Goal: Task Accomplishment & Management: Manage account settings

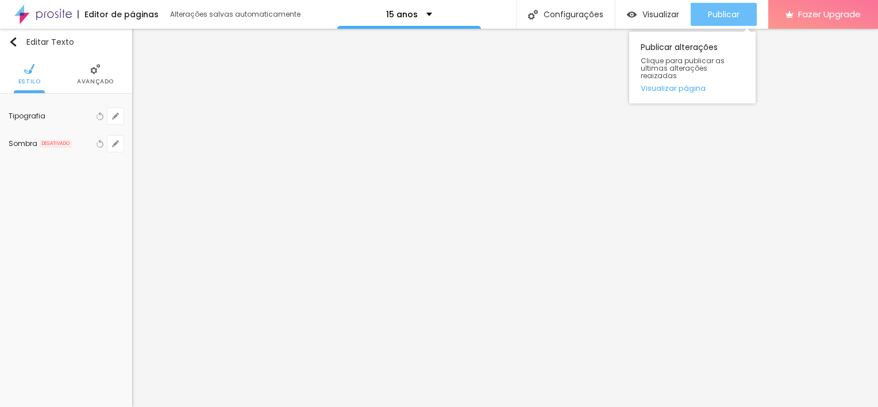
click at [741, 14] on button "Publicar" at bounding box center [723, 14] width 66 height 23
click at [724, 21] on div "Publicar" at bounding box center [724, 14] width 32 height 23
click at [714, 7] on div "Publicar" at bounding box center [724, 14] width 32 height 23
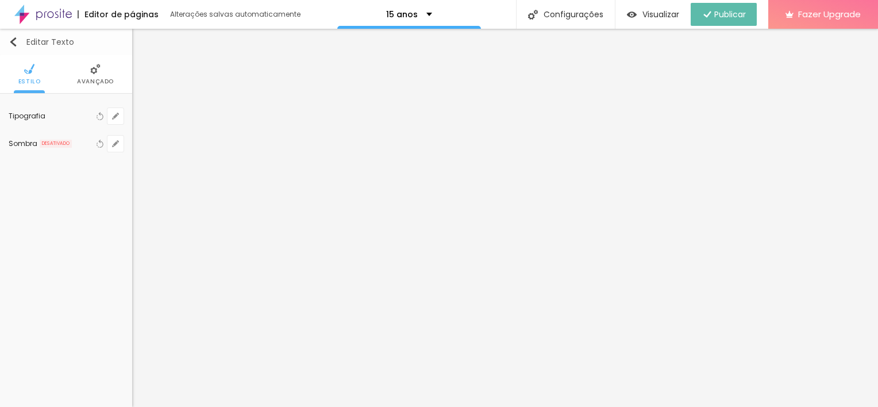
click at [7, 38] on button "Editar Texto" at bounding box center [66, 42] width 132 height 26
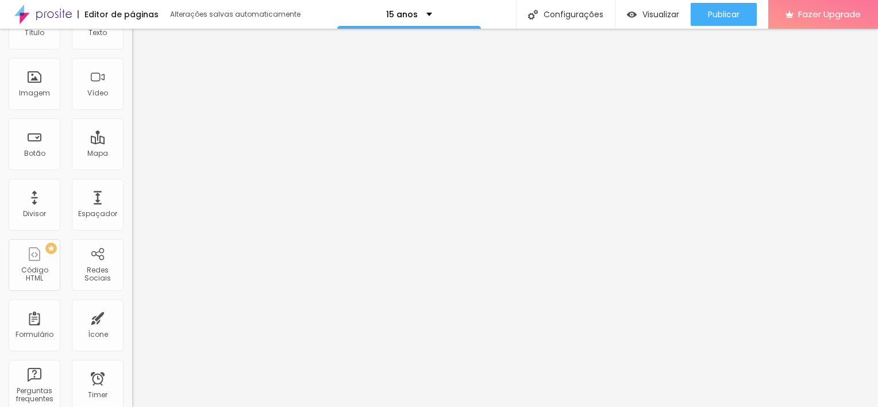
scroll to position [79, 0]
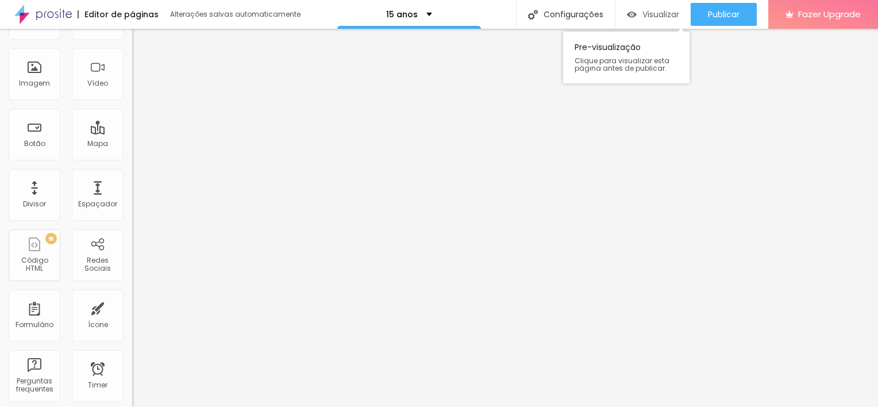
click at [655, 11] on span "Visualizar" at bounding box center [660, 14] width 37 height 9
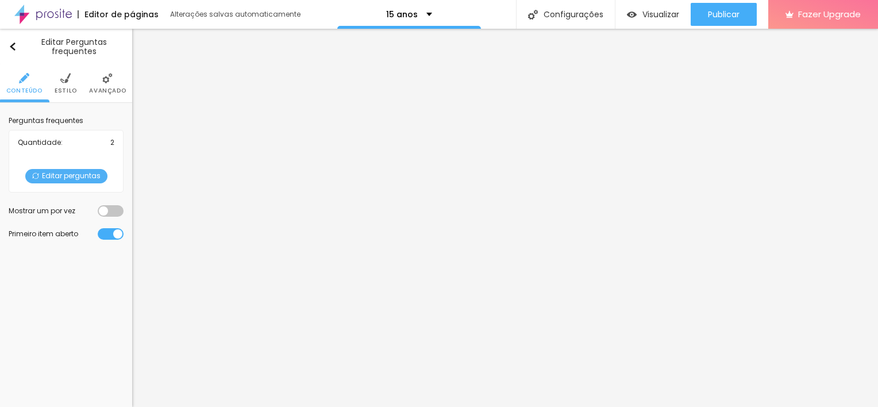
scroll to position [0, 0]
click at [66, 84] on li "Estilo" at bounding box center [66, 83] width 22 height 38
click at [90, 175] on span "Editar perguntas" at bounding box center [66, 176] width 82 height 14
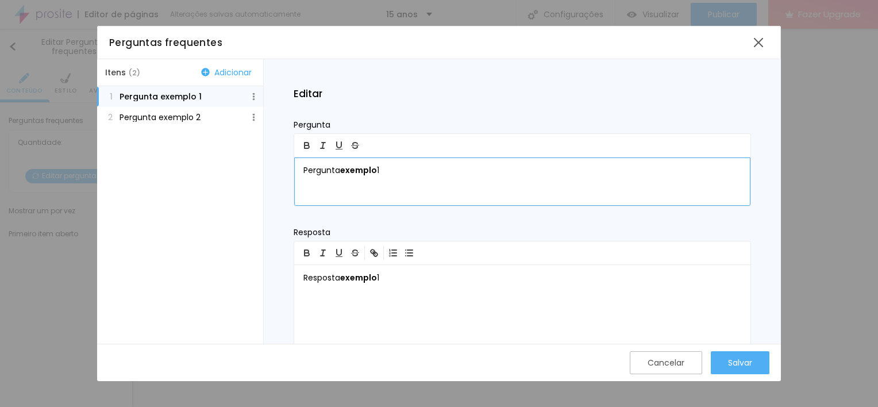
click at [395, 179] on div "Pergunta exemplo 1" at bounding box center [522, 181] width 456 height 48
drag, startPoint x: 414, startPoint y: 177, endPoint x: 248, endPoint y: 162, distance: 166.1
click at [248, 162] on div "Itens ( 2 ) Adicionar 1 Pergunta exemplo 1 2 Pergunta exemplo 2 Editar Pergunta…" at bounding box center [439, 201] width 684 height 285
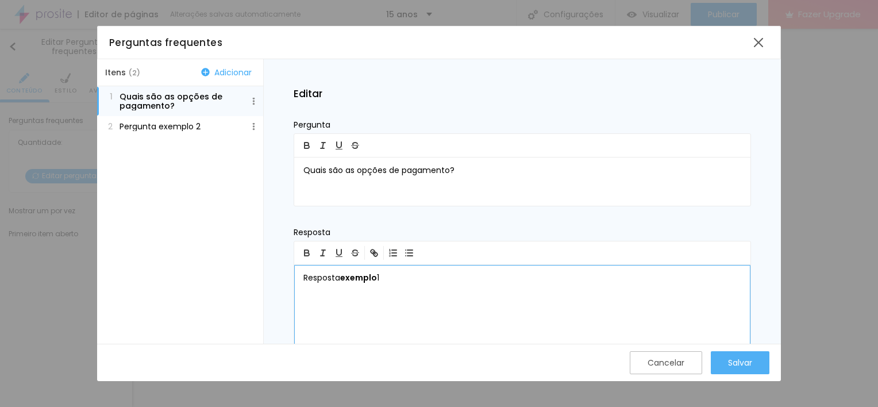
click at [402, 280] on p "Resposta exemplo 1" at bounding box center [522, 277] width 438 height 11
drag, startPoint x: 402, startPoint y: 280, endPoint x: 267, endPoint y: 283, distance: 135.6
click at [267, 283] on div "Editar Pergunta Quais são as opções de pagamento? Resposta Resposta exemplo 1 P…" at bounding box center [522, 201] width 517 height 285
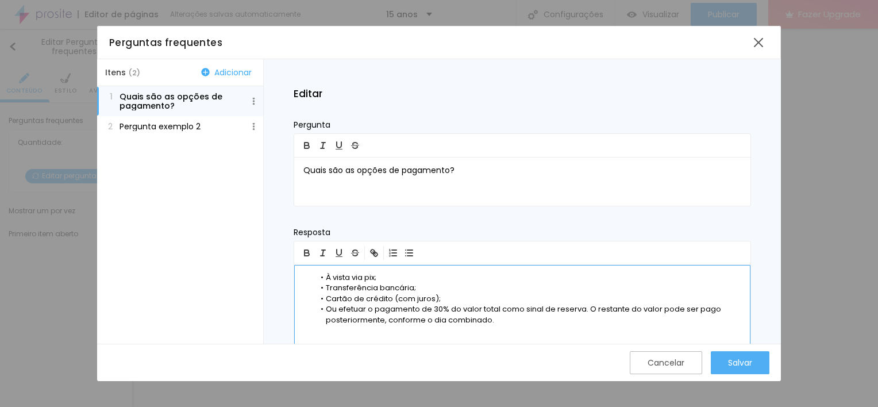
click at [334, 279] on li "À vista via pix;" at bounding box center [528, 277] width 427 height 10
click at [207, 122] on button "2 Pergunta exemplo 2" at bounding box center [180, 126] width 166 height 21
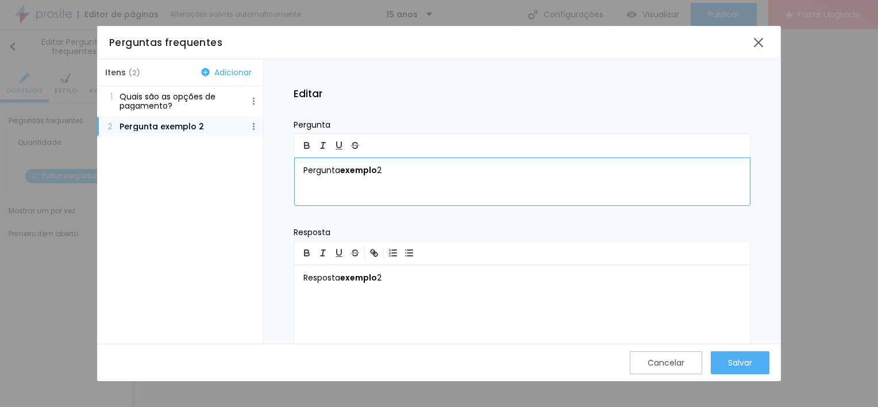
drag, startPoint x: 399, startPoint y: 163, endPoint x: 267, endPoint y: 164, distance: 132.1
click at [267, 164] on div "Editar Pergunta Pergunta exemplo 2 Resposta Resposta exemplo 2 Palavras : 3 Car…" at bounding box center [522, 201] width 517 height 285
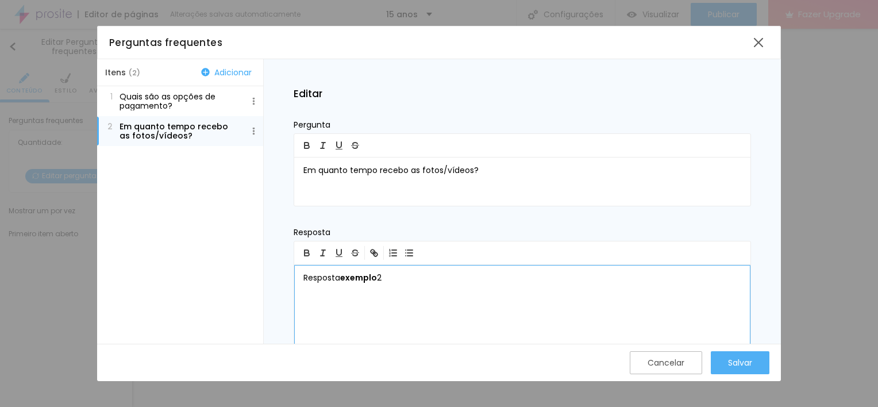
drag, startPoint x: 400, startPoint y: 279, endPoint x: 269, endPoint y: 283, distance: 131.0
click at [269, 283] on div "Editar Pergunta Em quanto tempo recebo as fotos/vídeos? Resposta Resposta exemp…" at bounding box center [522, 201] width 517 height 285
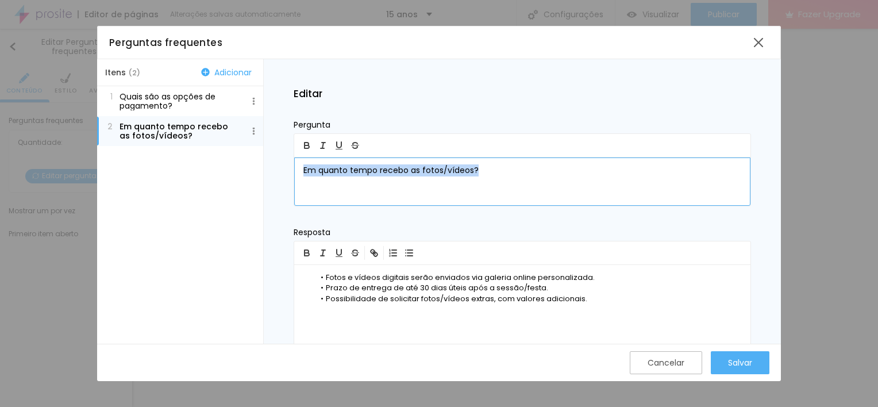
drag, startPoint x: 478, startPoint y: 175, endPoint x: 251, endPoint y: 170, distance: 226.9
click at [251, 170] on div "Itens ( 2 ) Adicionar 1 Quais são as opções de pagamento? 2 Em quanto tempo rec…" at bounding box center [439, 201] width 684 height 285
click at [306, 144] on icon "button" at bounding box center [307, 145] width 10 height 10
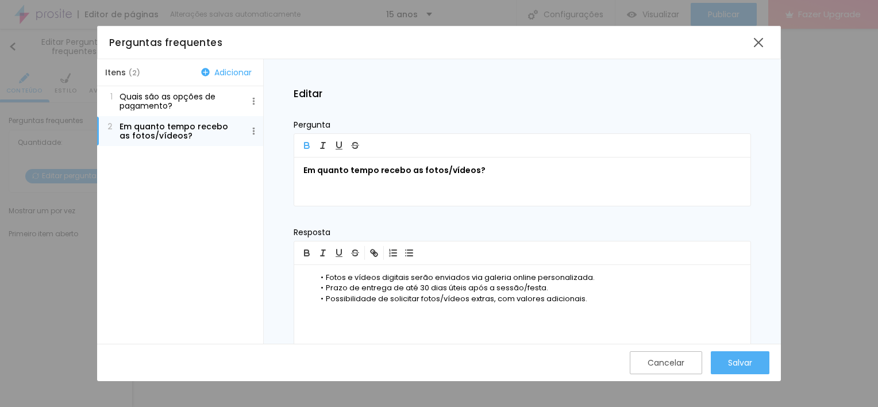
click at [188, 90] on button "1 Quais são as opções de pagamento?" at bounding box center [180, 101] width 166 height 30
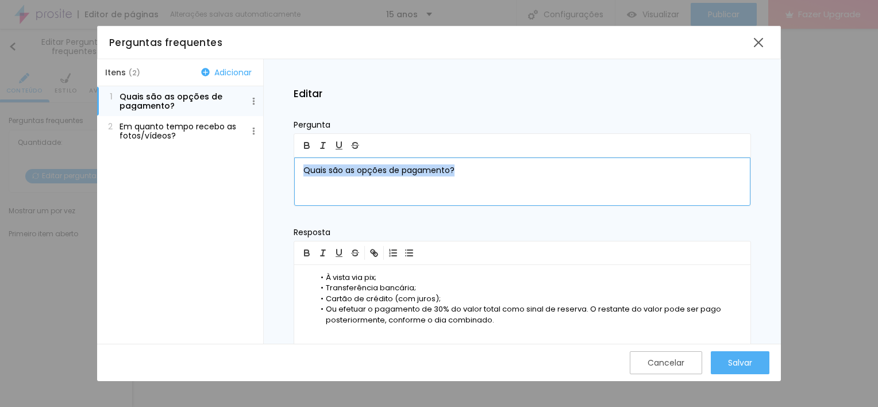
drag, startPoint x: 463, startPoint y: 167, endPoint x: 244, endPoint y: 161, distance: 218.9
click at [244, 161] on div "Itens ( 2 ) Adicionar 1 Quais são as opções de pagamento? 2 Em quanto tempo rec…" at bounding box center [439, 201] width 684 height 285
click at [306, 142] on icon "button" at bounding box center [306, 143] width 4 height 3
click at [202, 155] on div "Itens ( 2 ) Adicionar 1 Quais são as opções de pagamento? 2 Em quanto tempo rec…" at bounding box center [180, 201] width 167 height 285
click at [225, 65] on div "Itens ( 2 ) Adicionar" at bounding box center [180, 72] width 166 height 27
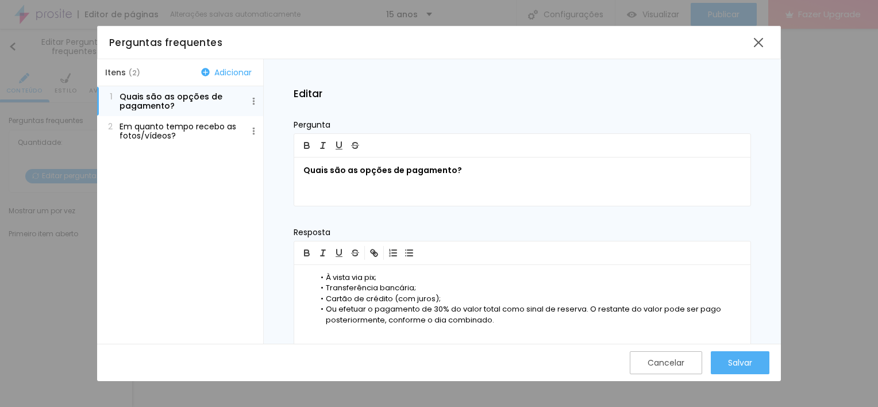
click at [226, 72] on button "Adicionar" at bounding box center [226, 72] width 57 height 10
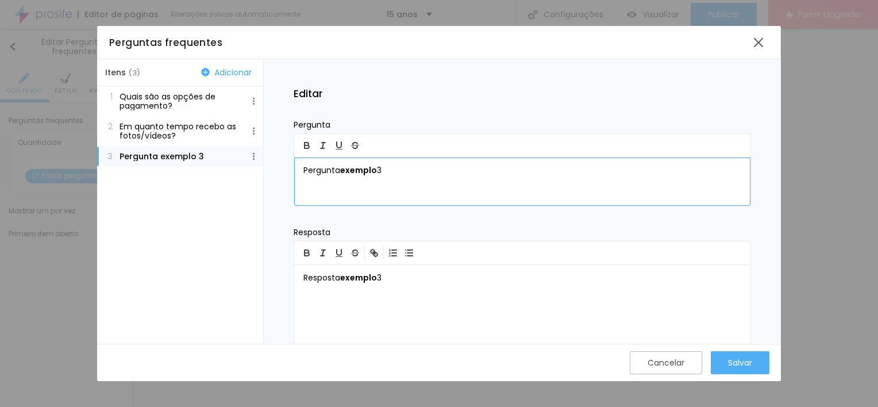
drag, startPoint x: 402, startPoint y: 169, endPoint x: 283, endPoint y: 168, distance: 118.9
click at [272, 168] on div "Editar Pergunta Pergunta exemplo 3 Resposta Resposta exemplo 3 Palavras : 3 Car…" at bounding box center [522, 201] width 517 height 285
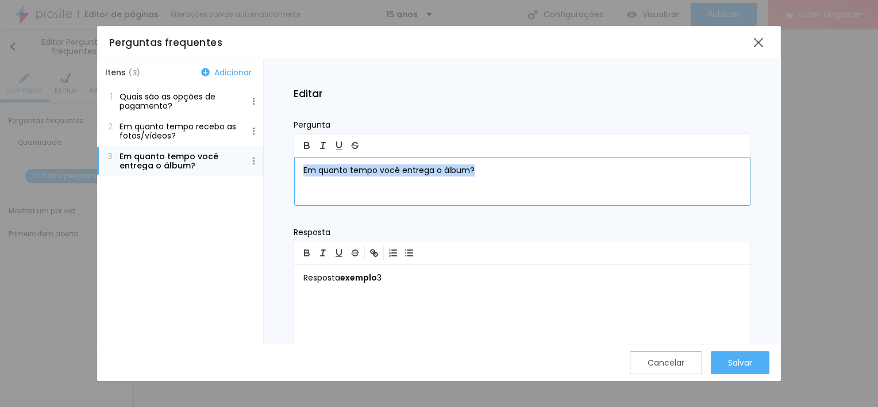
drag, startPoint x: 488, startPoint y: 172, endPoint x: 227, endPoint y: 191, distance: 260.9
click at [227, 191] on div "Itens ( 3 ) Adicionar 1 Quais são as opções de pagamento? 2 Em quanto tempo rec…" at bounding box center [439, 201] width 684 height 285
click at [308, 145] on icon "button" at bounding box center [306, 146] width 5 height 3
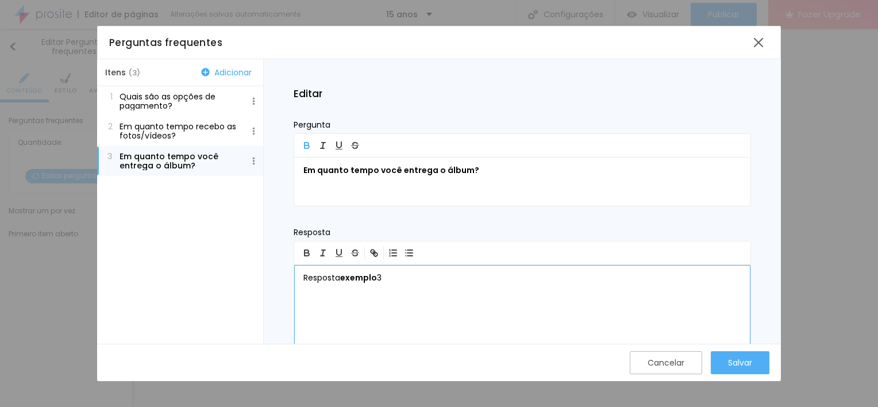
drag, startPoint x: 396, startPoint y: 284, endPoint x: 262, endPoint y: 275, distance: 134.7
click at [262, 275] on div "Itens ( 3 ) Adicionar 1 Quais são as opções de pagamento? 2 Em quanto tempo rec…" at bounding box center [439, 201] width 684 height 285
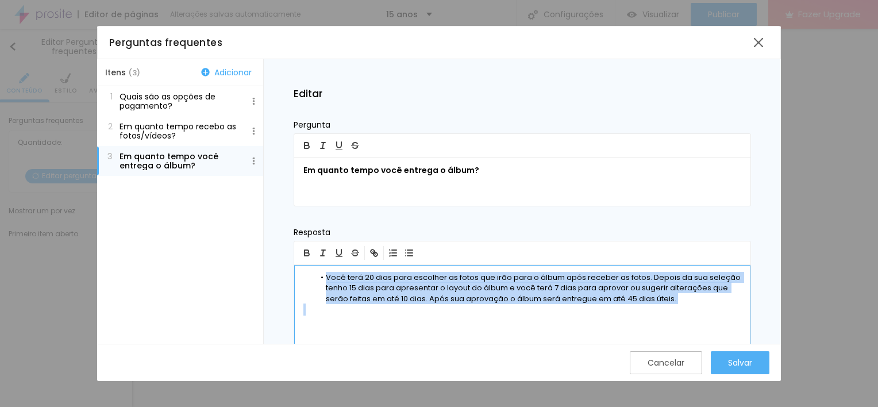
drag, startPoint x: 689, startPoint y: 306, endPoint x: 276, endPoint y: 251, distance: 416.6
click at [276, 251] on div "Editar Pergunta Em quanto tempo você entrega o álbum? Resposta Você terá 20 dia…" at bounding box center [522, 201] width 517 height 285
drag, startPoint x: 761, startPoint y: 373, endPoint x: 581, endPoint y: 306, distance: 191.6
click at [581, 306] on p at bounding box center [522, 309] width 438 height 11
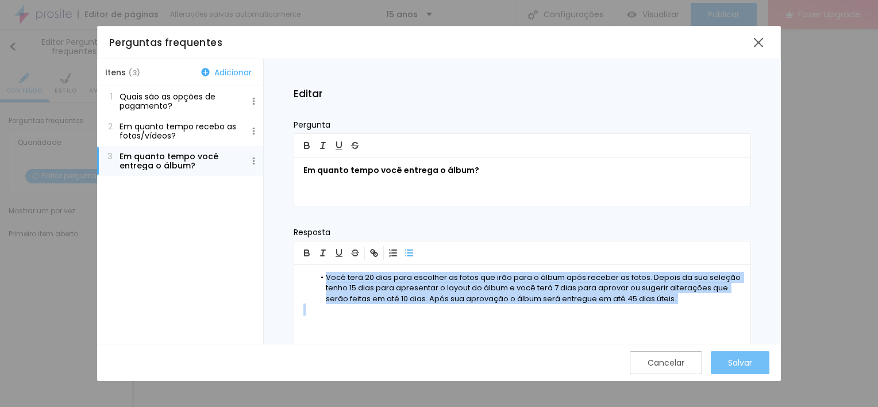
click at [735, 365] on div "Salvar" at bounding box center [740, 362] width 24 height 9
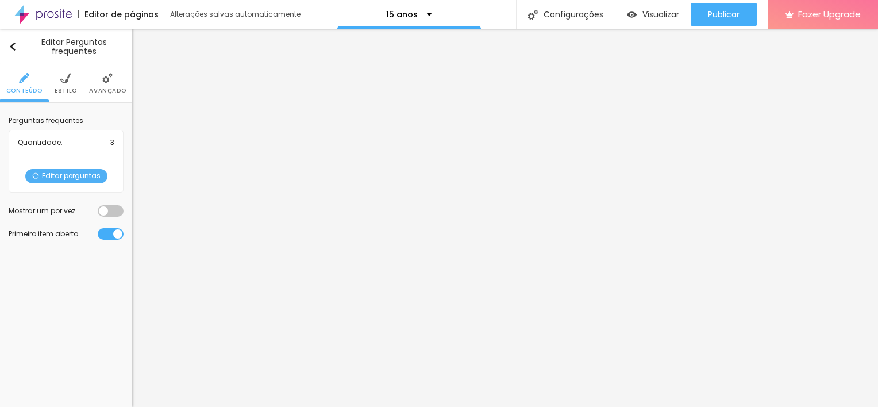
click at [84, 172] on span "Editar perguntas" at bounding box center [66, 176] width 82 height 14
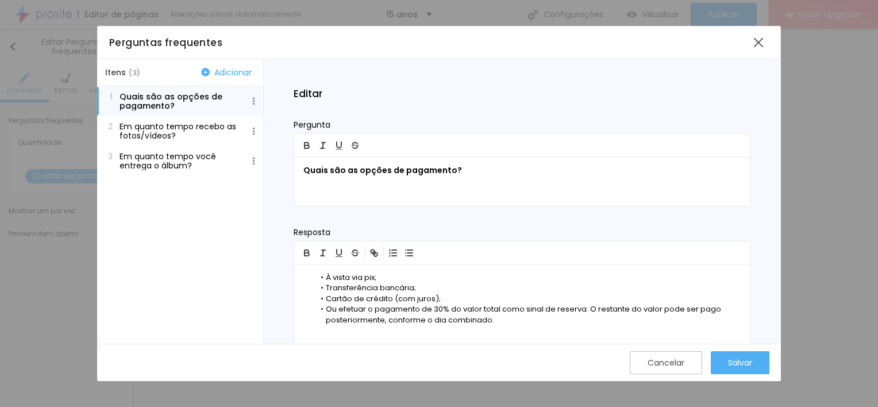
click at [248, 70] on button "Adicionar" at bounding box center [226, 72] width 57 height 10
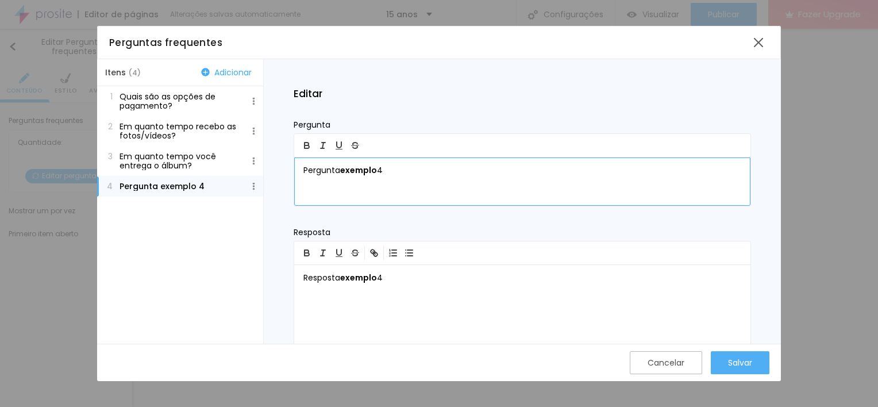
drag, startPoint x: 414, startPoint y: 163, endPoint x: 238, endPoint y: 169, distance: 175.3
click at [238, 169] on div "Itens ( 4 ) Adicionar 1 Quais são as opções de pagamento? 2 Em quanto tempo rec…" at bounding box center [439, 201] width 684 height 285
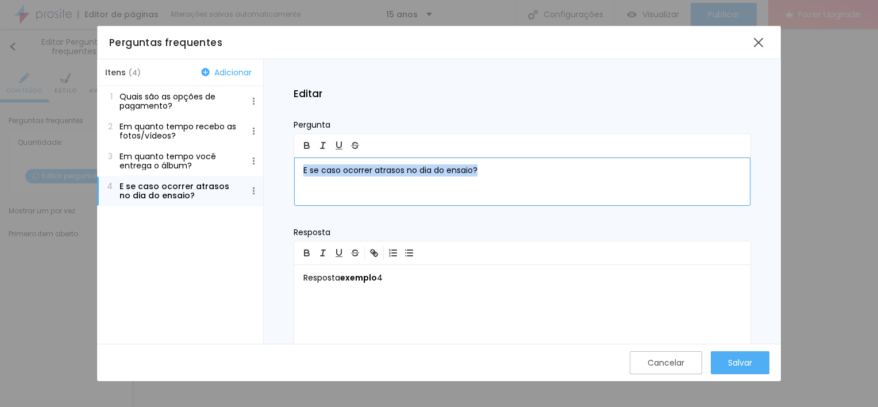
drag, startPoint x: 462, startPoint y: 168, endPoint x: 223, endPoint y: 155, distance: 239.4
click at [223, 155] on div "Itens ( 4 ) Adicionar 1 Quais são as opções de pagamento? 2 Em quanto tempo rec…" at bounding box center [439, 201] width 684 height 285
click at [308, 145] on icon "button" at bounding box center [306, 146] width 5 height 3
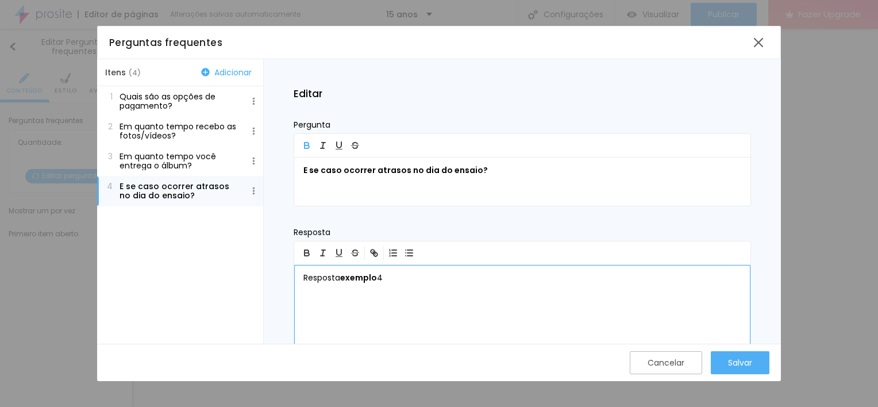
drag, startPoint x: 434, startPoint y: 280, endPoint x: 214, endPoint y: 271, distance: 220.2
click at [214, 271] on div "Itens ( 4 ) Adicionar 1 Quais são as opções de pagamento? 2 Em quanto tempo rec…" at bounding box center [439, 201] width 684 height 285
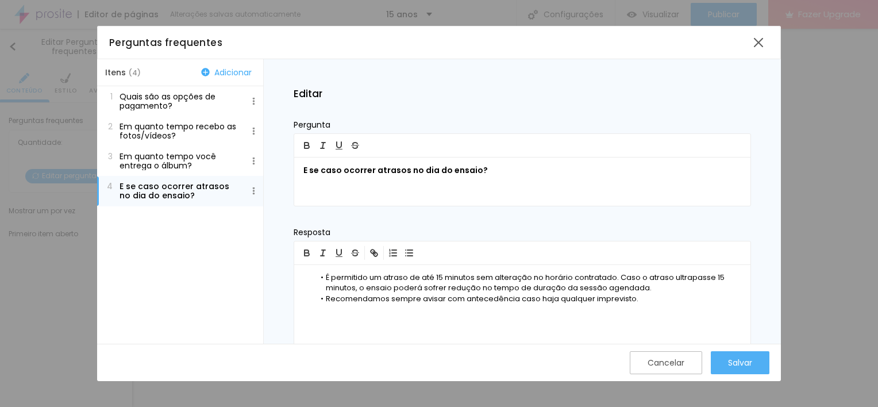
click at [227, 70] on button "Adicionar" at bounding box center [226, 72] width 57 height 10
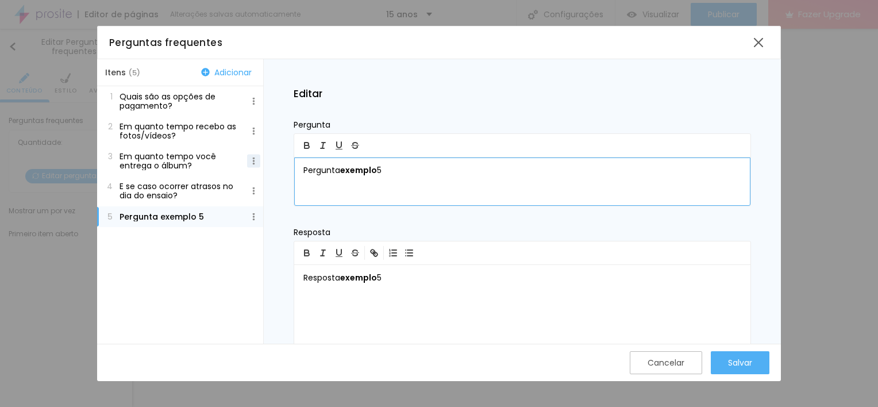
drag, startPoint x: 407, startPoint y: 168, endPoint x: 250, endPoint y: 160, distance: 156.4
click at [250, 160] on div "Itens ( 5 ) Adicionar 1 Quais são as opções de pagamento? 2 Em quanto tempo rec…" at bounding box center [439, 201] width 684 height 285
drag, startPoint x: 453, startPoint y: 161, endPoint x: 253, endPoint y: 168, distance: 200.6
click at [253, 168] on div "Itens ( 5 ) Adicionar 1 Quais são as opções de pagamento? 2 Em quanto tempo rec…" at bounding box center [439, 201] width 684 height 285
click at [306, 140] on icon "button" at bounding box center [307, 145] width 10 height 10
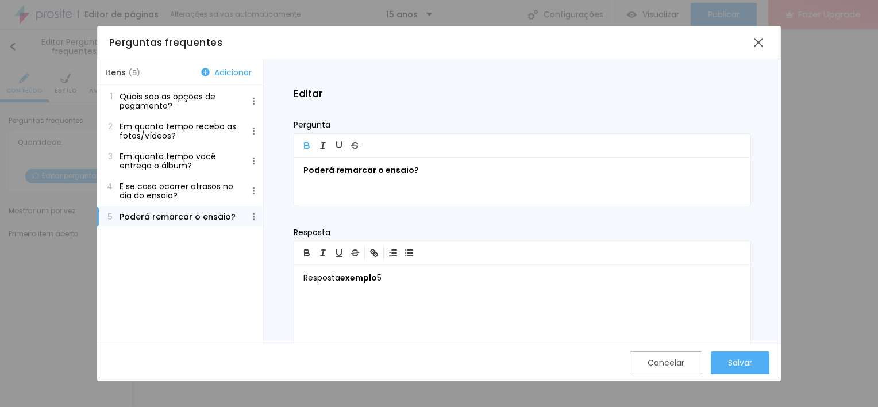
click at [199, 184] on p "E se caso ocorrer atrasos no dia do ensaio?" at bounding box center [178, 191] width 119 height 18
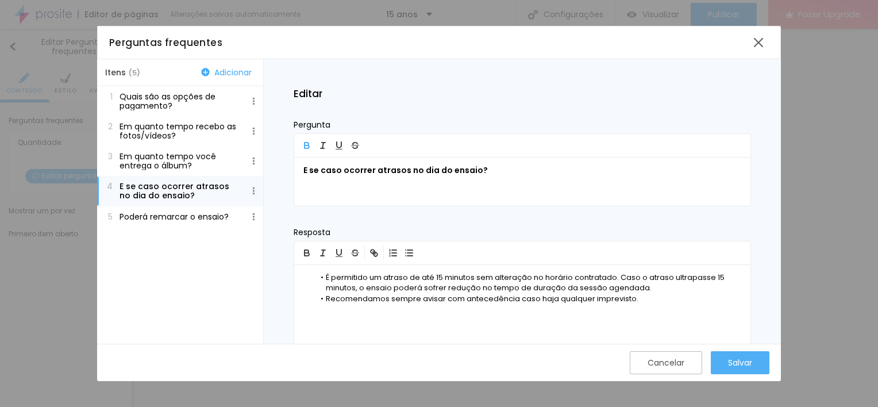
click at [198, 221] on p "Poderá remarcar o ensaio?" at bounding box center [173, 216] width 109 height 9
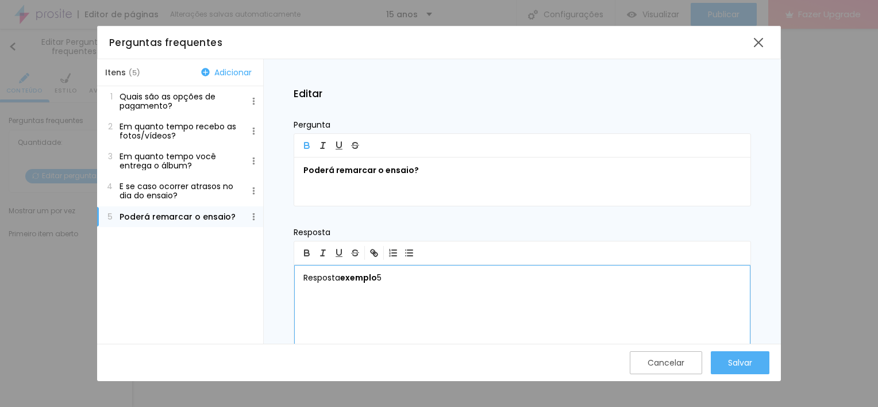
drag, startPoint x: 393, startPoint y: 276, endPoint x: 264, endPoint y: 283, distance: 128.9
click at [264, 283] on div "Editar Pergunta Poderá remarcar o ensaio? Resposta Resposta exemplo 5 Palavras …" at bounding box center [522, 201] width 517 height 285
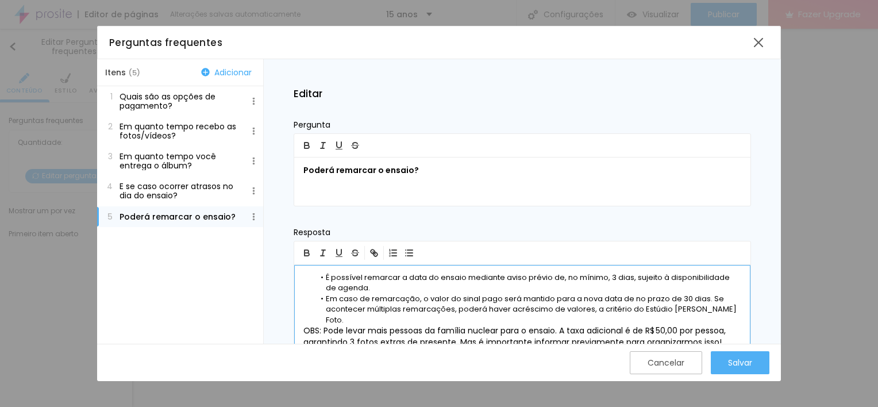
click at [731, 311] on li "Em caso de remarcação, o valor do sinal pago será mantido para a nova data de n…" at bounding box center [528, 310] width 427 height 32
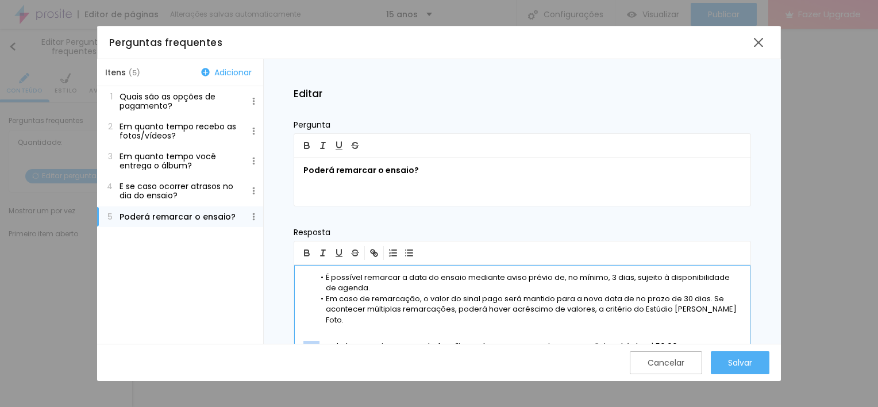
drag, startPoint x: 319, startPoint y: 334, endPoint x: 278, endPoint y: 333, distance: 41.4
click at [278, 333] on div "Editar Pergunta Poderá remarcar o ensaio? Resposta É possível remarcar a data d…" at bounding box center [522, 201] width 517 height 285
click at [321, 341] on p "OBS: Pode levar mais pessoas da família nuclear para o ensaio. A taxa adicional…" at bounding box center [522, 352] width 438 height 23
drag, startPoint x: 321, startPoint y: 335, endPoint x: 300, endPoint y: 336, distance: 20.7
click at [300, 336] on div "É possível remarcar a data do ensaio mediante aviso prévio de, no mínimo, 3 dia…" at bounding box center [522, 328] width 456 height 126
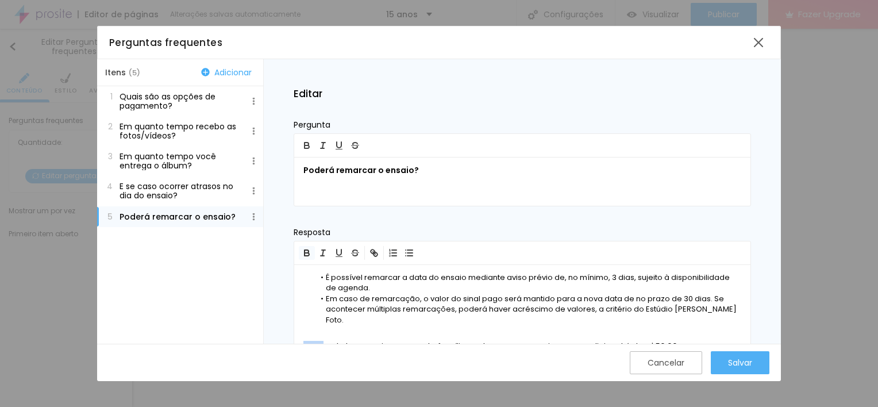
click at [304, 250] on icon "button" at bounding box center [306, 251] width 4 height 3
click at [392, 325] on p at bounding box center [522, 330] width 438 height 11
click at [754, 361] on button "Salvar" at bounding box center [740, 362] width 59 height 23
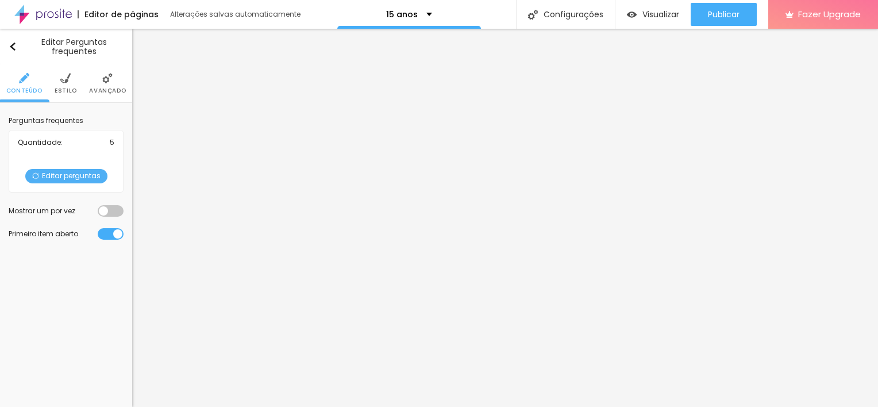
click at [76, 174] on span "Editar perguntas" at bounding box center [66, 176] width 82 height 14
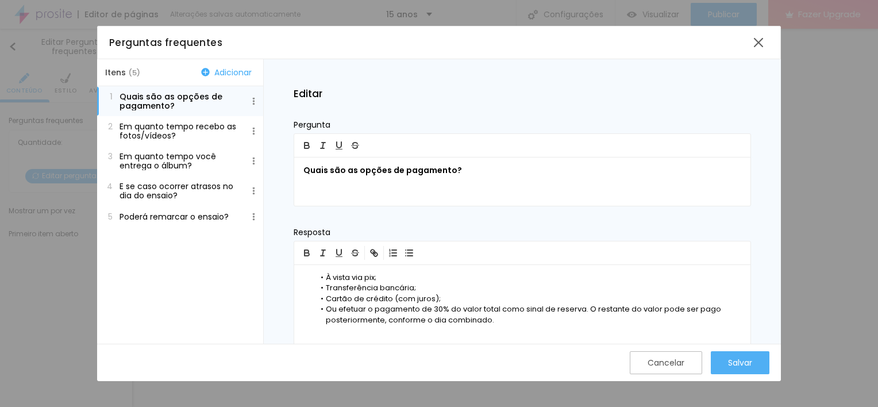
click at [144, 218] on p "Poderá remarcar o ensaio?" at bounding box center [173, 216] width 109 height 9
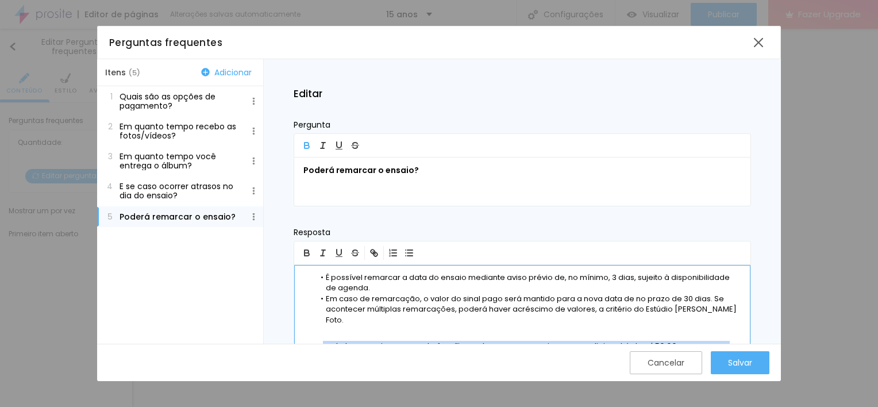
drag, startPoint x: 324, startPoint y: 335, endPoint x: 715, endPoint y: 427, distance: 401.8
click at [715, 406] on html "Editor de páginas Alterações salvas automaticamente 15 anos Configurações Confi…" at bounding box center [439, 203] width 878 height 407
click at [713, 341] on p "OBS: Pode levar mais pessoas da família nuclear para o ensaio. A taxa adicional…" at bounding box center [522, 352] width 438 height 23
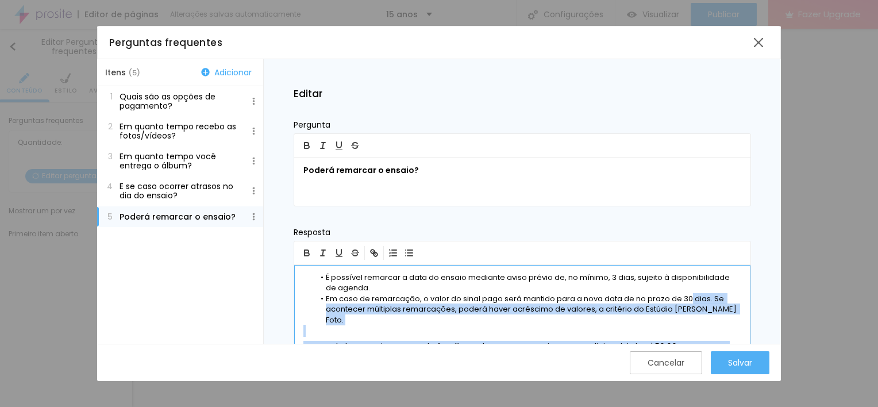
drag, startPoint x: 687, startPoint y: 300, endPoint x: 705, endPoint y: 385, distance: 86.9
click at [705, 385] on div "Perguntas frequentes Itens ( 5 ) Adicionar 1 Quais são as opções de pagamento? …" at bounding box center [439, 203] width 878 height 407
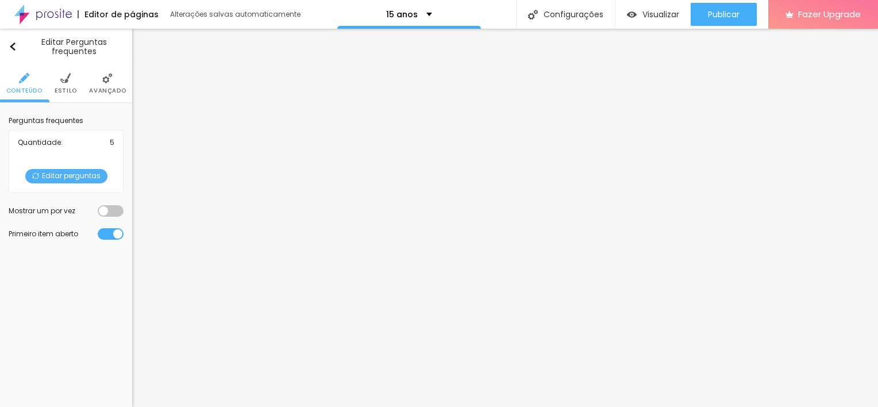
click at [92, 174] on span "Editar perguntas" at bounding box center [66, 176] width 82 height 14
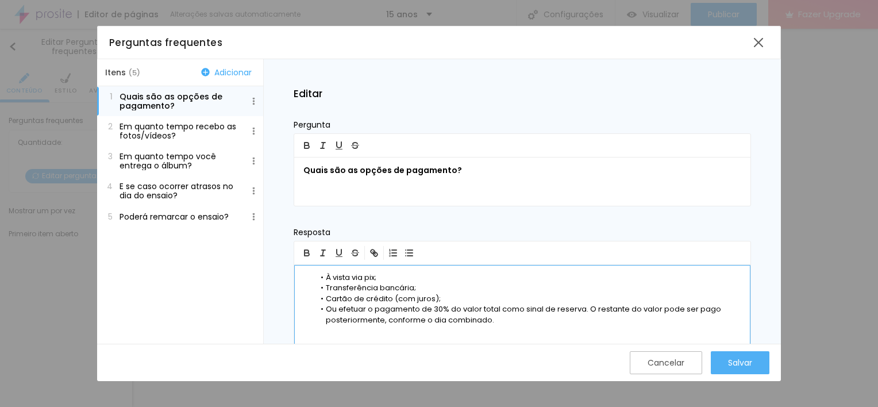
click at [401, 284] on li "Transferência bancária;" at bounding box center [528, 288] width 427 height 10
click at [203, 217] on p "Poderá remarcar o ensaio?" at bounding box center [173, 216] width 109 height 9
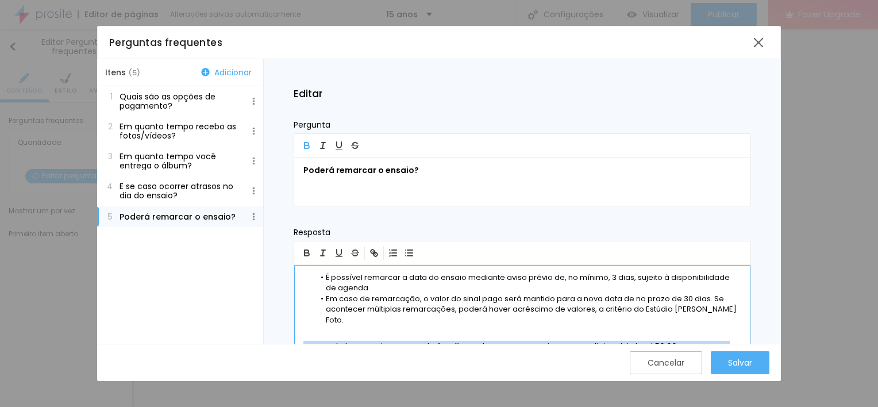
drag, startPoint x: 301, startPoint y: 331, endPoint x: 779, endPoint y: 383, distance: 480.8
click at [779, 383] on div "Perguntas frequentes Itens ( 5 ) Adicionar 1 Quais são as opções de pagamento? …" at bounding box center [439, 203] width 878 height 407
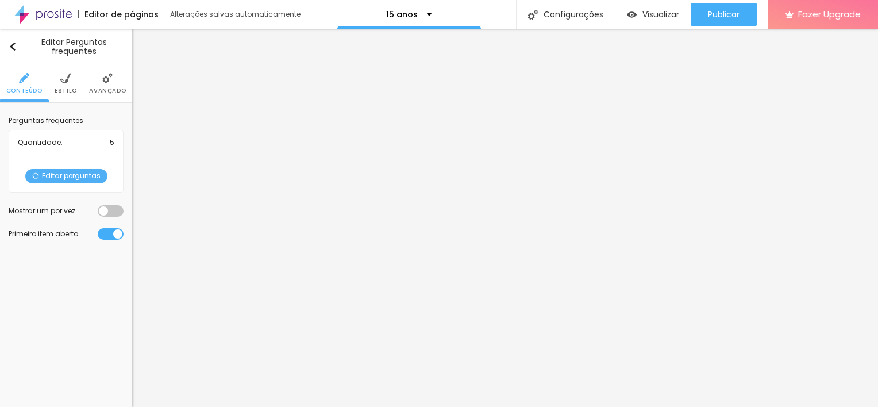
click at [85, 179] on span "Editar perguntas" at bounding box center [66, 176] width 82 height 14
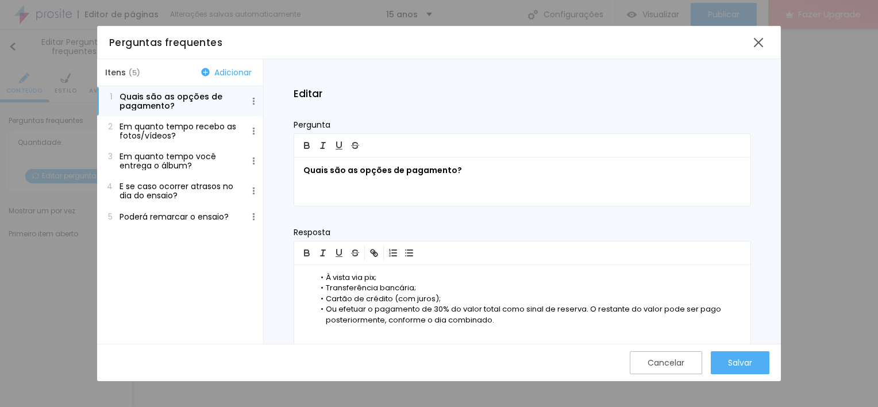
click at [128, 206] on button "5 Poderá remarcar o ensaio?" at bounding box center [180, 216] width 166 height 21
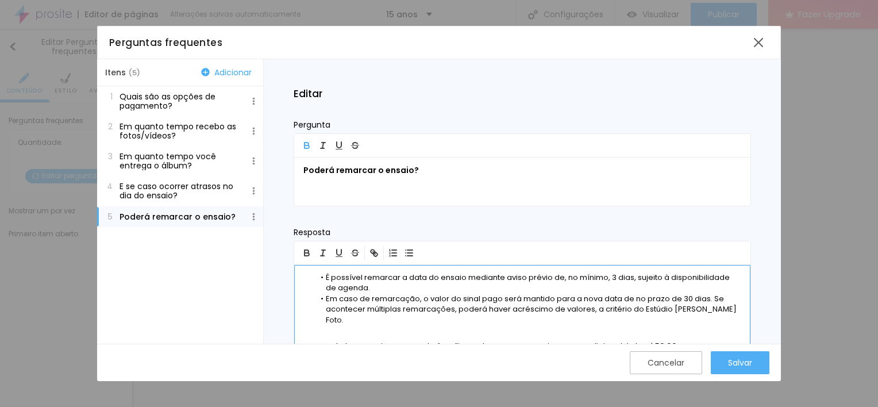
click at [306, 326] on div "É possível remarcar a data do ensaio mediante aviso prévio de, no mínimo, 3 dia…" at bounding box center [522, 328] width 456 height 126
click at [331, 306] on li "Em caso de remarcação, o valor do sinal pago será mantido para a nova data de n…" at bounding box center [528, 310] width 427 height 32
click at [322, 325] on p at bounding box center [522, 330] width 438 height 11
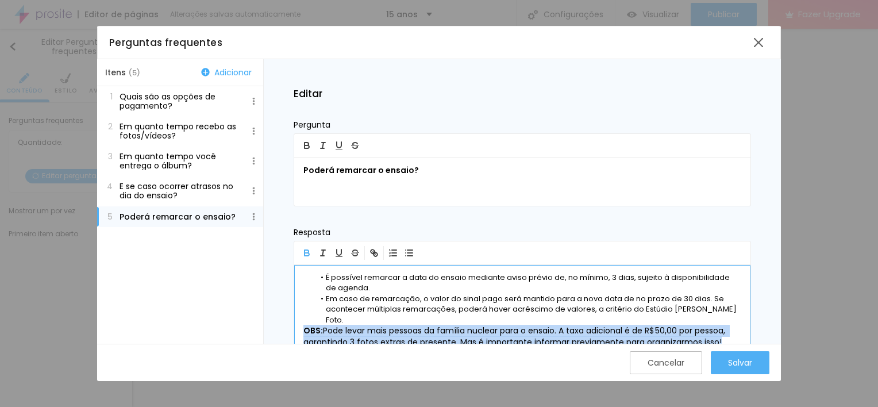
drag, startPoint x: 725, startPoint y: 333, endPoint x: 298, endPoint y: 315, distance: 427.2
click at [298, 315] on div "É possível remarcar a data do ensaio mediante aviso prévio de, no mínimo, 3 dia…" at bounding box center [522, 328] width 456 height 126
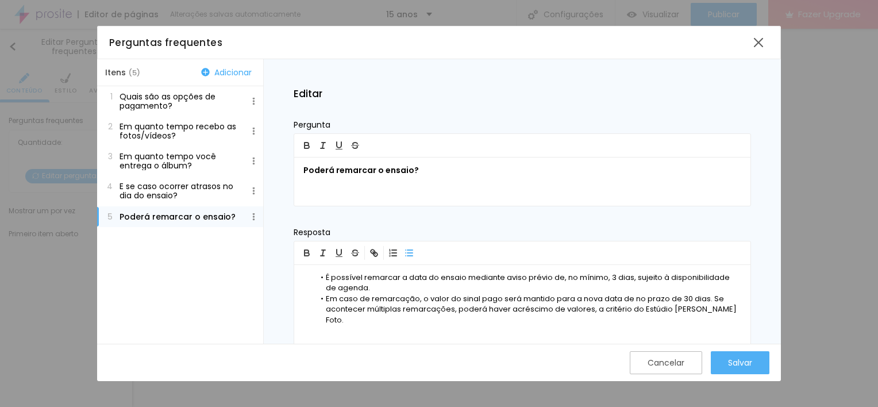
click at [228, 72] on button "Adicionar" at bounding box center [226, 72] width 57 height 10
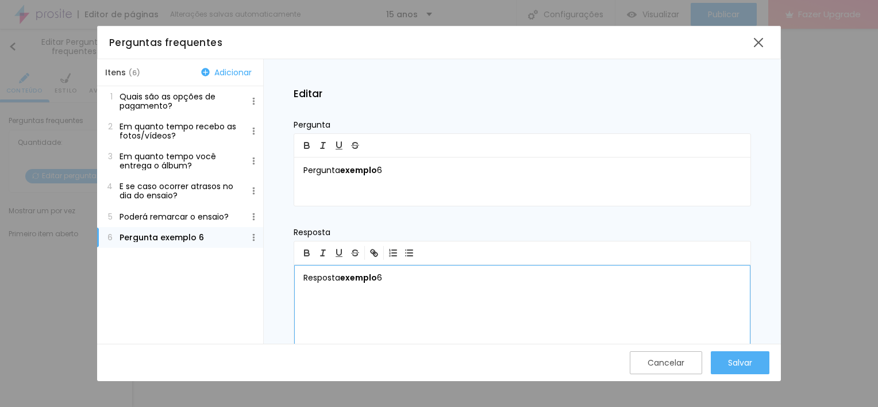
drag, startPoint x: 399, startPoint y: 276, endPoint x: 222, endPoint y: 273, distance: 176.4
click at [222, 273] on div "Itens ( 6 ) Adicionar 1 Quais são as opções de pagamento? 2 Em quanto tempo rec…" at bounding box center [439, 201] width 684 height 285
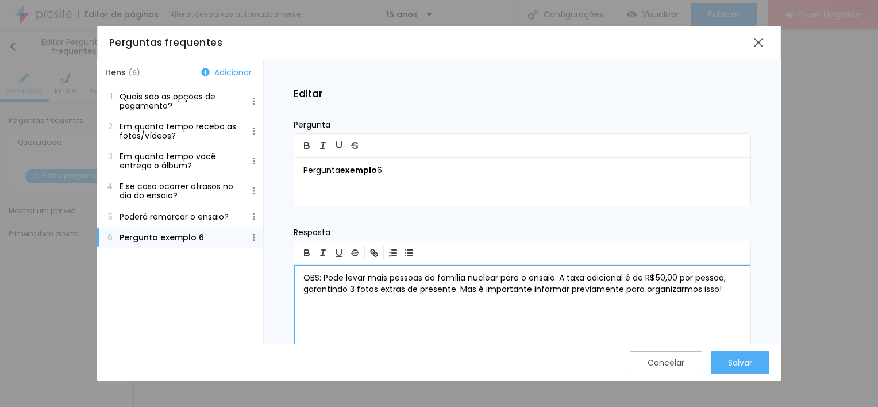
click at [323, 278] on p "OBS: Pode levar mais pessoas da família nuclear para o ensaio. A taxa adicional…" at bounding box center [522, 283] width 438 height 23
drag, startPoint x: 447, startPoint y: 276, endPoint x: 283, endPoint y: 278, distance: 164.3
click at [283, 278] on div "Editar Pergunta Pergunta exemplo 6 Resposta Pode levar mais pessoas da família …" at bounding box center [522, 201] width 517 height 285
copy p "Pode levar mais pessoas da família"
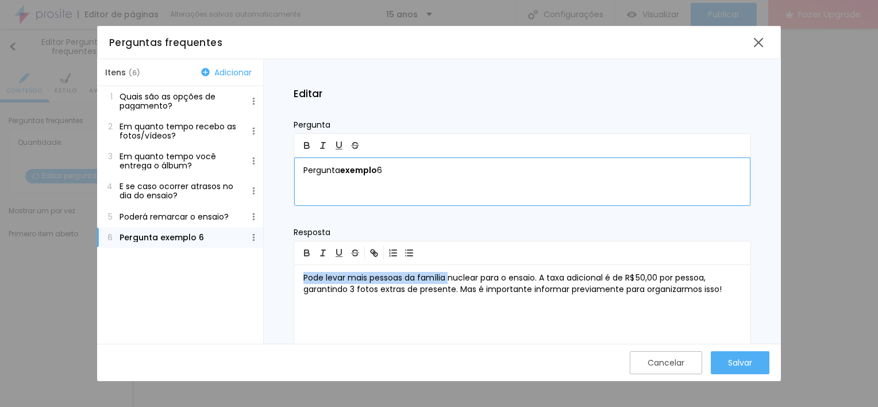
drag, startPoint x: 424, startPoint y: 168, endPoint x: 249, endPoint y: 170, distance: 175.2
click at [249, 170] on div "Itens ( 6 ) Adicionar 1 Quais são as opções de pagamento? 2 Em quanto tempo rec…" at bounding box center [439, 201] width 684 height 285
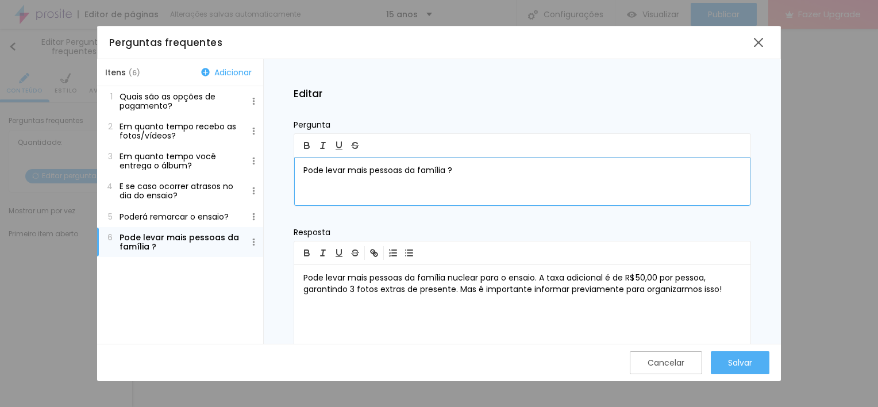
click at [446, 171] on p "Pode levar mais pessoas da família ?" at bounding box center [522, 170] width 438 height 11
click at [474, 168] on p "Pode levar mais pessoas da família para o ensaio ?" at bounding box center [522, 170] width 438 height 11
click at [524, 171] on p "Pode levar mais pessoas da família para o meu ensaio ?" at bounding box center [522, 170] width 438 height 11
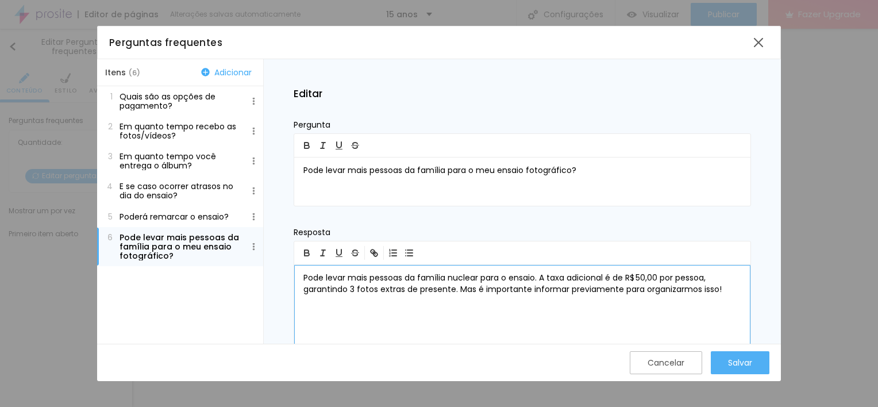
click at [310, 278] on p "Pode levar mais pessoas da família nuclear para o ensaio. A taxa adicional é de…" at bounding box center [522, 283] width 438 height 23
click at [319, 277] on p "Sim, pode levar mais pessoas da família nuclear para o ensaio. A taxa adicional…" at bounding box center [522, 283] width 438 height 23
click at [411, 277] on p "Sim, você pode levar mais pessoas da família nuclear para o ensaio. A taxa adic…" at bounding box center [522, 289] width 438 height 34
drag, startPoint x: 457, startPoint y: 278, endPoint x: 391, endPoint y: 277, distance: 66.6
click at [391, 277] on p "Sim, você pode levar mais pessoas da família nuclear para o ensaio. A taxa adic…" at bounding box center [522, 289] width 438 height 34
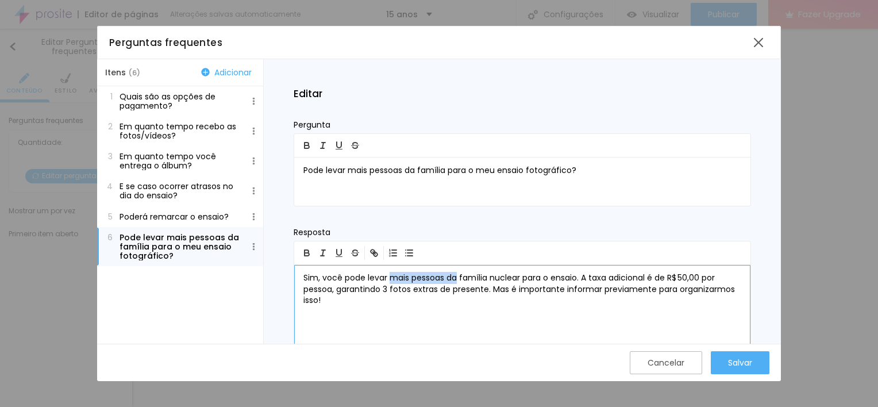
click at [457, 276] on p "Sim, você pode levar mais pessoas da família nuclear para o ensaio. A taxa adic…" at bounding box center [522, 289] width 438 height 34
click at [589, 275] on p "Sim, você pode levar mais pessoas. A sua família nuclear para o ensaio. A taxa …" at bounding box center [522, 289] width 438 height 34
drag, startPoint x: 592, startPoint y: 278, endPoint x: 535, endPoint y: 278, distance: 56.3
click at [535, 278] on p "Sim, você pode levar mais pessoas. A sua família nuclear para o ensaio. A taxa …" at bounding box center [522, 289] width 438 height 34
click at [451, 278] on p "Sim, você pode levar mais pessoas. A sua família nuclear para o ensaio. A taxa …" at bounding box center [522, 289] width 438 height 34
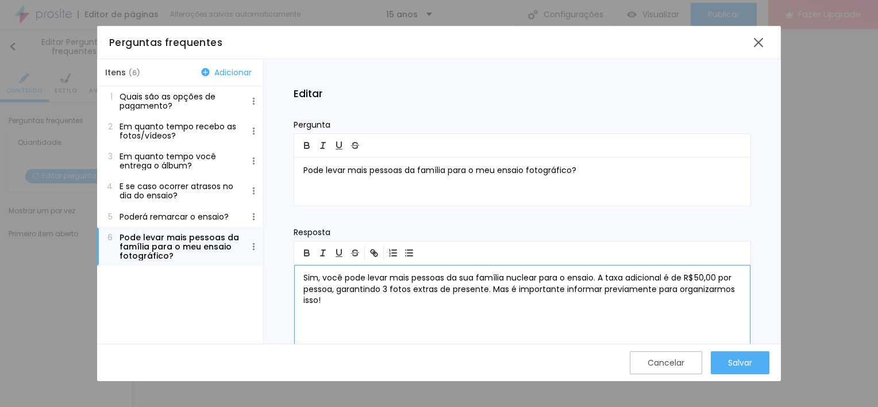
click at [598, 276] on p "Sim, você pode levar mais pessoas da sua família nuclear para o ensaio. A taxa …" at bounding box center [522, 289] width 438 height 34
drag, startPoint x: 538, startPoint y: 277, endPoint x: 509, endPoint y: 277, distance: 28.7
click at [509, 277] on p "Sim, você pode levar mais pessoas da sua família nuclear para o ensaio. A taxa …" at bounding box center [522, 289] width 438 height 34
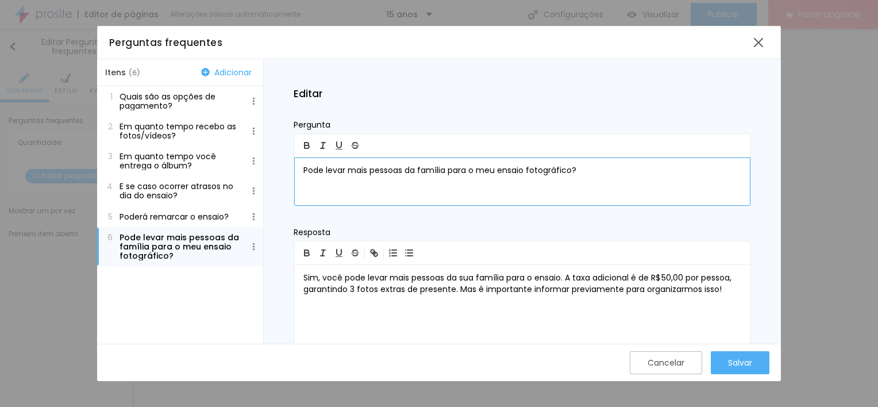
click at [447, 172] on p "Pode levar mais pessoas da família para o meu ensaio fotográfico?" at bounding box center [522, 170] width 438 height 11
drag, startPoint x: 403, startPoint y: 171, endPoint x: 369, endPoint y: 172, distance: 33.3
click at [369, 172] on p "Pode levar mais pessoas da família para o meu ensaio fotográfico?" at bounding box center [522, 170] width 438 height 11
click at [406, 170] on p "Pode levar mais gente da família para o meu ensaio fotográfico?" at bounding box center [522, 170] width 438 height 11
click at [395, 168] on p "Pode levar mais gente da família para o meu ensaio fotográfico?" at bounding box center [522, 170] width 438 height 11
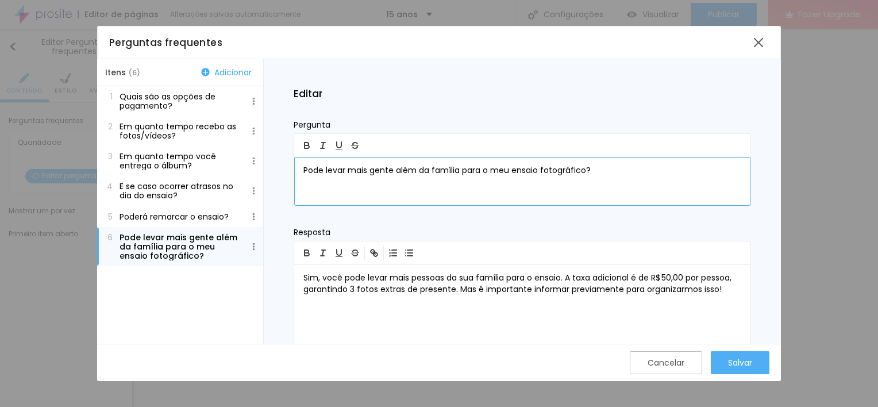
click at [460, 168] on p "Pode levar mais gente além da família para o meu ensaio fotográfico?" at bounding box center [522, 170] width 438 height 11
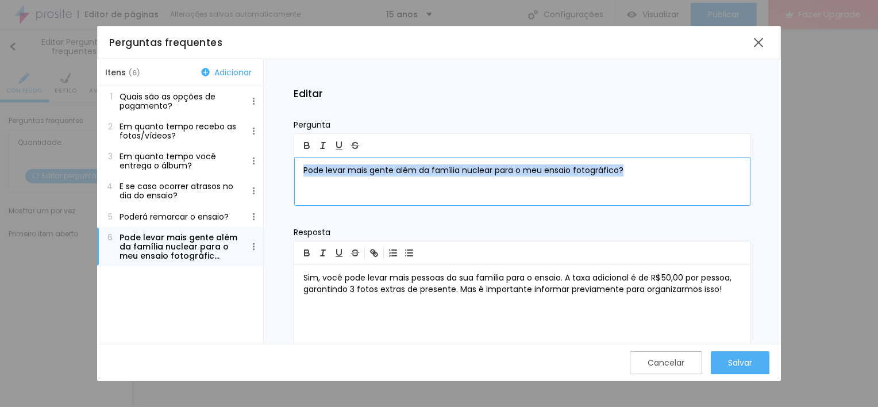
drag, startPoint x: 622, startPoint y: 169, endPoint x: 259, endPoint y: 170, distance: 363.0
click at [259, 170] on div "Itens ( 6 ) Adicionar 1 Quais são as opções de pagamento? 2 Em quanto tempo rec…" at bounding box center [439, 201] width 684 height 285
click at [305, 250] on icon "button" at bounding box center [307, 253] width 10 height 10
drag, startPoint x: 646, startPoint y: 168, endPoint x: 275, endPoint y: 169, distance: 370.5
click at [275, 169] on div "Editar Pergunta Pode levar mais gente além da família nuclear para o meu ensaio…" at bounding box center [522, 201] width 517 height 285
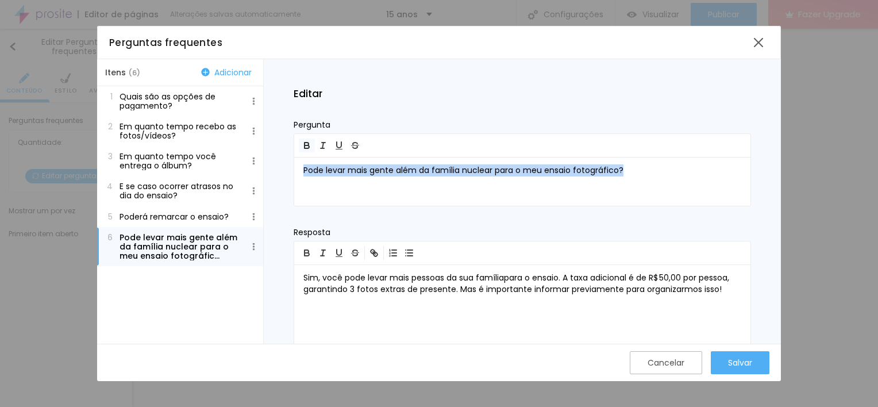
click at [306, 142] on icon "button" at bounding box center [306, 143] width 4 height 3
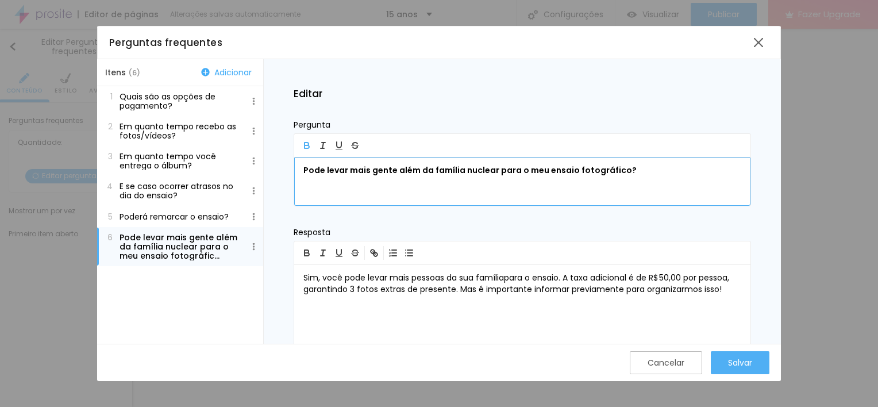
copy p "Pode levar mais gente além da família nuclear para o meu ensaio fotográfico?"
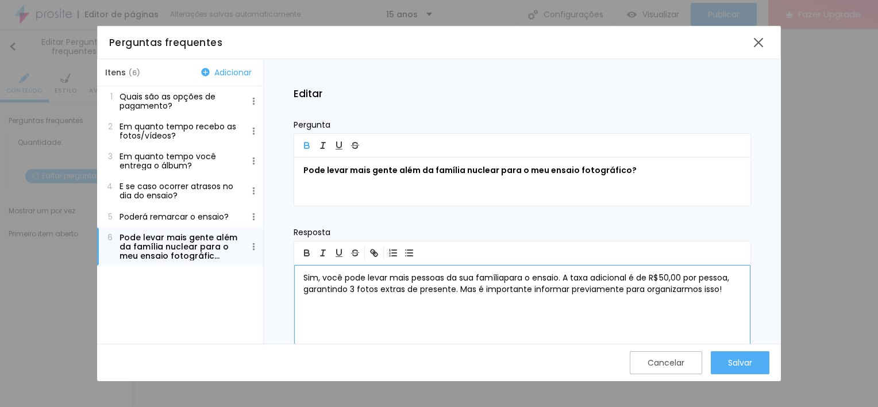
click at [448, 312] on div "Sim, você pode levar mais pessoas da sua família ﻿ para o ensaio. A taxa adicio…" at bounding box center [522, 328] width 456 height 126
click at [492, 308] on div "Sim, você pode levar mais pessoas da sua família para o ensaio. A taxa adiciona…" at bounding box center [522, 328] width 456 height 126
click at [731, 283] on p "Sim, você pode levar mais pessoas da sua família para o ensaio. A taxa adiciona…" at bounding box center [522, 283] width 438 height 23
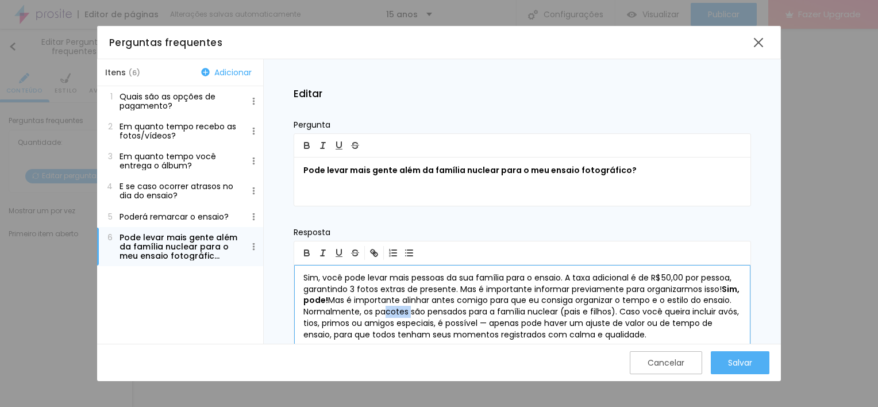
drag, startPoint x: 407, startPoint y: 311, endPoint x: 380, endPoint y: 312, distance: 26.4
click at [380, 312] on p "Sim, você pode levar mais pessoas da sua família para o ensaio. A taxa adiciona…" at bounding box center [522, 306] width 438 height 68
click at [649, 332] on p "Sim, você pode levar mais pessoas da sua família para o ensaio. A taxa adiciona…" at bounding box center [522, 306] width 438 height 68
drag, startPoint x: 566, startPoint y: 274, endPoint x: 736, endPoint y: 277, distance: 169.5
click at [736, 277] on p "Sim, você pode levar mais pessoas da sua família para o ensaio. A taxa adiciona…" at bounding box center [522, 306] width 438 height 68
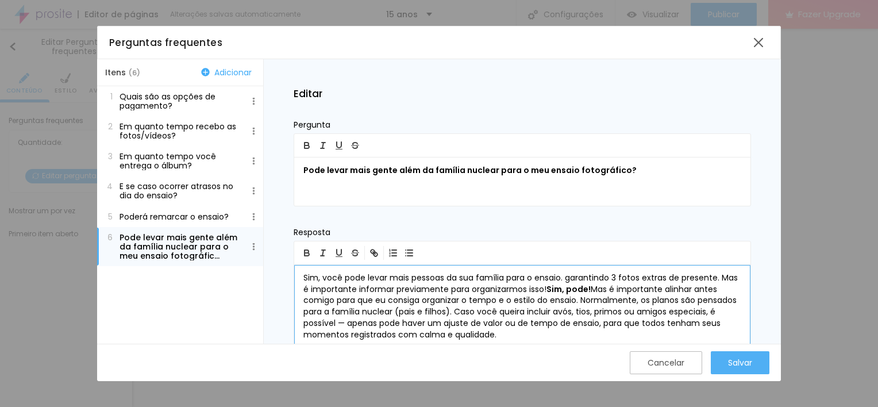
click at [517, 335] on p "Sim, você pode levar mais pessoas da sua família para o ensaio. garantindo 3 fo…" at bounding box center [522, 306] width 438 height 68
drag, startPoint x: 349, startPoint y: 323, endPoint x: 503, endPoint y: 321, distance: 154.5
click at [503, 321] on p "Sim, você pode levar mais pessoas da sua família para o ensaio. garantindo 3 fo…" at bounding box center [522, 306] width 438 height 68
click at [511, 319] on p "Sim, você pode levar mais pessoas da sua família para o ensaio. garantindo 3 fo…" at bounding box center [522, 306] width 438 height 68
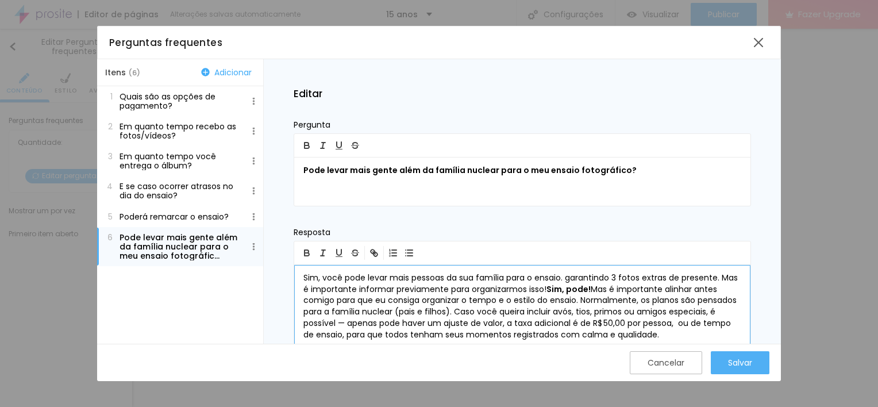
click at [677, 324] on p "Sim, você pode levar mais pessoas da sua família para o ensaio. garantindo 3 fo…" at bounding box center [522, 306] width 438 height 68
drag, startPoint x: 566, startPoint y: 279, endPoint x: 719, endPoint y: 277, distance: 152.8
click at [719, 277] on p "Sim, você pode levar mais pessoas da sua família para o ensaio. garantindo 3 fo…" at bounding box center [522, 306] width 438 height 68
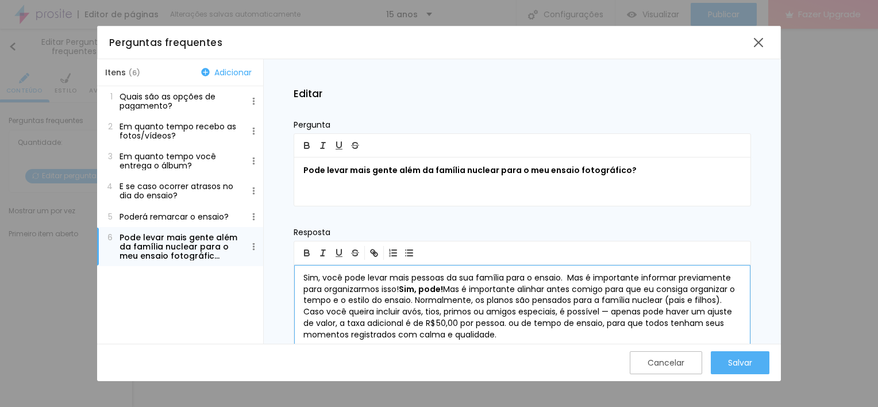
click at [509, 324] on p "Sim, você pode levar mais pessoas da sua família para o ensaio. Mas é important…" at bounding box center [522, 306] width 438 height 68
drag, startPoint x: 336, startPoint y: 338, endPoint x: 666, endPoint y: 322, distance: 330.1
click at [666, 322] on p "Sim, você pode levar mais pessoas da sua família para o ensaio. Mas é important…" at bounding box center [522, 306] width 438 height 68
drag, startPoint x: 568, startPoint y: 274, endPoint x: 403, endPoint y: 287, distance: 164.8
click at [403, 287] on p "Sim, você pode levar mais pessoas da sua família para o ensaio. Mas é important…" at bounding box center [522, 306] width 438 height 68
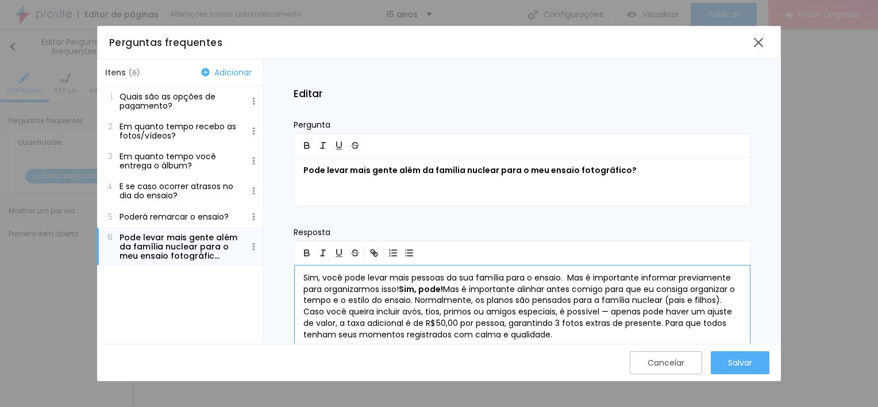
drag, startPoint x: 299, startPoint y: 278, endPoint x: 402, endPoint y: 286, distance: 102.6
click at [402, 286] on div "Sim, você pode levar mais pessoas da sua família para o ensaio. Mas é important…" at bounding box center [522, 328] width 456 height 126
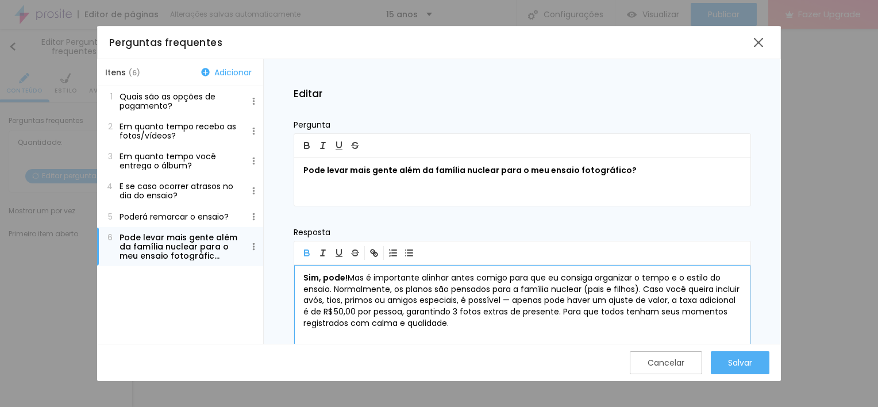
click at [319, 312] on p "Sim, pode! Mas é importante alinhar antes comigo para que eu consiga organizar …" at bounding box center [522, 300] width 438 height 57
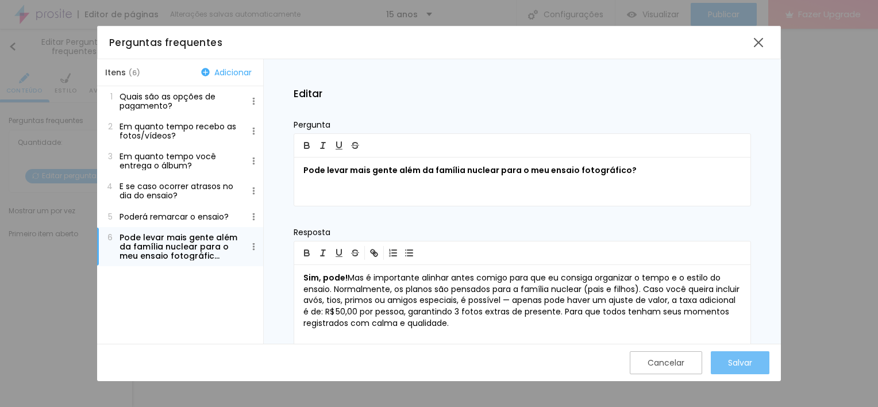
click at [734, 356] on div "Salvar" at bounding box center [740, 362] width 24 height 23
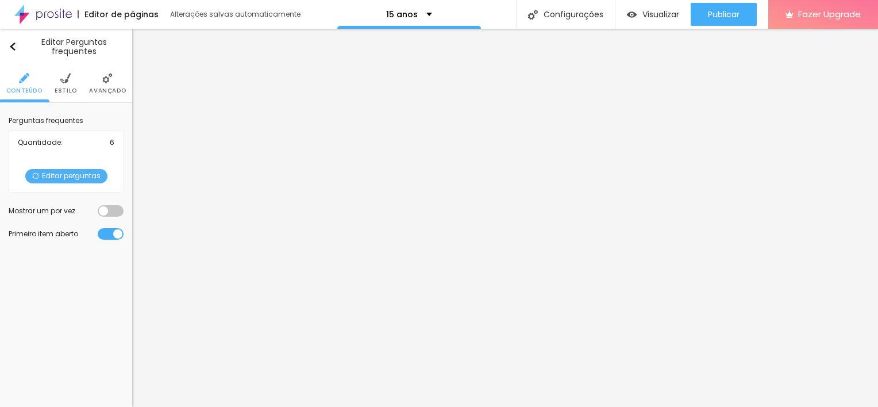
click at [62, 177] on span "Editar perguntas" at bounding box center [66, 176] width 82 height 14
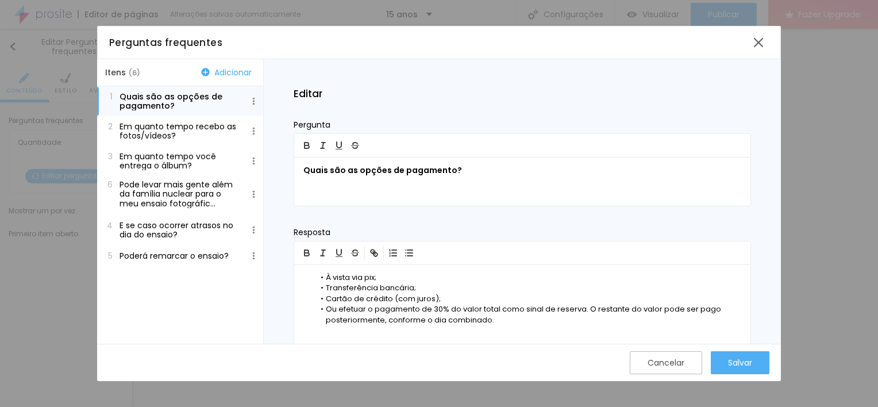
drag, startPoint x: 125, startPoint y: 242, endPoint x: 126, endPoint y: 186, distance: 55.7
drag, startPoint x: 183, startPoint y: 156, endPoint x: 191, endPoint y: 199, distance: 44.3
drag, startPoint x: 182, startPoint y: 197, endPoint x: 180, endPoint y: 163, distance: 33.9
click at [736, 362] on div "Salvar" at bounding box center [740, 362] width 24 height 9
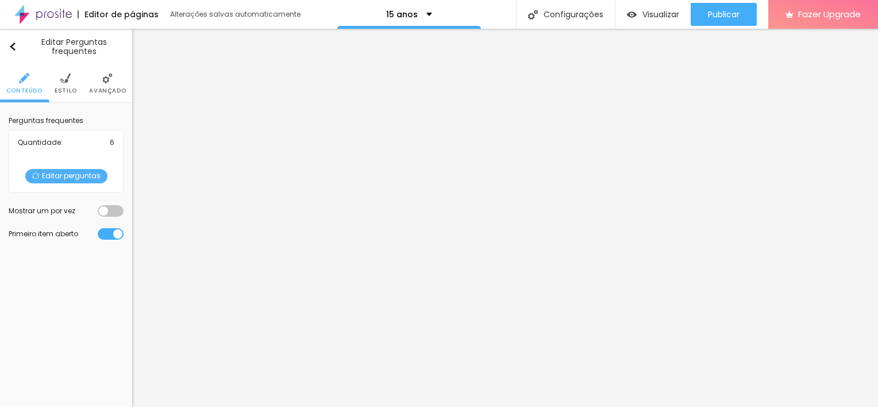
click at [62, 85] on li "Estilo" at bounding box center [66, 83] width 22 height 38
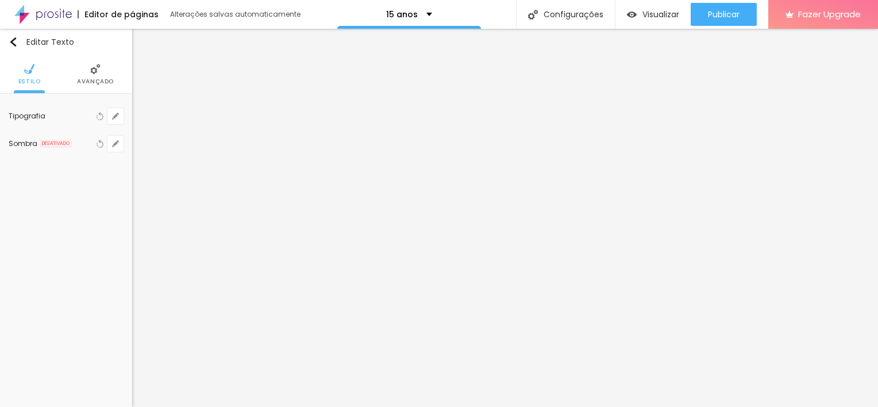
click at [126, 122] on div "Tipografia Voltar ao padrão Sombra DESATIVADO Voltar ao padrão" at bounding box center [66, 130] width 132 height 72
click at [124, 118] on div "Tipografia Voltar ao padrão Sombra DESATIVADO Voltar ao padrão" at bounding box center [66, 130] width 132 height 72
click at [113, 113] on icon "button" at bounding box center [115, 116] width 7 height 7
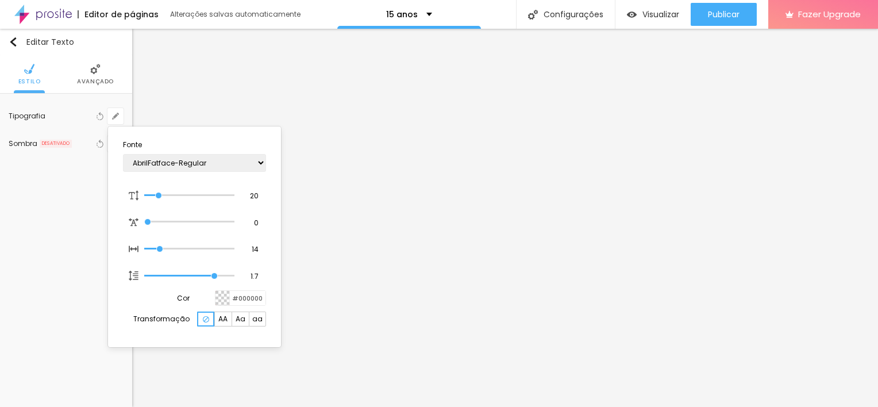
click at [538, 217] on div at bounding box center [439, 203] width 878 height 407
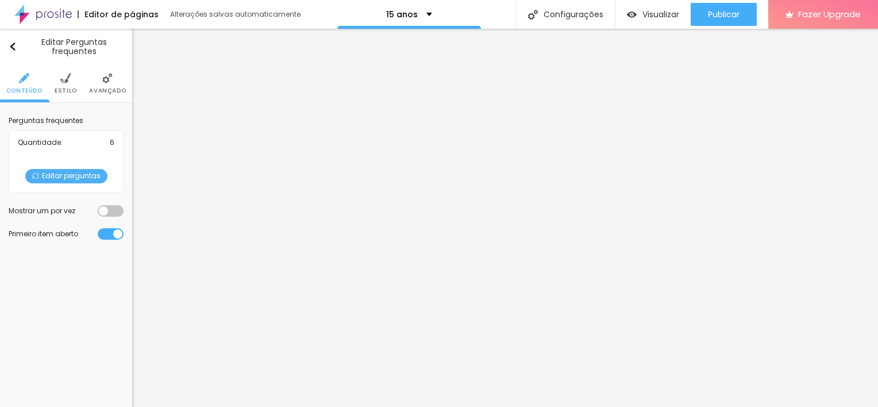
click at [70, 80] on img at bounding box center [65, 78] width 10 height 10
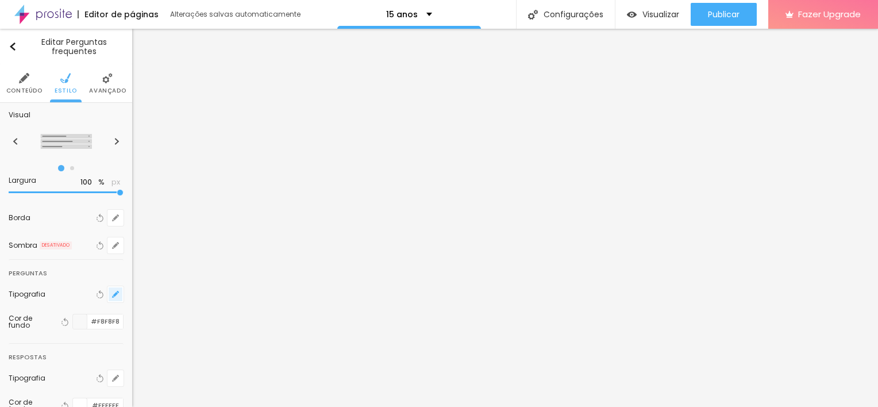
click at [112, 295] on icon "button" at bounding box center [113, 296] width 2 height 2
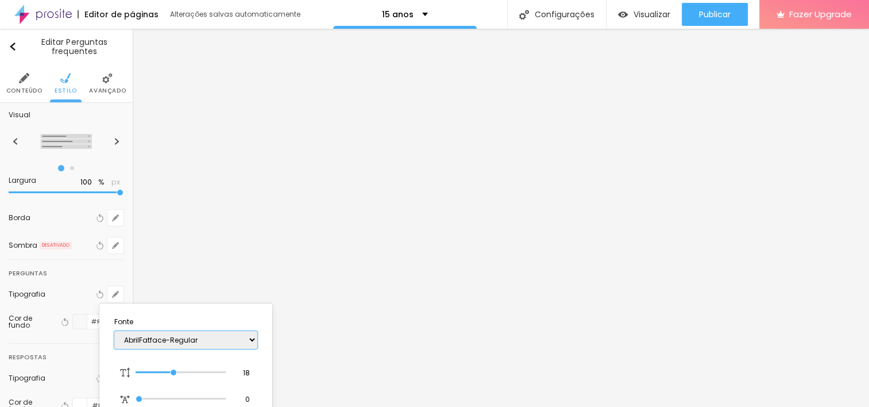
click at [230, 340] on select "AbrilFatface-Regular Actor-Regular Alegreya AlegreyaBlack Alice Allan-Bold Alla…" at bounding box center [185, 340] width 143 height 18
click at [114, 331] on select "AbrilFatface-Regular Actor-Regular Alegreya AlegreyaBlack Alice Allan-Bold Alla…" at bounding box center [185, 340] width 143 height 18
drag, startPoint x: 123, startPoint y: 248, endPoint x: 127, endPoint y: 294, distance: 45.6
click at [127, 294] on div at bounding box center [434, 203] width 869 height 407
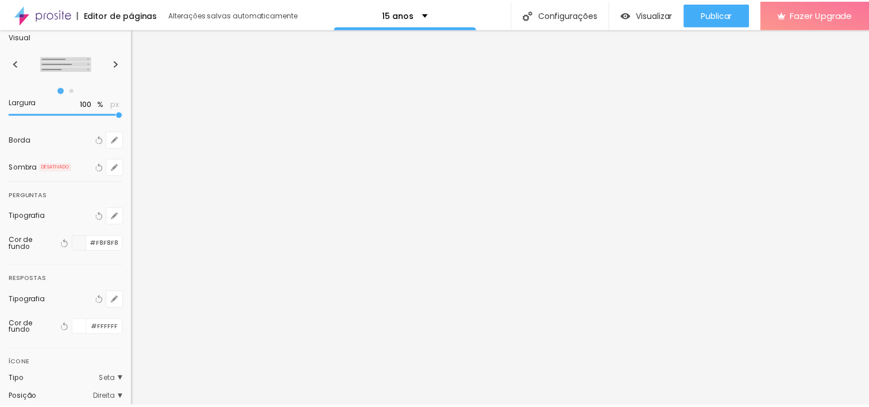
scroll to position [101, 0]
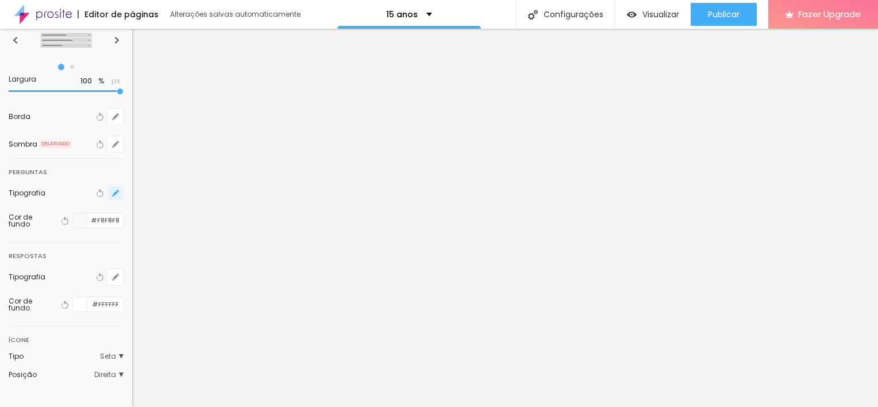
click at [112, 190] on icon "button" at bounding box center [115, 193] width 7 height 7
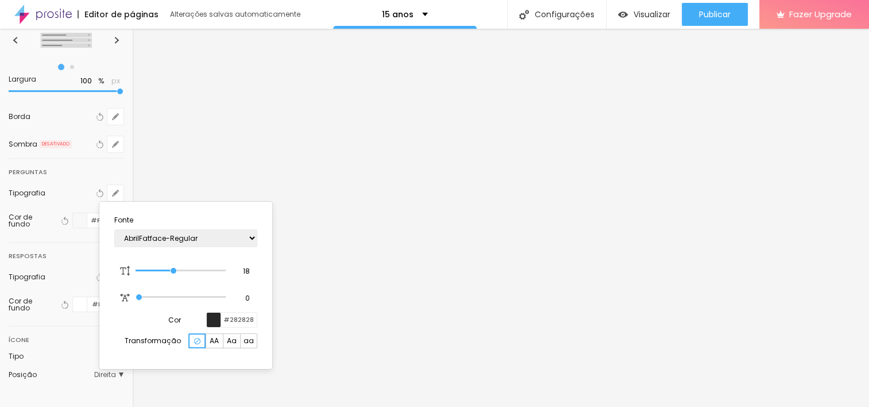
click at [206, 326] on div "#282828" at bounding box center [231, 320] width 51 height 16
click at [207, 318] on div at bounding box center [214, 319] width 14 height 14
click at [213, 315] on div at bounding box center [214, 319] width 14 height 14
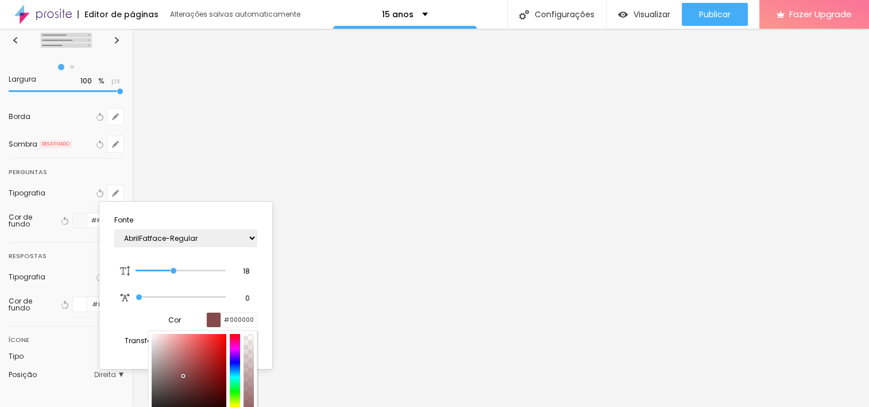
scroll to position [14, 0]
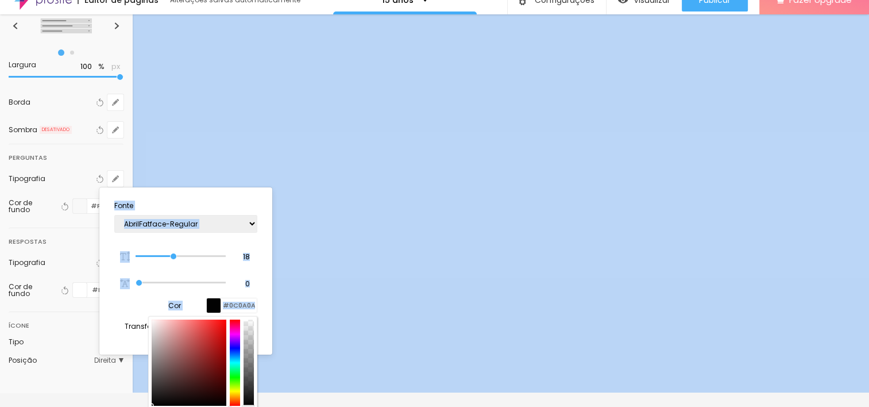
type input "#000000"
drag, startPoint x: 184, startPoint y: 375, endPoint x: 163, endPoint y: 416, distance: 46.2
click at [163, 392] on html "Editor de páginas Alterações salvas automaticamente 15 anos Configurações Confi…" at bounding box center [434, 189] width 869 height 407
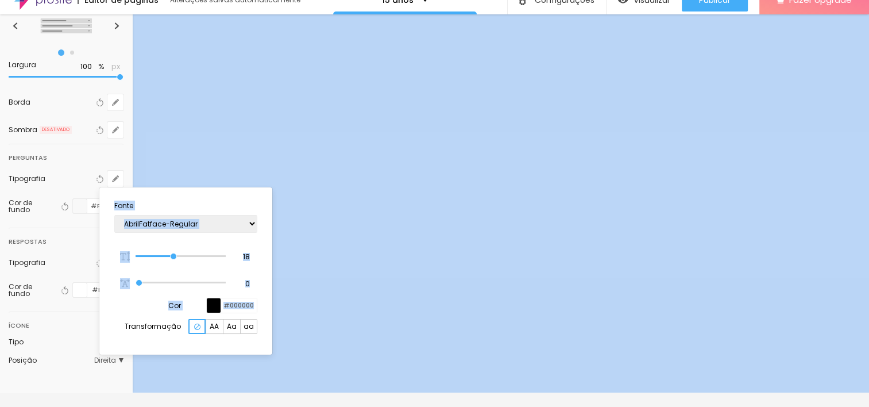
drag, startPoint x: 163, startPoint y: 416, endPoint x: 399, endPoint y: 275, distance: 274.4
click at [399, 275] on div at bounding box center [434, 203] width 869 height 407
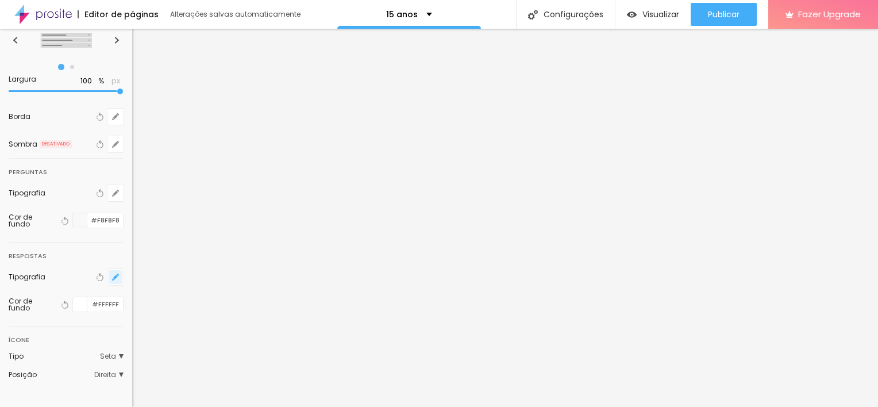
click at [107, 269] on button "button" at bounding box center [115, 277] width 16 height 16
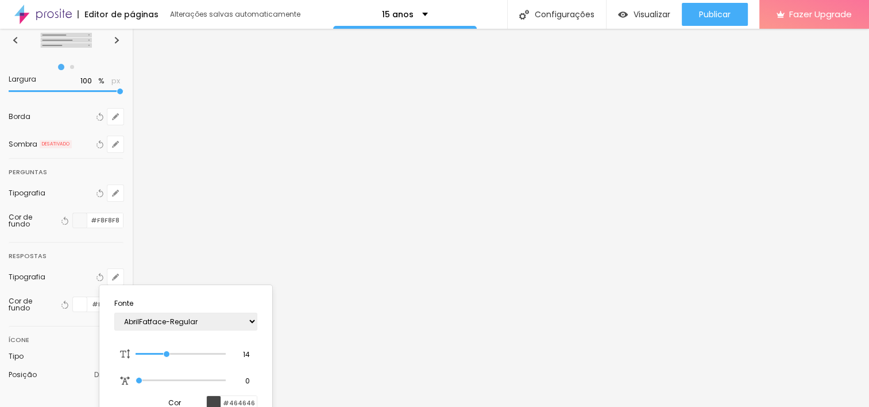
click at [209, 396] on div at bounding box center [214, 403] width 14 height 14
click at [213, 397] on div at bounding box center [214, 403] width 14 height 14
click at [179, 300] on p "Fonte" at bounding box center [185, 303] width 143 height 7
drag, startPoint x: 188, startPoint y: 290, endPoint x: 205, endPoint y: 229, distance: 63.8
click at [205, 229] on body "Editor de páginas Alterações salvas automaticamente 15 anos Configurações Confi…" at bounding box center [434, 203] width 869 height 407
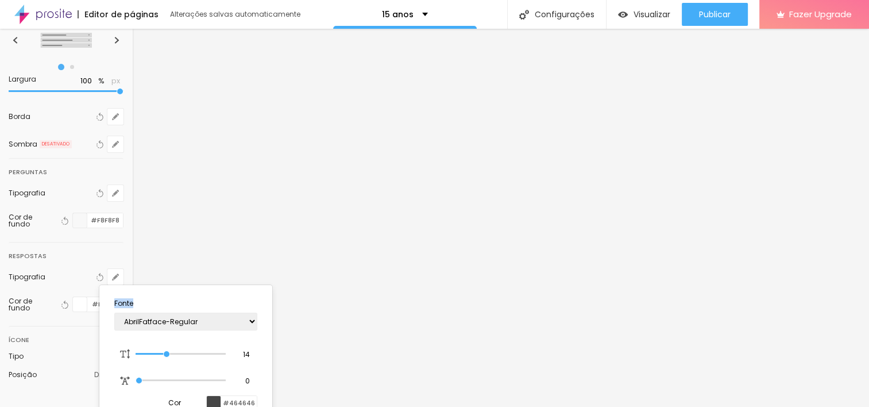
drag, startPoint x: 205, startPoint y: 229, endPoint x: 136, endPoint y: 290, distance: 92.4
click at [136, 290] on div "Fonte AbrilFatface-Regular Actor-Regular Alegreya AlegreyaBlack Alice Allan-Bol…" at bounding box center [185, 368] width 173 height 167
click at [160, 292] on section "Fonte AbrilFatface-Regular Actor-Regular Alegreya AlegreyaBlack Alice Allan-Bol…" at bounding box center [186, 369] width 164 height 158
click at [193, 291] on section "Fonte AbrilFatface-Regular Actor-Regular Alegreya AlegreyaBlack Alice Allan-Bol…" at bounding box center [186, 369] width 164 height 158
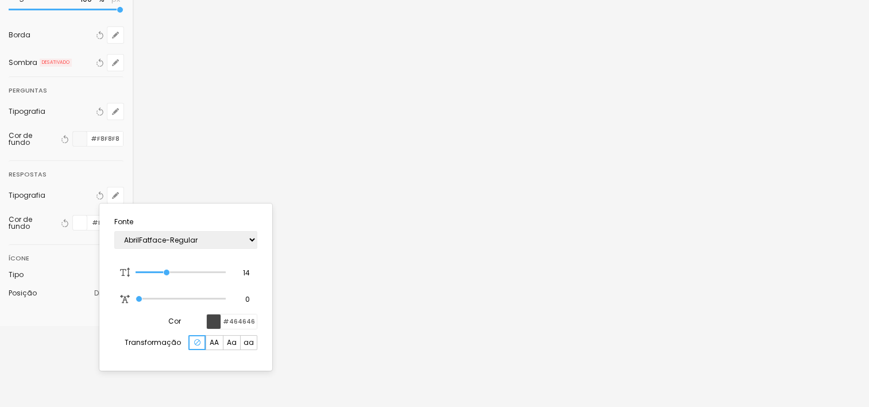
scroll to position [101, 0]
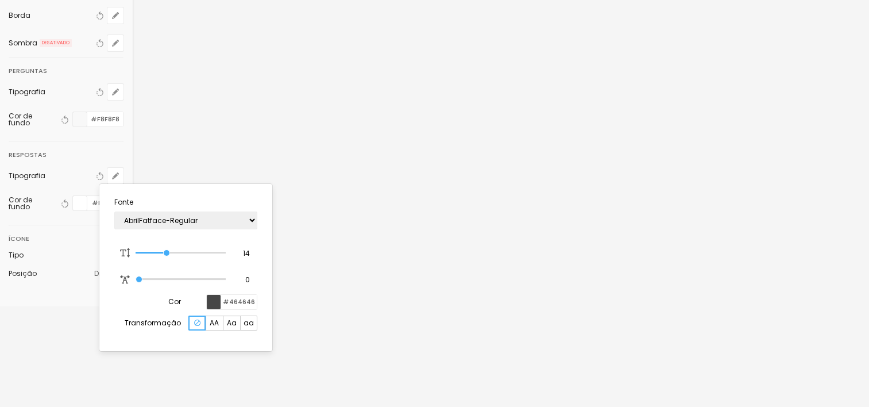
click at [211, 299] on div at bounding box center [214, 302] width 14 height 14
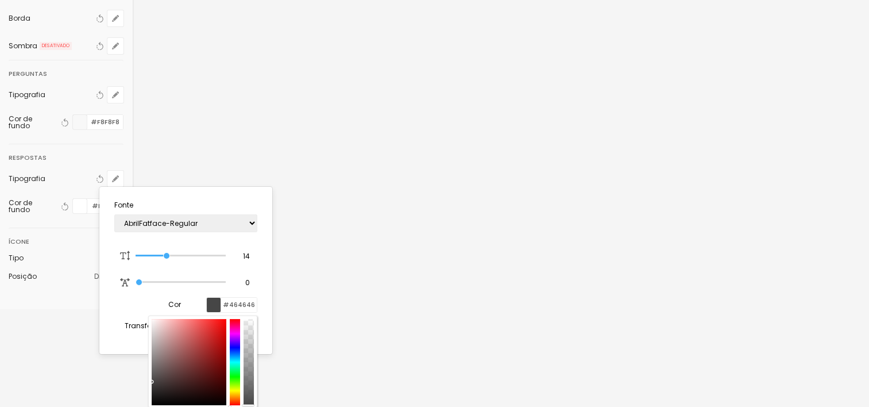
scroll to position [98, 0]
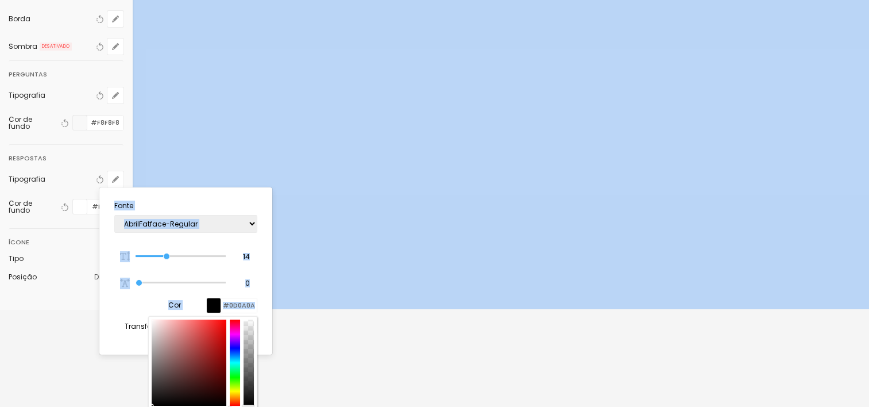
type input "#000000"
drag, startPoint x: 174, startPoint y: 360, endPoint x: 175, endPoint y: 409, distance: 49.4
click at [175, 309] on html "Editor de páginas Alterações salvas automaticamente 15 anos Configurações Confi…" at bounding box center [434, 105] width 869 height 407
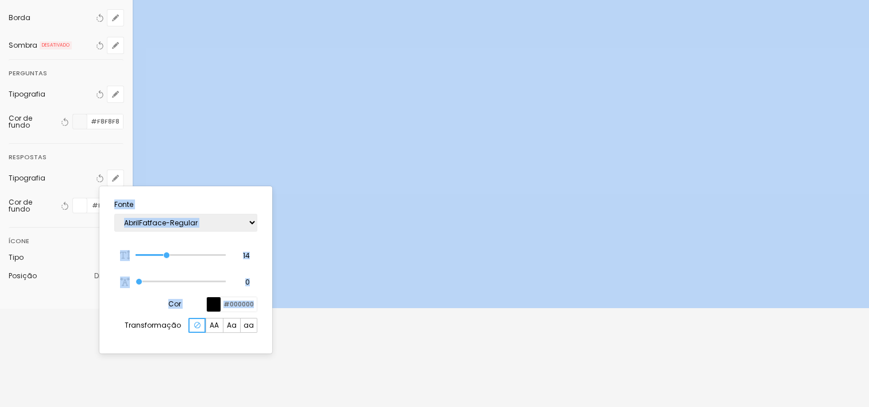
scroll to position [101, 0]
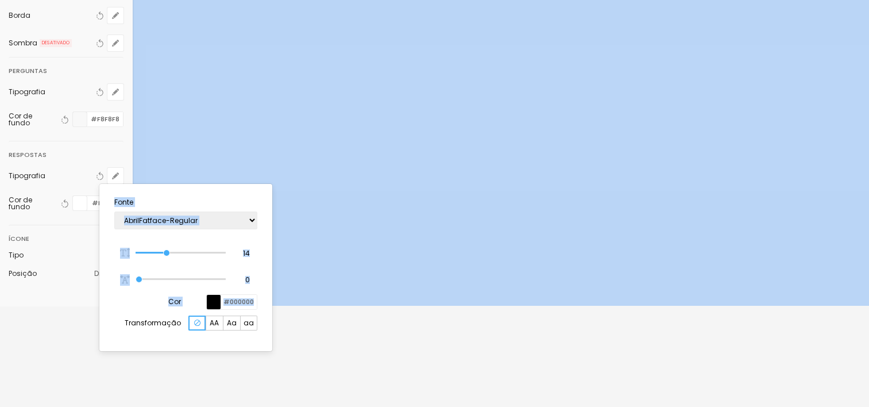
drag, startPoint x: 175, startPoint y: 409, endPoint x: 419, endPoint y: 348, distance: 251.6
click at [419, 348] on div at bounding box center [434, 203] width 869 height 407
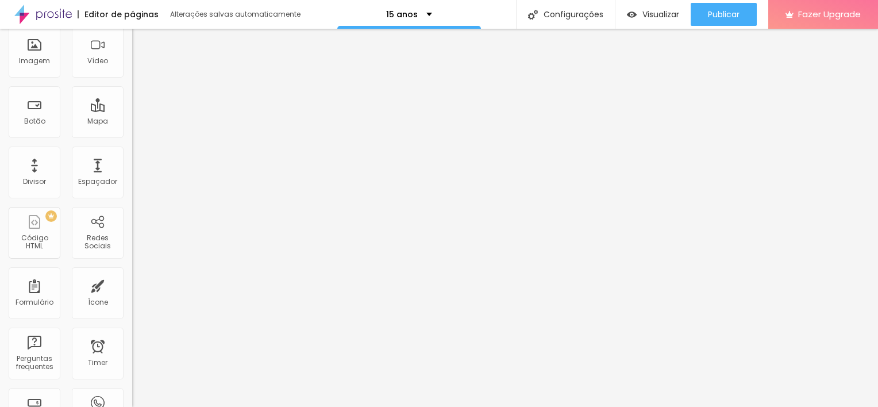
scroll to position [0, 0]
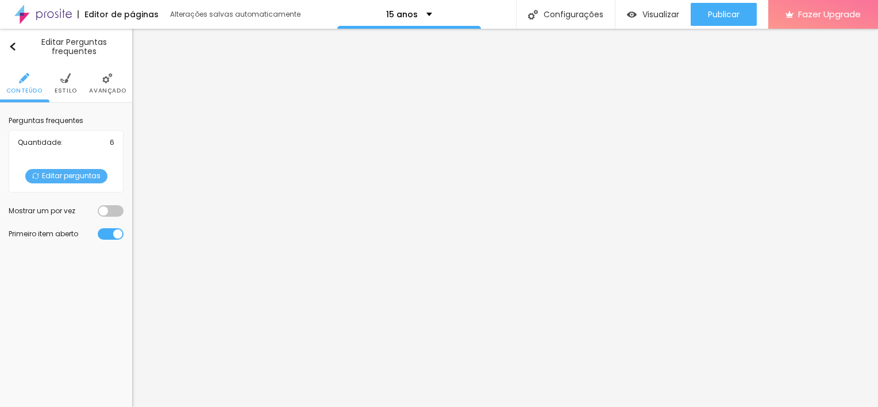
click at [102, 172] on span "Editar perguntas" at bounding box center [66, 176] width 82 height 14
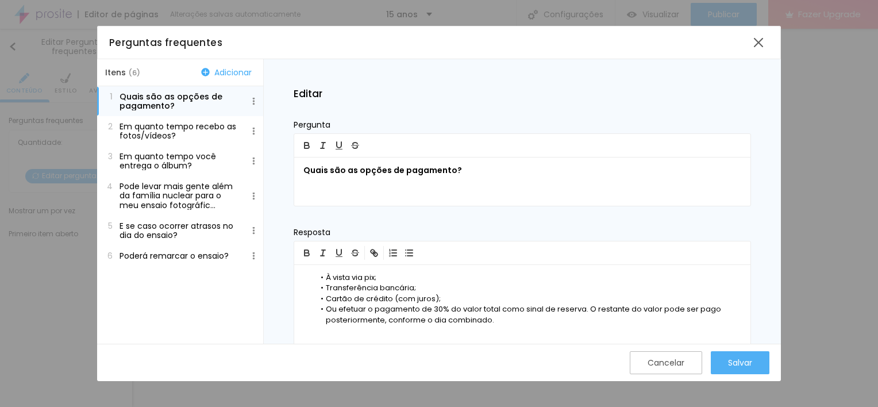
click at [207, 250] on button "6 Poderá remarcar o ensaio?" at bounding box center [180, 255] width 166 height 21
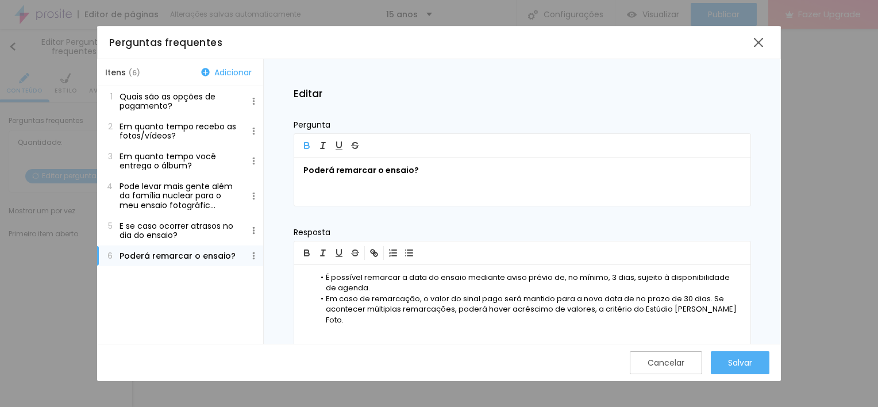
click at [177, 184] on p "Pode levar mais gente além da família nuclear para o meu ensaio fotográfic..." at bounding box center [178, 196] width 119 height 28
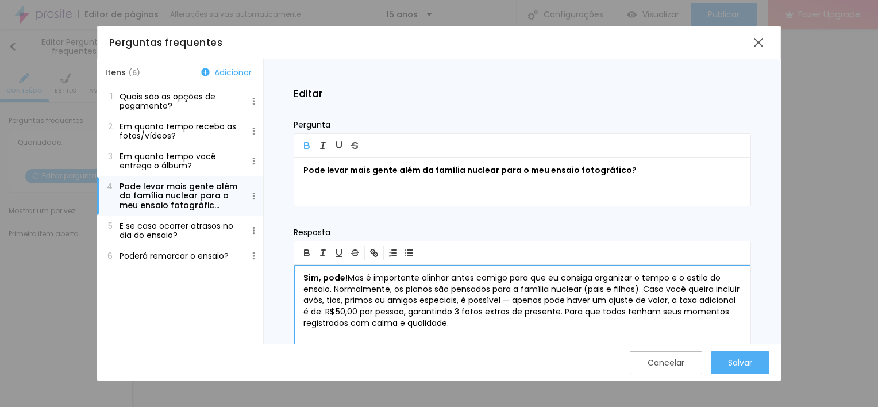
click at [303, 279] on b "Sim, pode!" at bounding box center [325, 277] width 44 height 11
click at [403, 249] on button "button" at bounding box center [409, 253] width 16 height 14
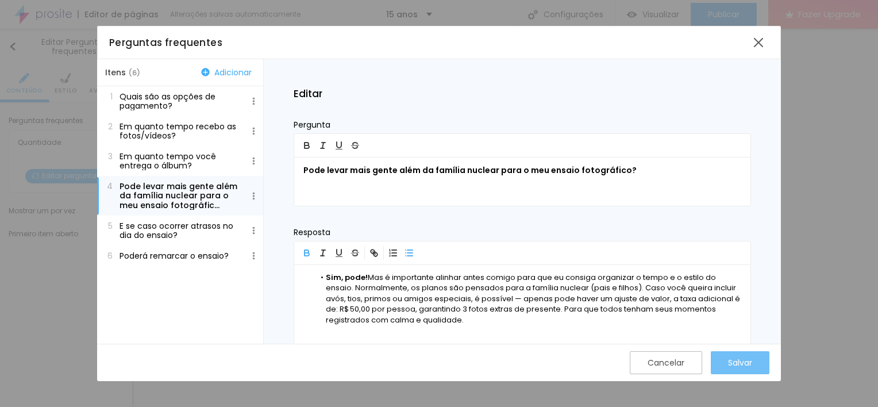
click at [753, 365] on button "Salvar" at bounding box center [740, 362] width 59 height 23
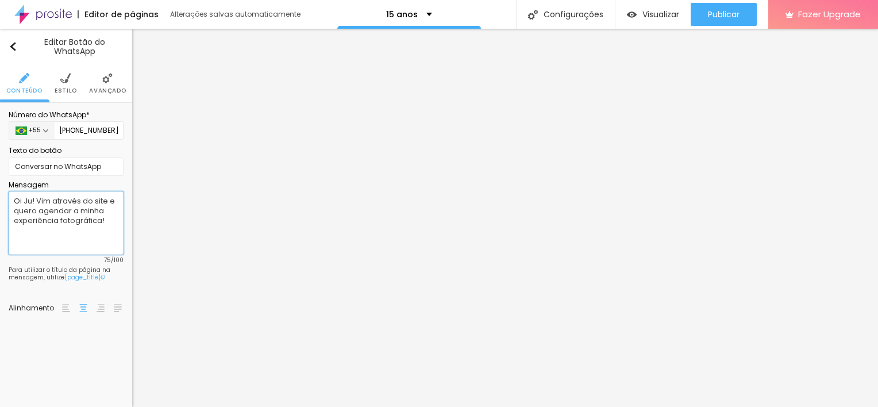
click at [83, 214] on textarea "Oi Ju! Vim através do site e quero agendar a minha experiência fotográfica!" at bounding box center [66, 222] width 115 height 63
click at [74, 211] on textarea "Oi Ju! Vim através do site e quero agendar a minha experiência fotográfica!" at bounding box center [66, 222] width 115 height 63
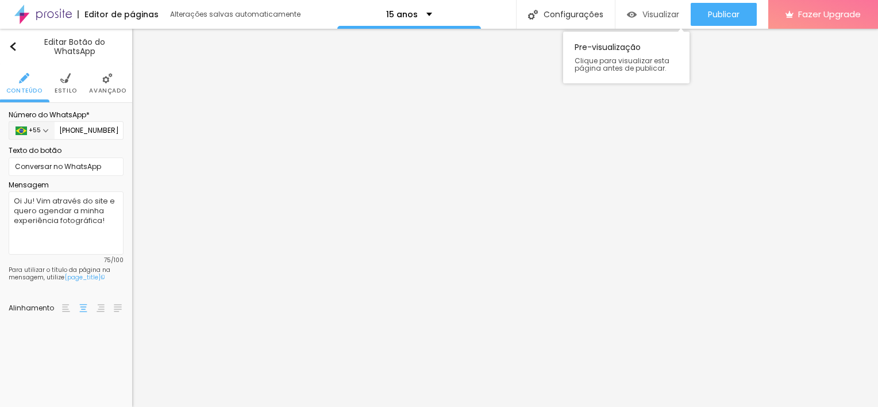
click at [662, 18] on span "Visualizar" at bounding box center [660, 14] width 37 height 9
click at [69, 83] on li "Estilo" at bounding box center [66, 83] width 22 height 38
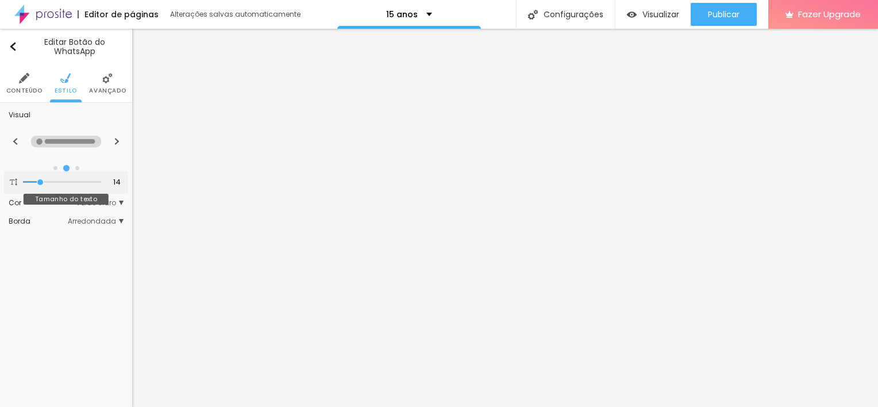
type input "13"
type input "14"
type input "15"
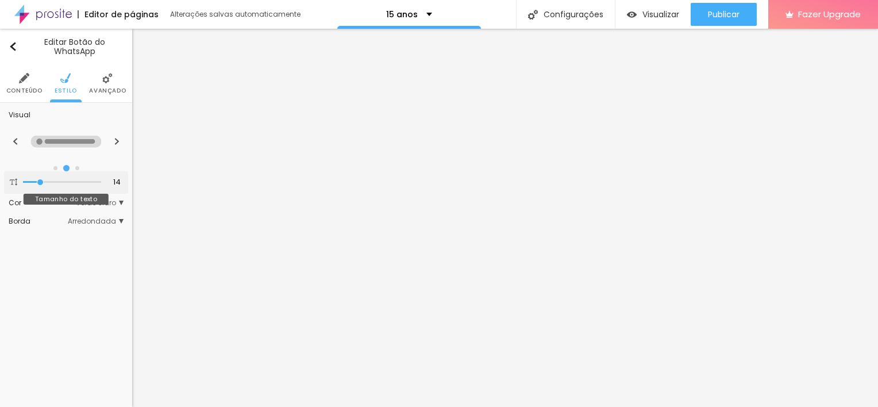
type input "15"
type input "16"
type input "17"
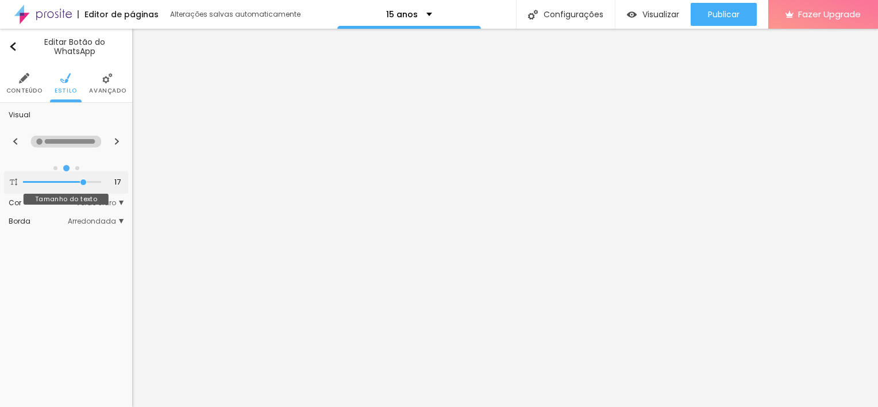
type input "18"
drag, startPoint x: 37, startPoint y: 182, endPoint x: 152, endPoint y: 179, distance: 114.3
type input "18"
click at [101, 179] on input "range" at bounding box center [62, 182] width 78 height 6
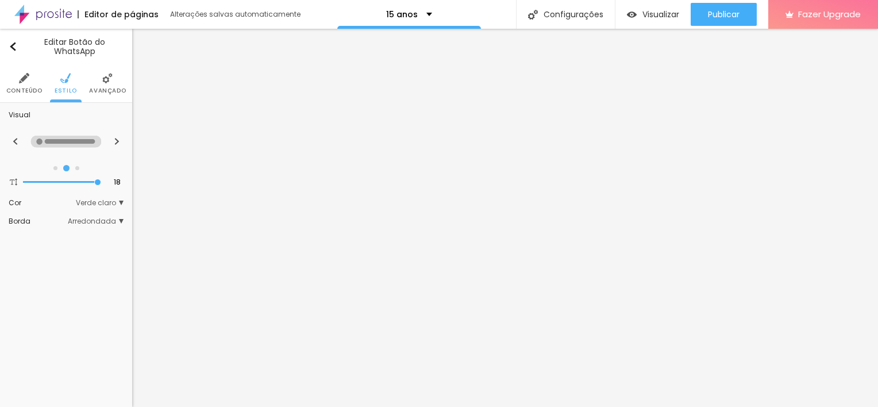
click at [108, 94] on li "Avançado" at bounding box center [107, 83] width 37 height 38
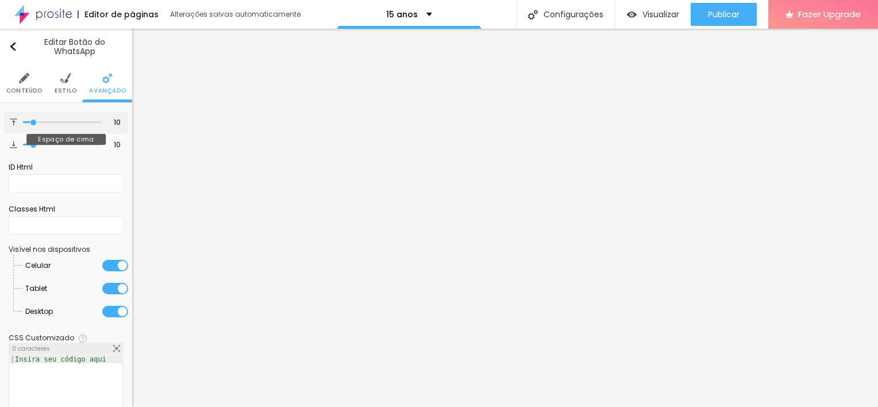
type input "1"
type input "0"
drag, startPoint x: 30, startPoint y: 119, endPoint x: -2, endPoint y: 115, distance: 33.0
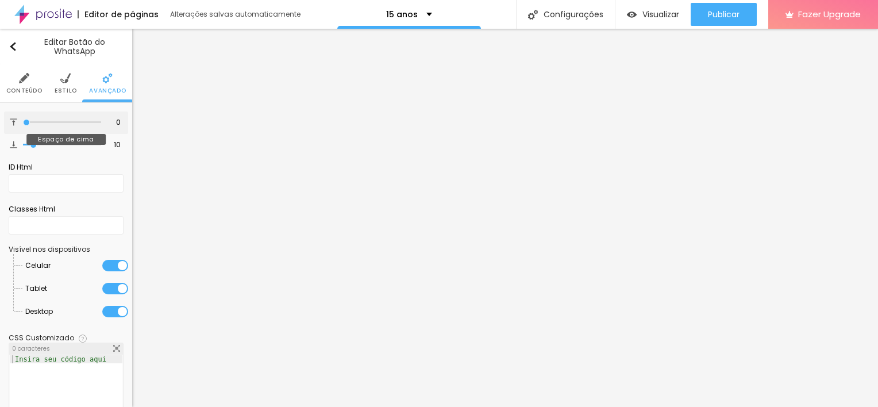
type input "0"
click at [23, 119] on input "range" at bounding box center [62, 122] width 78 height 6
type input "0"
drag, startPoint x: 30, startPoint y: 145, endPoint x: 0, endPoint y: 141, distance: 30.1
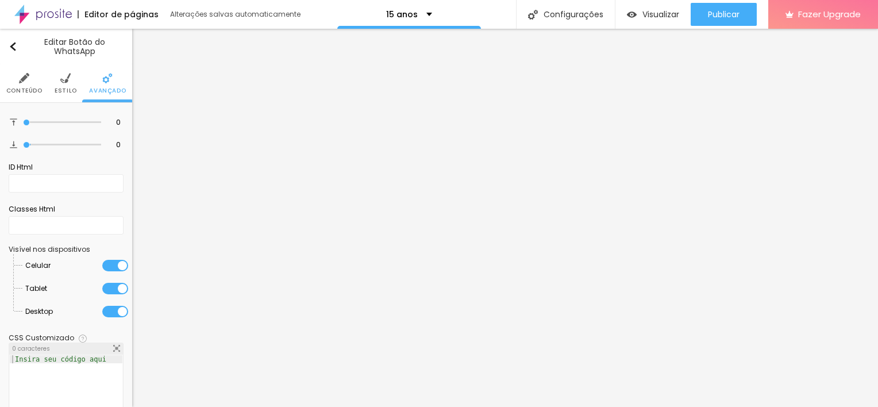
type input "0"
click at [23, 142] on input "range" at bounding box center [62, 145] width 78 height 6
click at [60, 77] on img at bounding box center [65, 78] width 10 height 10
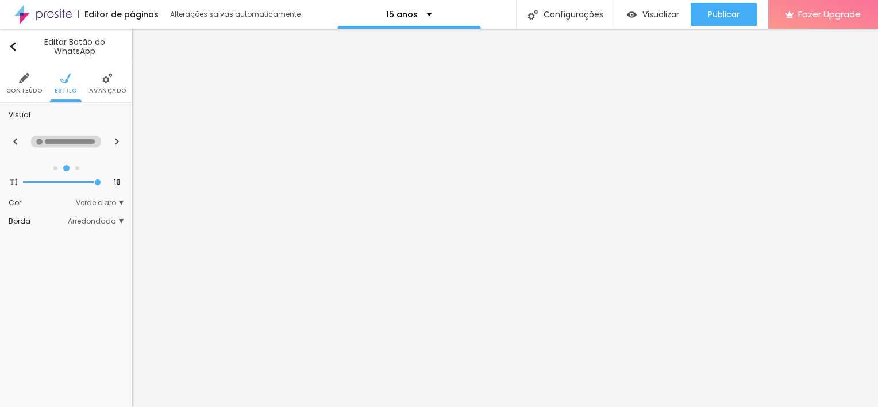
click at [28, 88] on span "Conteúdo" at bounding box center [24, 91] width 36 height 6
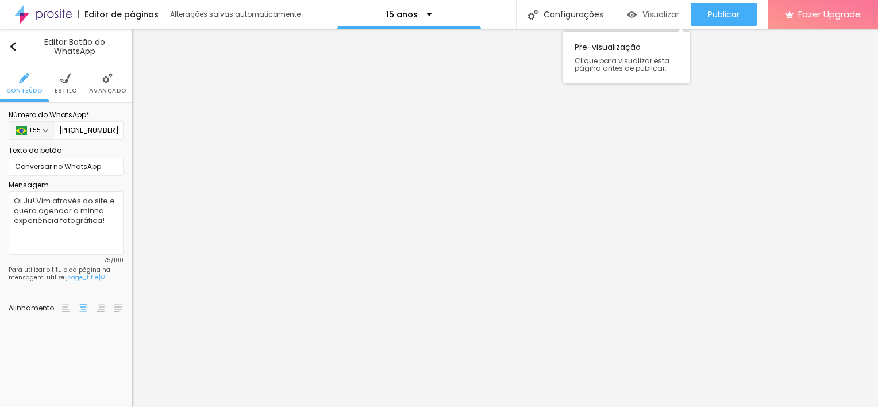
click at [647, 21] on div "Visualizar" at bounding box center [653, 14] width 52 height 23
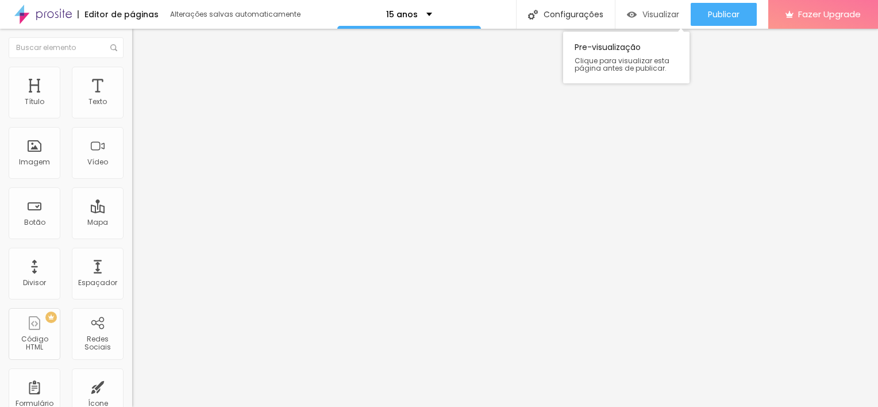
click at [665, 12] on span "Visualizar" at bounding box center [660, 14] width 37 height 9
click at [673, 10] on span "Visualizar" at bounding box center [660, 14] width 37 height 9
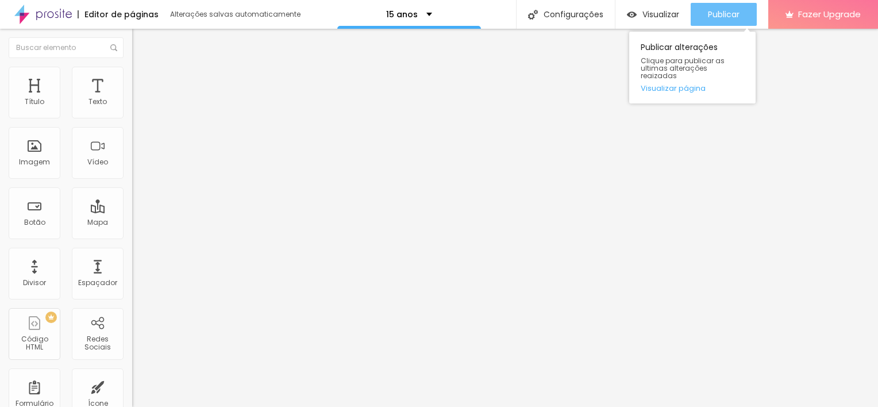
click at [735, 20] on div "Publicar" at bounding box center [724, 14] width 32 height 23
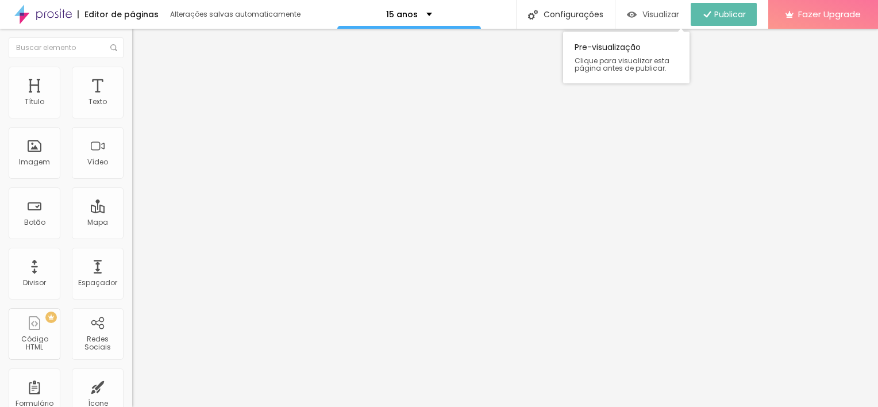
click at [671, 14] on span "Visualizar" at bounding box center [660, 14] width 37 height 9
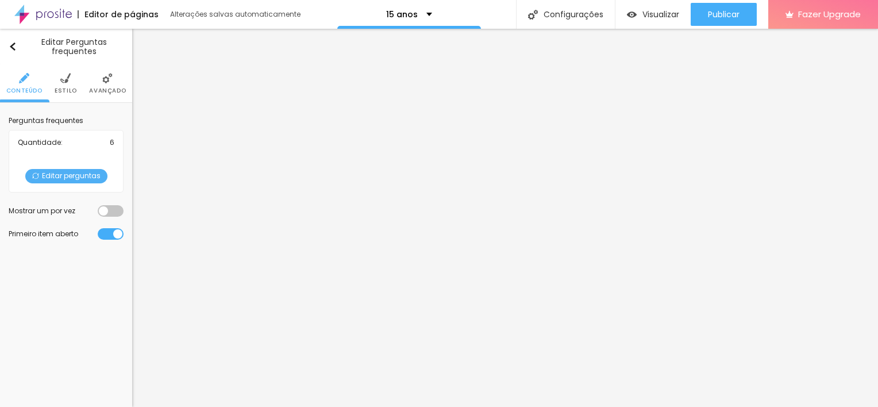
click at [60, 82] on li "Estilo" at bounding box center [66, 83] width 22 height 38
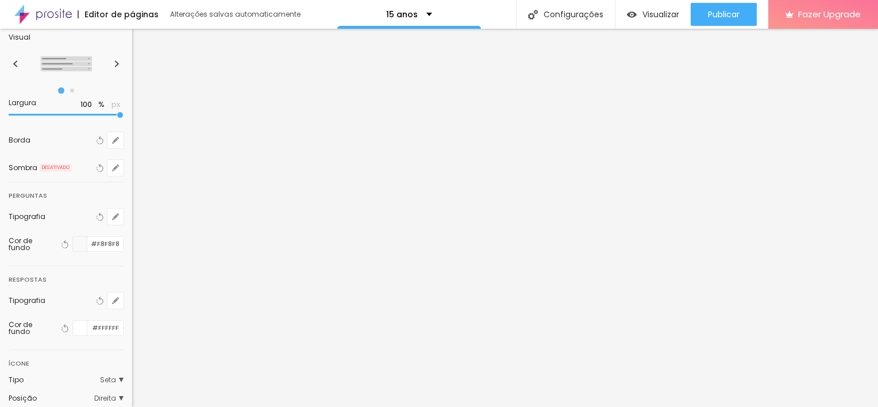
scroll to position [79, 0]
click at [61, 240] on button "Voltar ao padrão" at bounding box center [65, 242] width 13 height 15
click at [73, 239] on div at bounding box center [80, 242] width 14 height 14
click at [91, 241] on input "#F8F8F8" at bounding box center [105, 242] width 36 height 14
click at [73, 240] on div at bounding box center [80, 242] width 14 height 14
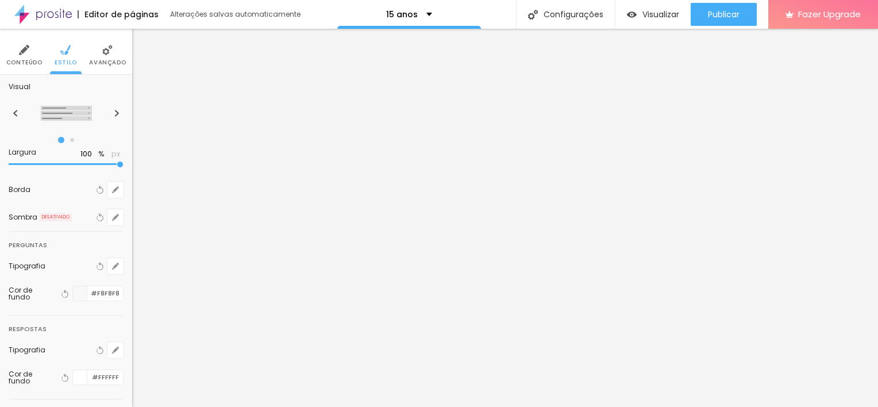
scroll to position [29, 0]
click at [114, 113] on img at bounding box center [117, 112] width 6 height 7
radio input "false"
radio input "true"
click at [13, 110] on img at bounding box center [15, 112] width 6 height 7
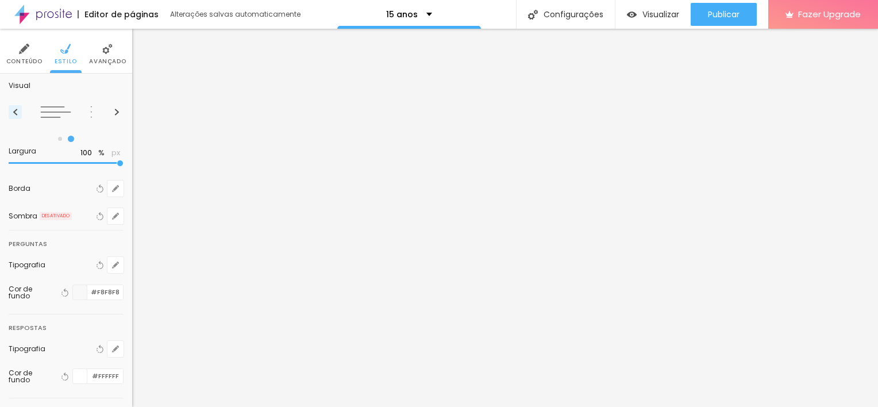
radio input "true"
radio input "false"
click at [110, 115] on button at bounding box center [116, 112] width 13 height 14
radio input "false"
radio input "true"
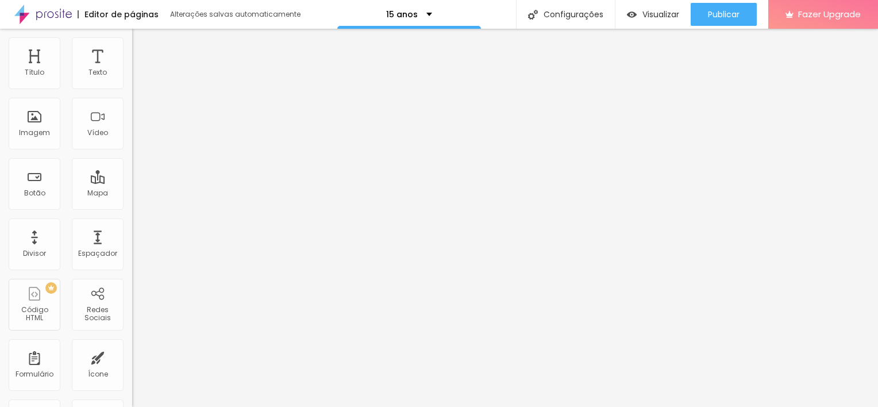
scroll to position [0, 0]
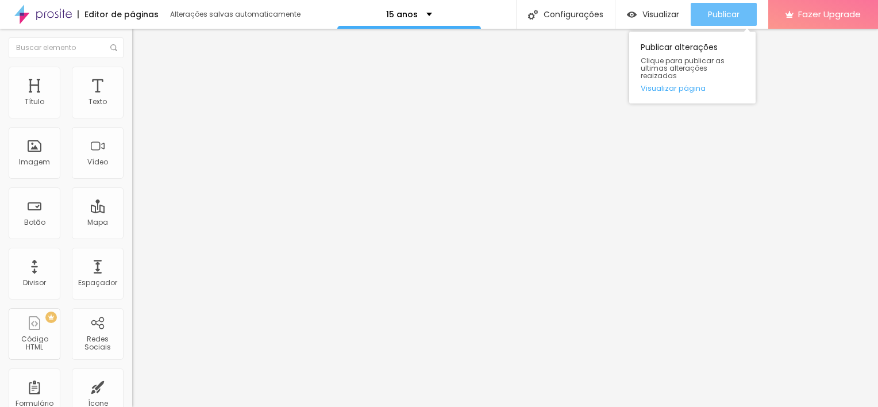
click at [740, 14] on button "Publicar" at bounding box center [723, 14] width 66 height 23
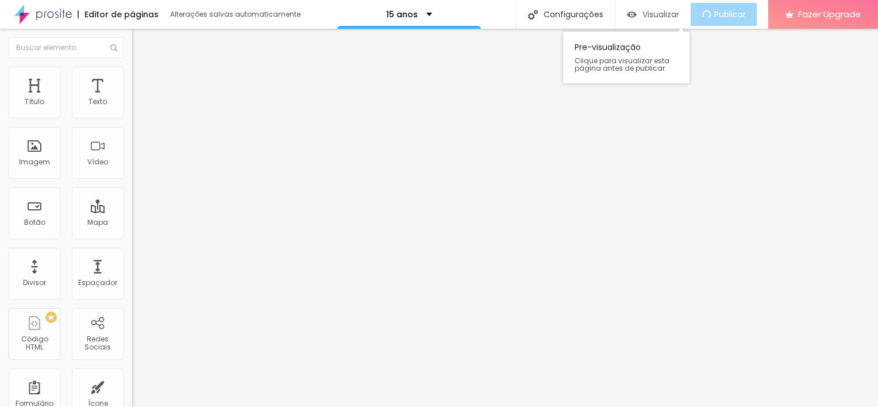
click at [677, 13] on span "Visualizar" at bounding box center [660, 14] width 37 height 9
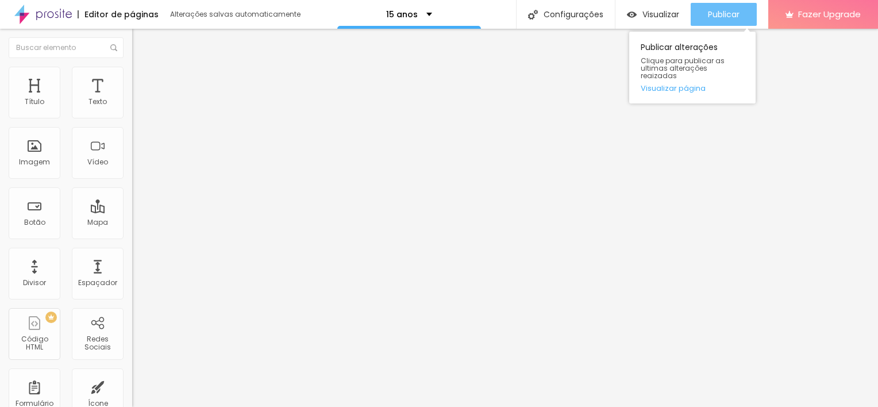
click at [703, 16] on button "Publicar" at bounding box center [723, 14] width 66 height 23
click at [723, 7] on div "Publicar" at bounding box center [724, 14] width 32 height 23
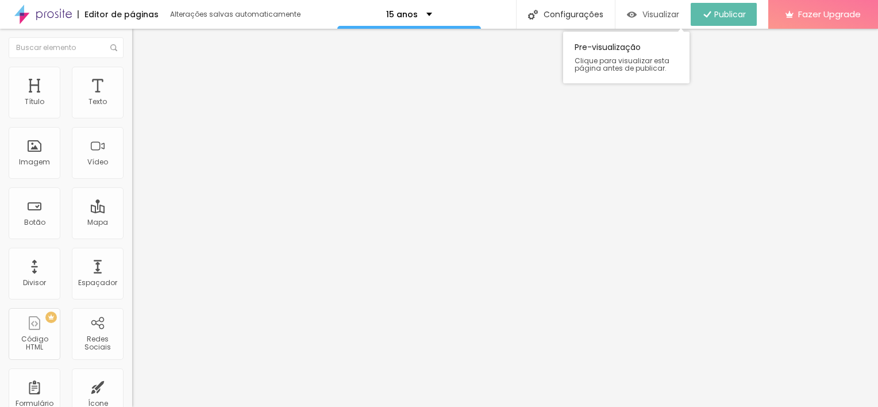
click at [669, 17] on span "Visualizar" at bounding box center [660, 14] width 37 height 9
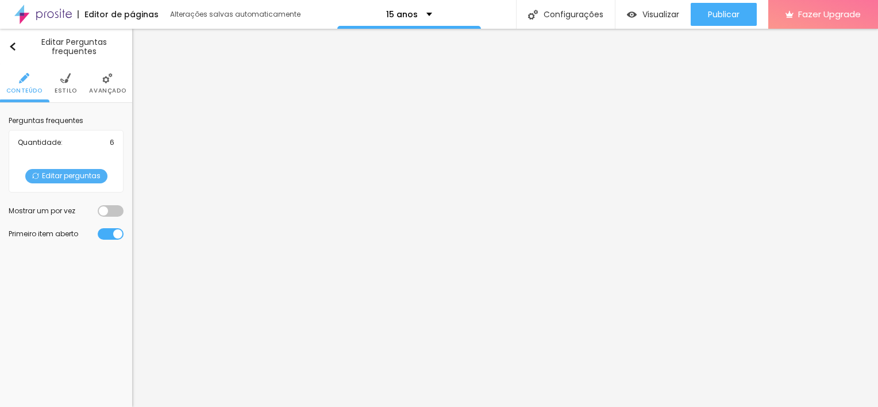
click at [71, 83] on li "Estilo" at bounding box center [66, 83] width 22 height 38
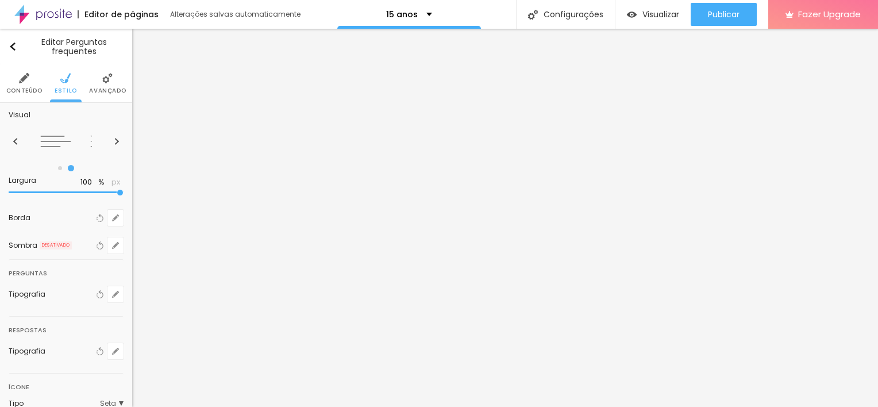
click at [102, 79] on img at bounding box center [107, 78] width 10 height 10
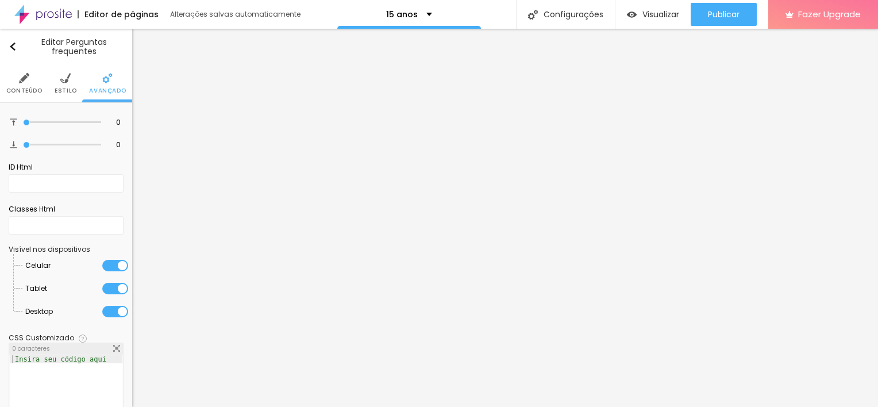
click at [60, 79] on img at bounding box center [65, 78] width 10 height 10
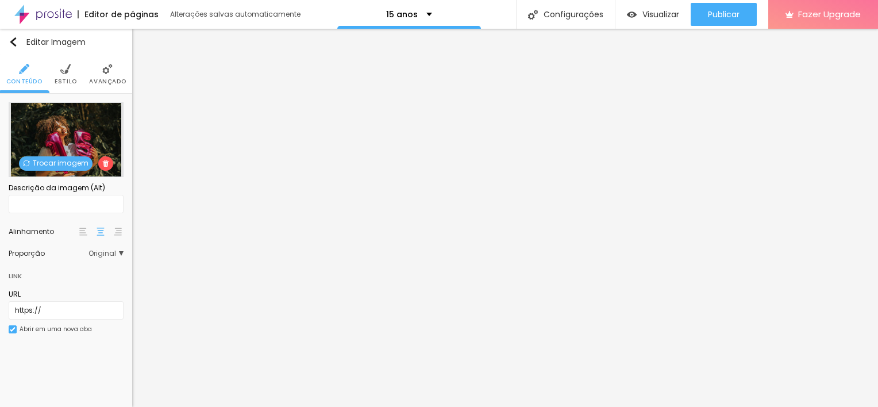
click at [106, 71] on img at bounding box center [107, 69] width 10 height 10
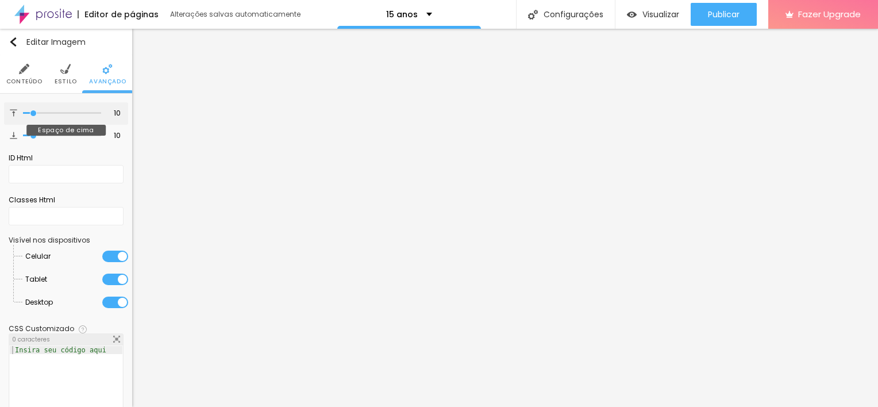
type input "0"
drag, startPoint x: 32, startPoint y: 113, endPoint x: -2, endPoint y: 112, distance: 34.5
type input "0"
click at [23, 112] on input "range" at bounding box center [62, 113] width 78 height 6
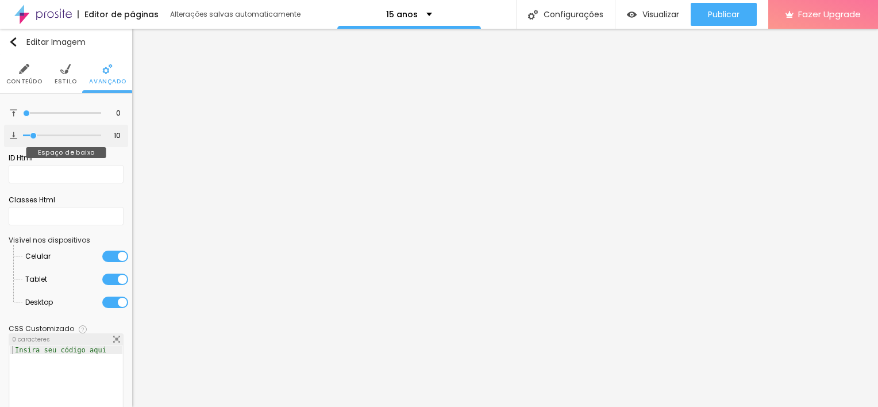
type input "20"
type input "15"
type input "13"
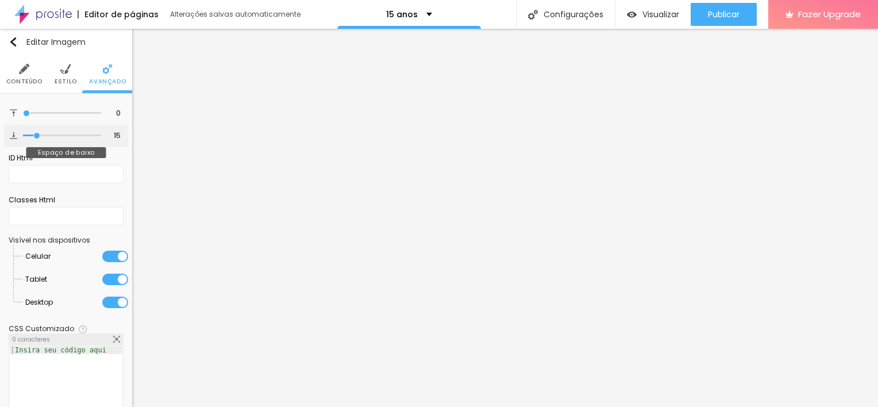
type input "13"
type input "12"
type input "11"
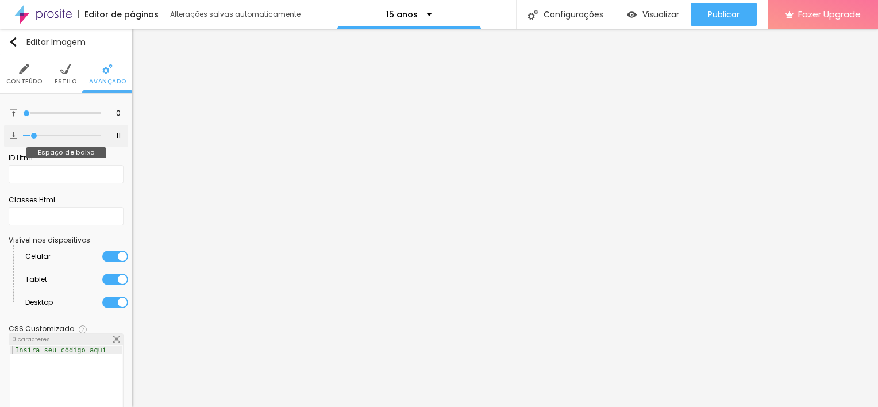
type input "12"
type input "13"
type input "14"
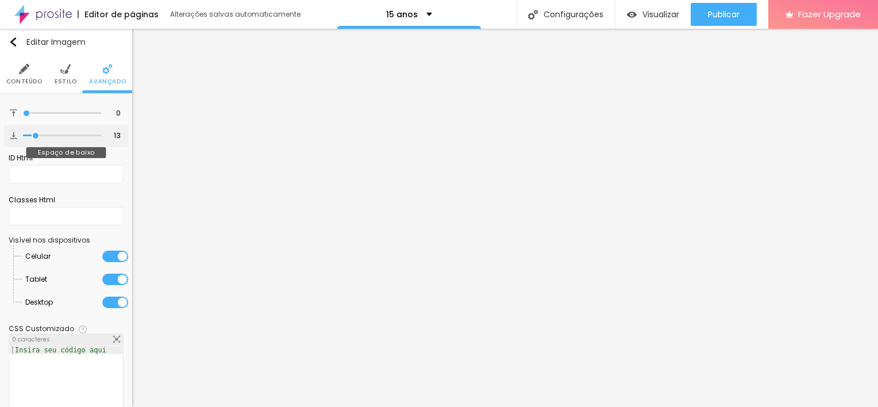
type input "14"
type input "16"
type input "18"
click at [37, 135] on input "range" at bounding box center [62, 136] width 78 height 6
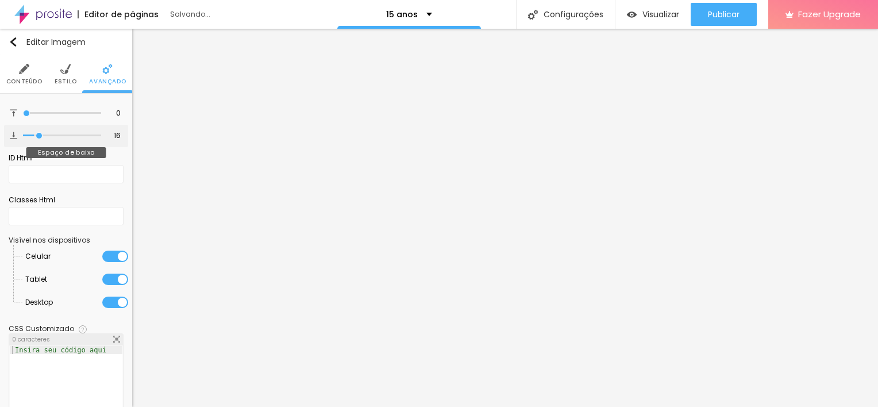
type input "18"
click at [71, 76] on ul "Conteúdo Estilo Avançado" at bounding box center [66, 74] width 132 height 38
click at [60, 72] on img at bounding box center [65, 69] width 10 height 10
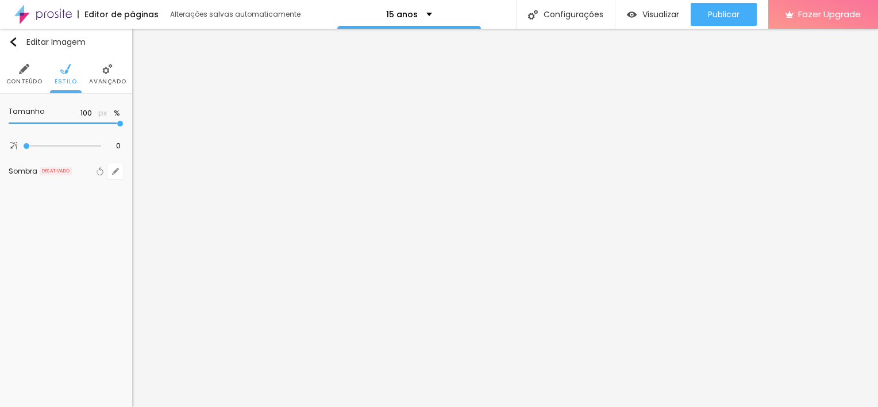
click at [24, 71] on img at bounding box center [24, 69] width 10 height 10
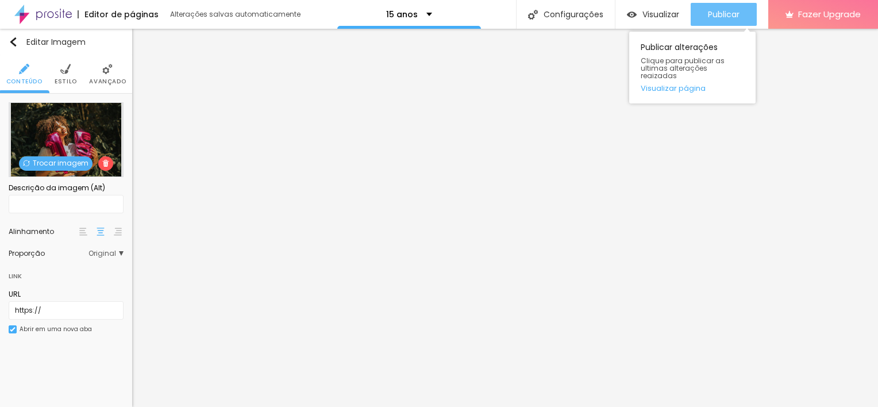
click at [740, 11] on button "Publicar" at bounding box center [723, 14] width 66 height 23
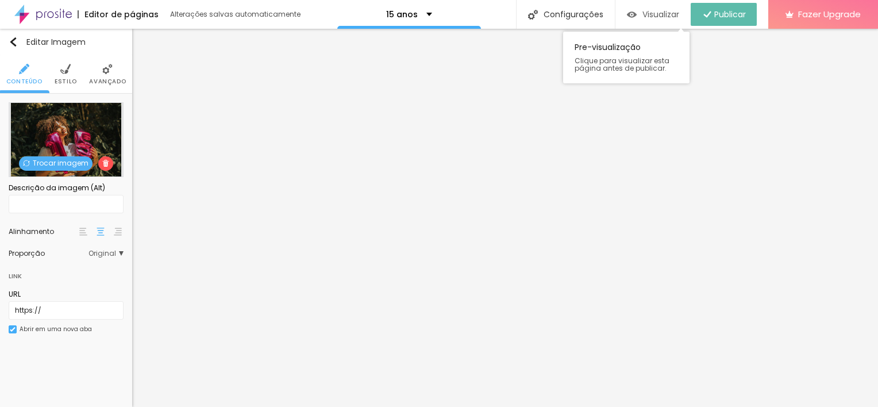
click at [646, 10] on span "Visualizar" at bounding box center [660, 14] width 37 height 9
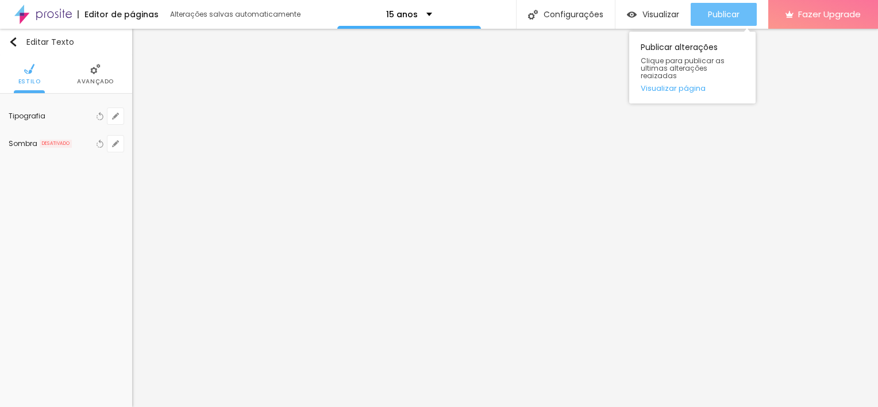
click at [715, 16] on span "Publicar" at bounding box center [724, 14] width 32 height 9
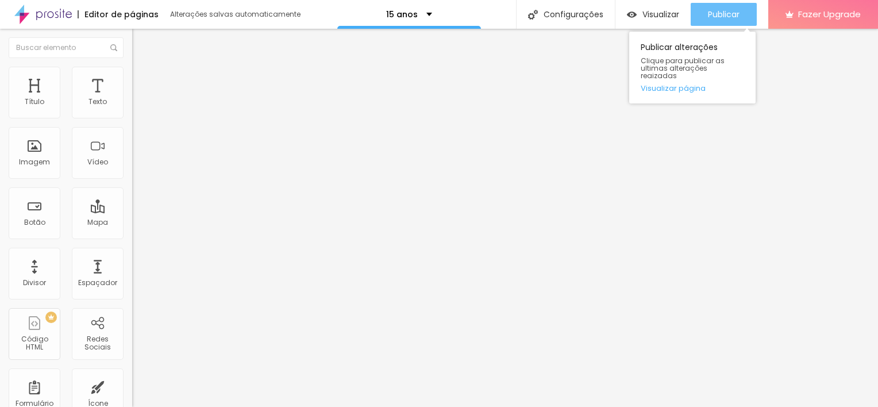
click at [727, 11] on span "Publicar" at bounding box center [724, 14] width 32 height 9
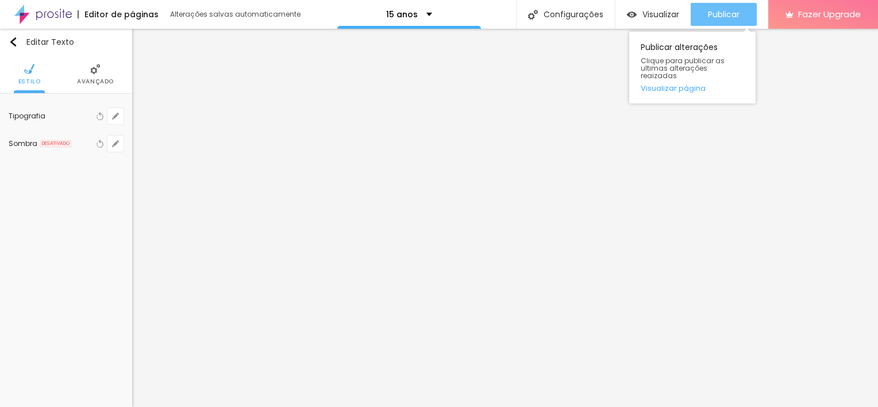
click at [708, 18] on span "Publicar" at bounding box center [724, 14] width 32 height 9
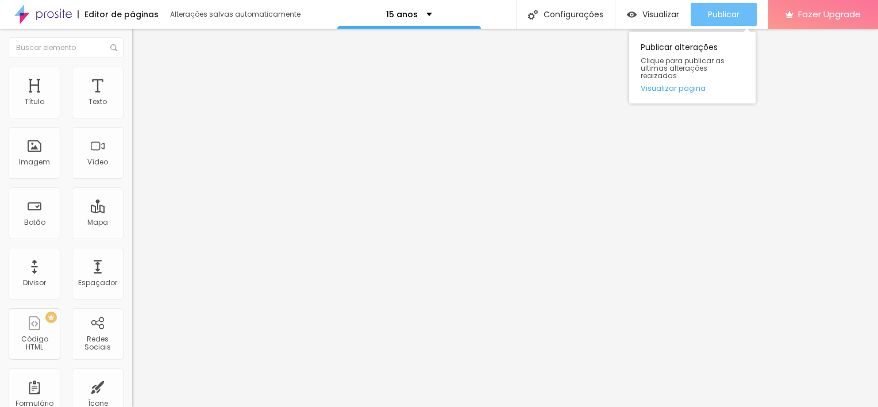
click at [712, 22] on div "Publicar" at bounding box center [724, 14] width 32 height 23
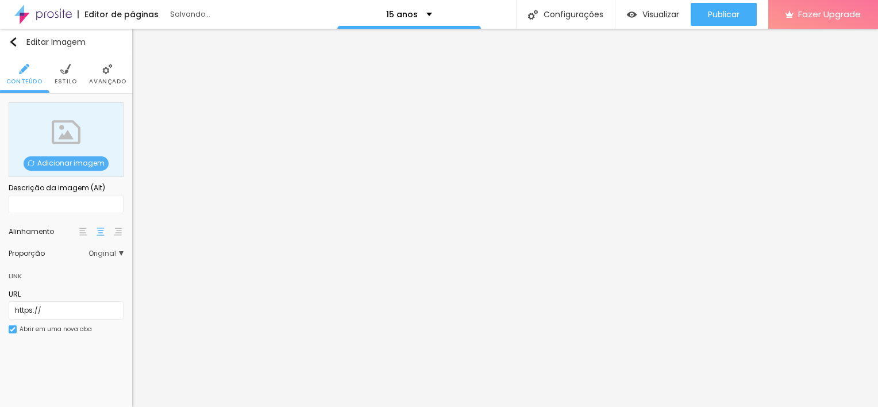
click at [64, 163] on span "Adicionar imagem" at bounding box center [66, 163] width 85 height 14
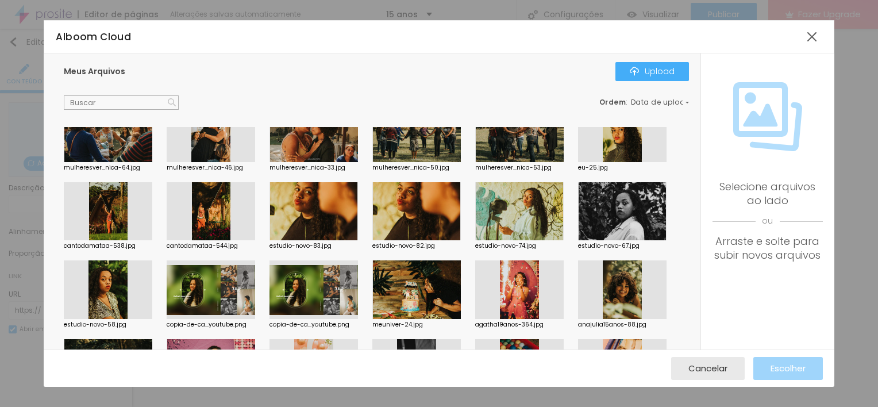
scroll to position [1652, 0]
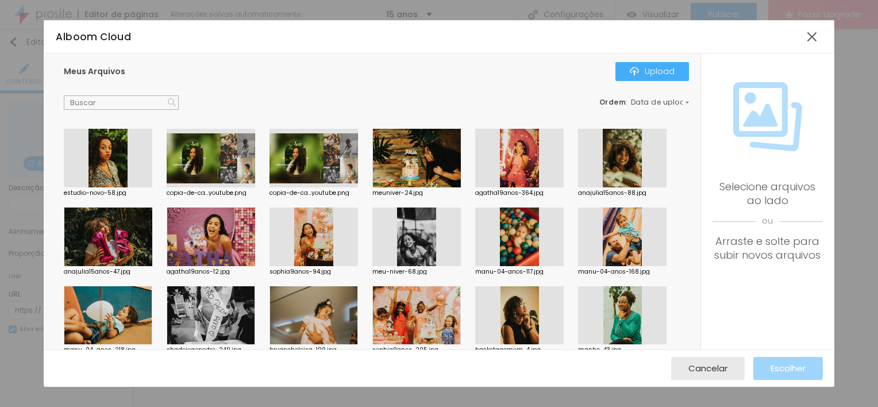
click at [115, 238] on div at bounding box center [108, 236] width 88 height 59
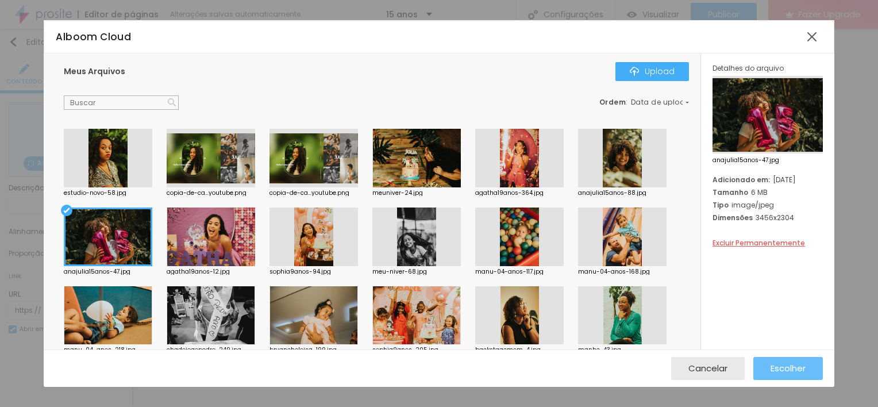
click at [785, 366] on span "Escolher" at bounding box center [787, 368] width 35 height 10
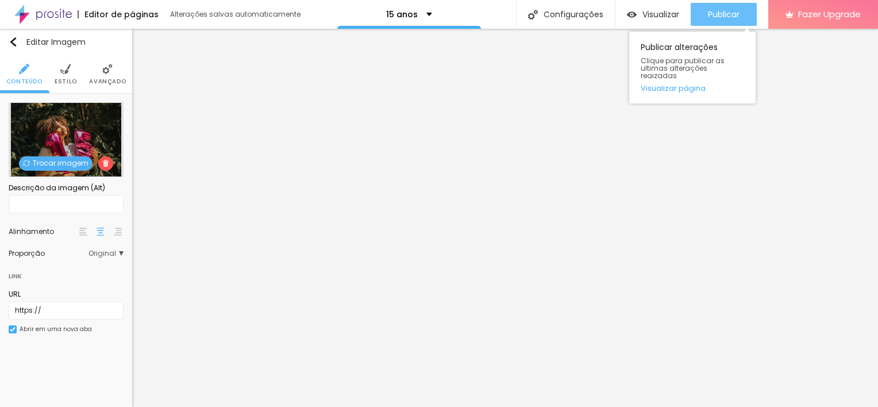
click at [721, 19] on span "Publicar" at bounding box center [724, 14] width 32 height 9
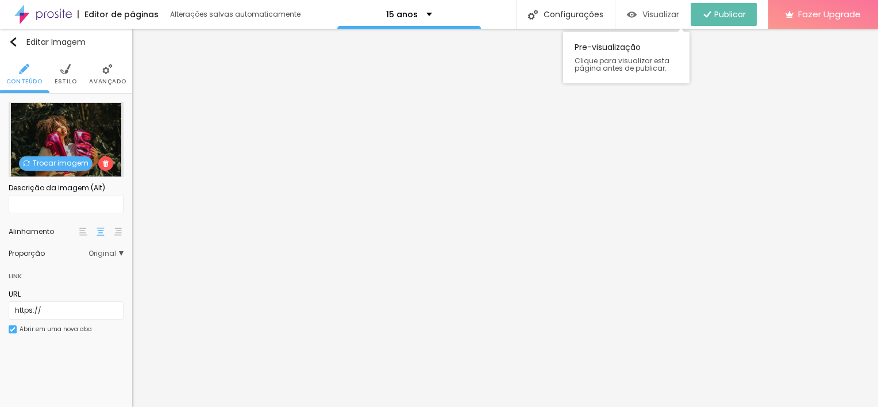
click at [662, 20] on div "Visualizar" at bounding box center [653, 14] width 52 height 23
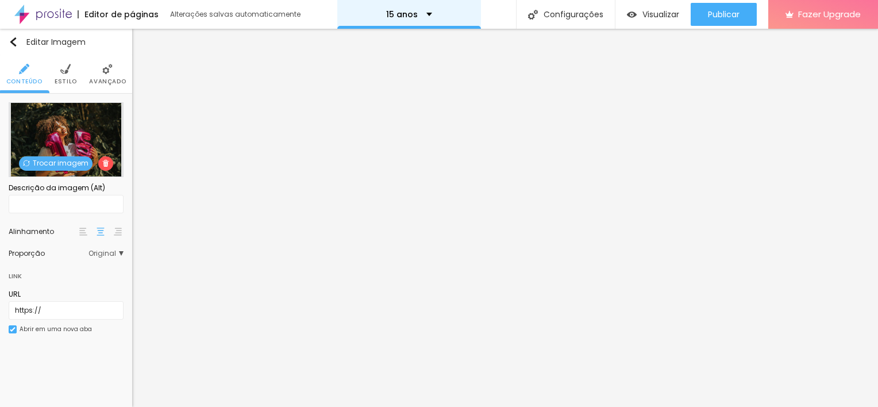
click at [430, 20] on div "15 anos" at bounding box center [409, 14] width 144 height 29
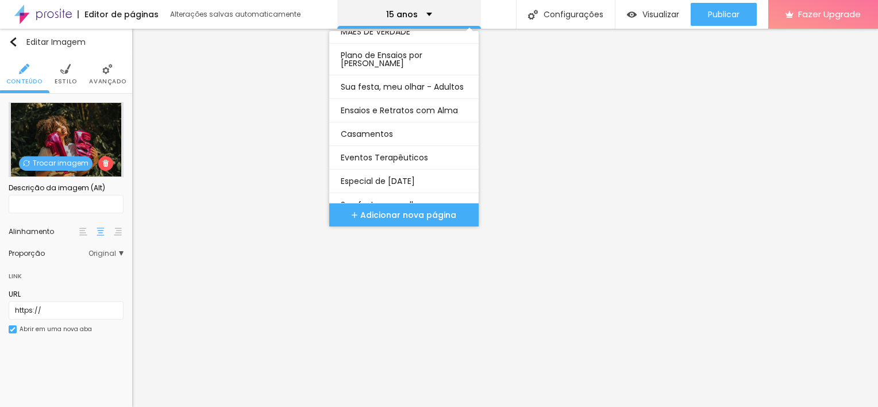
scroll to position [225, 0]
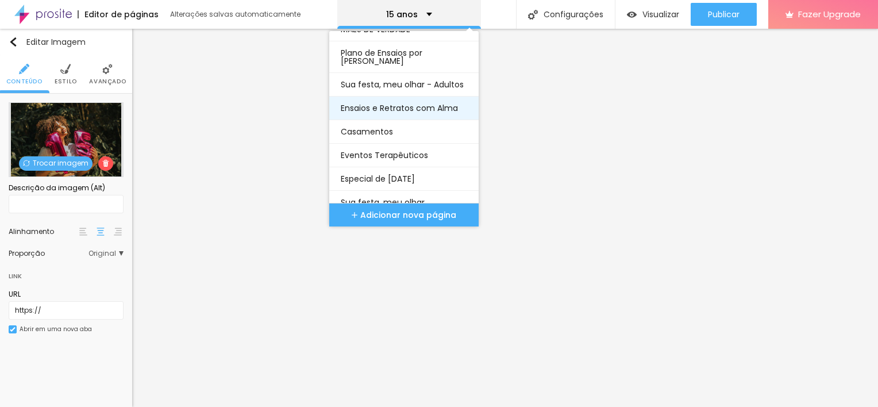
click at [441, 119] on link "Ensaios e Retratos com Alma" at bounding box center [404, 108] width 126 height 23
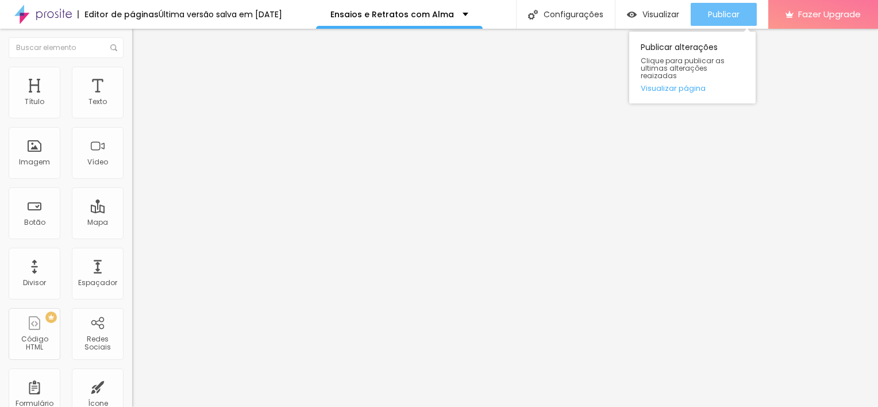
click at [721, 18] on span "Publicar" at bounding box center [724, 14] width 32 height 9
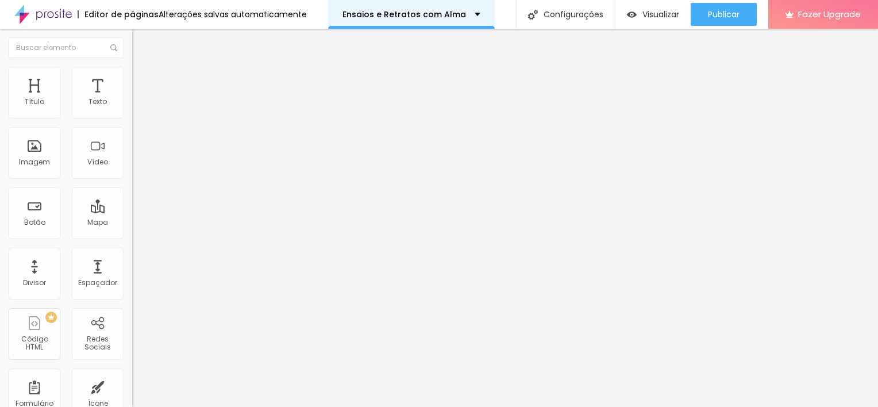
click at [380, 17] on p "Ensaios e Retratos com Alma" at bounding box center [404, 14] width 124 height 8
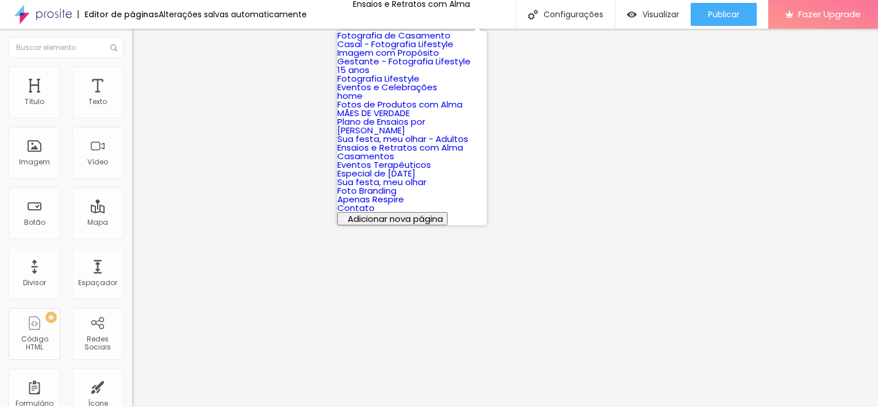
scroll to position [131, 0]
click at [425, 136] on link "Plano de Ensaios por [PERSON_NAME]" at bounding box center [381, 125] width 88 height 21
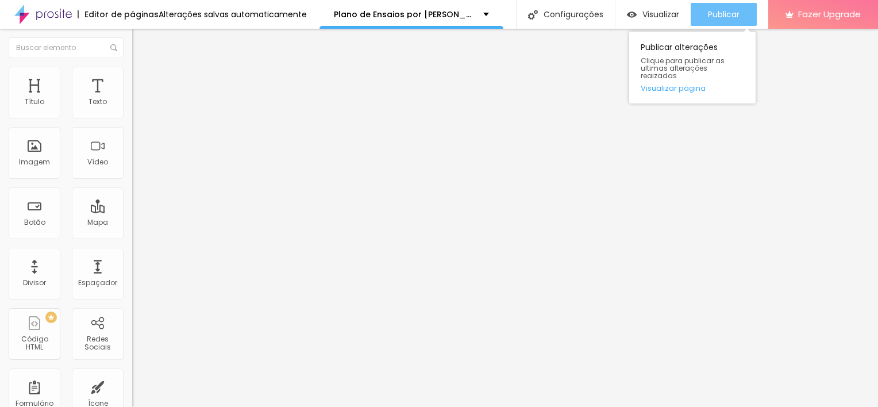
click at [733, 13] on span "Publicar" at bounding box center [724, 14] width 32 height 9
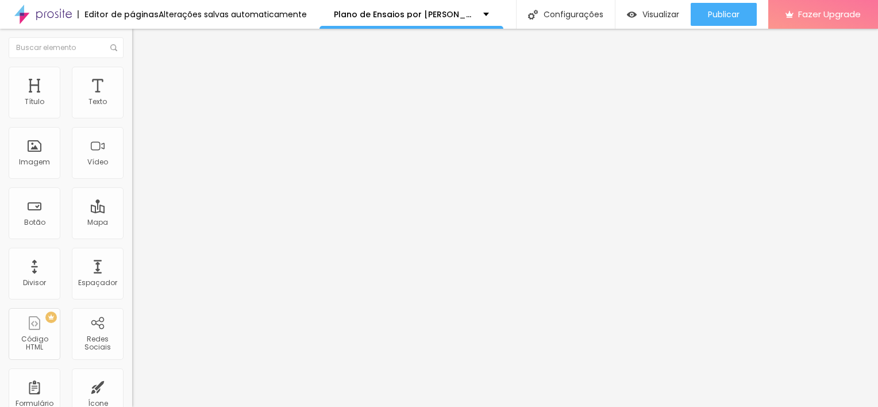
click at [132, 83] on li "Estilo" at bounding box center [198, 81] width 132 height 11
type input "16"
type input "17"
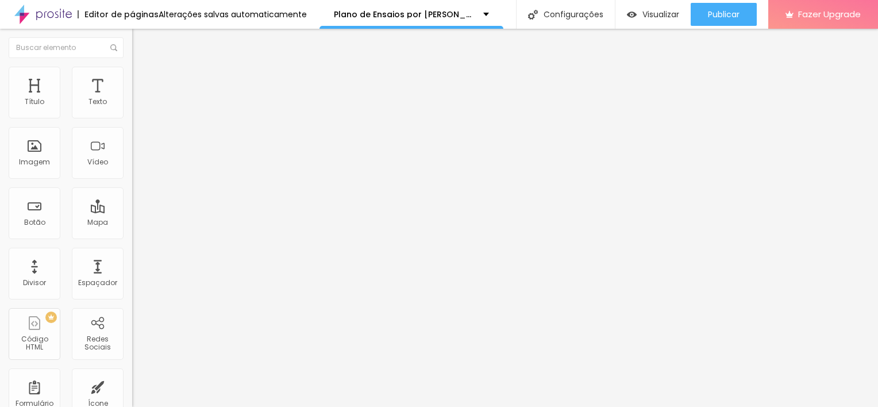
type input "18"
drag, startPoint x: 62, startPoint y: 182, endPoint x: 143, endPoint y: 184, distance: 81.0
type input "18"
click at [143, 342] on input "range" at bounding box center [169, 346] width 74 height 9
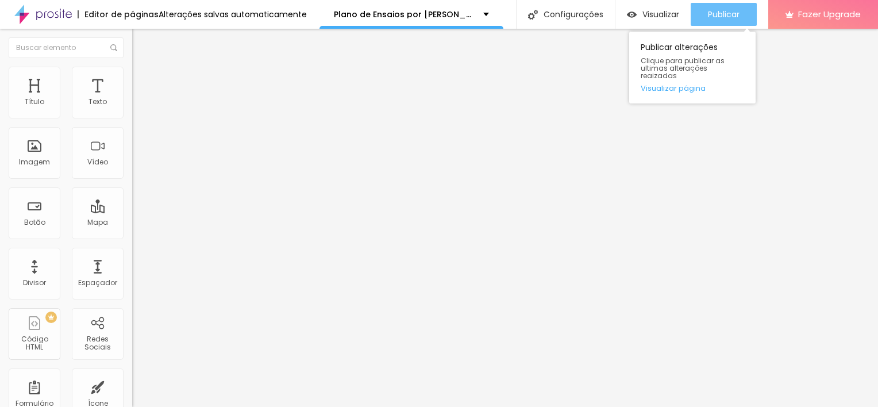
click at [738, 14] on span "Publicar" at bounding box center [724, 14] width 32 height 9
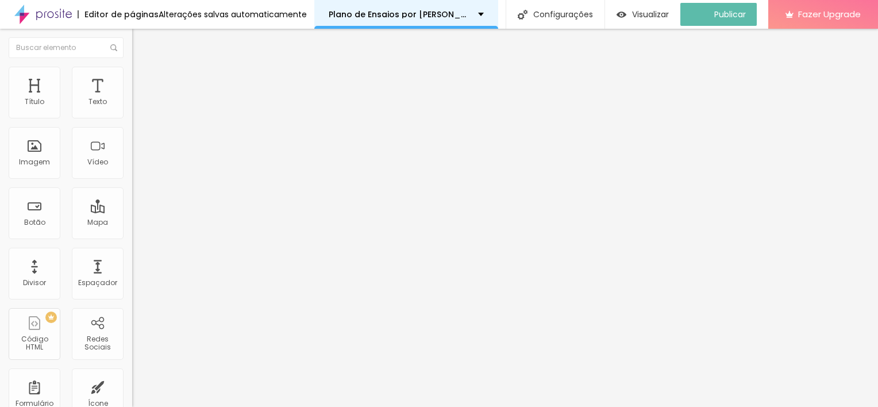
click at [388, 11] on p "Plano de Ensaios por [PERSON_NAME]" at bounding box center [399, 14] width 141 height 8
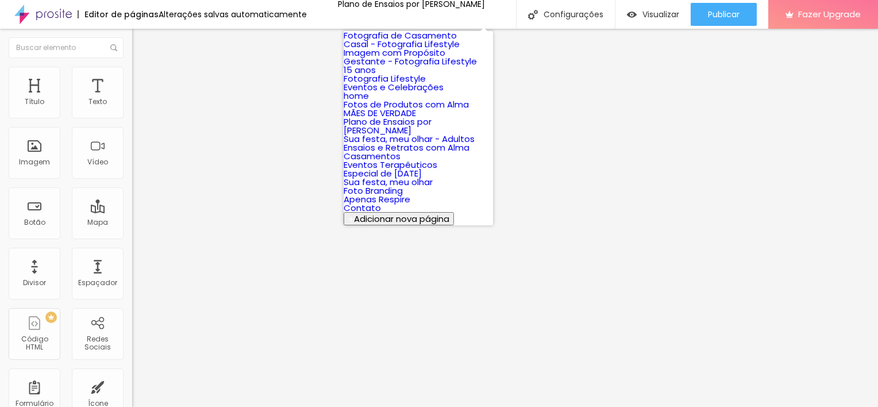
scroll to position [216, 0]
click at [458, 141] on link "Ensaios e Retratos com Alma" at bounding box center [407, 147] width 126 height 12
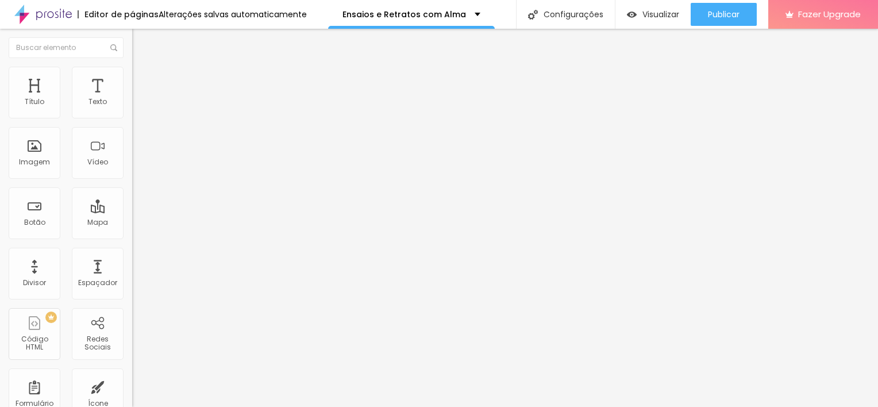
drag, startPoint x: 877, startPoint y: 145, endPoint x: 65, endPoint y: 79, distance: 814.9
click at [132, 79] on img at bounding box center [137, 81] width 10 height 10
type input "16"
type input "17"
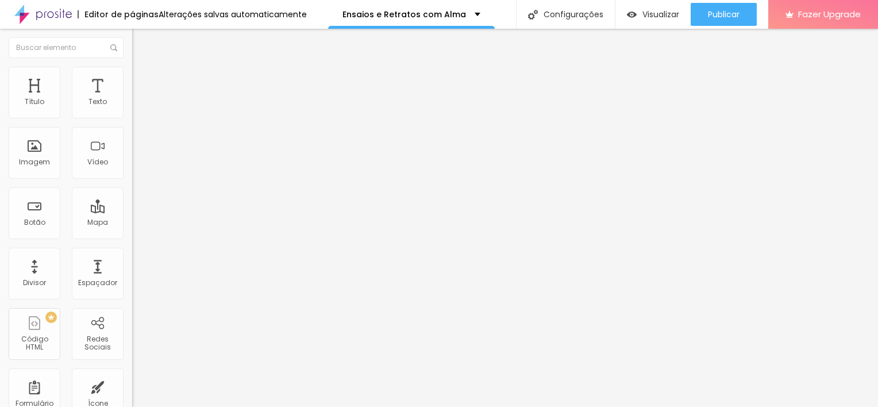
type input "17"
type input "18"
drag, startPoint x: 68, startPoint y: 183, endPoint x: 245, endPoint y: 182, distance: 176.9
type input "18"
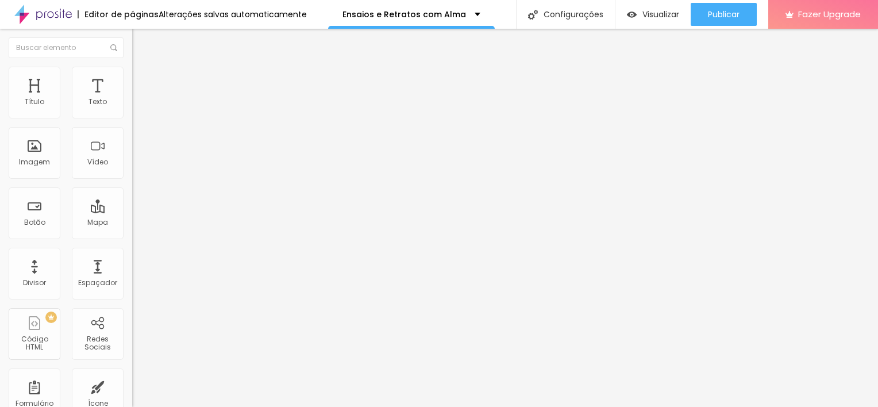
click at [206, 342] on input "range" at bounding box center [169, 346] width 74 height 9
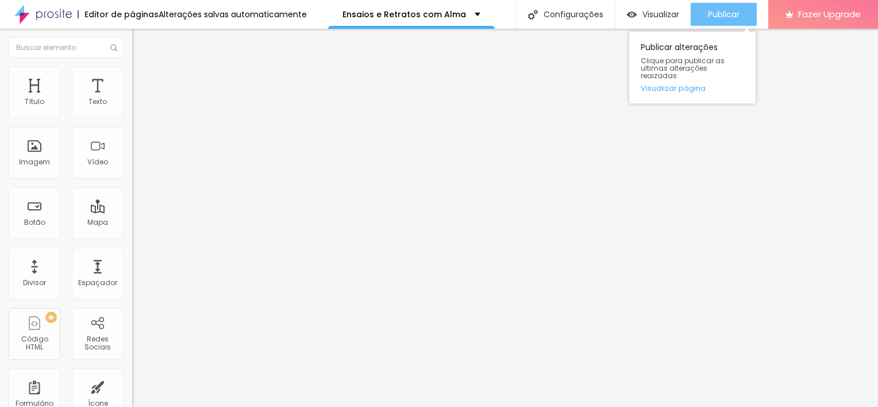
click at [713, 10] on span "Publicar" at bounding box center [724, 14] width 32 height 9
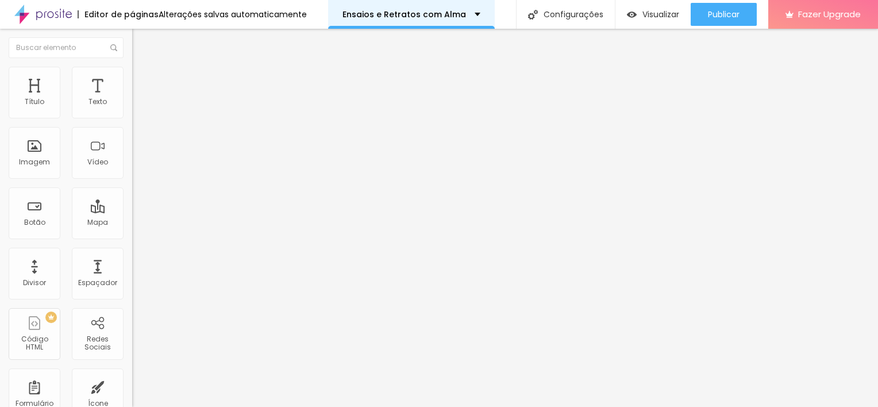
click at [438, 15] on p "Ensaios e Retratos com Alma" at bounding box center [404, 14] width 124 height 8
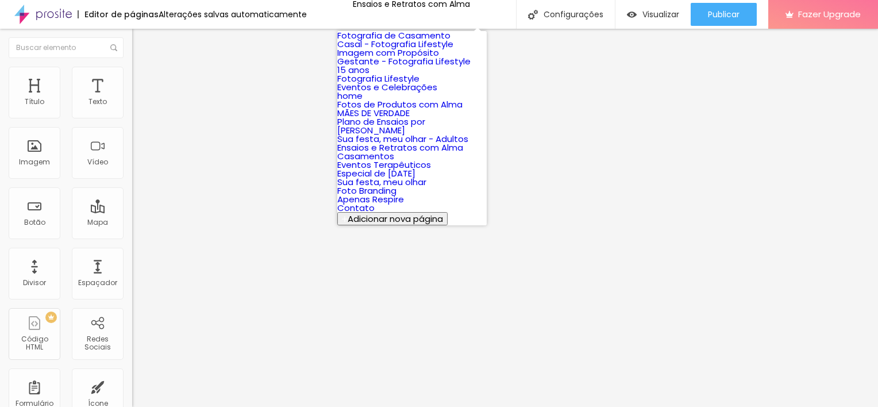
scroll to position [195, 0]
click at [425, 115] on link "Plano de Ensaios por [PERSON_NAME]" at bounding box center [381, 125] width 88 height 21
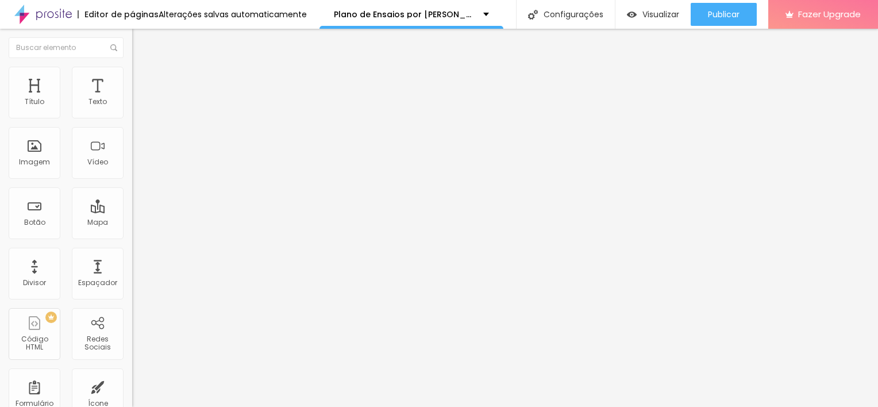
click at [132, 68] on img at bounding box center [137, 72] width 10 height 10
click at [132, 78] on li "Avançado" at bounding box center [198, 83] width 132 height 11
drag, startPoint x: 28, startPoint y: 109, endPoint x: 11, endPoint y: 112, distance: 17.0
click at [132, 112] on div "10 Espaço de cima" at bounding box center [198, 171] width 132 height 163
type input "3"
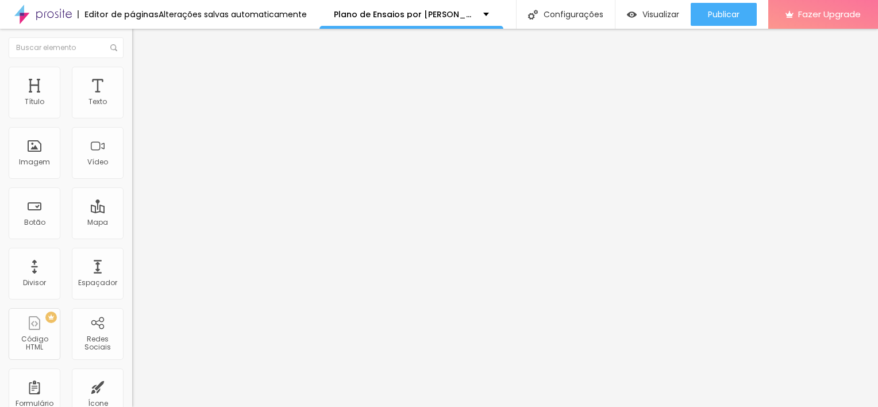
type input "3"
type input "0"
drag, startPoint x: 32, startPoint y: 111, endPoint x: 5, endPoint y: 117, distance: 27.5
type input "0"
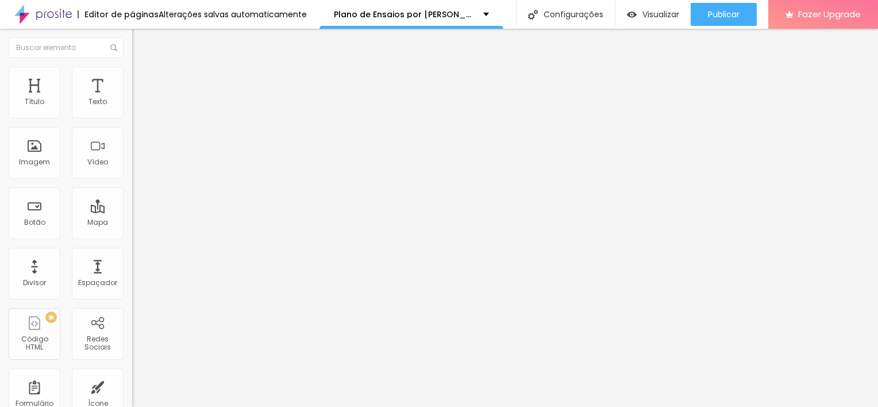
click at [132, 223] on input "range" at bounding box center [169, 227] width 74 height 9
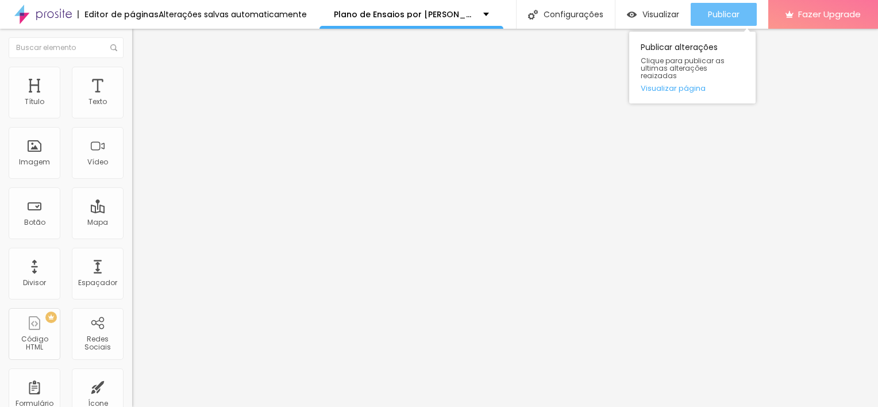
click at [721, 11] on span "Publicar" at bounding box center [724, 14] width 32 height 9
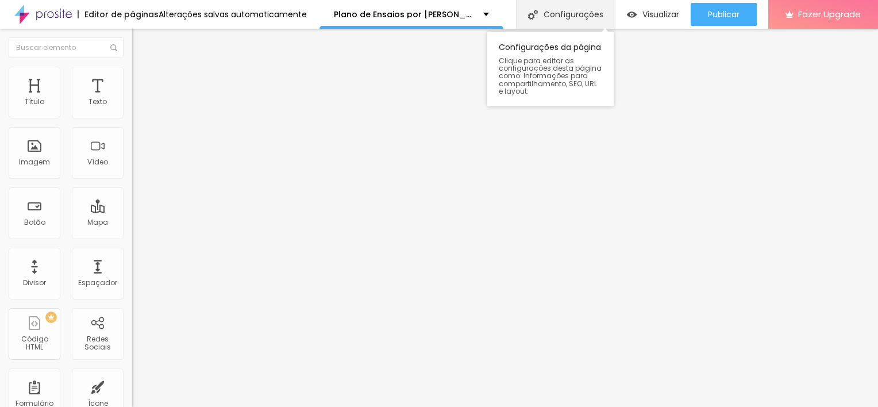
click at [556, 7] on div "Configurações" at bounding box center [565, 14] width 99 height 29
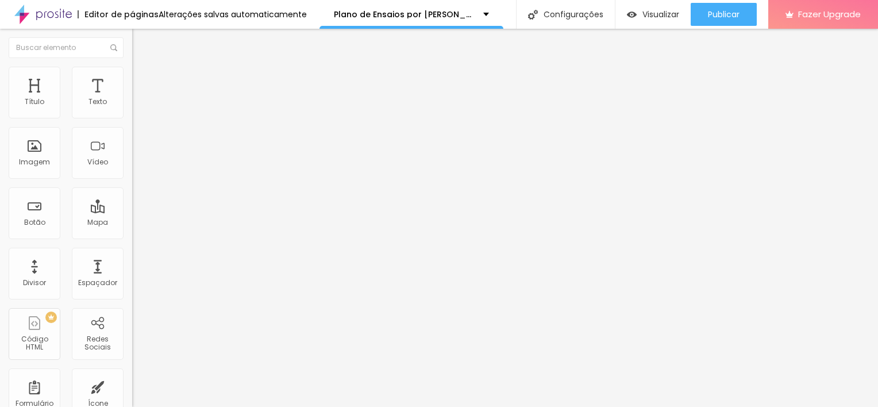
drag, startPoint x: 322, startPoint y: 190, endPoint x: 572, endPoint y: 195, distance: 250.5
drag, startPoint x: 572, startPoint y: 195, endPoint x: 536, endPoint y: 220, distance: 44.1
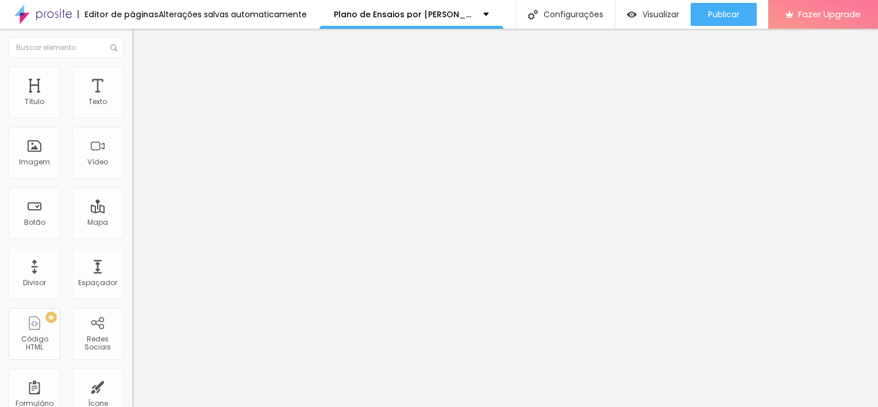
drag, startPoint x: 536, startPoint y: 220, endPoint x: 649, endPoint y: 33, distance: 218.8
click at [401, 16] on p "Plano de Ensaios por [PERSON_NAME]" at bounding box center [404, 14] width 141 height 8
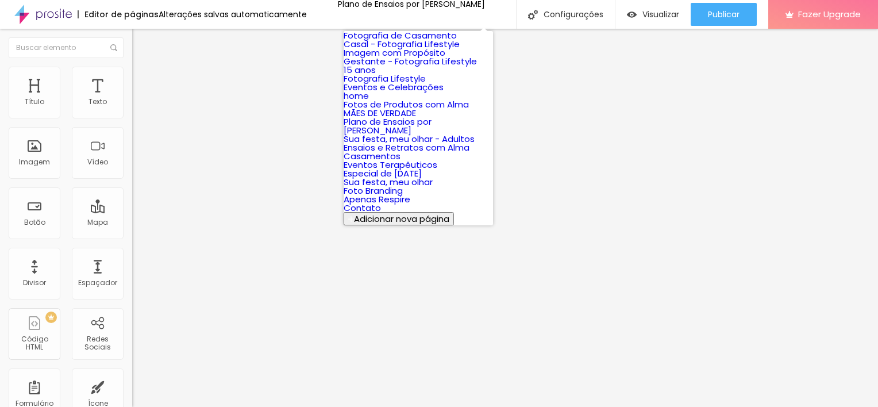
click at [376, 76] on link "15 anos" at bounding box center [360, 70] width 32 height 12
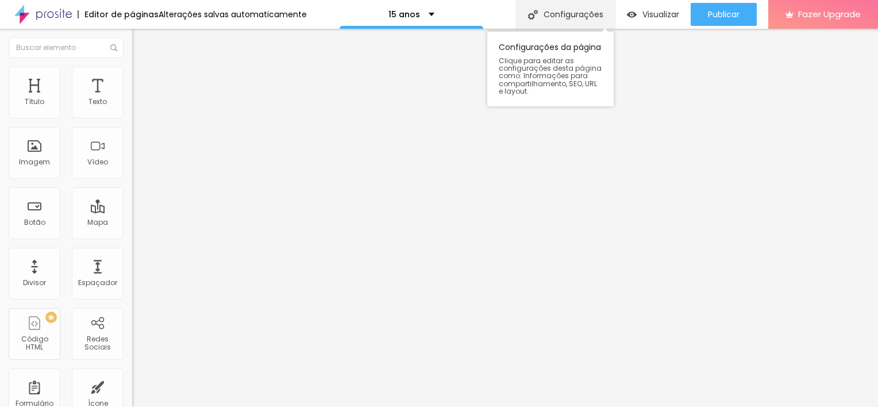
click at [573, 2] on div "Configurações" at bounding box center [565, 14] width 99 height 29
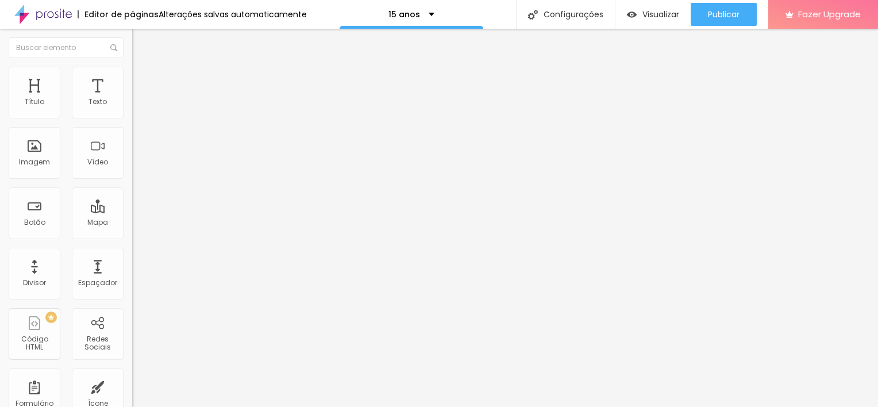
drag, startPoint x: 322, startPoint y: 211, endPoint x: 483, endPoint y: 194, distance: 161.8
copy p "[URL][DOMAIN_NAME]"
click at [409, 21] on div "15 anos" at bounding box center [411, 14] width 144 height 29
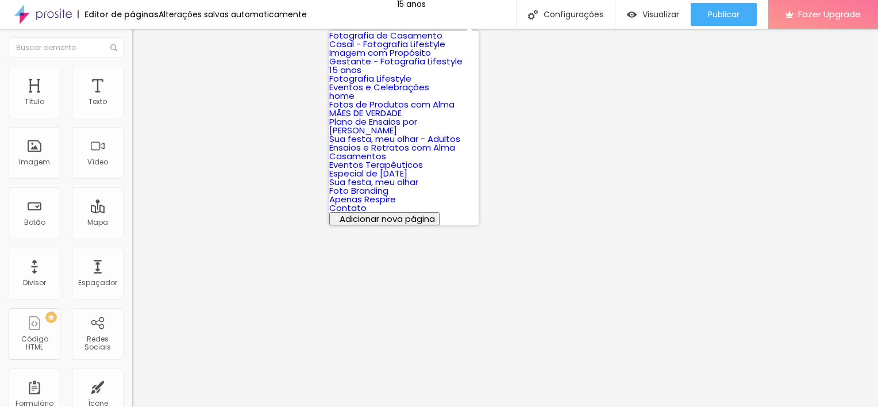
scroll to position [237, 0]
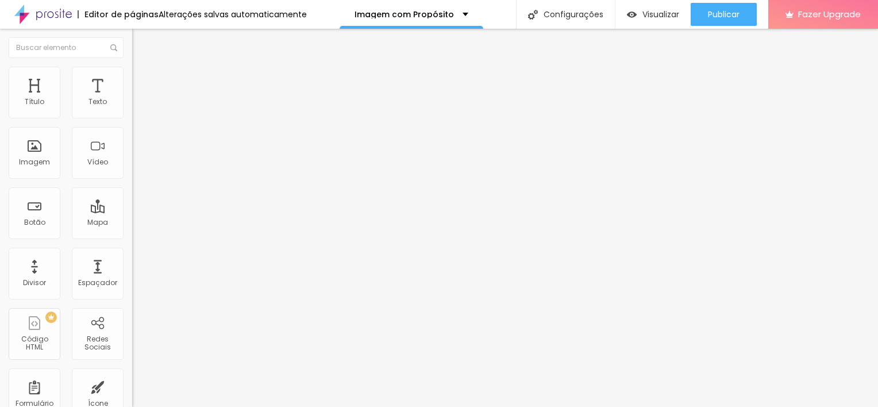
click at [132, 99] on span "Trocar imagem" at bounding box center [163, 94] width 63 height 10
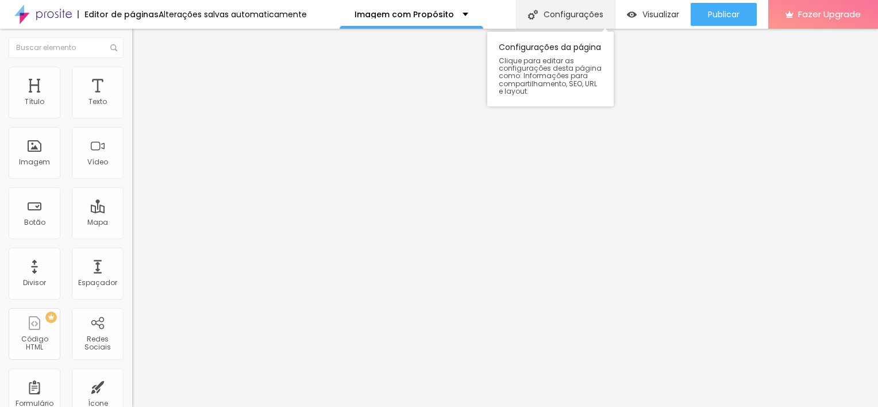
click at [548, 17] on div "Configurações" at bounding box center [565, 14] width 99 height 29
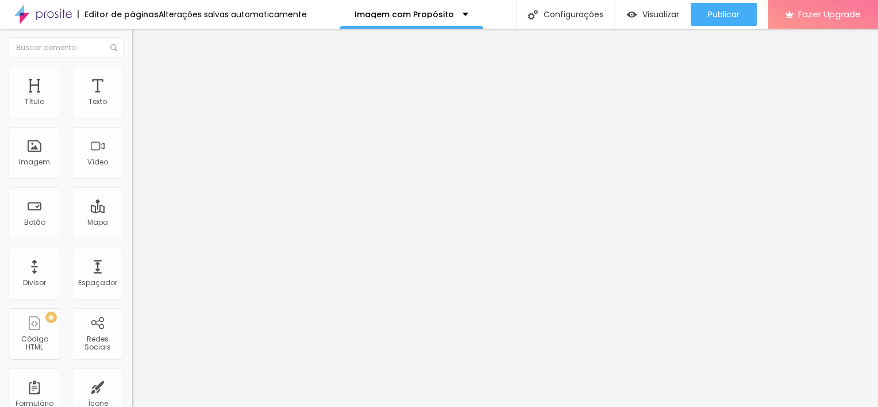
drag, startPoint x: 317, startPoint y: 190, endPoint x: 487, endPoint y: 199, distance: 170.3
drag, startPoint x: 487, startPoint y: 199, endPoint x: 572, endPoint y: 214, distance: 86.9
drag, startPoint x: 552, startPoint y: 194, endPoint x: 324, endPoint y: 194, distance: 228.0
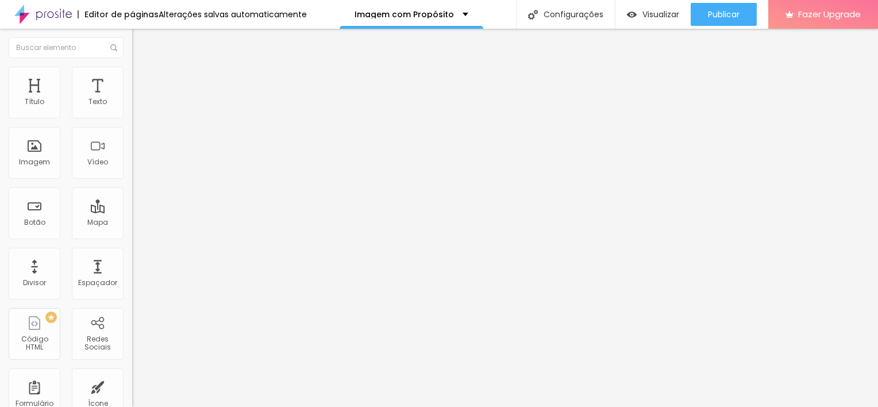
copy p "https://julialimafoto.alboompro.com/imagem-com-proposito"
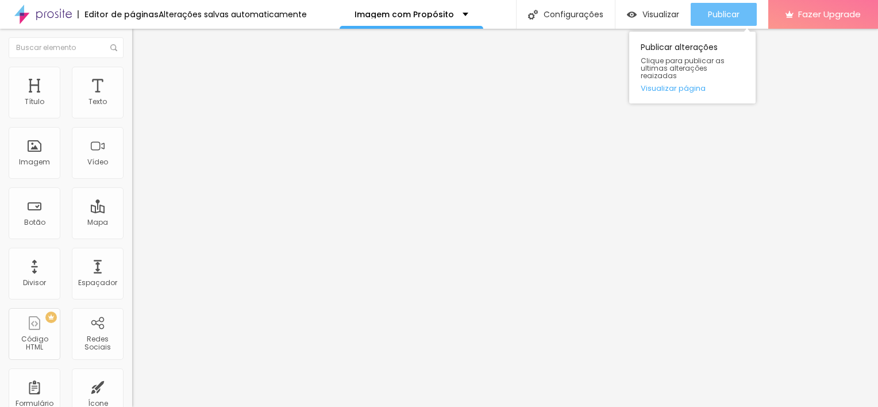
click at [724, 10] on span "Publicar" at bounding box center [724, 14] width 32 height 9
click at [728, 7] on div "Publicar" at bounding box center [724, 14] width 32 height 23
click at [704, 13] on button "Publicar" at bounding box center [723, 14] width 66 height 23
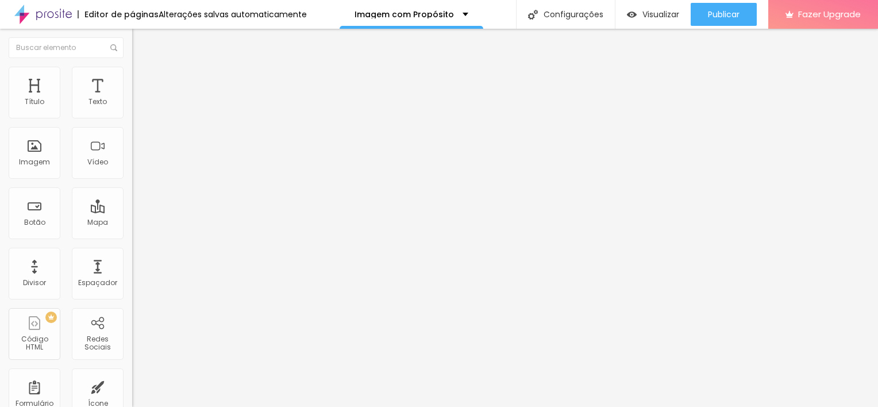
click at [132, 122] on span "Editar perguntas" at bounding box center [164, 117] width 65 height 10
drag, startPoint x: 542, startPoint y: 285, endPoint x: 523, endPoint y: 287, distance: 19.6
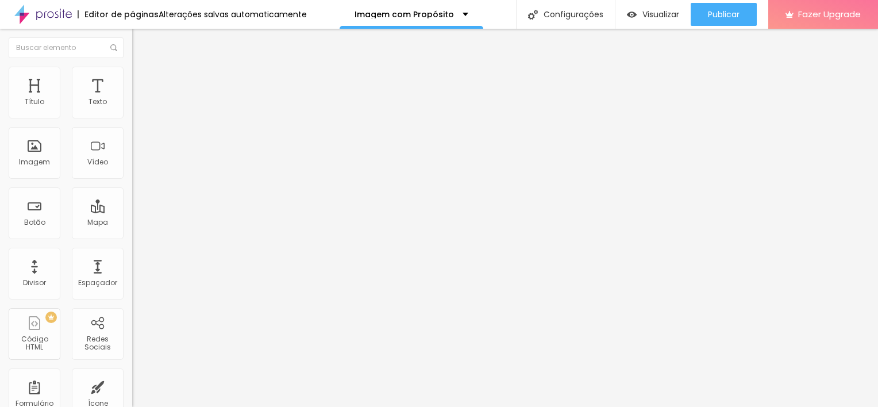
drag, startPoint x: 394, startPoint y: 171, endPoint x: 523, endPoint y: 165, distance: 128.8
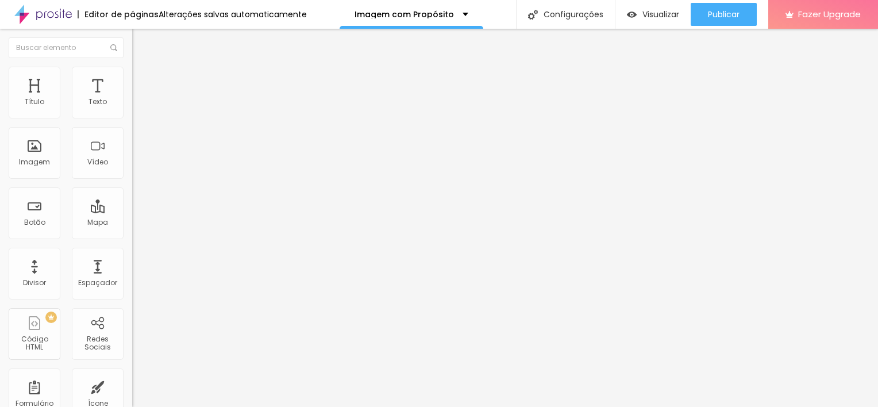
drag, startPoint x: 525, startPoint y: 285, endPoint x: 640, endPoint y: 289, distance: 114.9
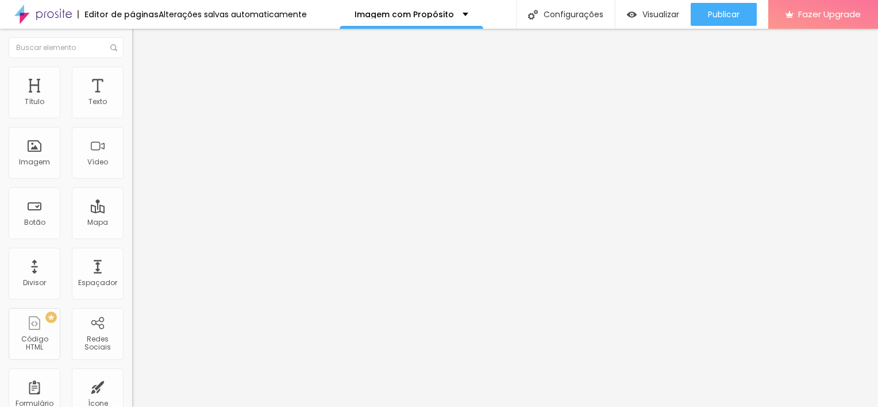
drag, startPoint x: 699, startPoint y: 287, endPoint x: 393, endPoint y: 299, distance: 306.4
drag, startPoint x: 361, startPoint y: 299, endPoint x: 326, endPoint y: 296, distance: 34.6
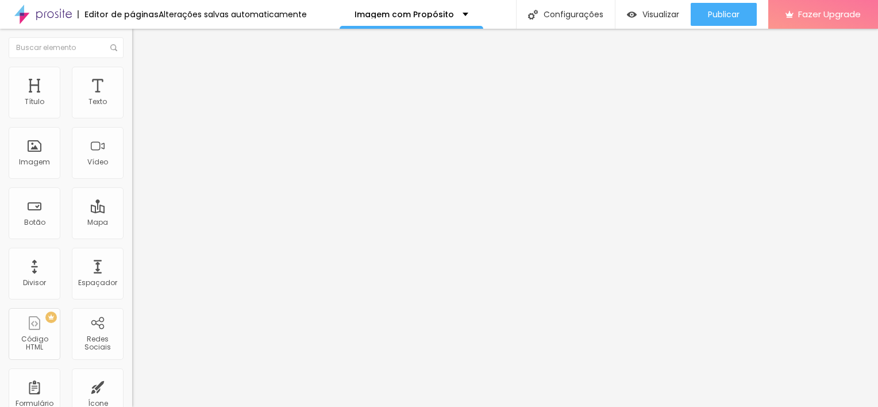
click at [132, 108] on input "text" at bounding box center [201, 102] width 138 height 11
paste input "https://youtu.be/LkyIY3qIaIY"
type input "https://youtu.be/LkyIY3qIaIY"
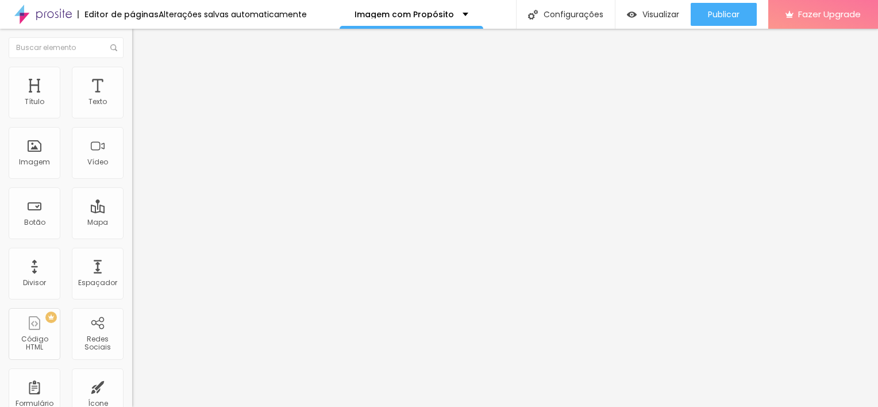
click at [138, 165] on icon "button" at bounding box center [140, 163] width 5 height 5
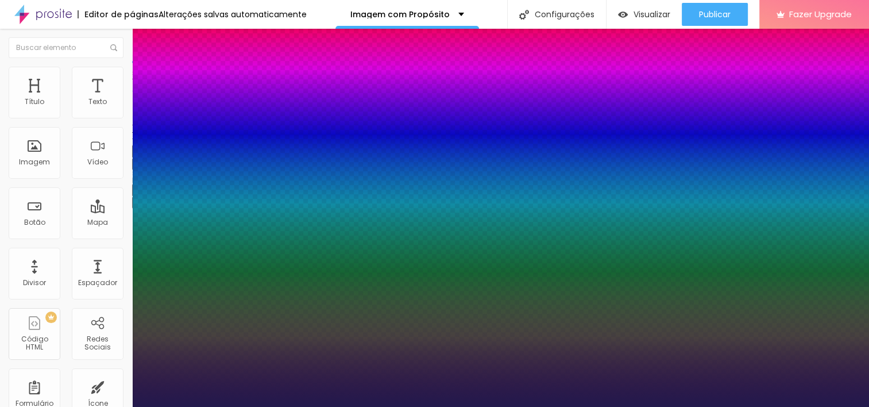
type input "1"
click at [91, 406] on div at bounding box center [434, 407] width 869 height 0
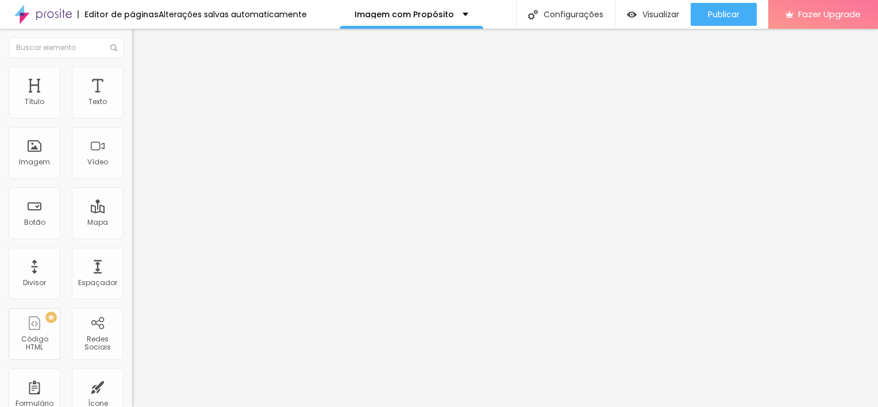
click at [137, 167] on icon "button" at bounding box center [140, 163] width 7 height 7
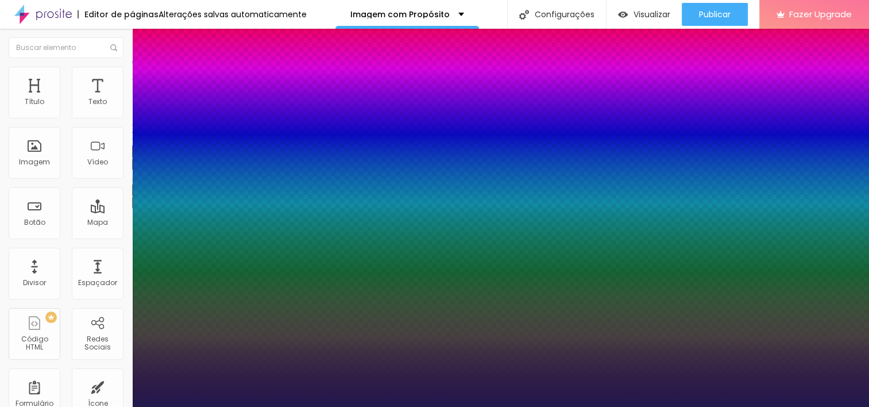
type input "1"
click at [306, 406] on div at bounding box center [434, 407] width 869 height 0
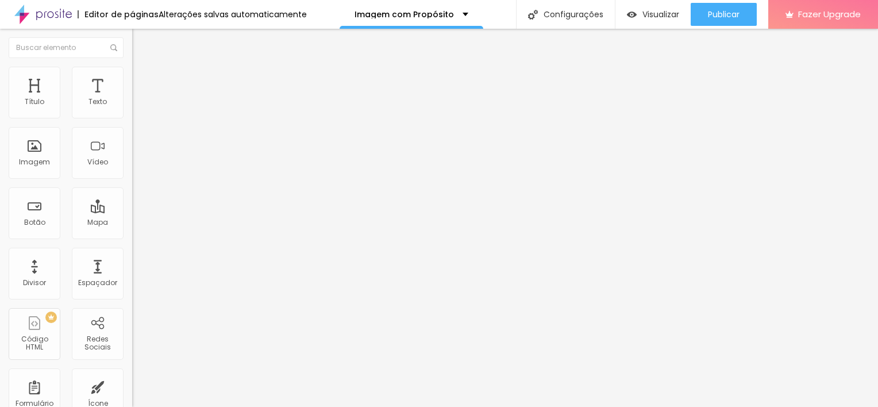
click at [137, 167] on icon "button" at bounding box center [140, 163] width 7 height 7
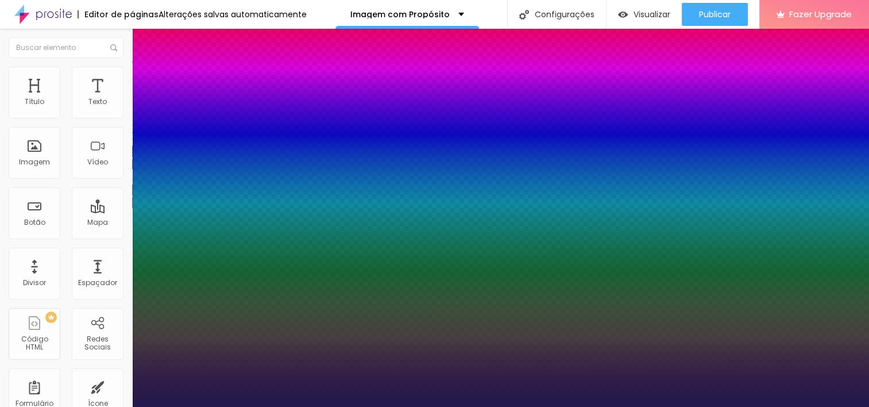
type input "1"
type input "20"
type input "1"
type input "32"
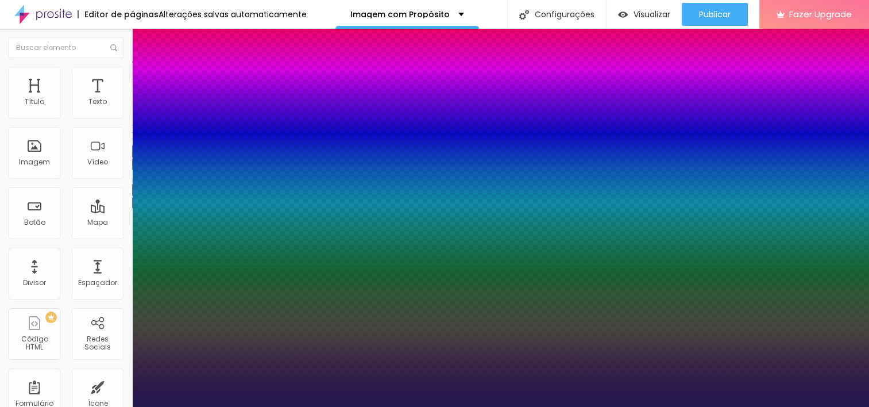
type input "32"
type input "1"
type input "37"
type input "1"
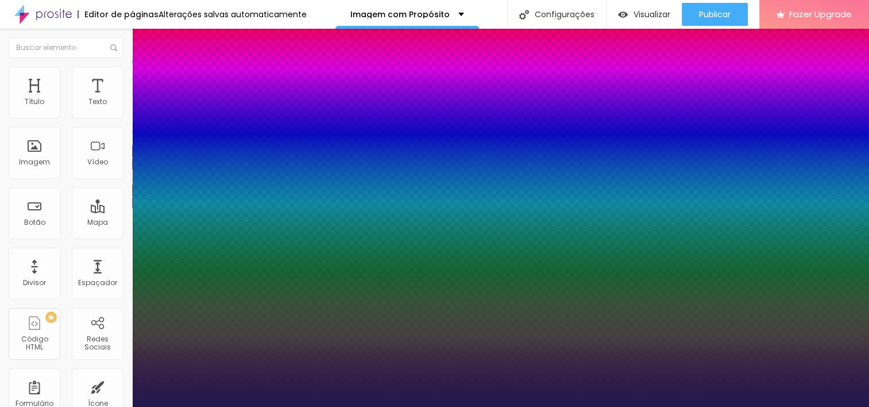
type input "40"
type input "1"
type input "43"
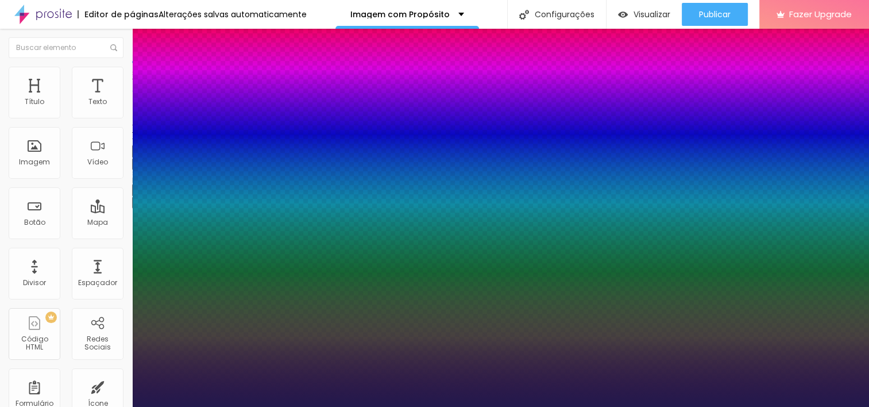
type input "1"
type input "46"
type input "1"
type input "48"
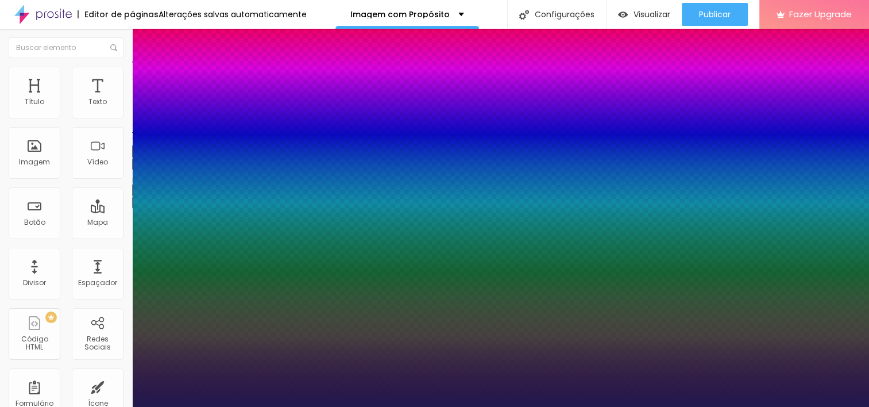
type input "48"
type input "1"
type input "49"
type input "1"
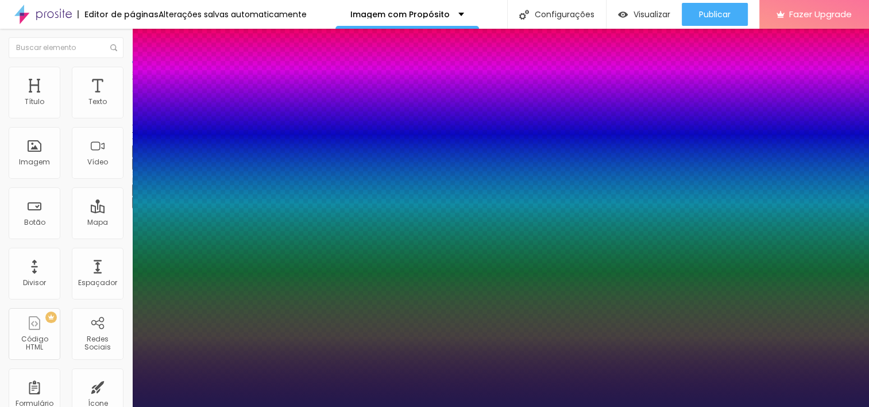
type input "50"
type input "1"
type input "49"
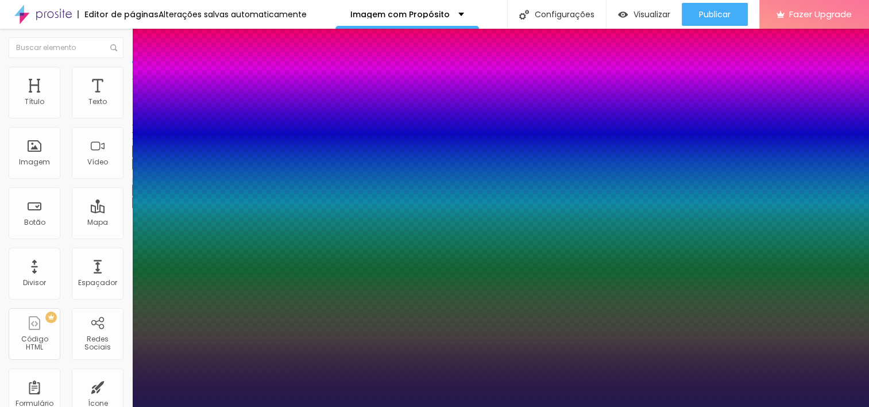
type input "1"
type input "48"
type input "1"
type input "47"
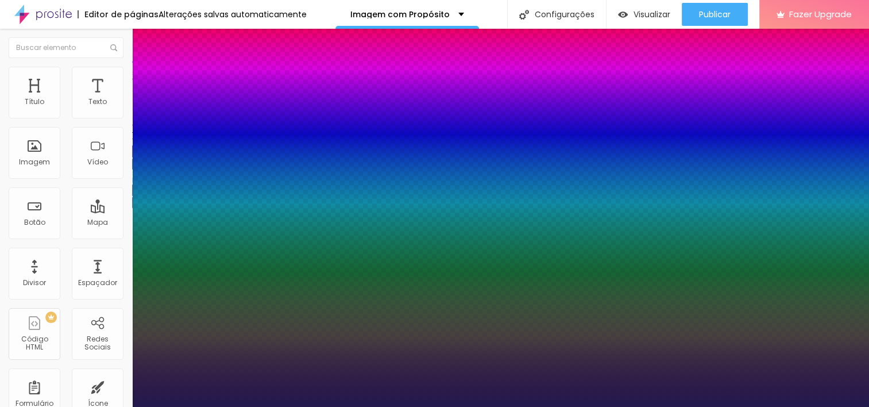
type input "47"
type input "1"
type input "39"
type input "1"
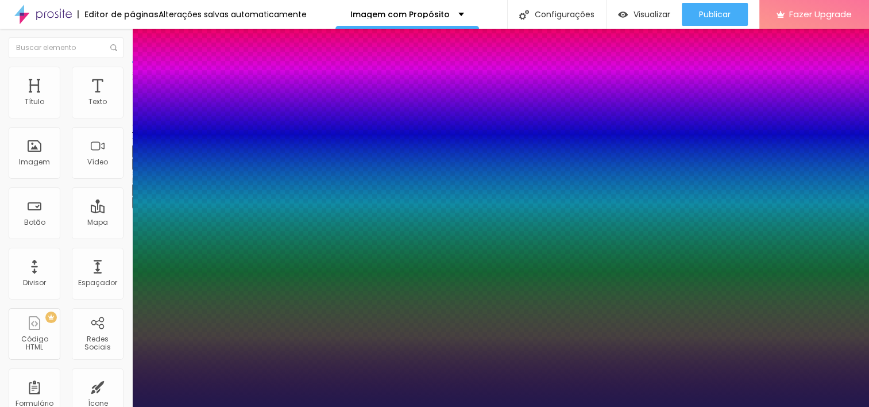
type input "38"
type input "1"
type input "37"
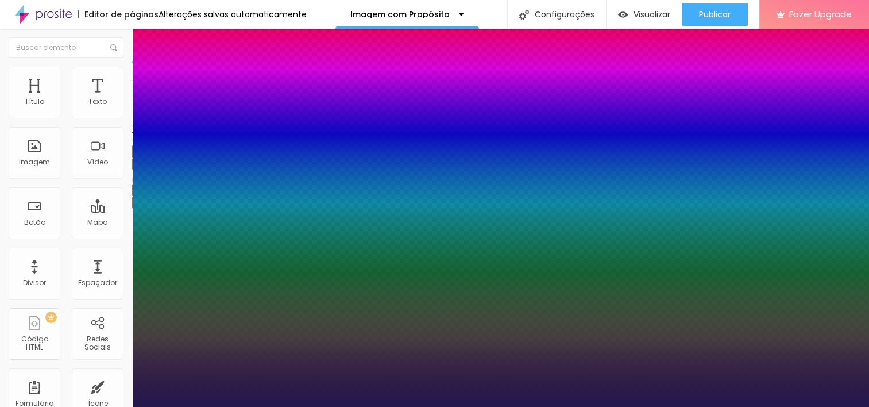
type input "1"
type input "36"
type input "1"
type input "35"
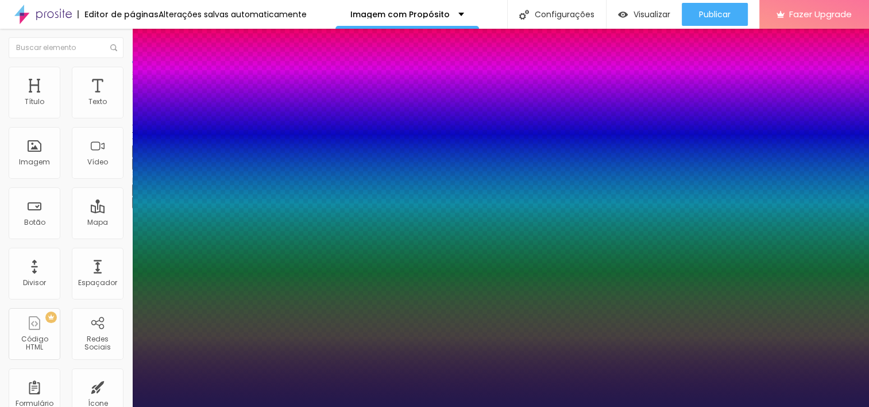
type input "35"
type input "1"
type input "36"
type input "1"
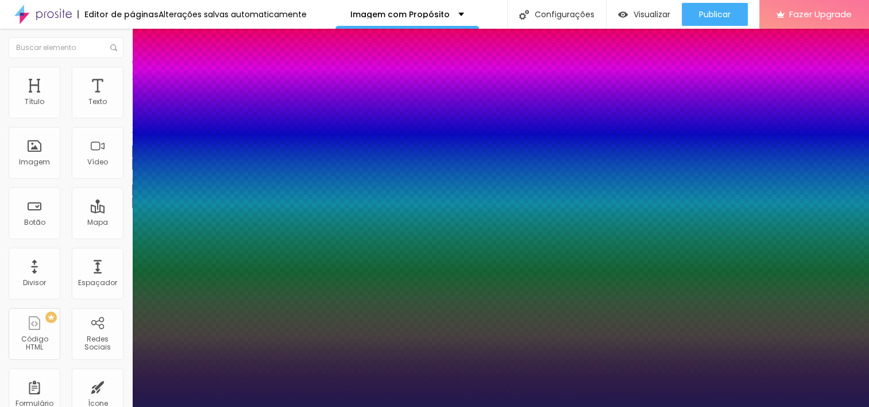
type input "37"
type input "1"
type input "38"
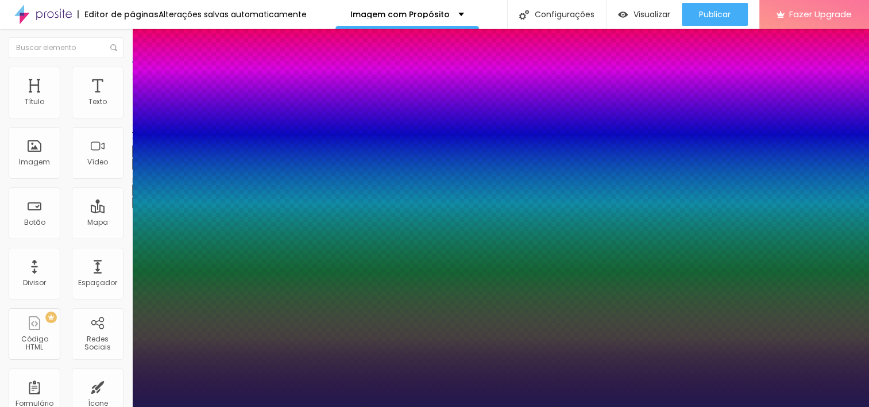
type input "1"
drag, startPoint x: 157, startPoint y: 324, endPoint x: 175, endPoint y: 324, distance: 17.8
type input "38"
click at [590, 406] on div at bounding box center [434, 407] width 869 height 0
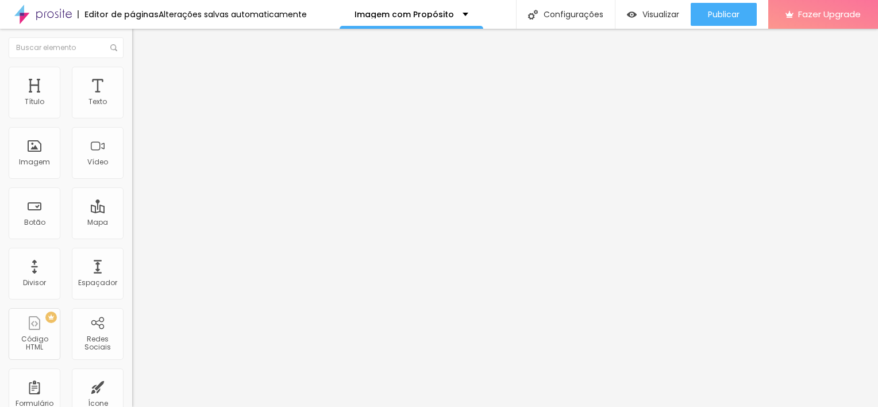
click at [132, 71] on img at bounding box center [137, 72] width 10 height 10
type input "23"
type input "28"
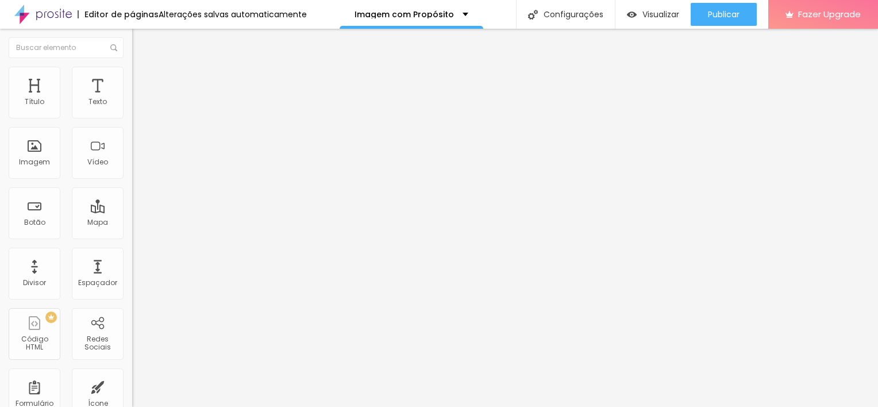
type input "34"
type input "38"
type input "41"
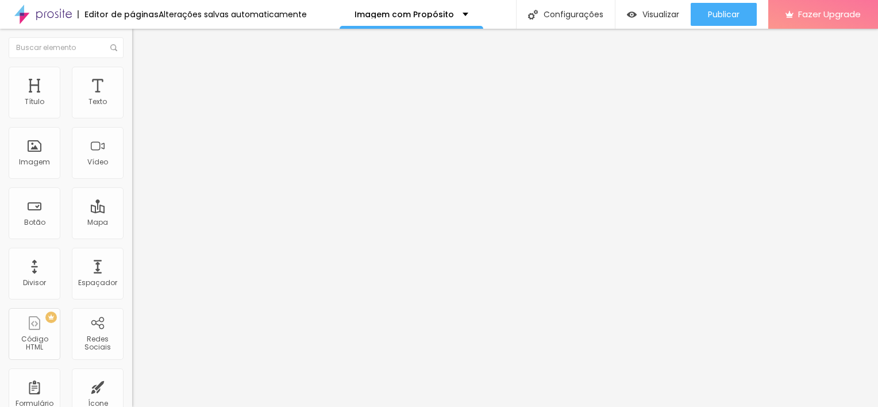
type input "41"
type input "43"
type input "44"
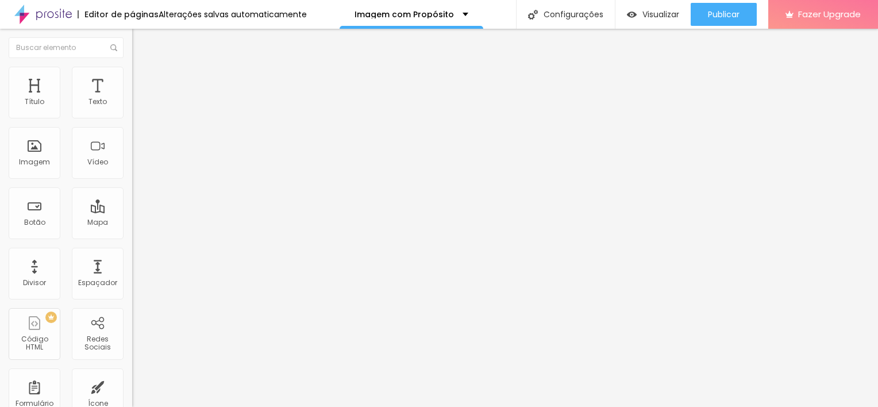
type input "45"
type input "43"
type input "40"
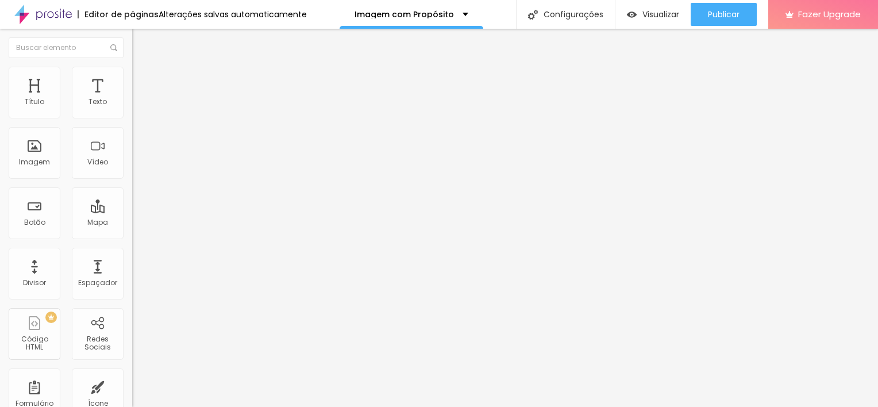
type input "40"
type input "39"
type input "37"
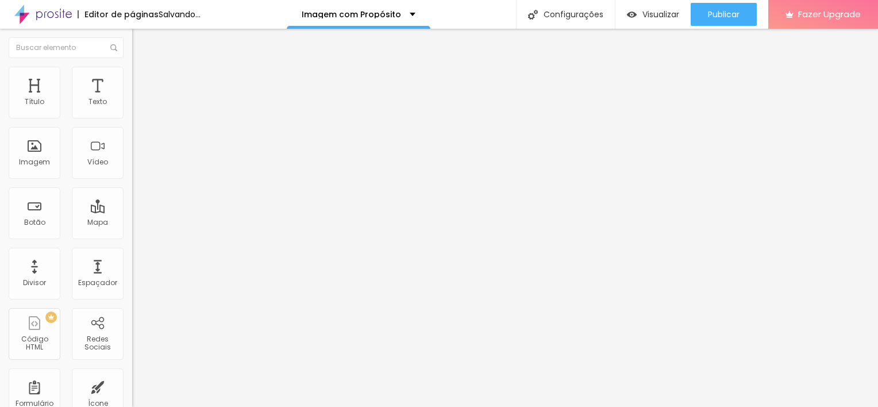
type input "34"
type input "32"
type input "28"
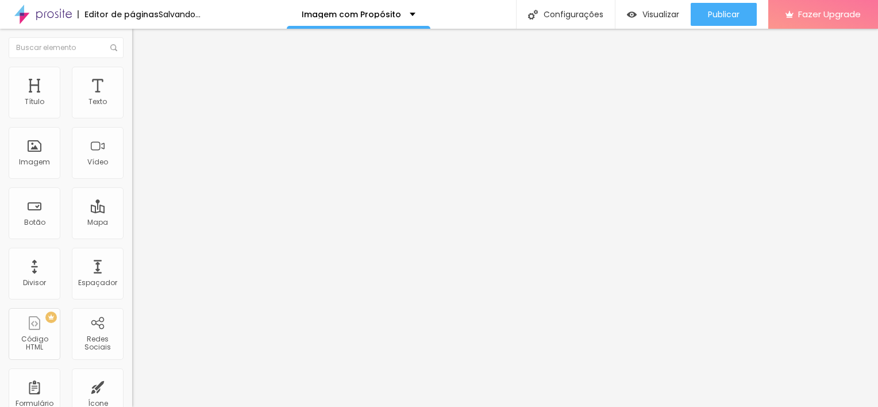
type input "28"
type input "26"
type input "25"
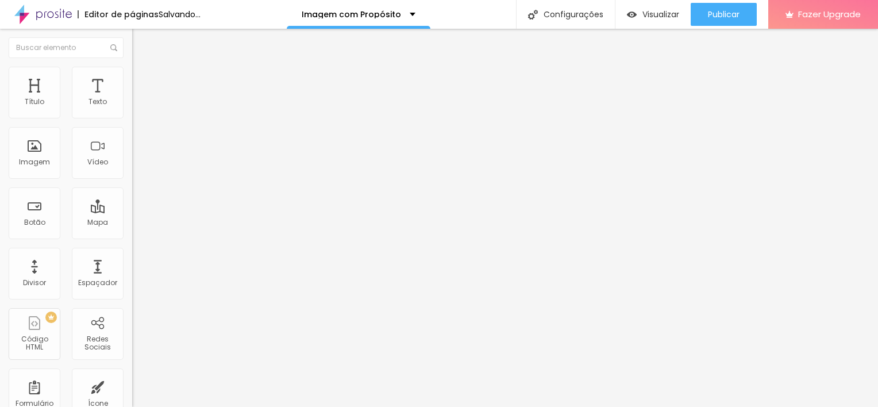
type input "23"
type input "22"
type input "20"
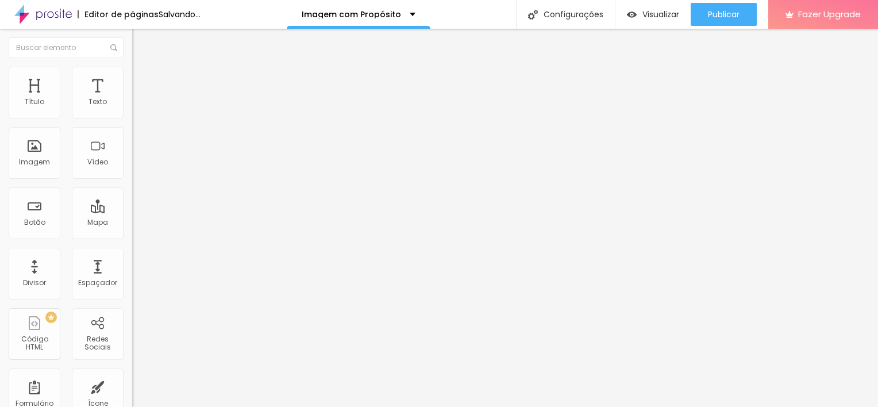
type input "20"
type input "19"
type input "20"
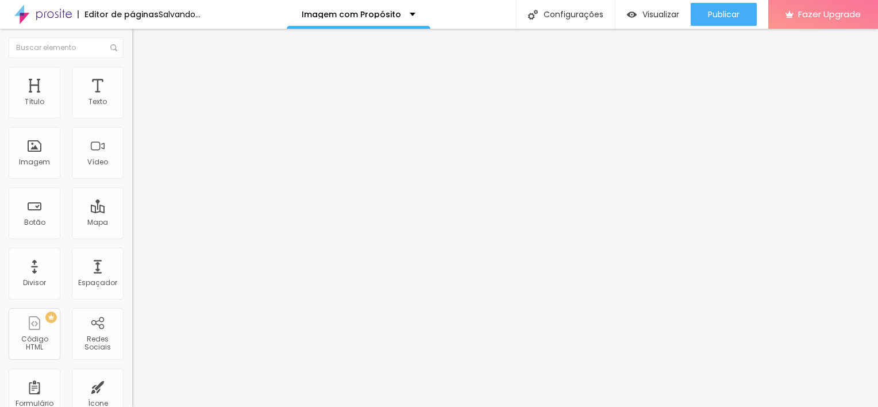
type input "21"
type input "22"
type input "23"
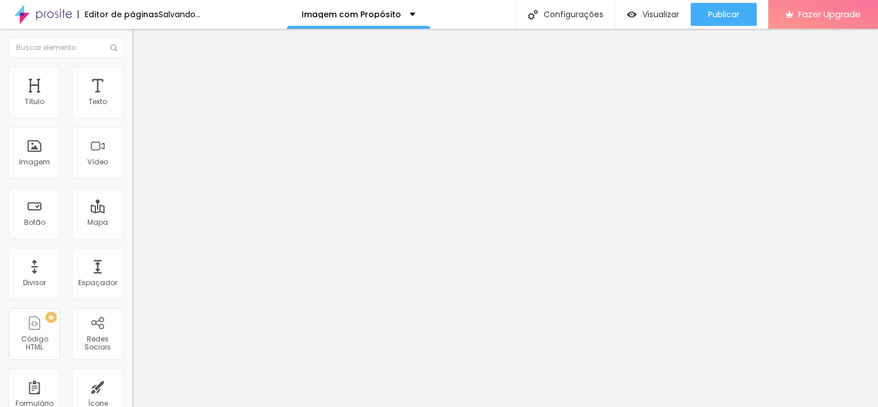
type input "23"
type input "24"
type input "25"
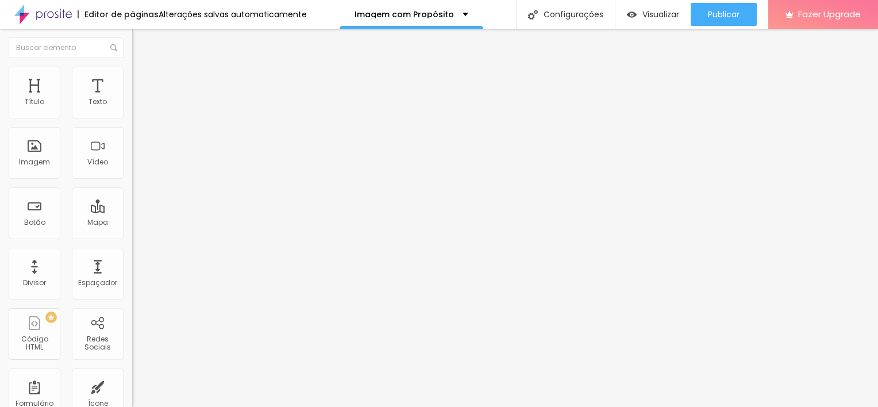
type input "26"
drag, startPoint x: 30, startPoint y: 113, endPoint x: 43, endPoint y: 113, distance: 12.1
type input "26"
click at [132, 211] on input "range" at bounding box center [169, 215] width 74 height 9
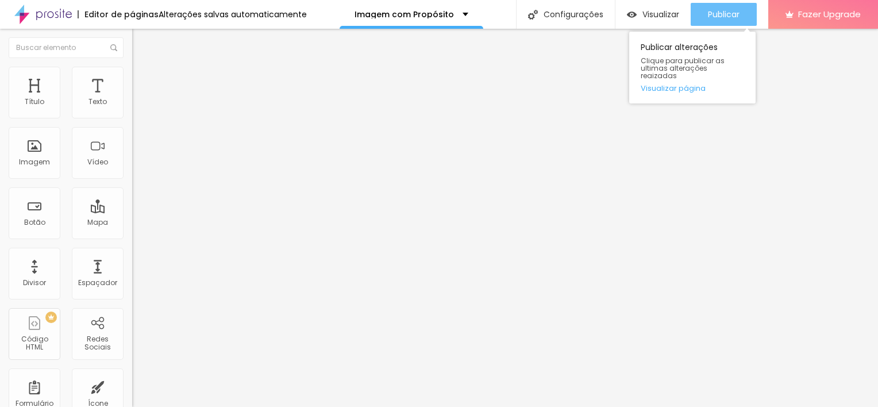
click at [726, 17] on span "Publicar" at bounding box center [724, 14] width 32 height 9
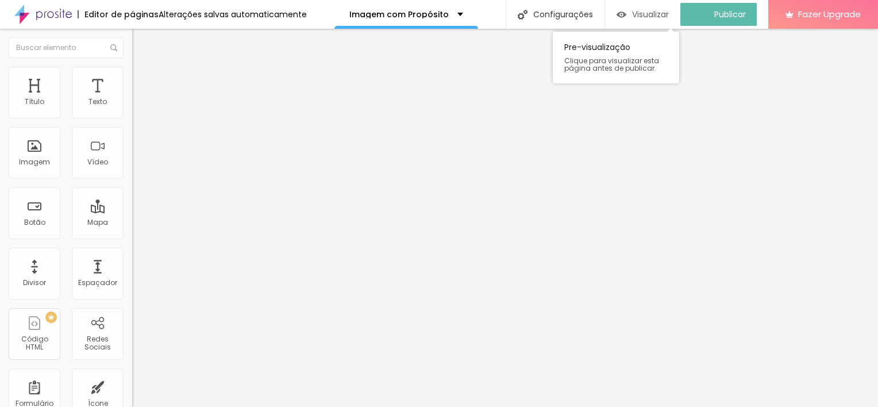
click at [669, 14] on span "Visualizar" at bounding box center [650, 14] width 37 height 9
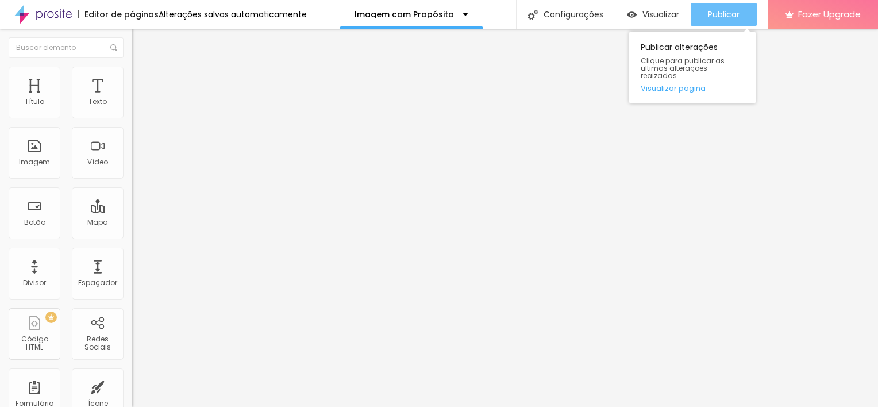
click at [712, 21] on div "Publicar" at bounding box center [724, 14] width 32 height 23
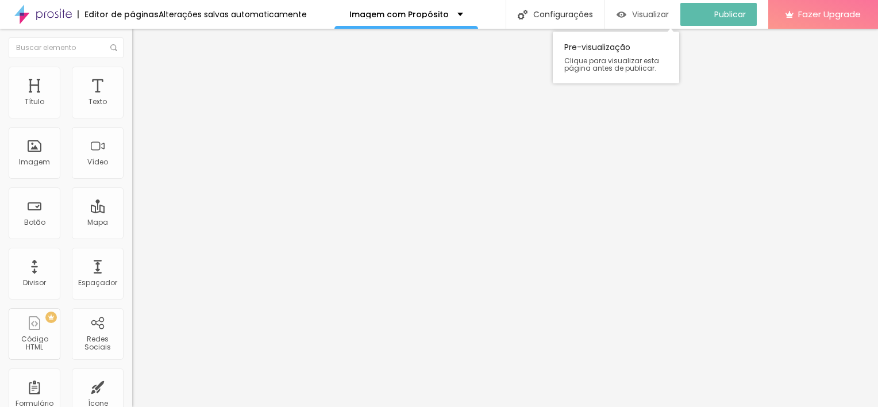
click at [667, 14] on span "Visualizar" at bounding box center [650, 14] width 37 height 9
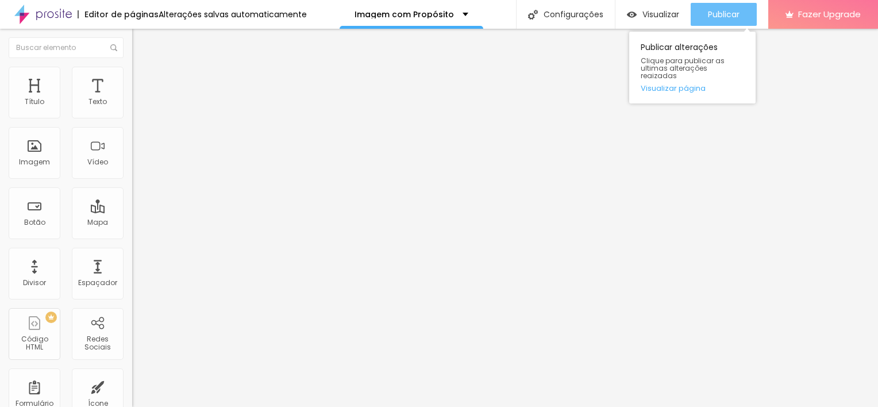
click at [739, 16] on button "Publicar" at bounding box center [723, 14] width 66 height 23
click at [742, 23] on button "Publicar" at bounding box center [723, 14] width 66 height 23
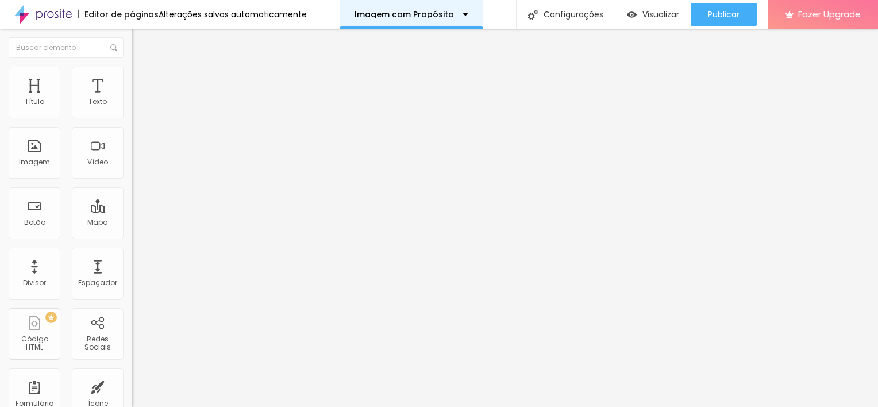
click at [435, 20] on div "Imagem com Propósito" at bounding box center [411, 14] width 144 height 29
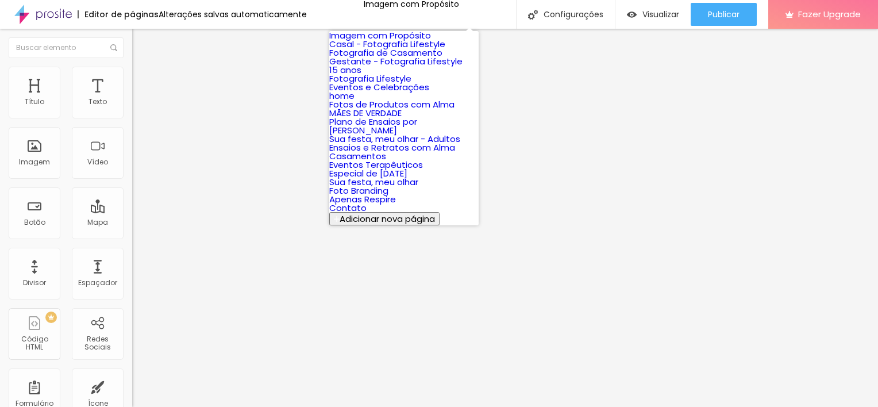
click at [442, 59] on link "Fotografia de Casamento" at bounding box center [385, 53] width 113 height 12
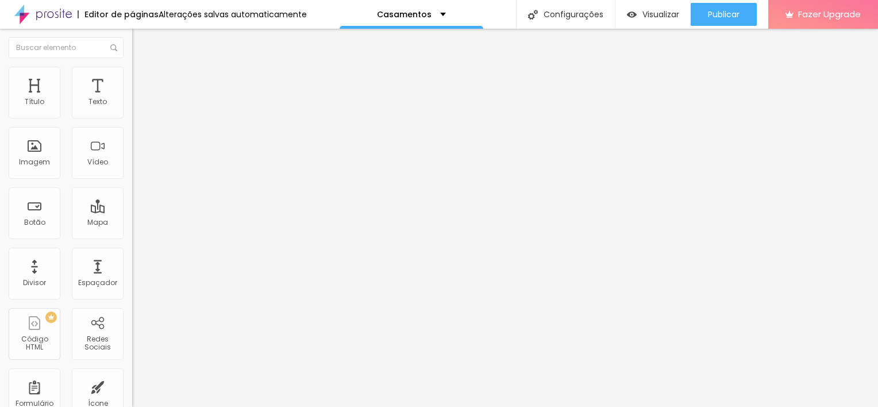
click at [132, 110] on button "button" at bounding box center [140, 104] width 16 height 12
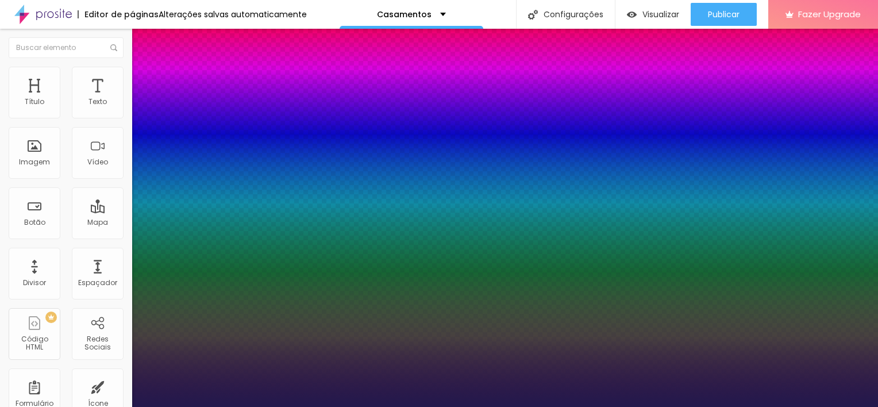
type input "1"
click at [316, 406] on div at bounding box center [439, 407] width 878 height 0
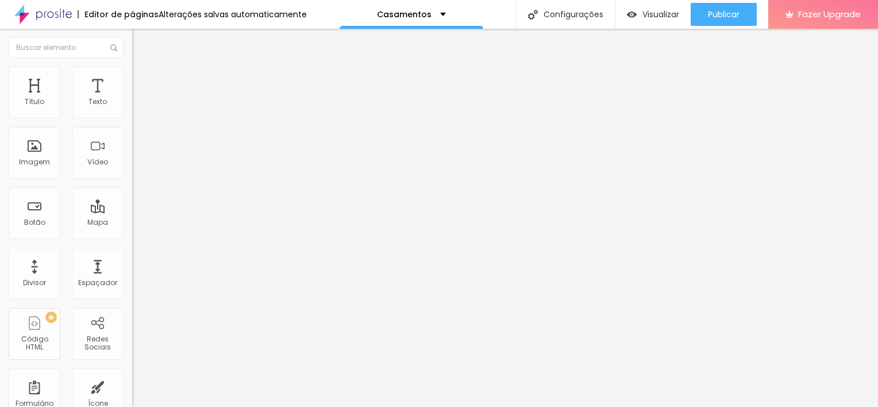
click at [132, 113] on div "Tipografia Voltar ao padrão Sombra DESATIVADO Voltar ao padrão" at bounding box center [198, 113] width 132 height 71
click at [132, 110] on button "button" at bounding box center [140, 104] width 16 height 12
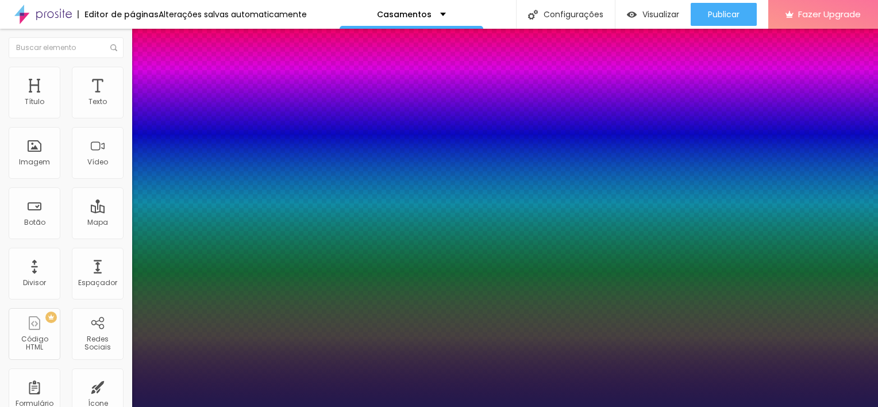
type input "1"
type input "19"
type input "1"
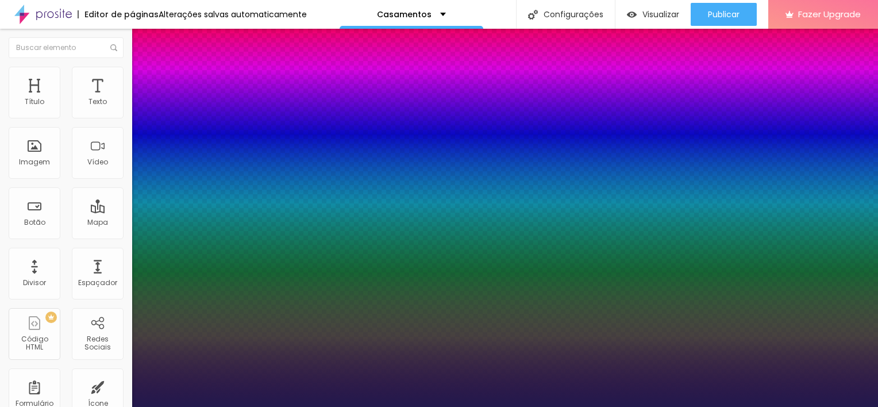
type input "20"
type input "1"
type input "21"
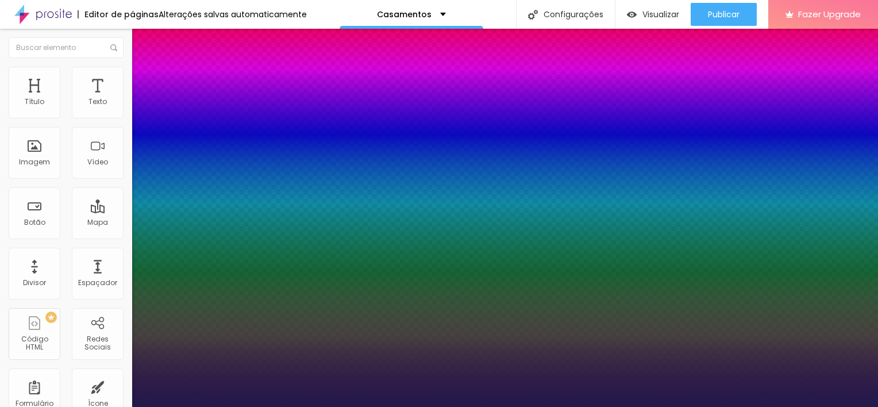
type input "1"
type input "22"
type input "1"
type input "23"
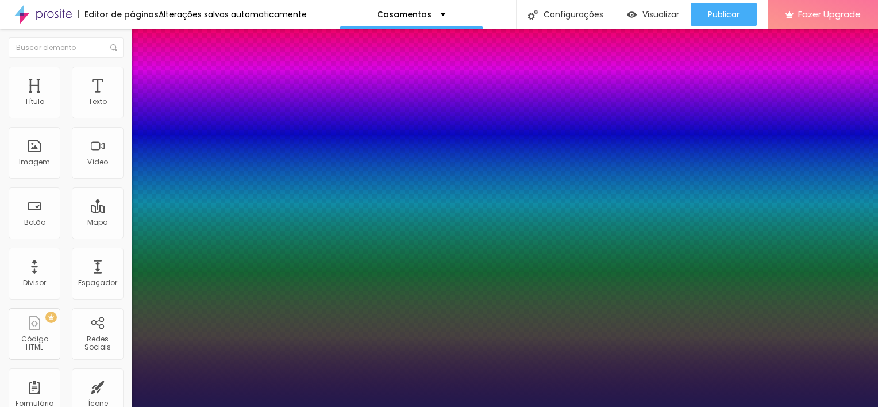
type input "23"
type input "1"
type input "22"
type input "1"
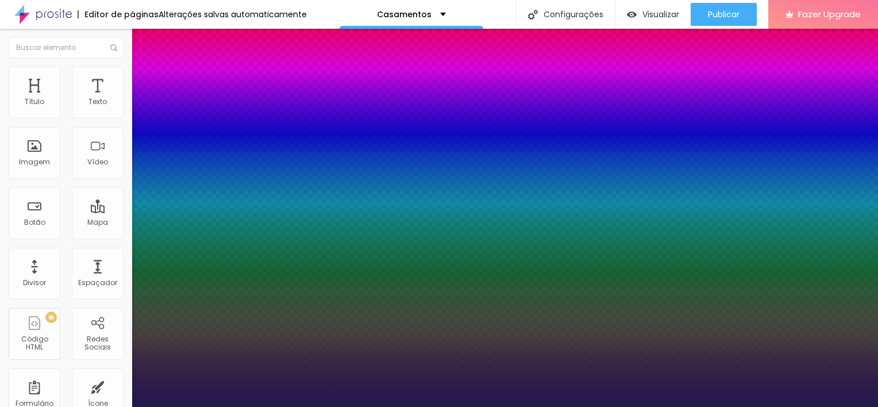
type input "21"
type input "1"
type input "20"
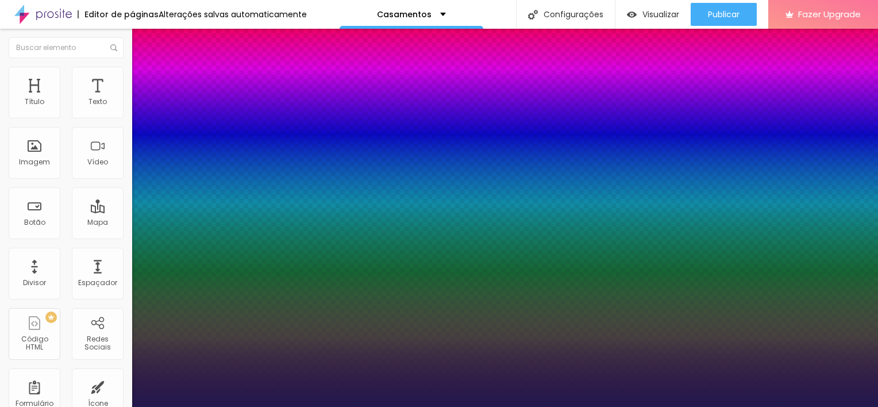
type input "1"
type input "20"
type input "1"
click at [457, 406] on div at bounding box center [439, 407] width 878 height 0
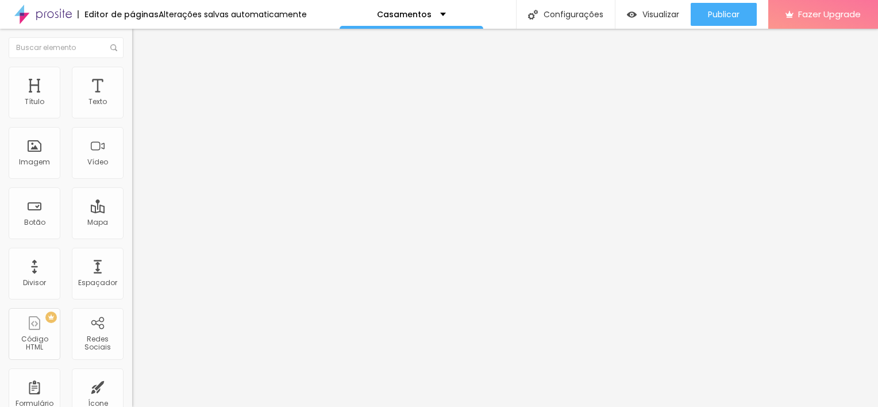
click at [137, 167] on icon "button" at bounding box center [140, 163] width 7 height 7
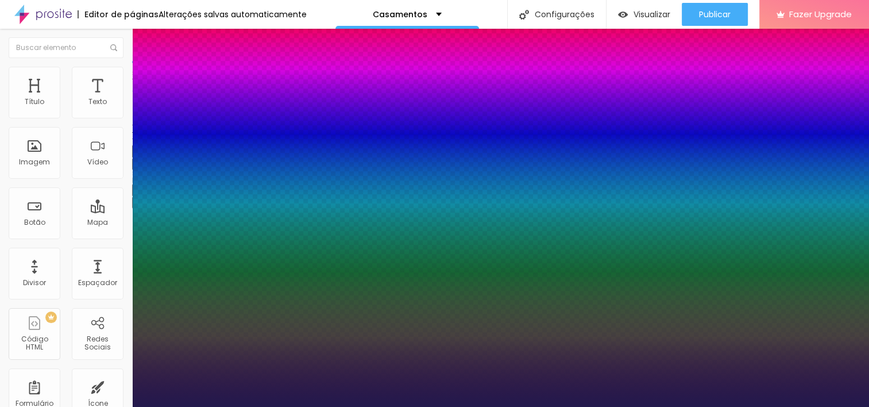
type input "1"
type input "20"
type input "1"
type input "20"
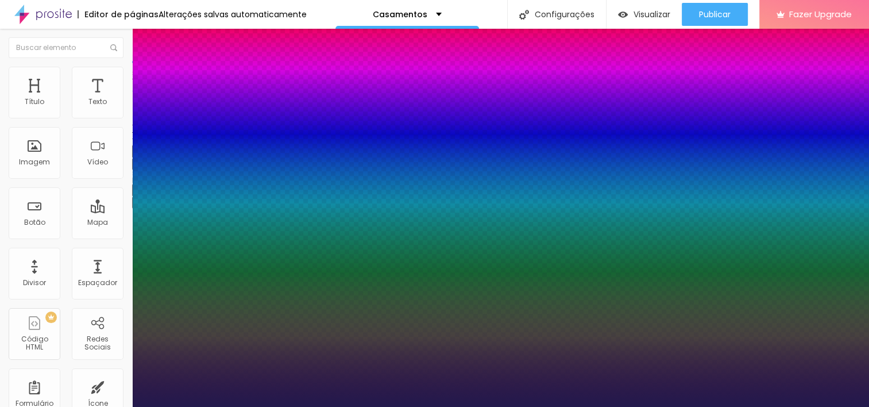
click at [398, 406] on div at bounding box center [434, 407] width 869 height 0
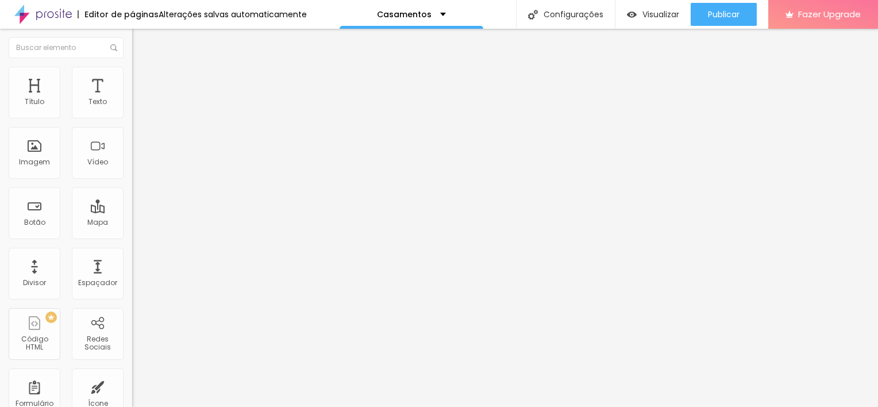
click at [137, 107] on icon "button" at bounding box center [140, 103] width 7 height 7
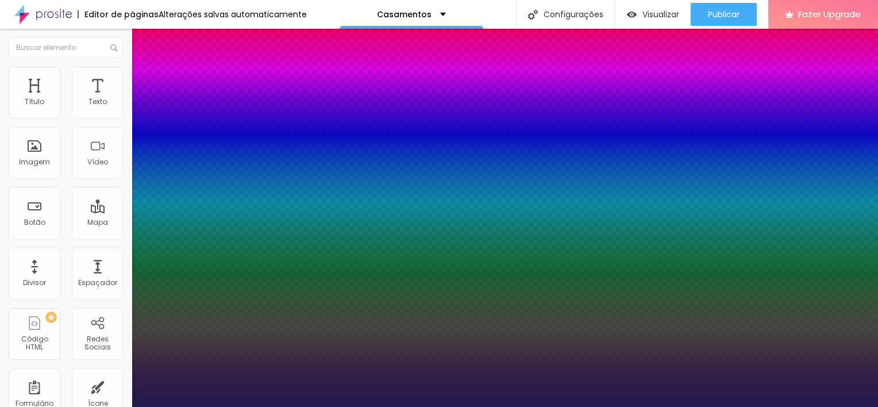
type input "1"
type input "14"
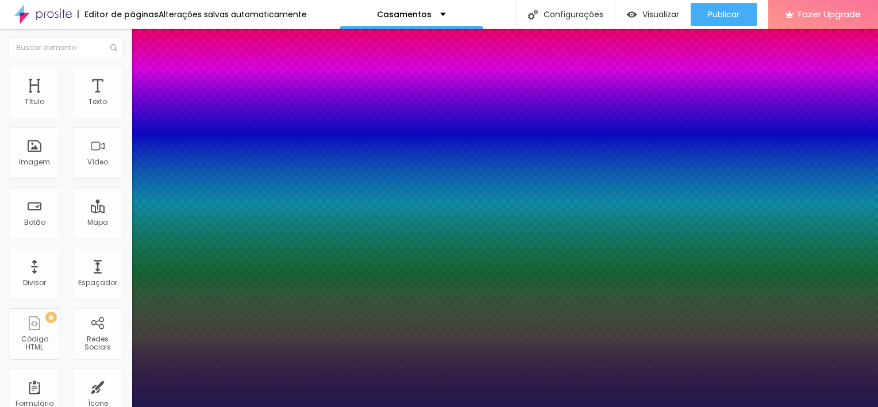
type input "14"
click at [556, 406] on div at bounding box center [439, 407] width 878 height 0
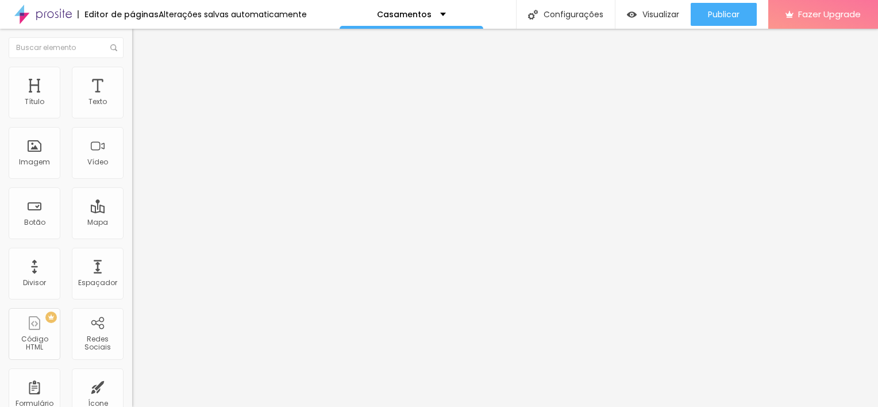
click at [137, 107] on icon "button" at bounding box center [140, 103] width 7 height 7
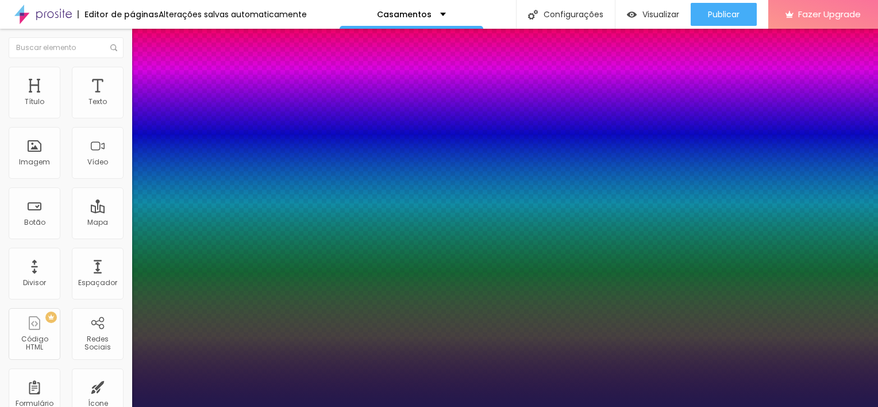
type input "1"
type input "14"
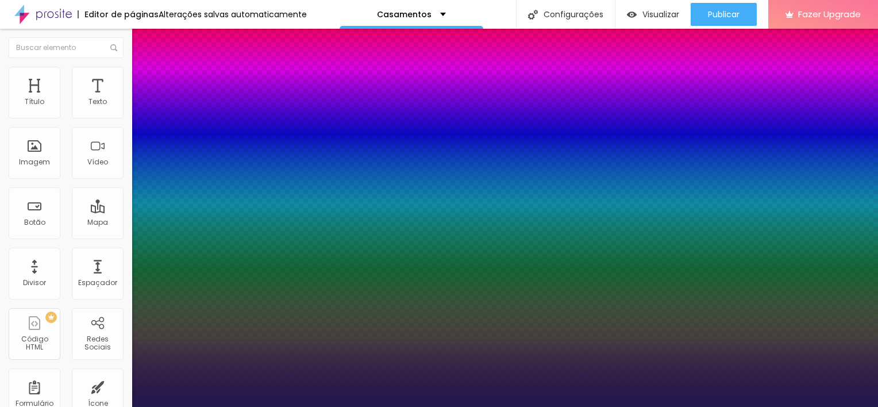
click at [429, 406] on div at bounding box center [439, 407] width 878 height 0
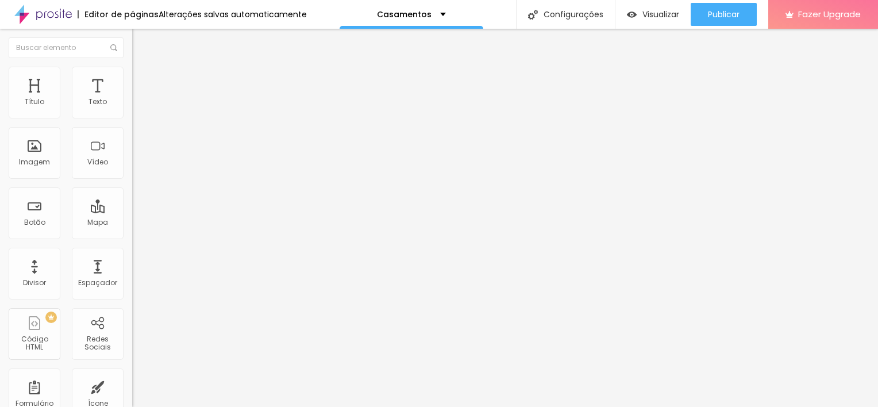
click at [132, 110] on button "button" at bounding box center [140, 104] width 16 height 12
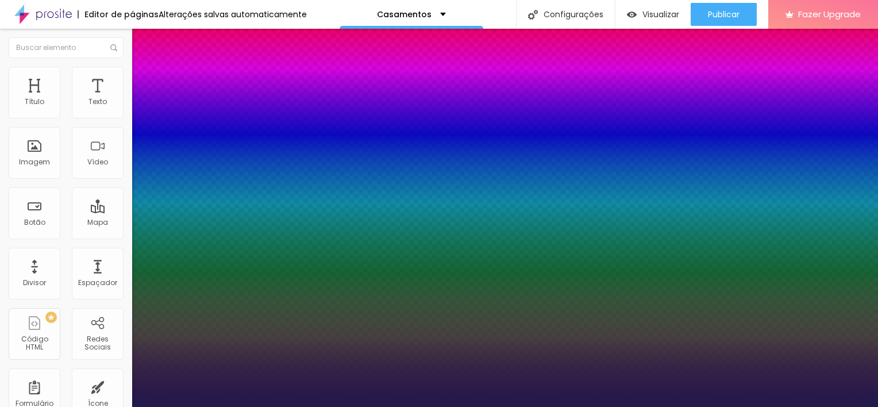
type input "1"
type input "14"
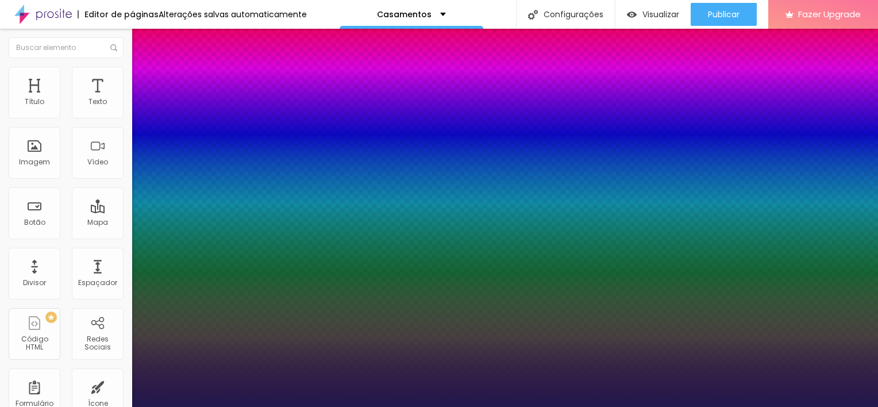
click at [758, 406] on div at bounding box center [439, 407] width 878 height 0
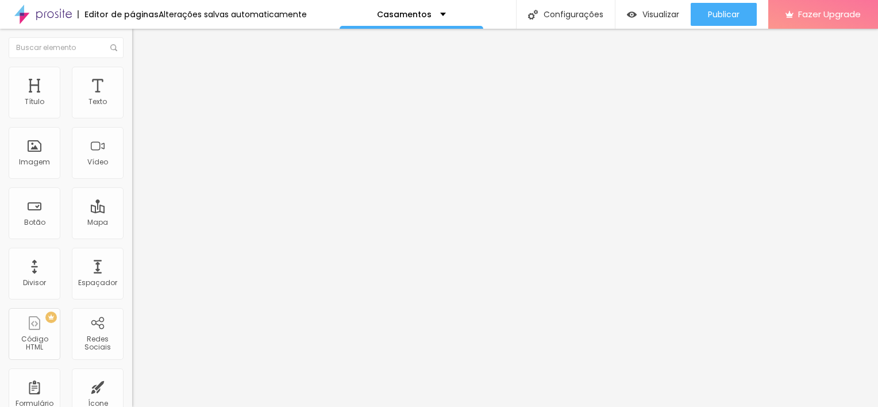
click at [132, 209] on div "Tamanho Titulo 1 H1 Titulo 2 H2 Titulo 3 H3 Titulo 4 H4 Titulo 5 H5 Titulo 6 H6…" at bounding box center [198, 143] width 132 height 130
click at [137, 167] on icon "button" at bounding box center [140, 163] width 7 height 7
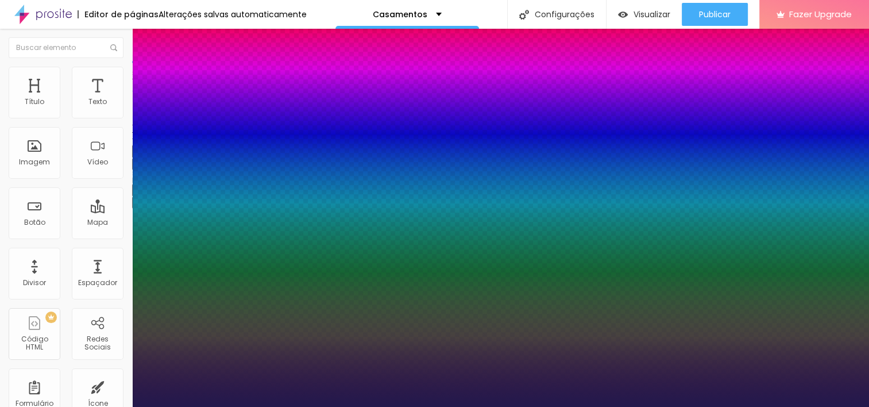
type input "1"
type input "14"
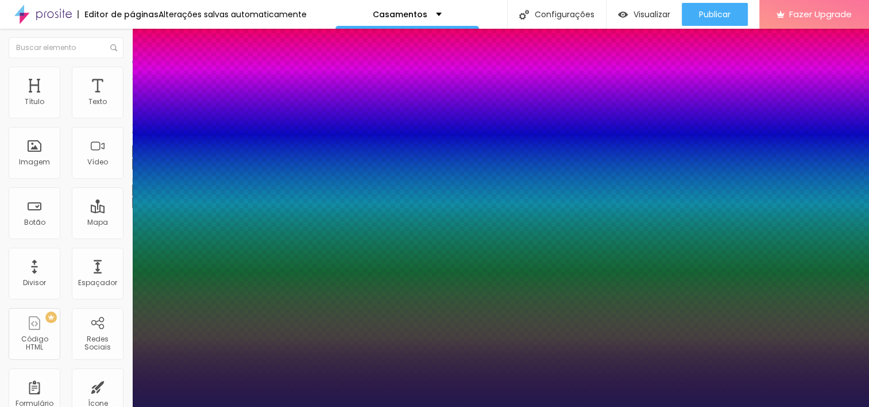
click at [507, 406] on div at bounding box center [434, 407] width 869 height 0
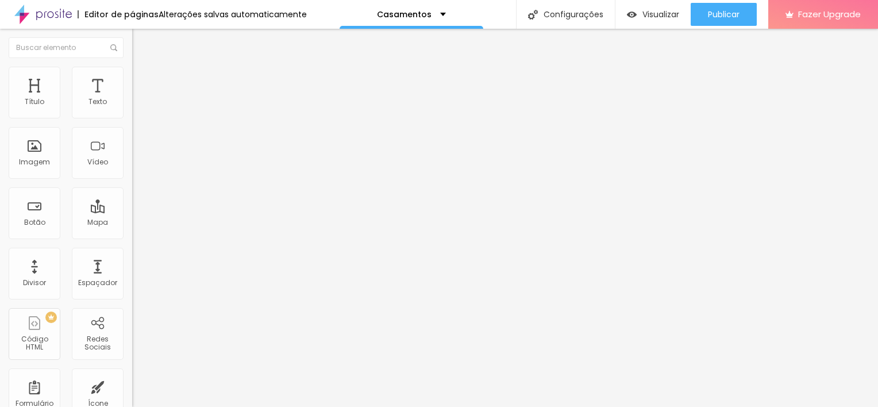
click at [132, 170] on button "button" at bounding box center [140, 164] width 16 height 12
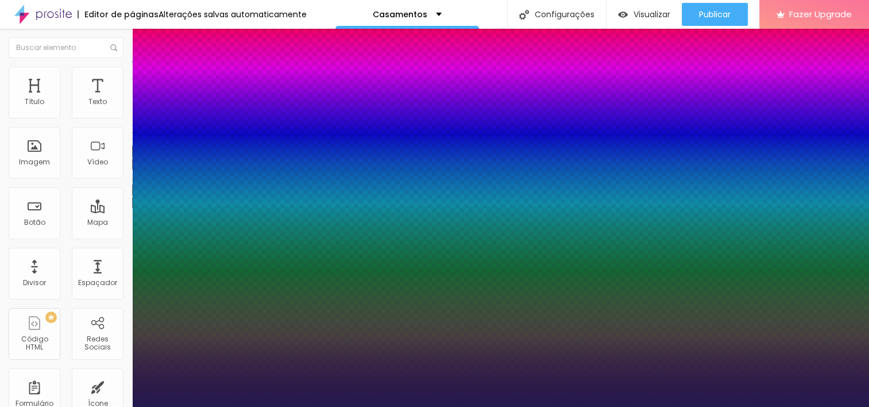
type input "1"
type input "14"
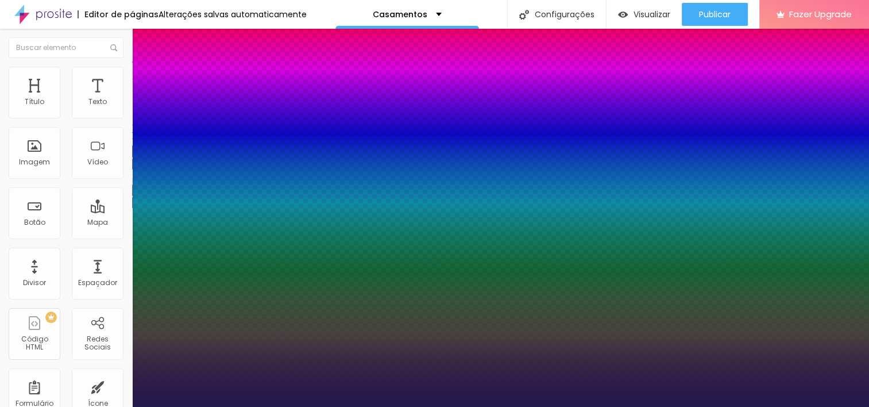
type input "100"
type input "147"
type input "14"
click at [696, 406] on div at bounding box center [434, 407] width 869 height 0
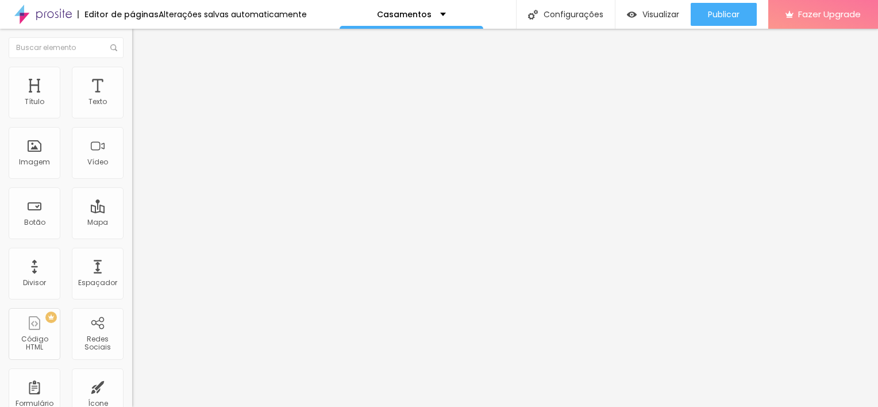
click at [137, 167] on icon "button" at bounding box center [140, 163] width 7 height 7
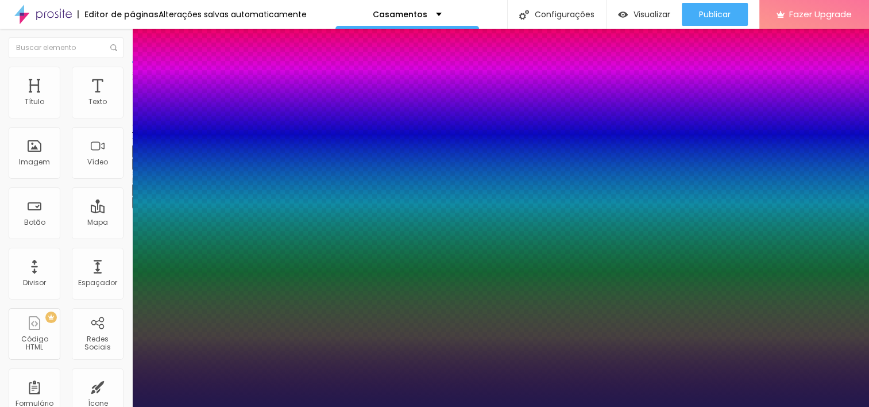
type input "1"
type input "14"
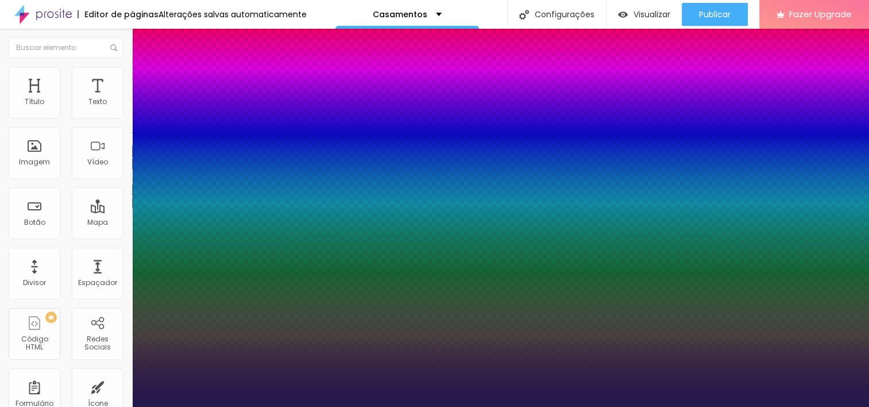
click at [479, 406] on div at bounding box center [434, 407] width 869 height 0
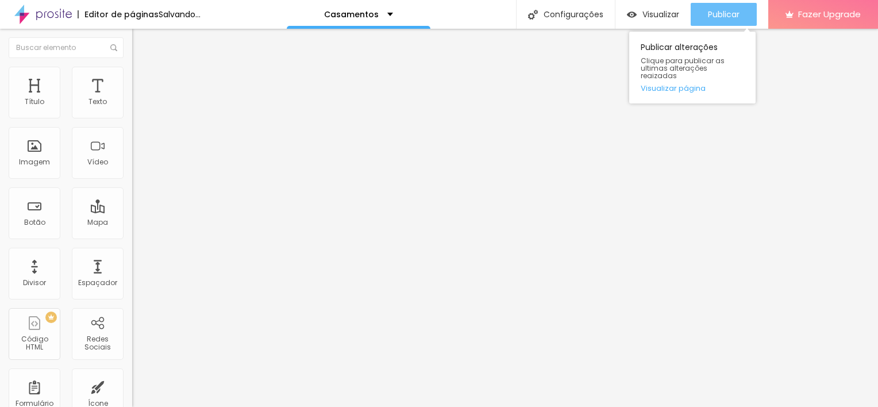
click at [738, 11] on span "Publicar" at bounding box center [724, 14] width 32 height 9
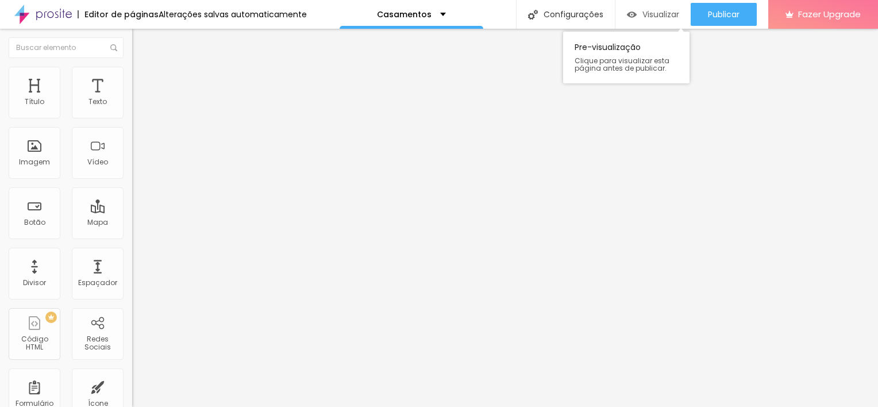
click at [667, 14] on span "Visualizar" at bounding box center [660, 14] width 37 height 9
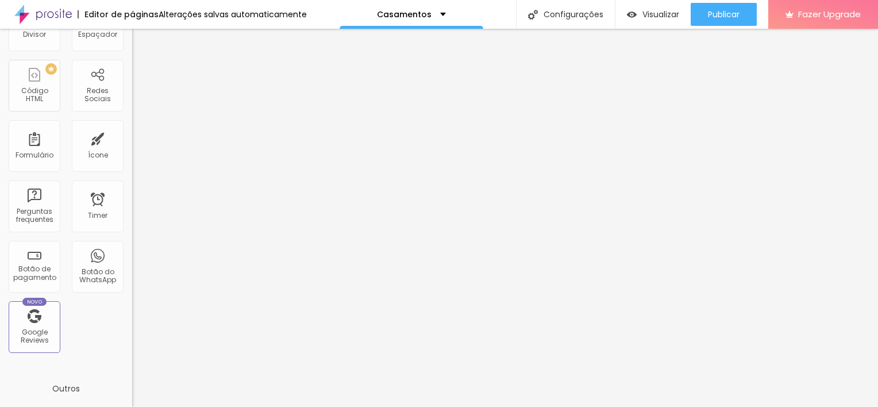
scroll to position [368, 0]
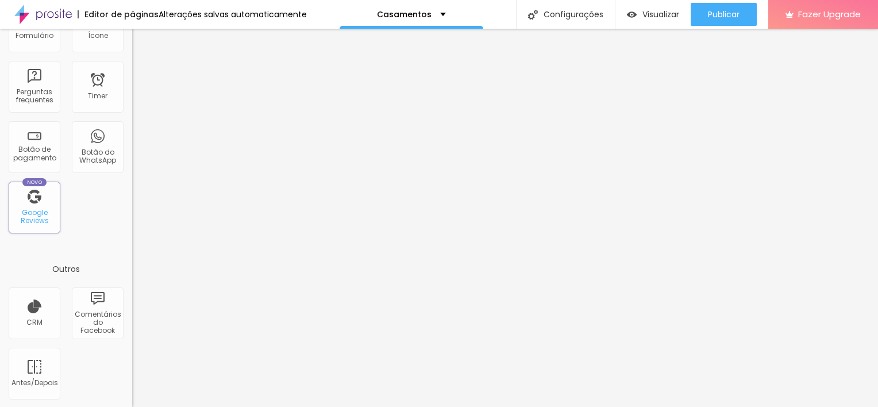
click at [46, 210] on div "Google Reviews" at bounding box center [33, 217] width 45 height 17
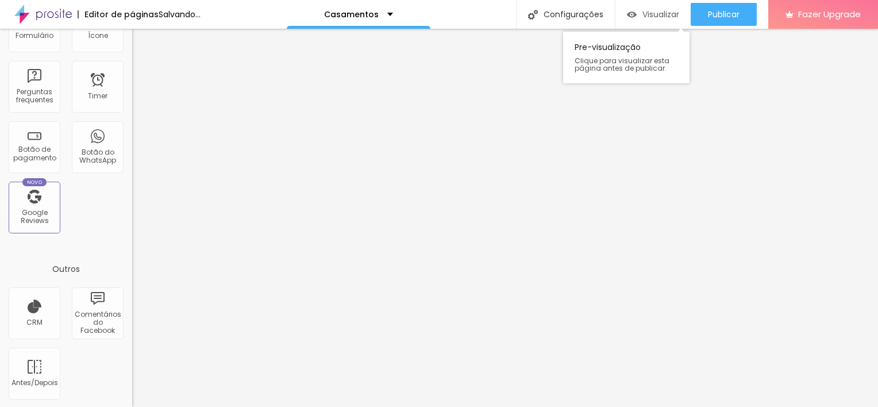
click at [657, 14] on span "Visualizar" at bounding box center [660, 14] width 37 height 9
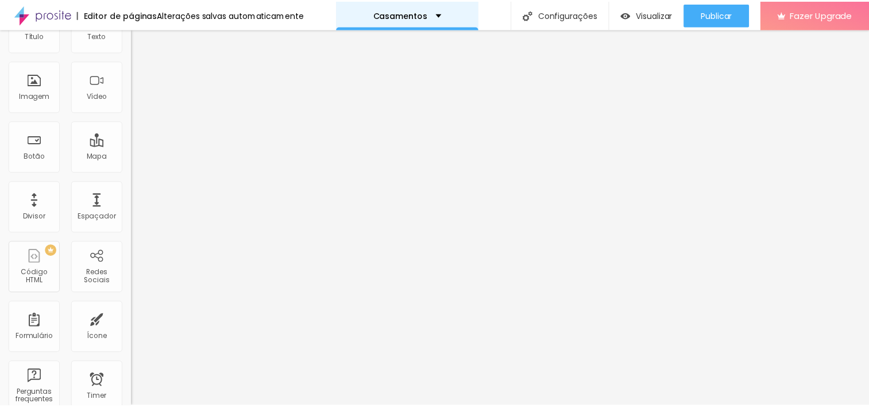
scroll to position [0, 0]
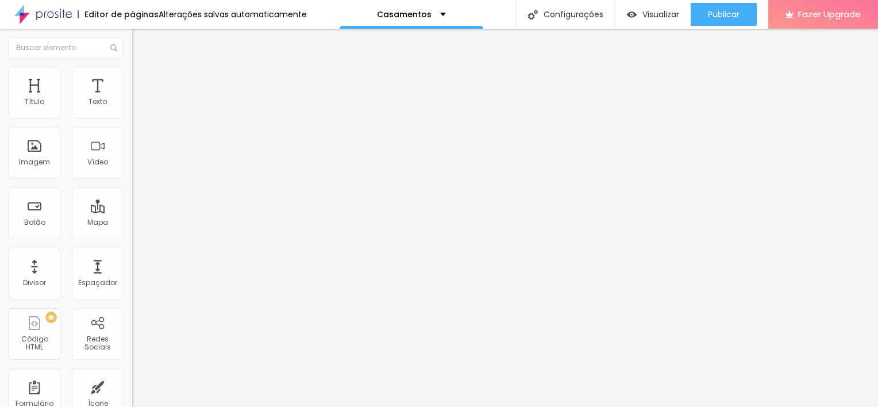
click at [142, 87] on span "Estilo" at bounding box center [151, 84] width 18 height 10
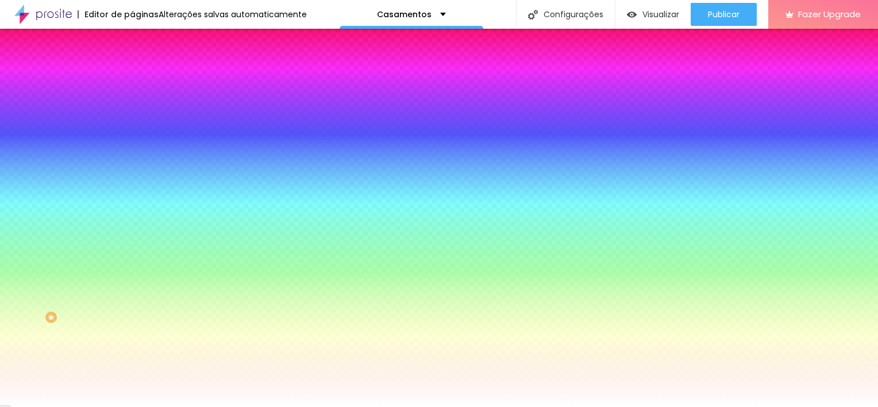
click at [132, 146] on button at bounding box center [140, 152] width 16 height 12
radio input "false"
radio input "true"
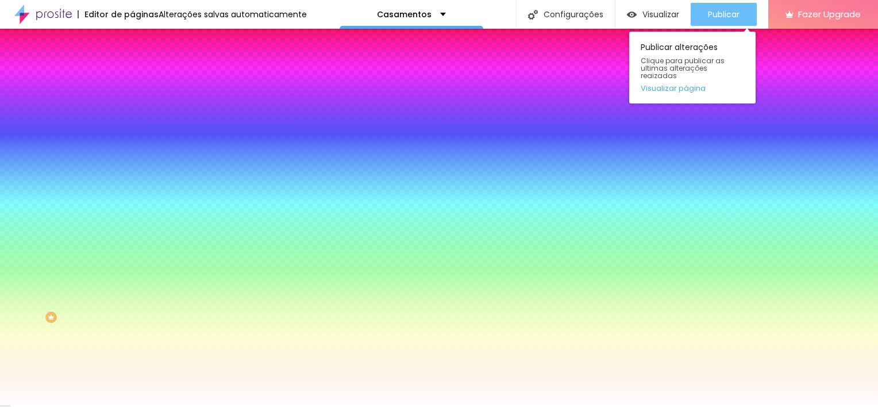
click at [716, 8] on div "Publicar" at bounding box center [724, 14] width 32 height 23
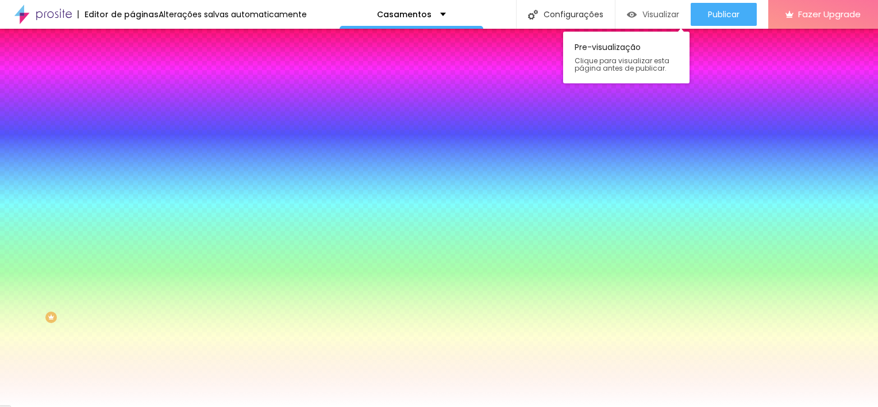
click at [667, 21] on div "Visualizar" at bounding box center [653, 14] width 52 height 23
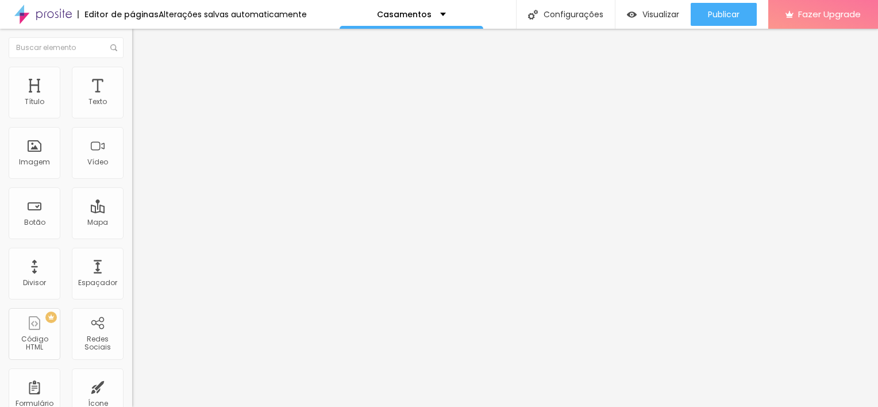
click at [142, 87] on span "Estilo" at bounding box center [151, 84] width 18 height 10
click at [132, 118] on button at bounding box center [140, 112] width 16 height 12
radio input "true"
radio input "false"
click at [137, 296] on icon "button" at bounding box center [140, 299] width 7 height 7
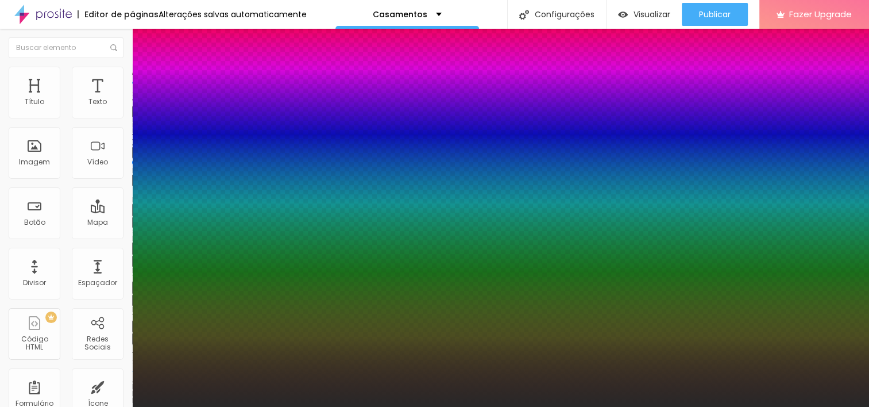
scroll to position [119, 0]
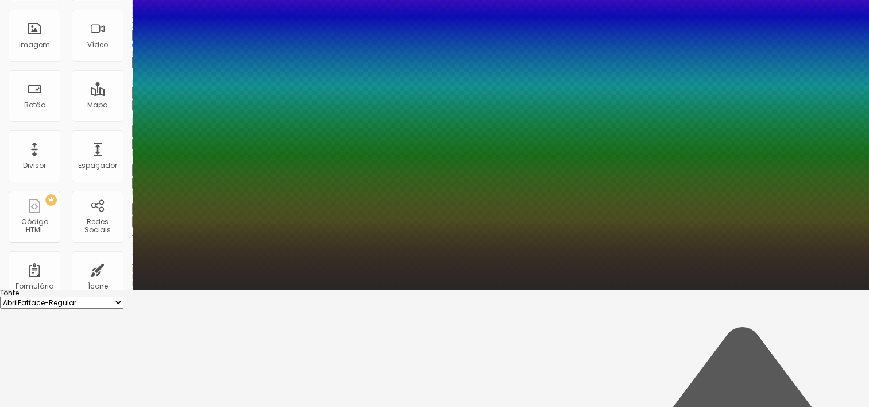
scroll to position [116, 0]
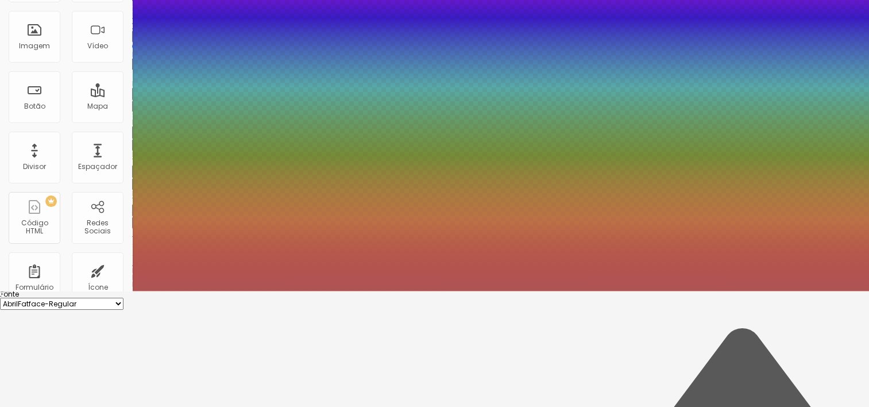
type input "#000000"
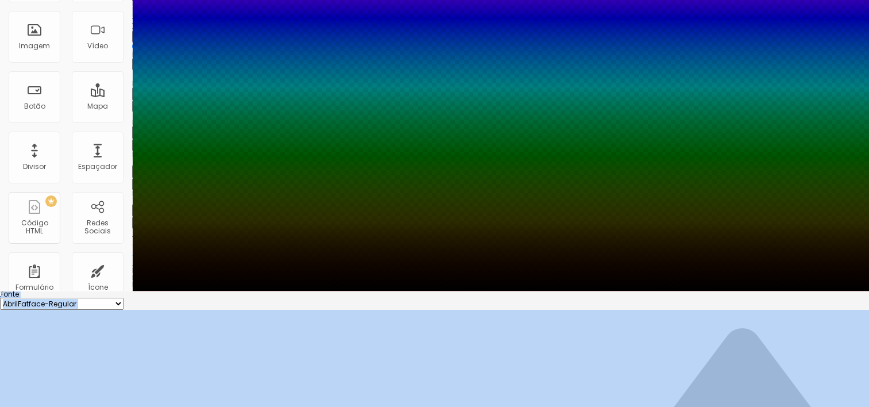
drag, startPoint x: 191, startPoint y: 345, endPoint x: 158, endPoint y: 410, distance: 72.7
click at [158, 291] on html "Editor de páginas Alterações salvas automaticamente Casamentos Configurações Co…" at bounding box center [434, 87] width 869 height 407
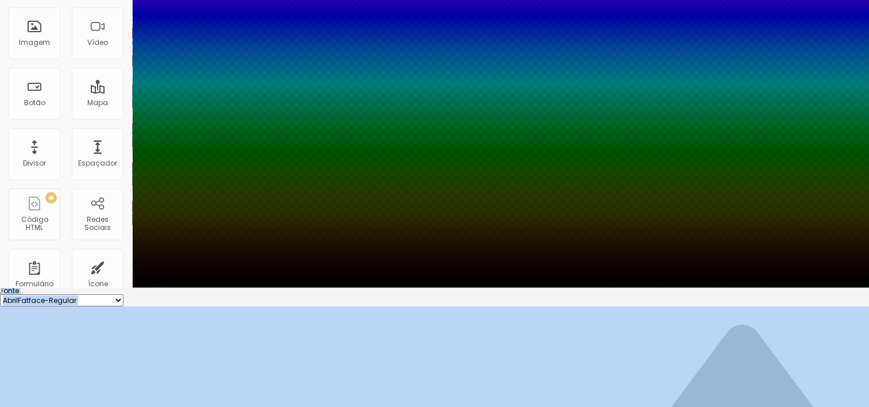
drag, startPoint x: 158, startPoint y: 410, endPoint x: 180, endPoint y: 261, distance: 149.8
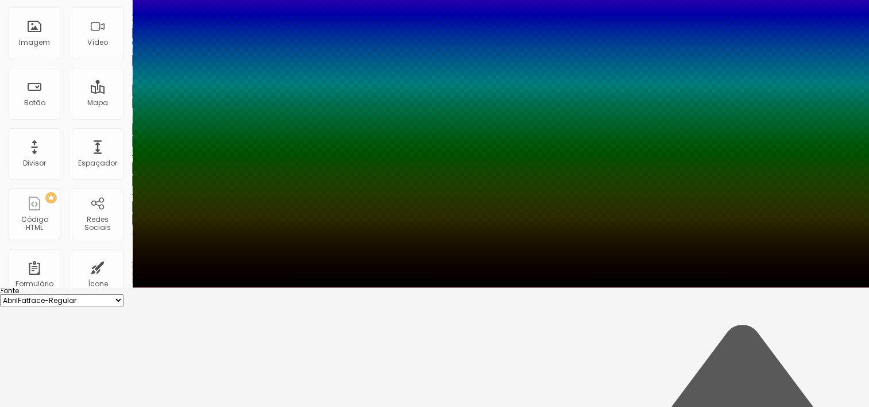
type input "0.5"
type input "0.6"
type input "1.5"
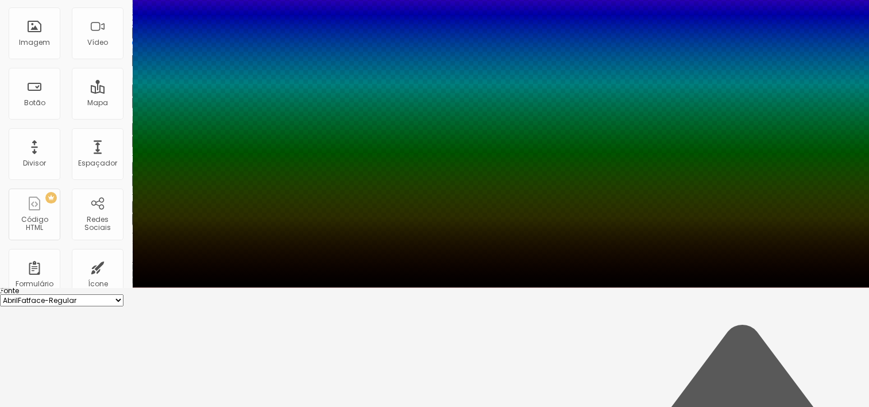
type input "1.5"
type input "1.7"
type input "1.8"
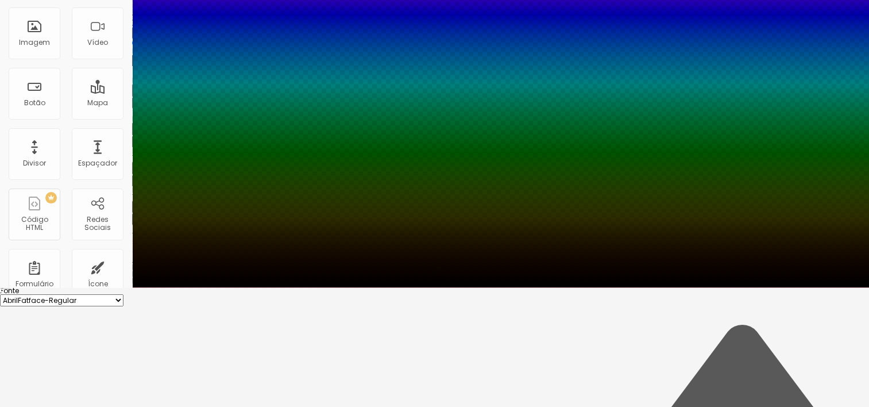
type input "1.9"
type input "2.1"
type input "2.2"
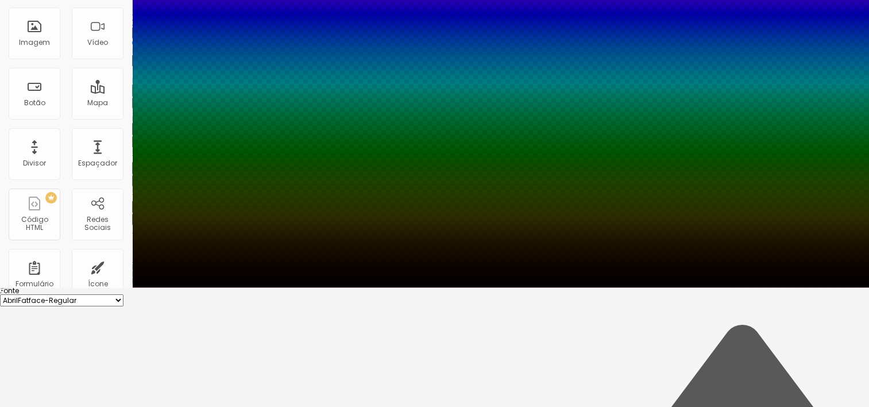
type input "2.2"
type input "2.3"
type input "2.4"
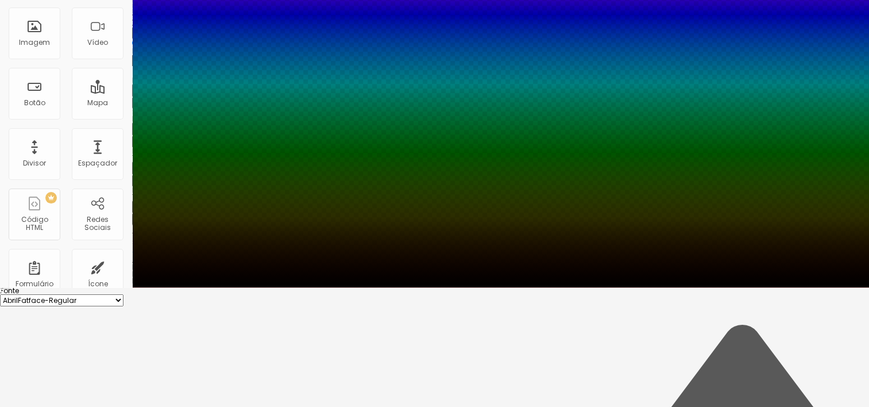
type input "2.5"
type input "2.6"
type input "2.5"
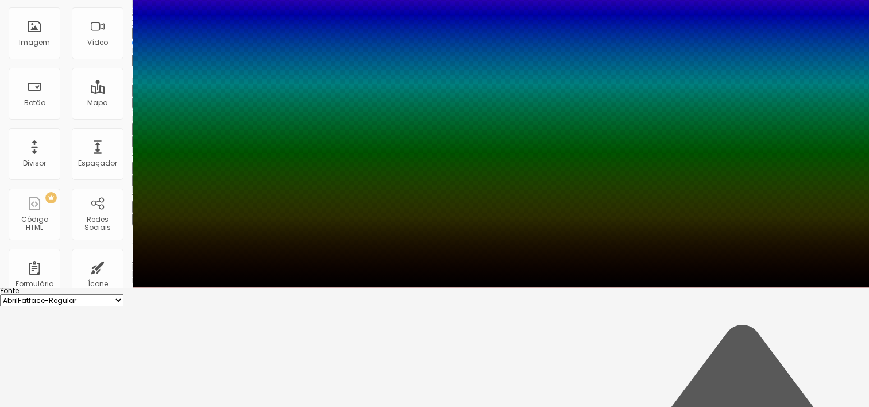
type input "2.5"
type input "2.3"
type input "2.2"
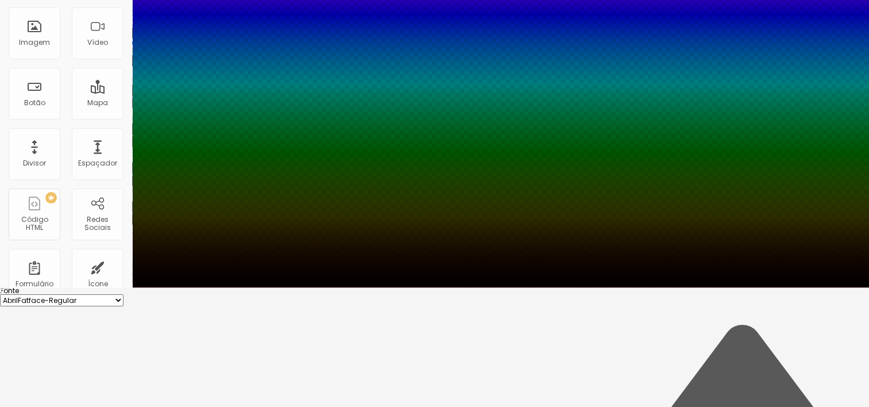
type input "2.1"
type input "2"
type input "1.8"
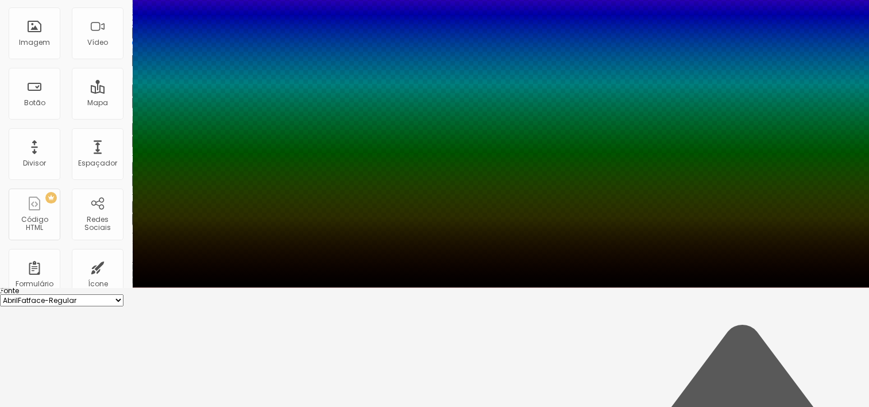
type input "1.8"
type input "1.7"
type input "1.6"
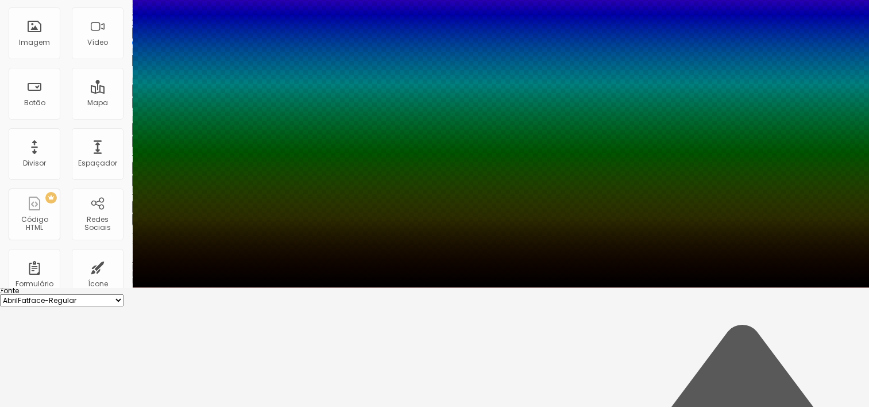
type input "1.5"
type input "1.4"
type input "1.3"
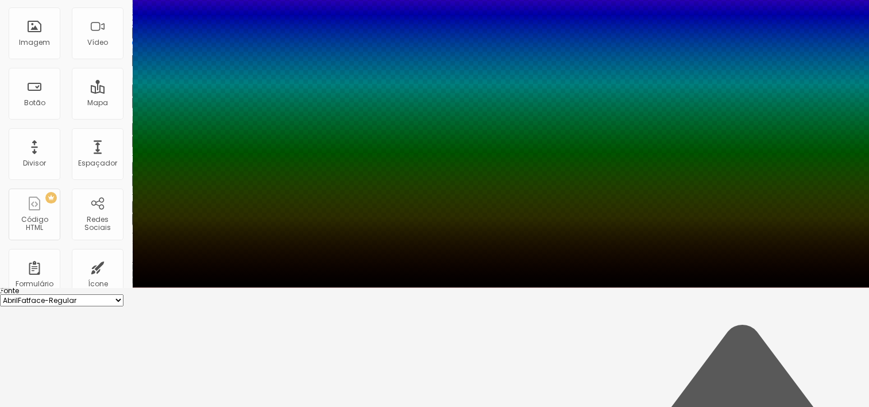
type input "1.3"
type input "1.2"
type input "1.1"
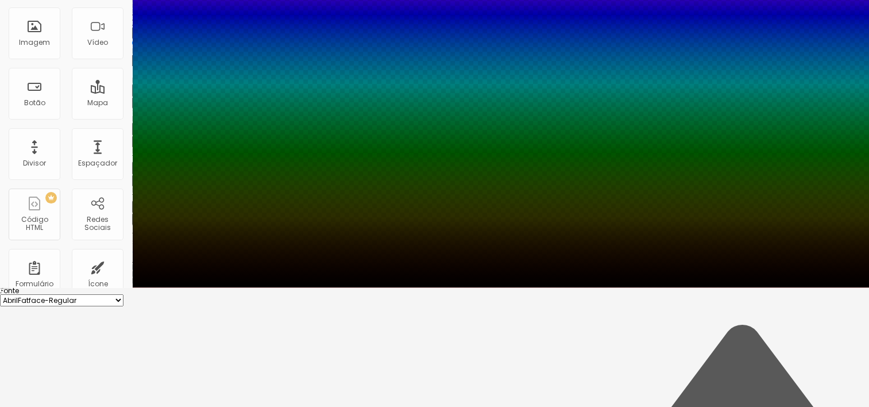
type input "1"
type input "0.9"
type input "0.8"
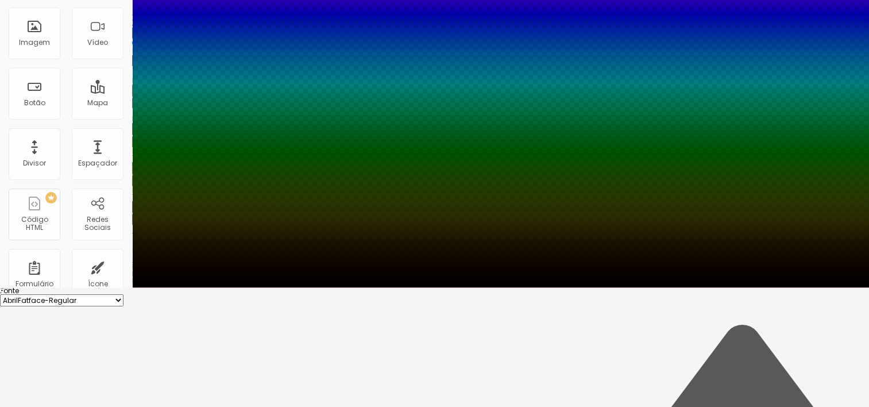
type input "0.8"
type input "0.6"
type input "0.5"
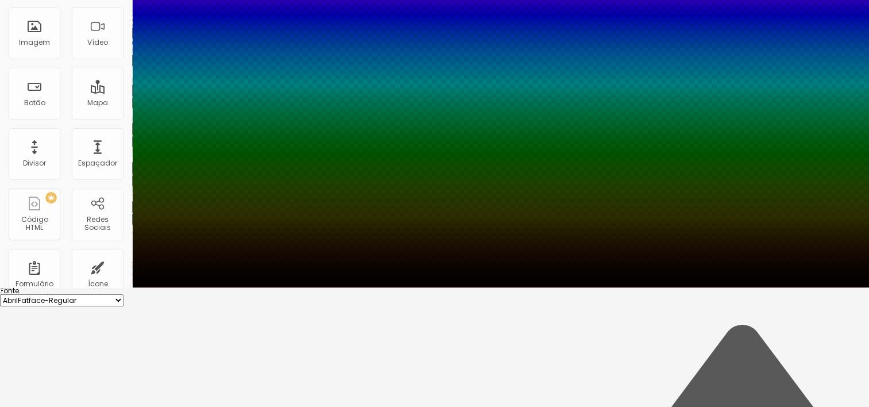
type input "0.4"
type input "0.1"
type input "0"
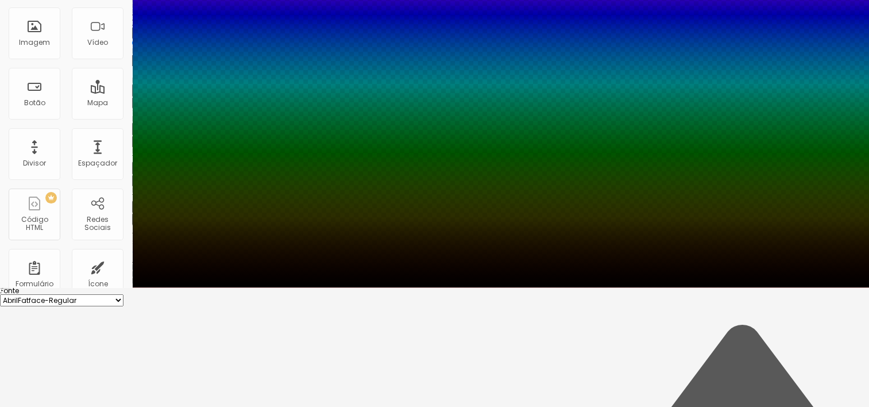
type input "0"
drag, startPoint x: 142, startPoint y: 278, endPoint x: 135, endPoint y: 279, distance: 7.6
click at [0, 273] on html "Editor de páginas Alterações salvas automaticamente Casamentos Configurações Co…" at bounding box center [434, 84] width 869 height 407
click at [94, 287] on div at bounding box center [434, 287] width 869 height 0
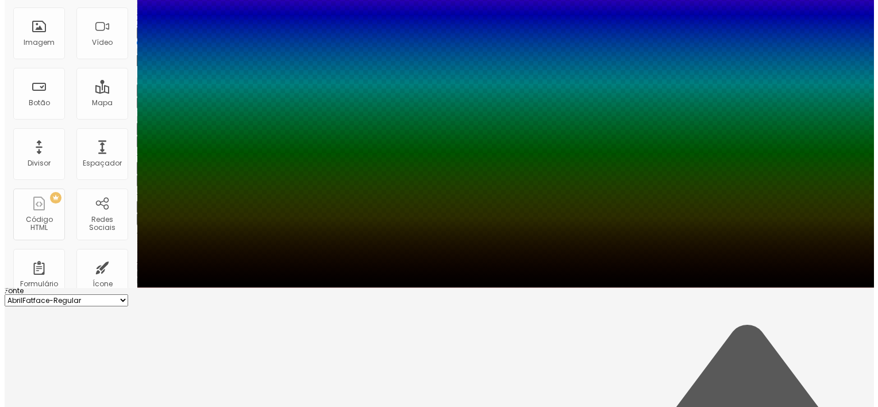
scroll to position [0, 0]
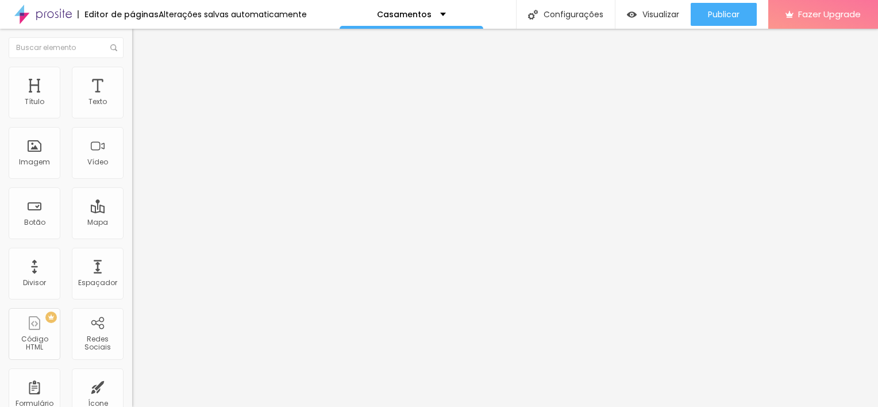
click at [137, 107] on icon "button" at bounding box center [140, 103] width 7 height 7
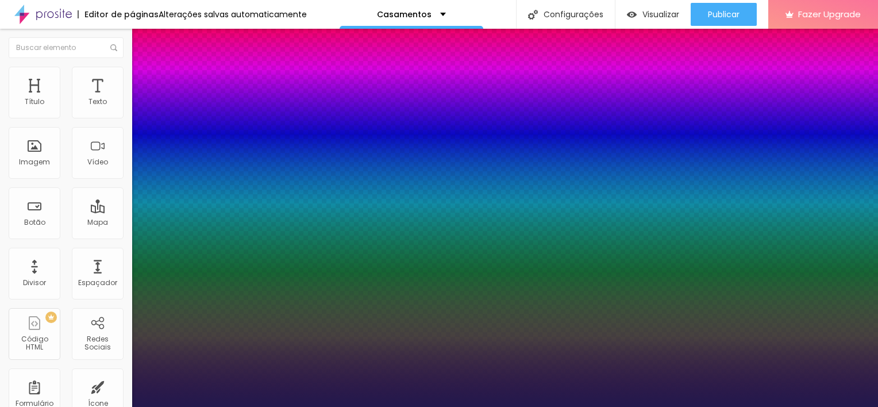
type input "4"
type input "10"
type input "16"
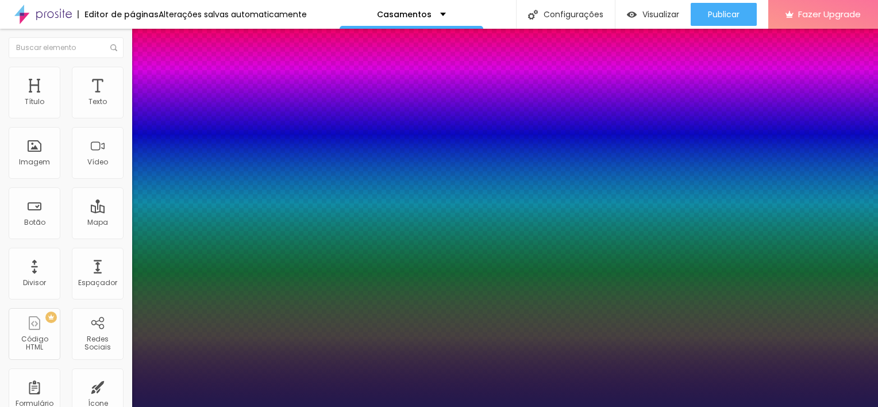
type input "16"
type input "24"
type input "30"
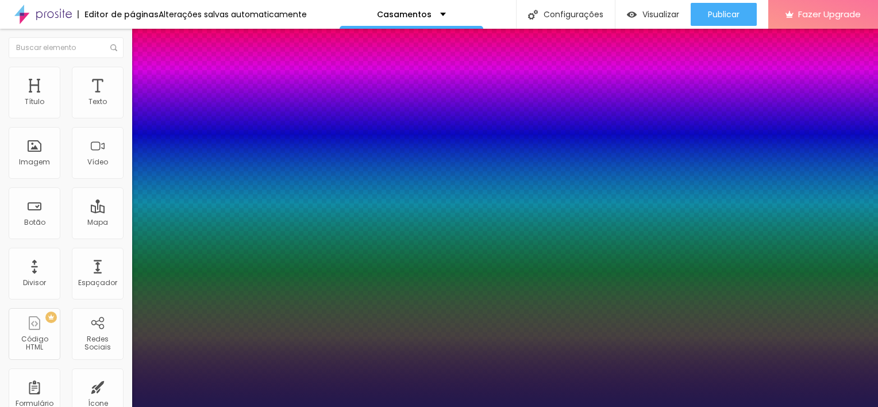
type input "33"
type input "39"
type input "49"
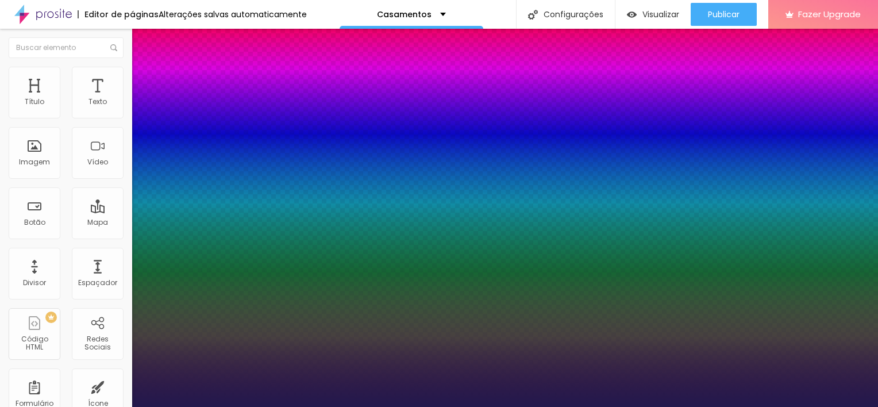
type input "49"
type input "53"
type input "54"
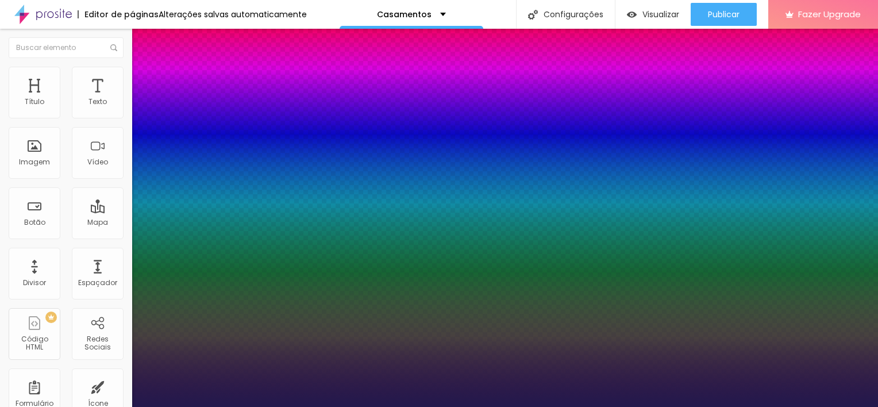
type input "55"
type input "53"
type input "52"
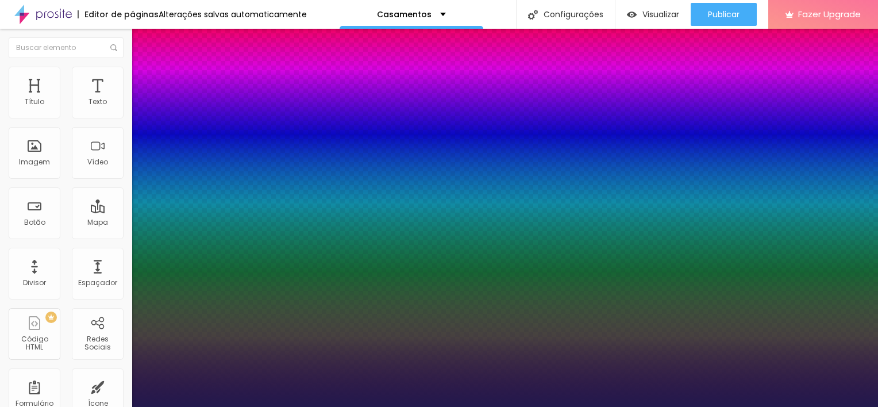
type input "52"
type input "51"
type input "49"
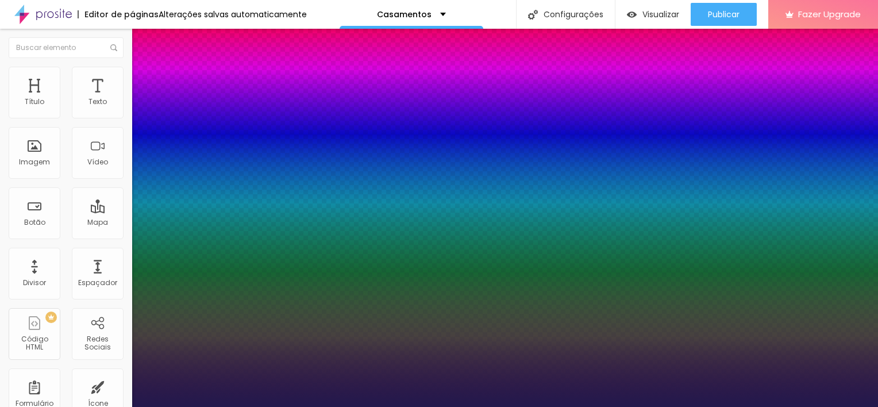
type input "48"
type input "47"
type input "45"
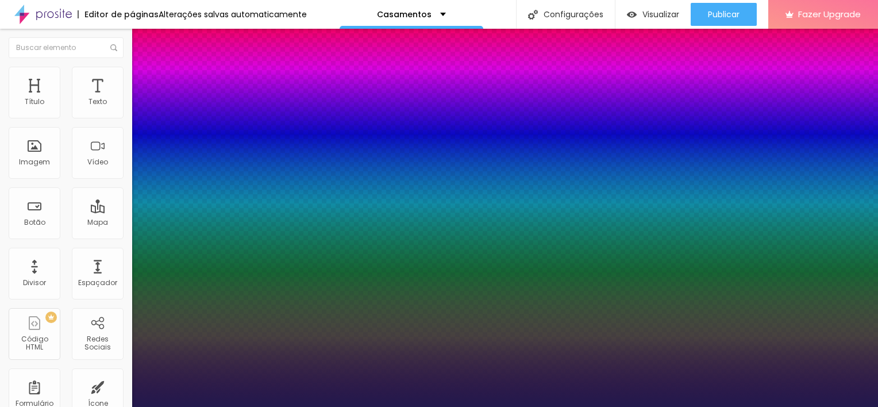
type input "45"
type input "44"
type input "43"
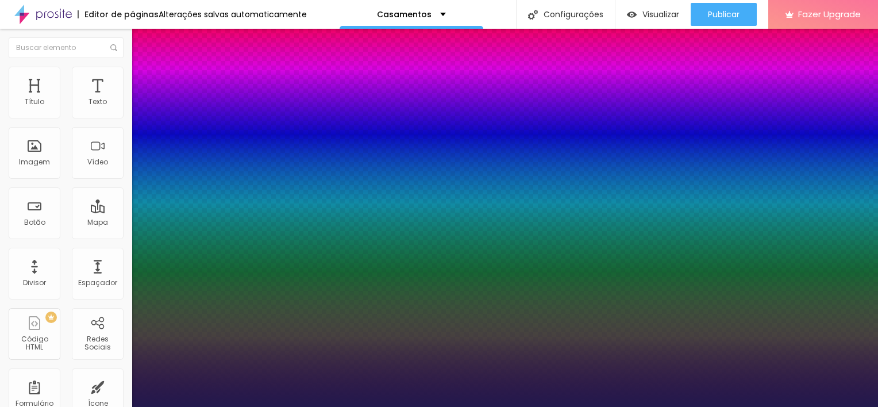
type input "42"
type input "43"
drag, startPoint x: 150, startPoint y: 246, endPoint x: 184, endPoint y: 249, distance: 34.0
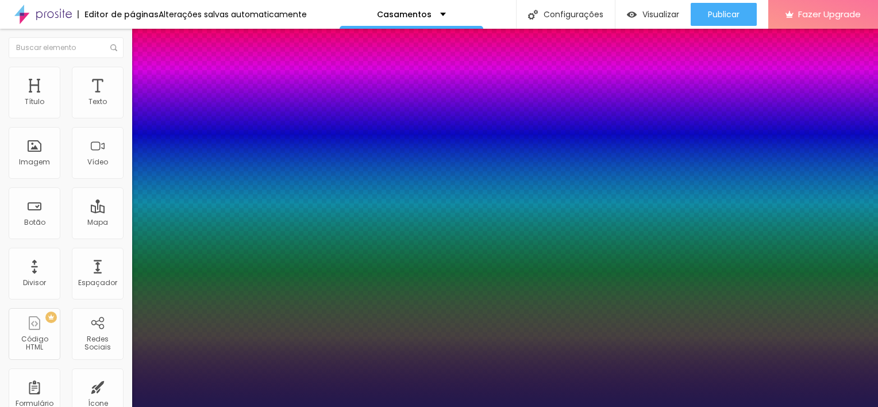
type input "43"
click at [430, 406] on div at bounding box center [439, 407] width 878 height 0
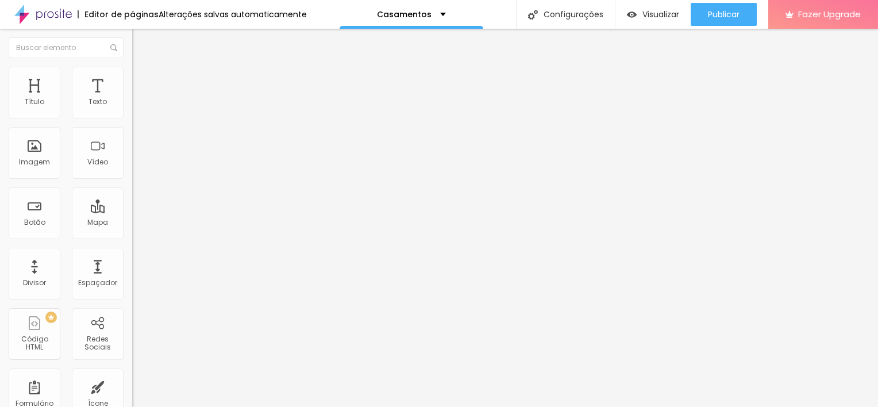
click at [137, 107] on icon "button" at bounding box center [140, 103] width 7 height 7
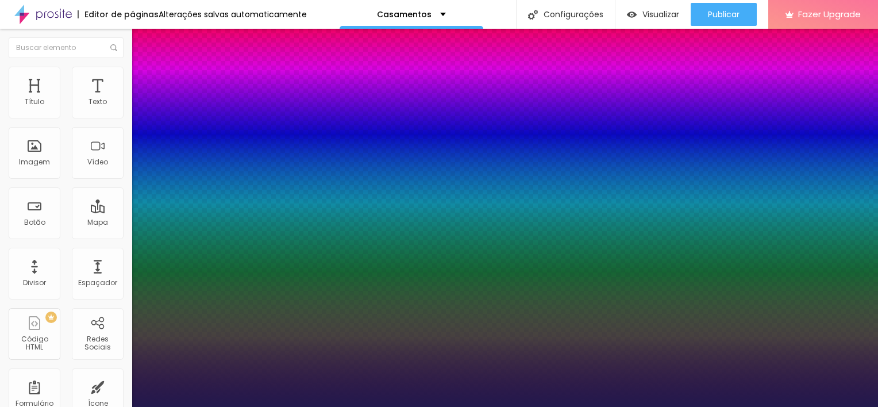
type input "11"
type input "22"
type input "26"
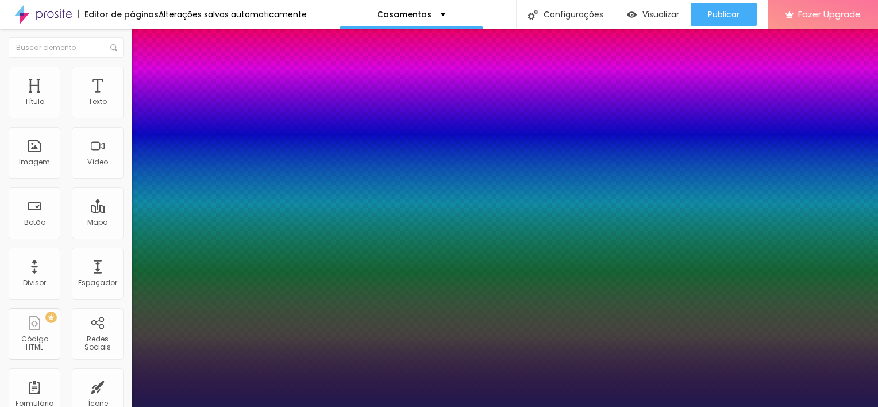
type input "26"
type input "31"
type input "52"
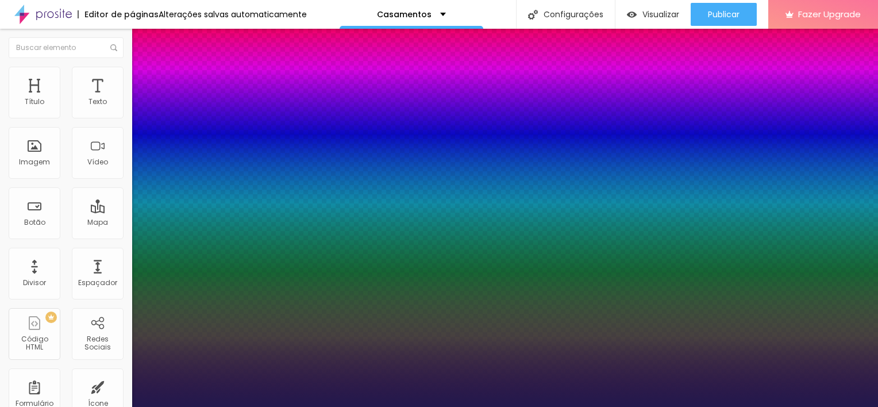
type input "55"
type input "56"
type input "57"
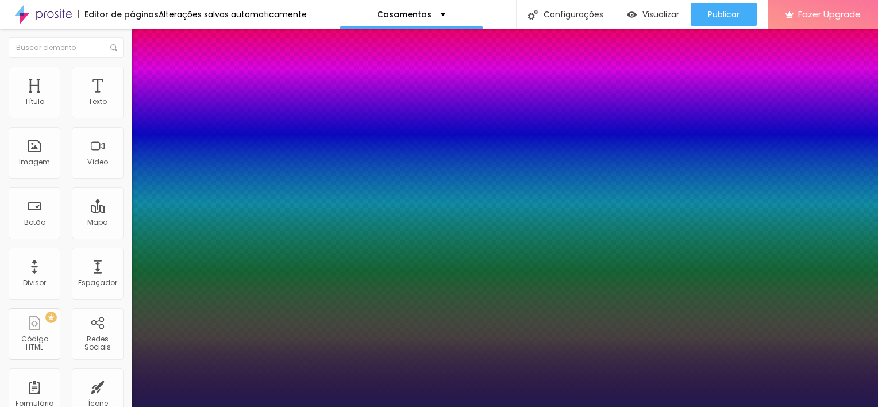
type input "57"
type input "56"
type input "54"
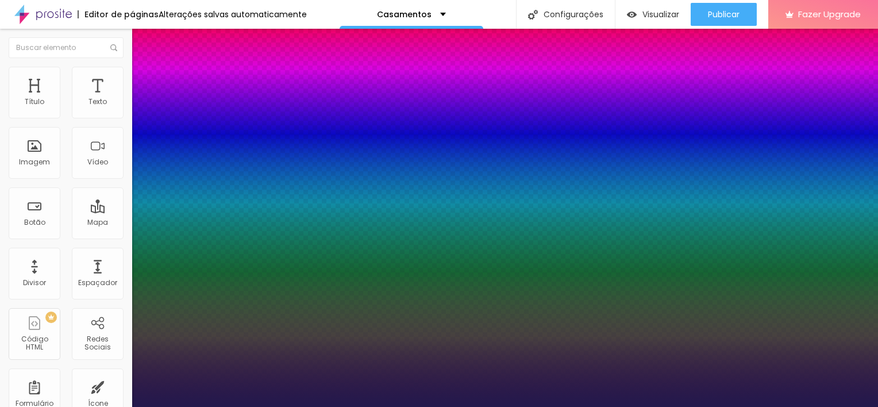
type input "52"
type input "50"
drag, startPoint x: 150, startPoint y: 192, endPoint x: 180, endPoint y: 194, distance: 29.9
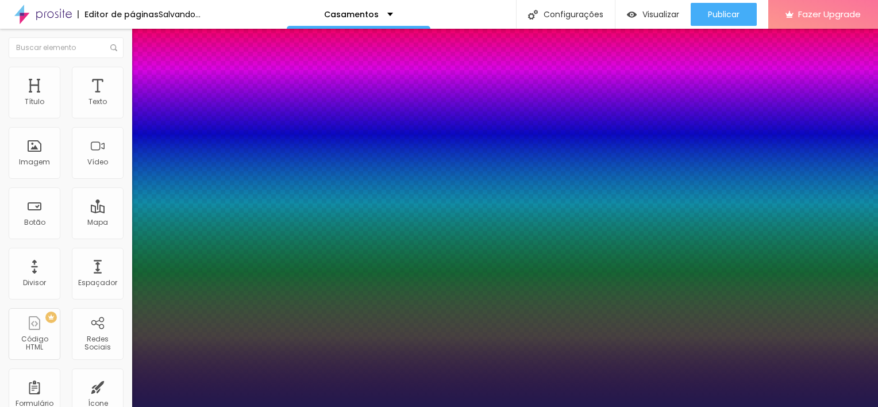
click at [551, 406] on div at bounding box center [439, 407] width 878 height 0
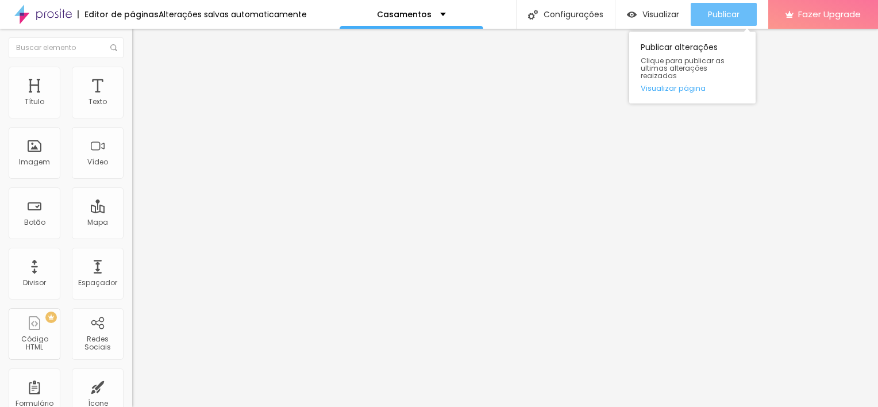
click at [708, 14] on span "Publicar" at bounding box center [724, 14] width 32 height 9
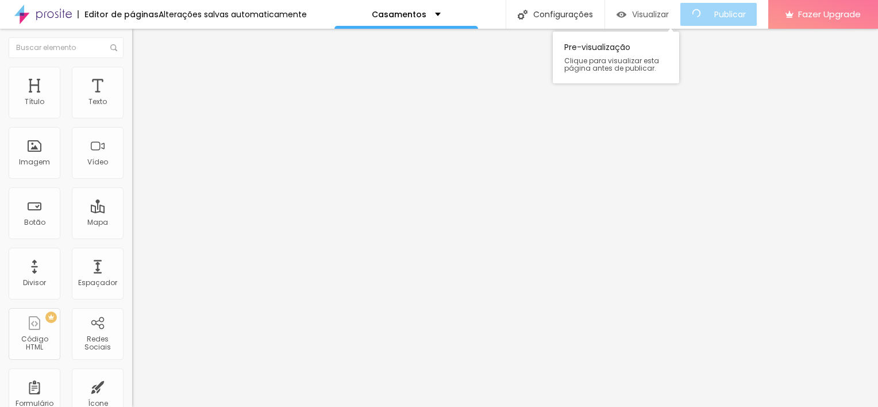
click at [657, 16] on span "Visualizar" at bounding box center [650, 14] width 37 height 9
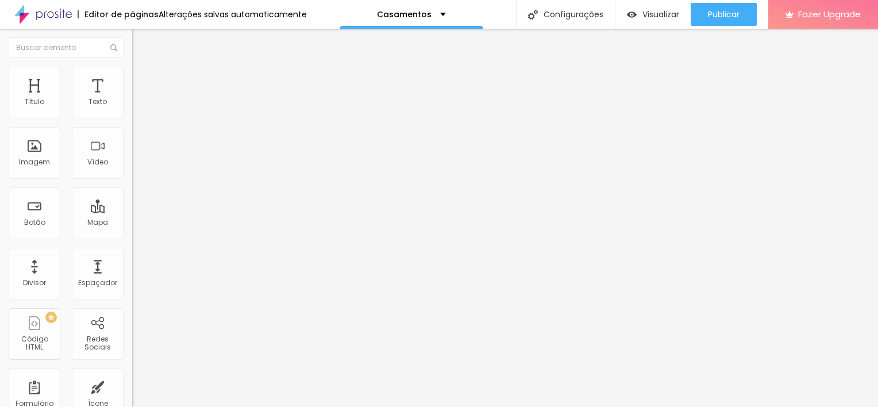
click at [132, 78] on li "Avançado" at bounding box center [198, 72] width 132 height 11
click at [132, 76] on li "Avançado" at bounding box center [198, 72] width 132 height 11
click at [132, 63] on li "Estilo" at bounding box center [198, 60] width 132 height 11
click at [137, 107] on icon "button" at bounding box center [140, 103] width 7 height 7
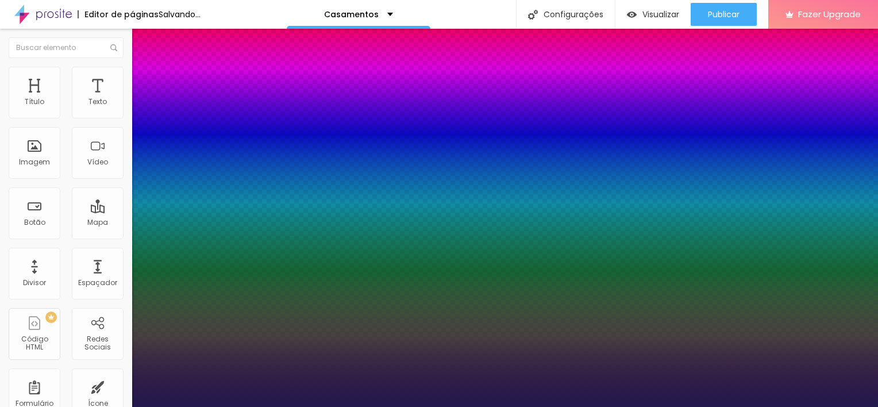
drag, startPoint x: 174, startPoint y: 196, endPoint x: 163, endPoint y: 198, distance: 11.0
click at [850, 406] on div at bounding box center [439, 407] width 878 height 0
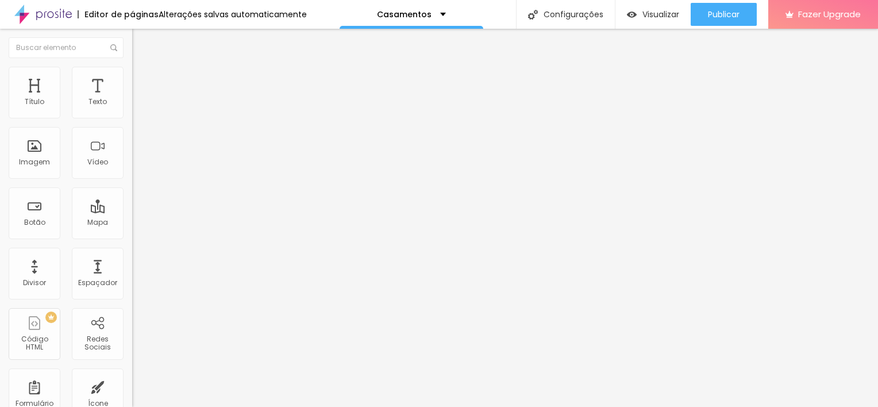
click at [142, 78] on span "Estilo" at bounding box center [151, 75] width 18 height 10
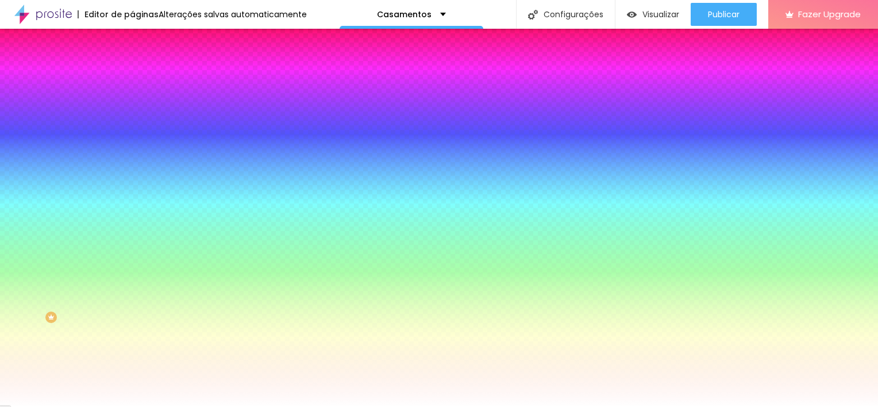
click at [132, 110] on div at bounding box center [198, 110] width 132 height 0
click at [70, 155] on div at bounding box center [439, 203] width 878 height 407
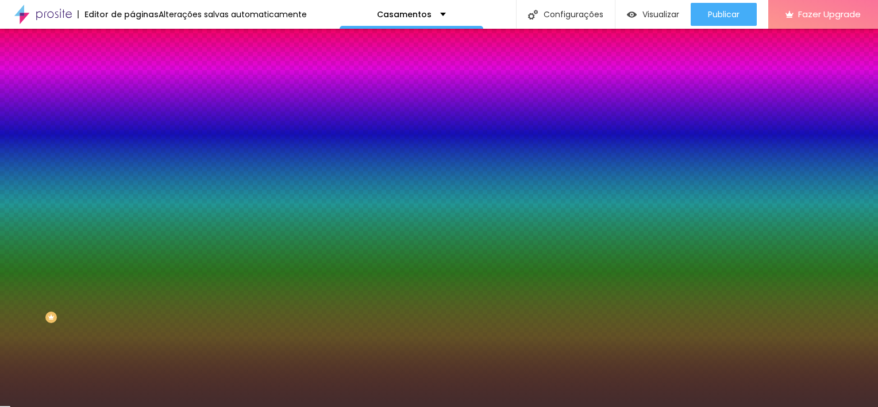
drag, startPoint x: 70, startPoint y: 155, endPoint x: 43, endPoint y: 193, distance: 46.9
click at [287, 299] on div at bounding box center [288, 300] width 2 height 2
click at [132, 78] on img at bounding box center [137, 83] width 10 height 10
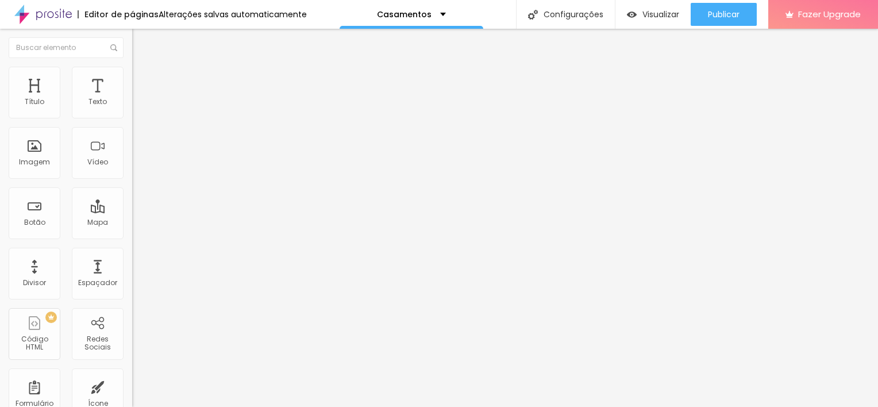
drag, startPoint x: 60, startPoint y: 113, endPoint x: 8, endPoint y: 135, distance: 56.1
click at [132, 223] on input "range" at bounding box center [169, 227] width 74 height 9
click at [142, 79] on span "Estilo" at bounding box center [151, 75] width 18 height 10
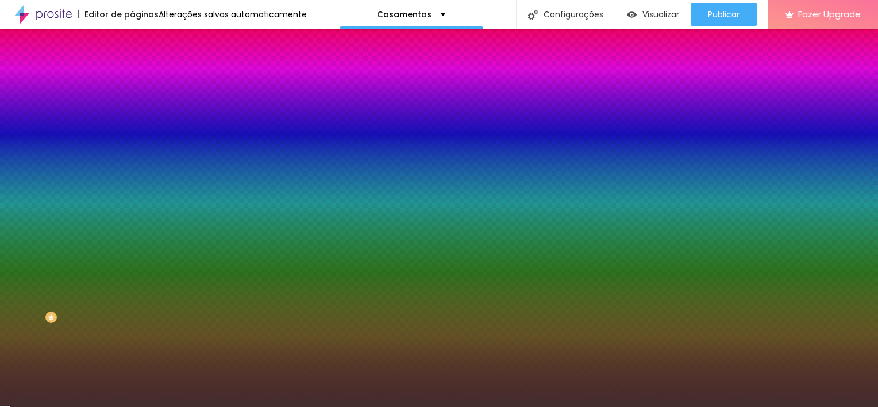
click at [132, 110] on div at bounding box center [198, 110] width 132 height 0
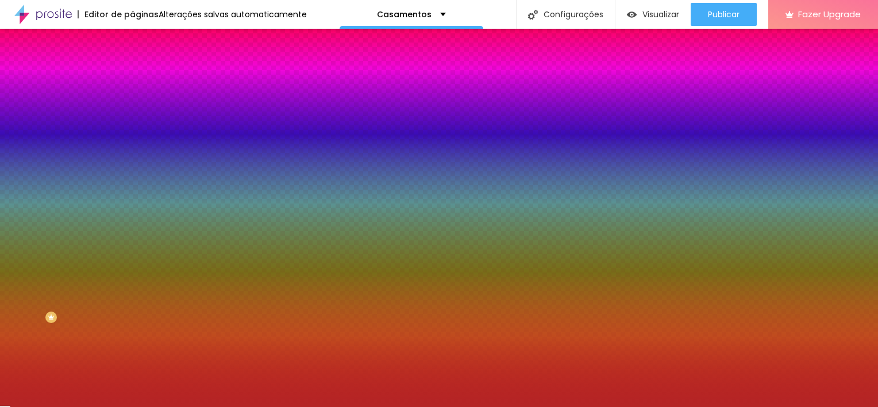
drag, startPoint x: 63, startPoint y: 170, endPoint x: 78, endPoint y: 154, distance: 21.9
click at [78, 154] on div at bounding box center [439, 203] width 878 height 407
click at [132, 114] on input "#B42525" at bounding box center [201, 115] width 138 height 11
paste input "9A400B"
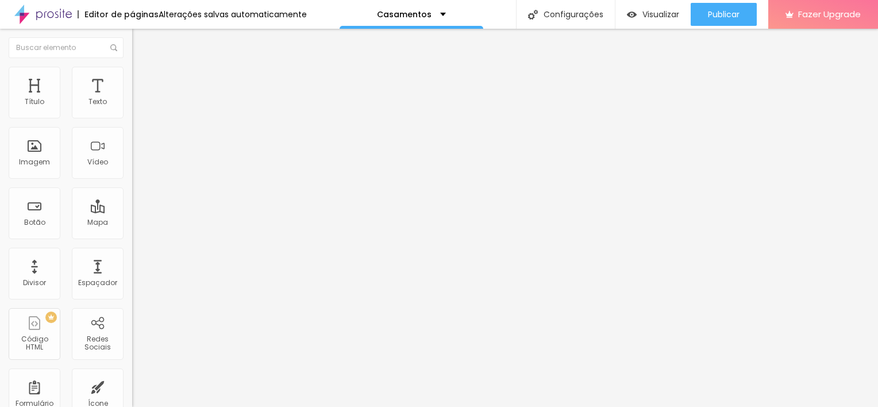
click at [132, 110] on button "button" at bounding box center [140, 104] width 16 height 12
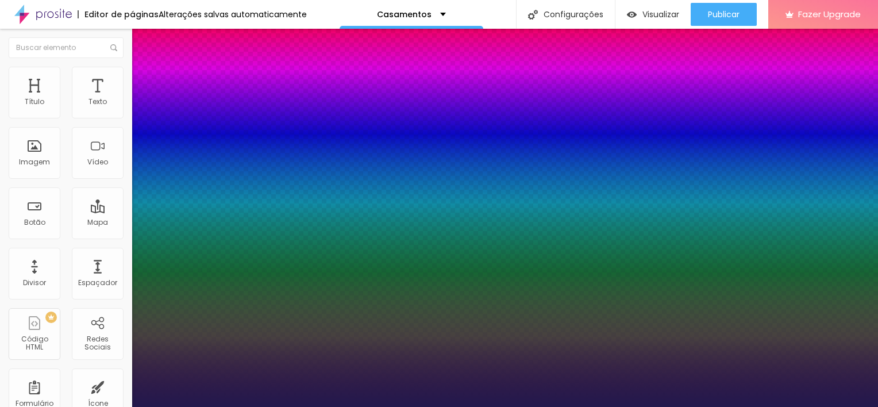
click at [578, 406] on div at bounding box center [439, 407] width 878 height 0
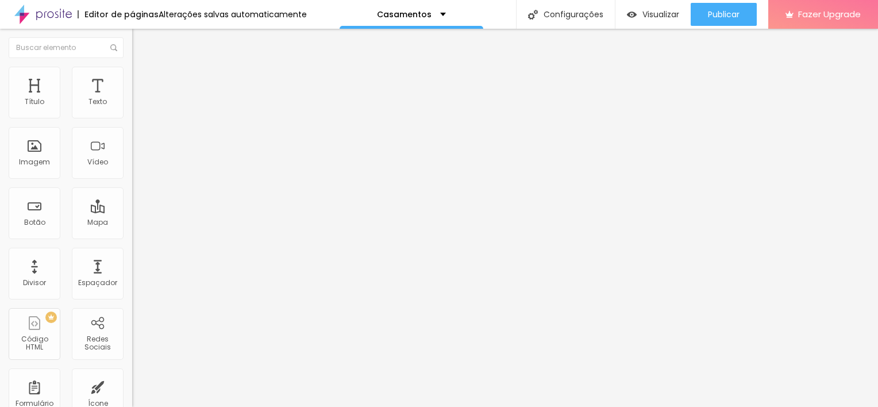
click at [137, 107] on icon "button" at bounding box center [140, 103] width 7 height 7
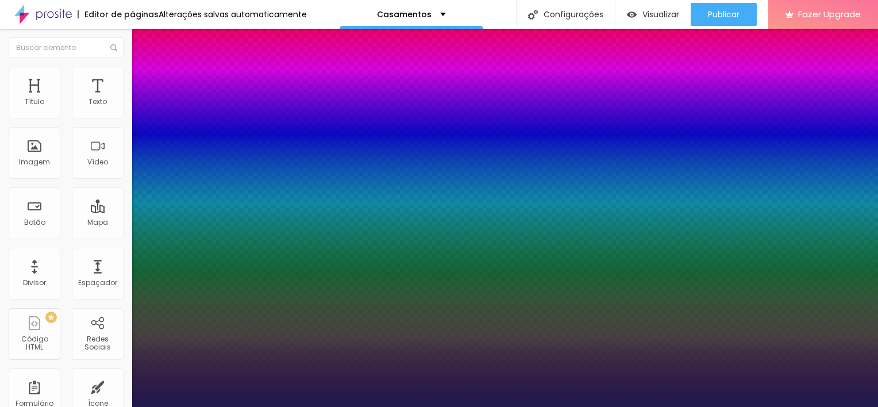
click at [464, 406] on div at bounding box center [439, 407] width 878 height 0
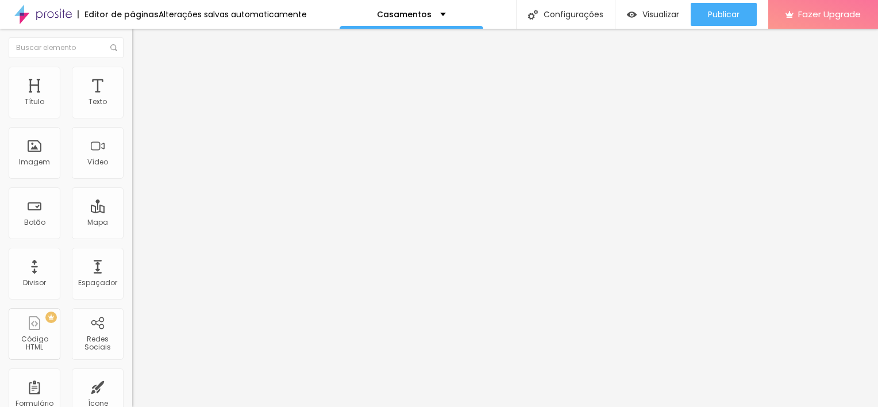
click at [137, 107] on icon "button" at bounding box center [140, 103] width 7 height 7
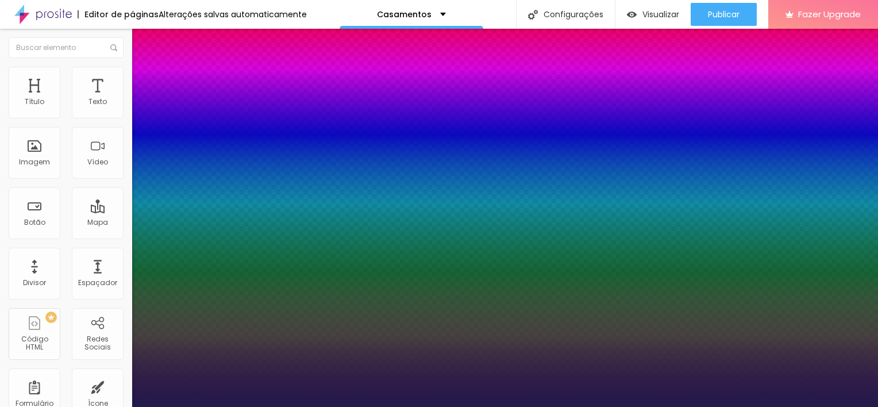
drag, startPoint x: 181, startPoint y: 246, endPoint x: 155, endPoint y: 252, distance: 27.0
drag, startPoint x: 148, startPoint y: 223, endPoint x: 166, endPoint y: 225, distance: 17.9
click at [379, 406] on div at bounding box center [439, 407] width 878 height 0
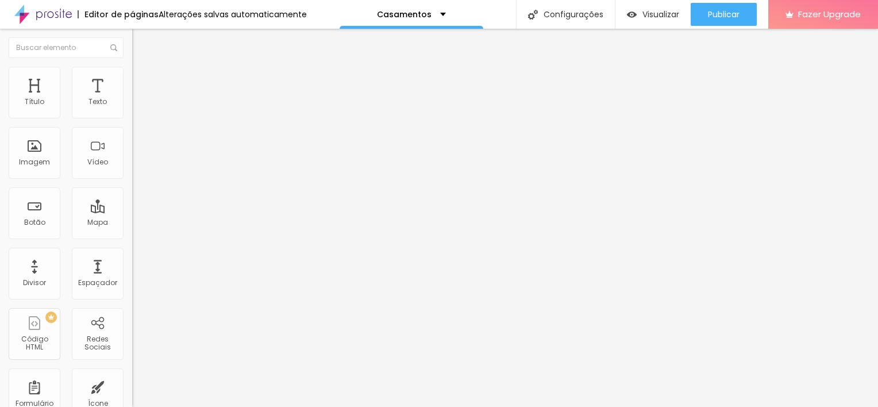
click at [137, 107] on icon "button" at bounding box center [140, 103] width 7 height 7
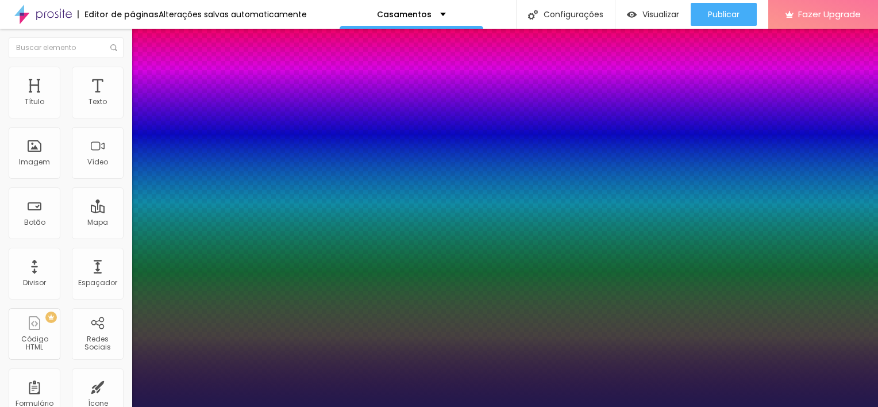
drag, startPoint x: 164, startPoint y: 218, endPoint x: 132, endPoint y: 222, distance: 32.5
click at [361, 406] on div at bounding box center [439, 407] width 878 height 0
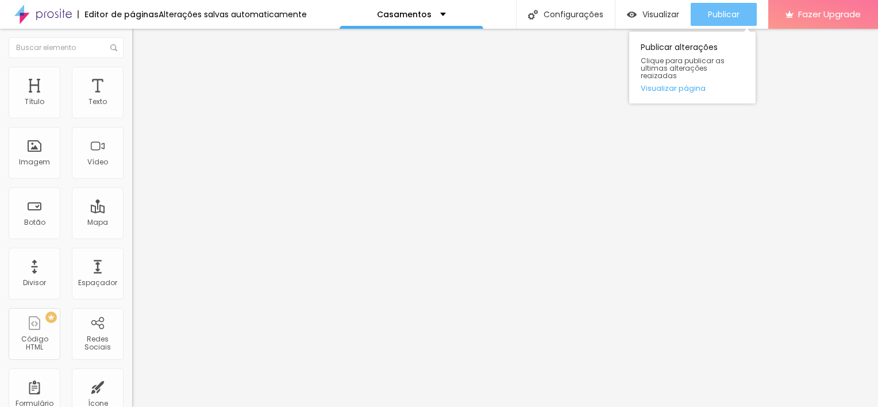
click at [704, 18] on button "Publicar" at bounding box center [723, 14] width 66 height 23
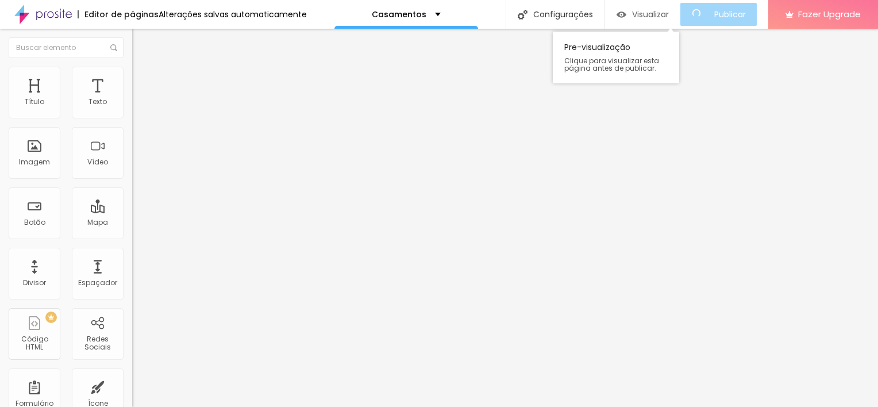
click at [662, 17] on span "Visualizar" at bounding box center [650, 14] width 37 height 9
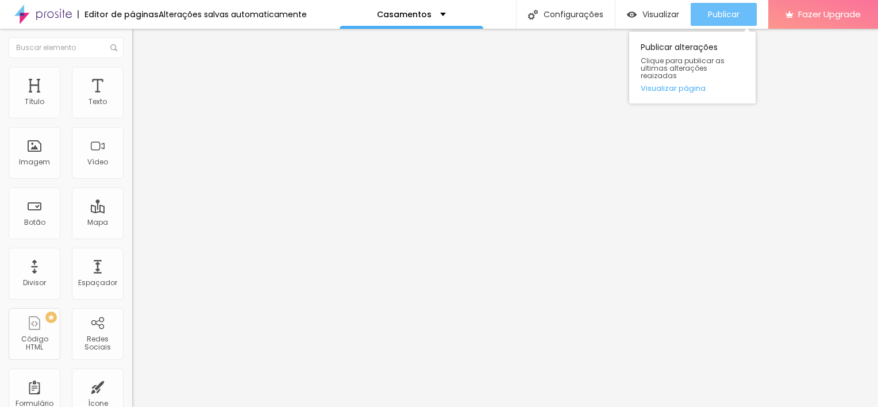
click at [710, 7] on div "Publicar" at bounding box center [724, 14] width 32 height 23
click at [743, 14] on button "Publicar" at bounding box center [723, 14] width 66 height 23
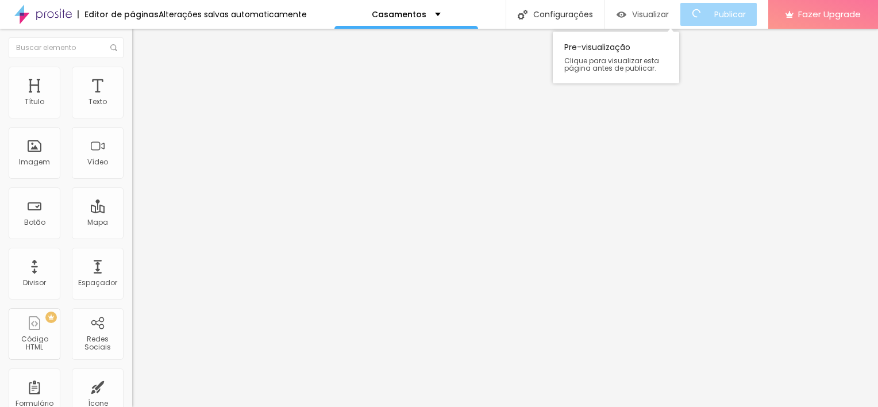
click at [669, 14] on span "Visualizar" at bounding box center [650, 14] width 37 height 9
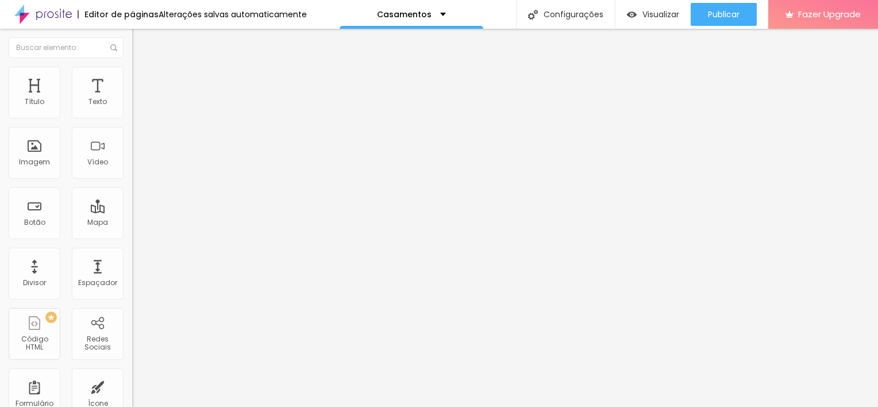
click at [132, 83] on li "Estilo" at bounding box center [198, 81] width 132 height 11
click at [137, 190] on img at bounding box center [140, 193] width 7 height 7
click at [137, 114] on img at bounding box center [140, 110] width 7 height 7
drag, startPoint x: 64, startPoint y: 182, endPoint x: 152, endPoint y: 184, distance: 87.3
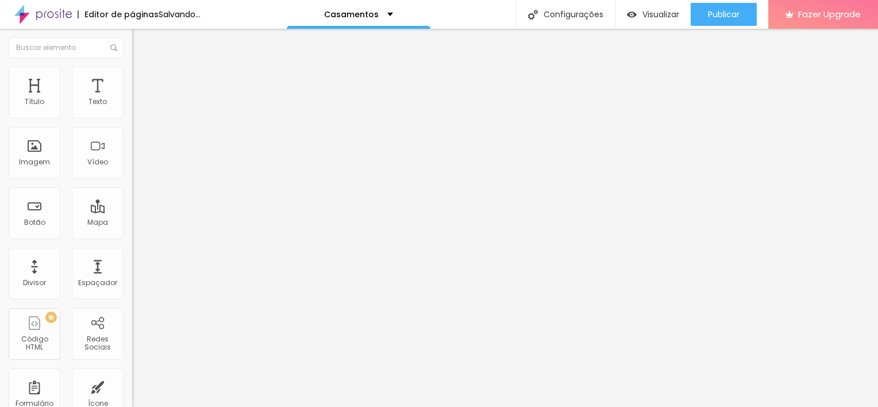
click at [152, 342] on input "range" at bounding box center [169, 346] width 74 height 9
click at [132, 87] on img at bounding box center [137, 92] width 10 height 10
drag, startPoint x: 30, startPoint y: 124, endPoint x: 0, endPoint y: 124, distance: 29.9
click at [132, 232] on input "range" at bounding box center [169, 236] width 74 height 9
drag, startPoint x: 35, startPoint y: 141, endPoint x: -2, endPoint y: 146, distance: 37.7
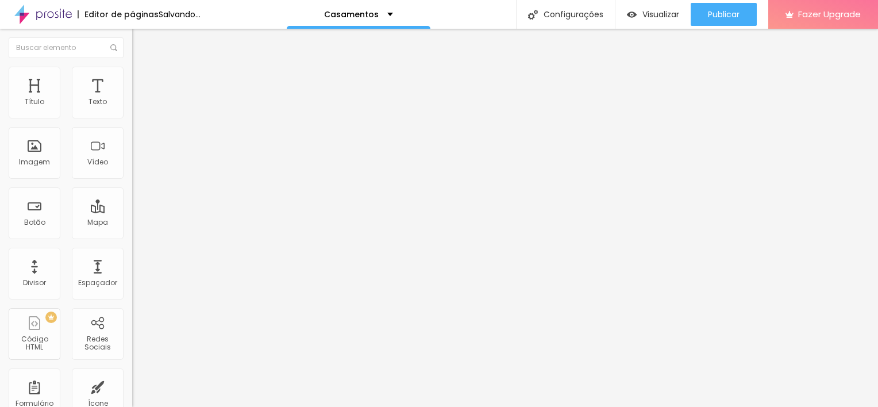
click at [132, 395] on input "range" at bounding box center [169, 399] width 74 height 9
click at [132, 76] on img at bounding box center [137, 81] width 10 height 10
click at [132, 75] on img at bounding box center [137, 69] width 10 height 10
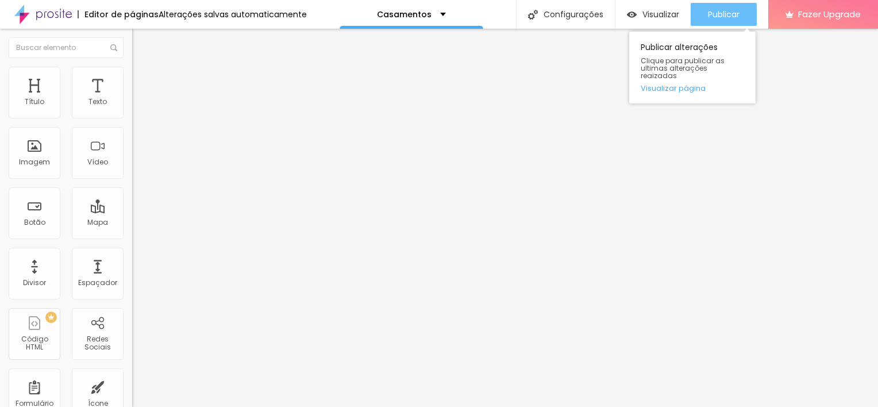
click at [712, 19] on span "Publicar" at bounding box center [724, 14] width 32 height 9
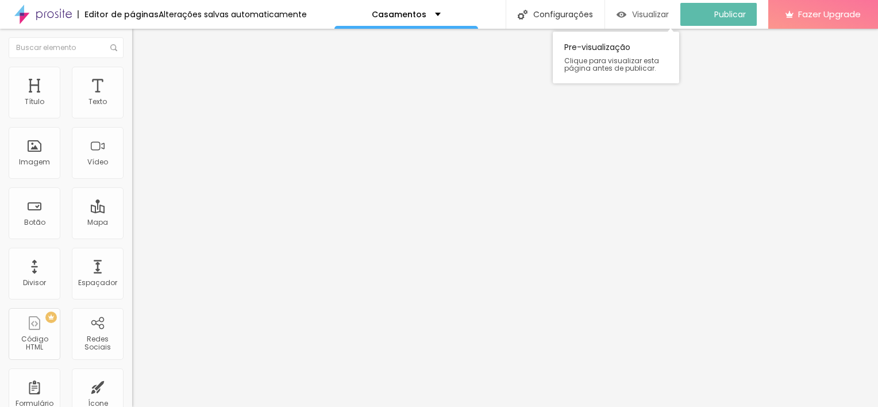
click at [678, 15] on button "Visualizar" at bounding box center [642, 14] width 75 height 23
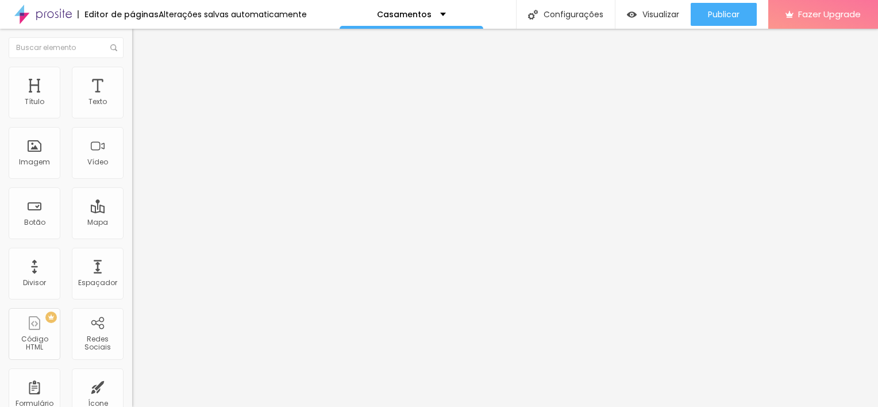
click at [132, 139] on span "Sólido" at bounding box center [143, 134] width 22 height 10
click at [132, 190] on div "Brilho" at bounding box center [198, 186] width 132 height 7
click at [132, 198] on span "Coração 1" at bounding box center [150, 193] width 36 height 10
click at [132, 204] on div "Coração 2" at bounding box center [198, 200] width 132 height 7
click at [132, 204] on div "Coração 2" at bounding box center [198, 198] width 132 height 11
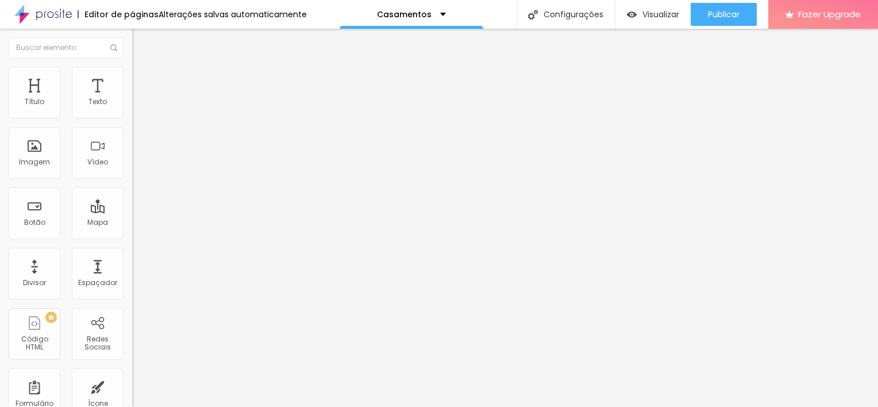
click at [132, 73] on ul "Conteúdo Estilo Avançado" at bounding box center [198, 72] width 132 height 34
click at [132, 71] on img at bounding box center [137, 72] width 10 height 10
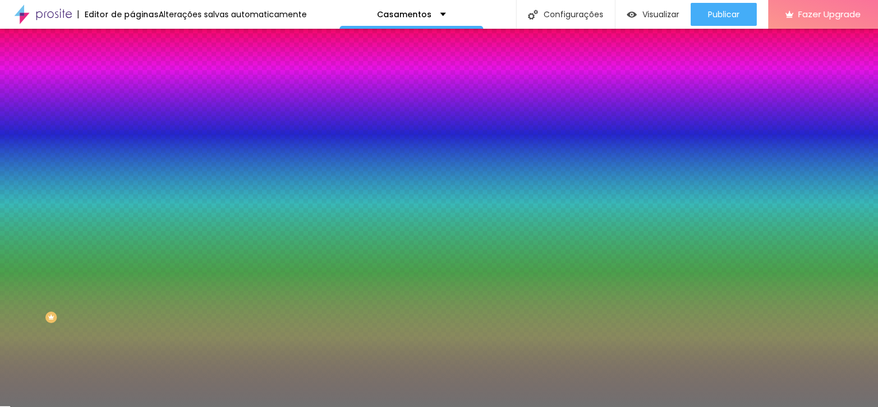
drag, startPoint x: 82, startPoint y: 152, endPoint x: 149, endPoint y: 154, distance: 67.2
click at [149, 149] on input "range" at bounding box center [169, 144] width 74 height 9
drag, startPoint x: 48, startPoint y: 187, endPoint x: 70, endPoint y: 187, distance: 21.8
click at [132, 180] on div at bounding box center [198, 174] width 132 height 10
click at [132, 179] on input "range" at bounding box center [169, 173] width 74 height 9
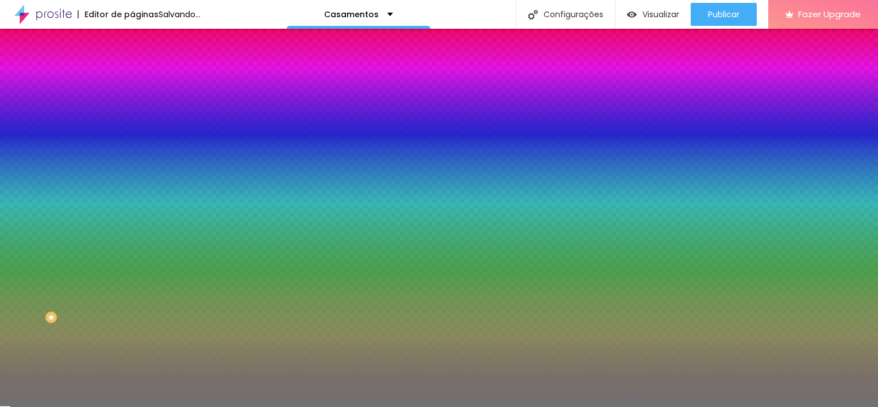
drag, startPoint x: 56, startPoint y: 180, endPoint x: 73, endPoint y: 182, distance: 17.3
click at [132, 179] on input "range" at bounding box center [169, 173] width 74 height 9
drag, startPoint x: 85, startPoint y: 146, endPoint x: 72, endPoint y: 152, distance: 14.4
click at [132, 150] on div at bounding box center [198, 145] width 132 height 10
click at [132, 149] on input "range" at bounding box center [169, 144] width 74 height 9
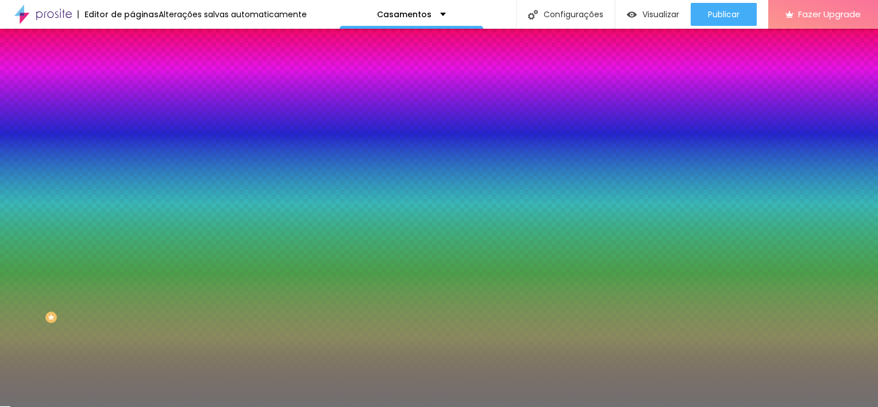
drag, startPoint x: 72, startPoint y: 152, endPoint x: 63, endPoint y: 158, distance: 10.4
click at [132, 149] on input "range" at bounding box center [169, 144] width 74 height 9
drag, startPoint x: 71, startPoint y: 183, endPoint x: 90, endPoint y: 192, distance: 20.8
click at [132, 179] on input "range" at bounding box center [169, 173] width 74 height 9
drag, startPoint x: 86, startPoint y: 184, endPoint x: 60, endPoint y: 186, distance: 25.4
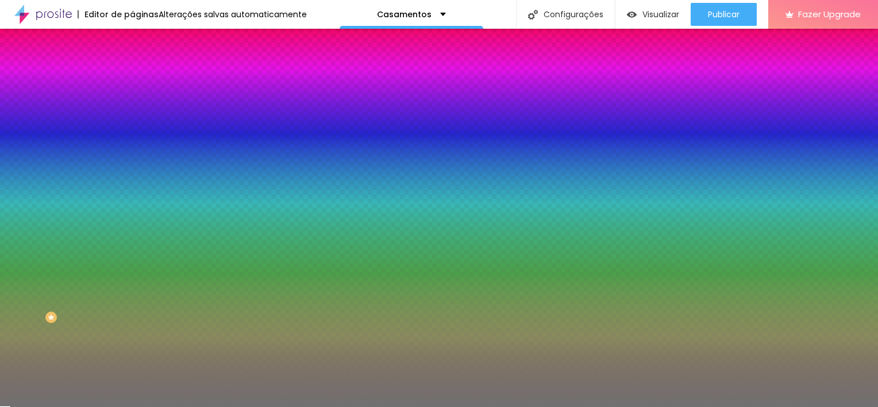
click at [132, 179] on input "range" at bounding box center [169, 173] width 74 height 9
click at [132, 78] on li "Avançado" at bounding box center [198, 83] width 132 height 11
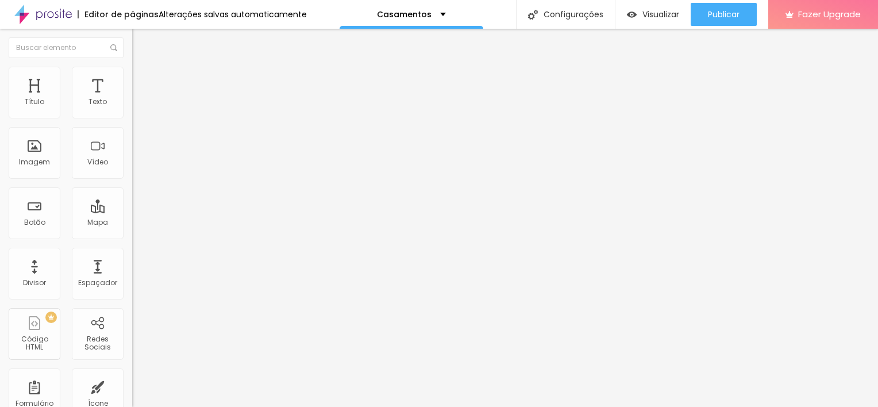
drag, startPoint x: 46, startPoint y: 113, endPoint x: 2, endPoint y: 114, distance: 43.7
click at [132, 223] on input "range" at bounding box center [169, 227] width 74 height 9
drag, startPoint x: 25, startPoint y: 112, endPoint x: 44, endPoint y: 114, distance: 19.7
click at [132, 223] on input "range" at bounding box center [169, 227] width 74 height 9
click at [132, 67] on li "Estilo" at bounding box center [198, 72] width 132 height 11
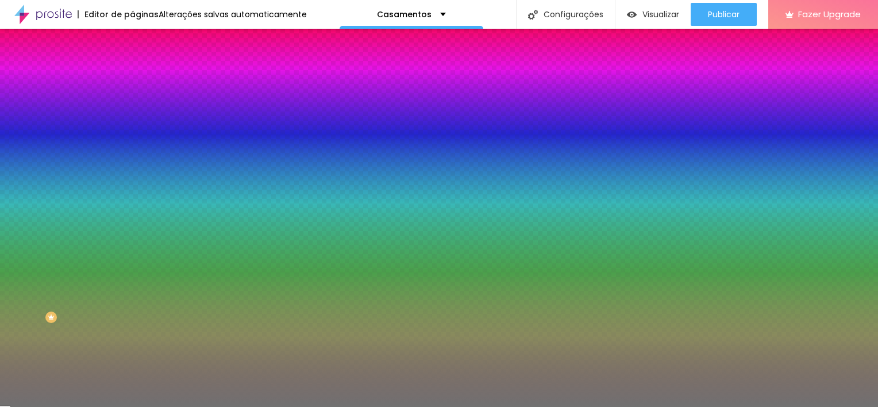
click at [142, 68] on span "Conteúdo" at bounding box center [160, 63] width 36 height 10
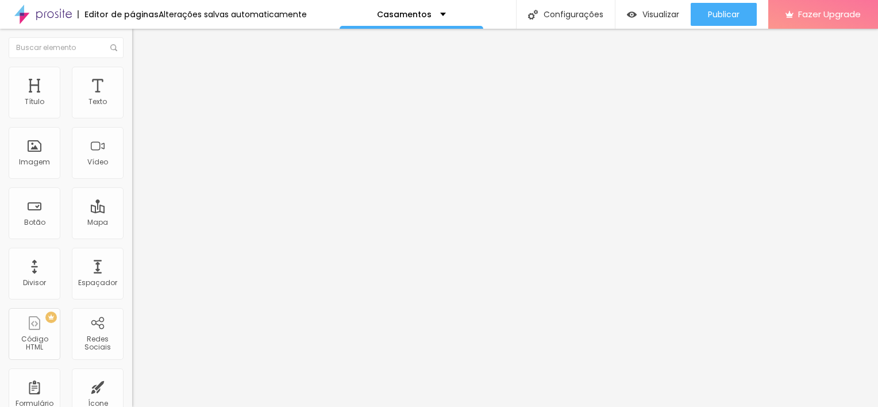
click at [132, 110] on div at bounding box center [198, 110] width 132 height 9
click at [132, 71] on img at bounding box center [137, 72] width 10 height 10
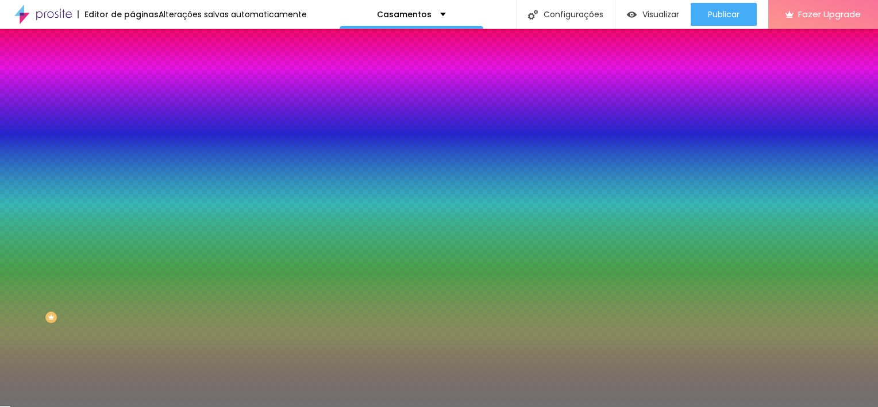
click at [132, 110] on div at bounding box center [198, 110] width 132 height 0
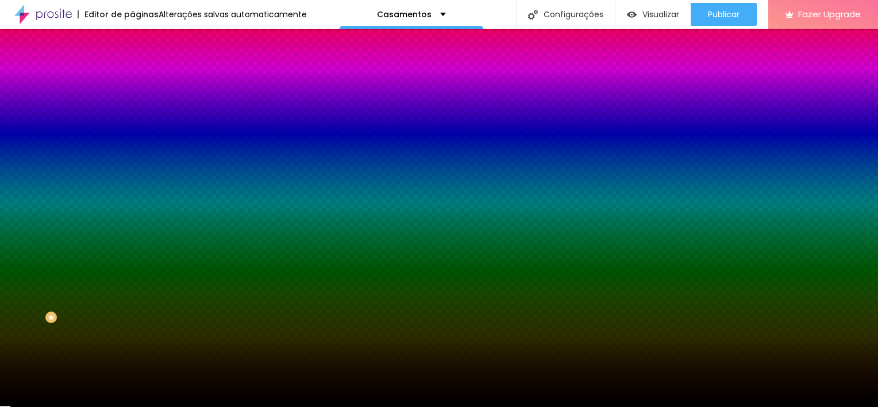
drag, startPoint x: 75, startPoint y: 171, endPoint x: 41, endPoint y: 254, distance: 90.7
click at [132, 254] on div "Editar Divisor Conteúdo Estilo Avançado Cor Voltar ao padrão #000000 Tamanho 53…" at bounding box center [198, 218] width 132 height 378
click at [132, 110] on div at bounding box center [198, 110] width 132 height 0
click at [132, 113] on input "#000000" at bounding box center [201, 115] width 138 height 11
paste input "52611C"
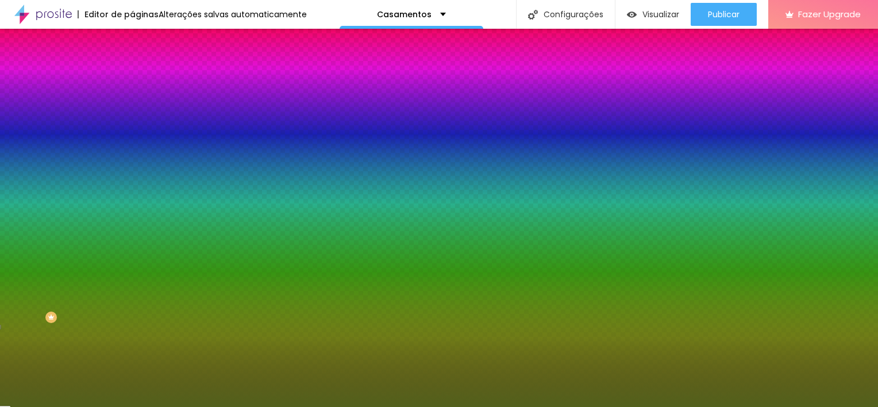
drag, startPoint x: 57, startPoint y: 184, endPoint x: 67, endPoint y: 190, distance: 11.6
click at [132, 179] on input "range" at bounding box center [169, 173] width 74 height 9
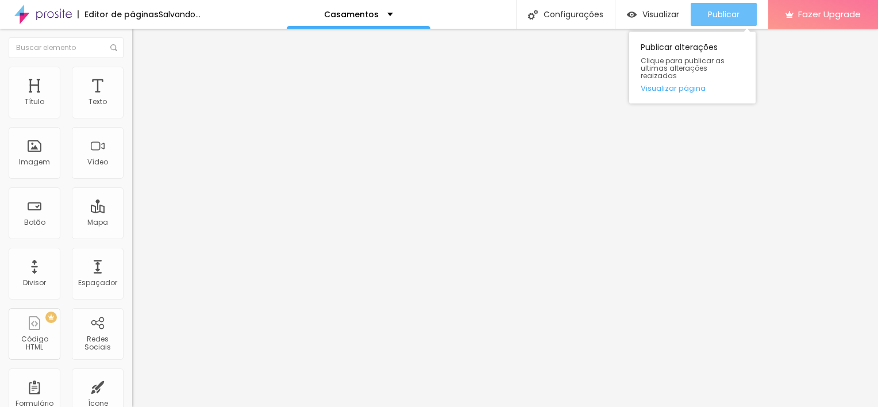
click at [713, 16] on span "Publicar" at bounding box center [724, 14] width 32 height 9
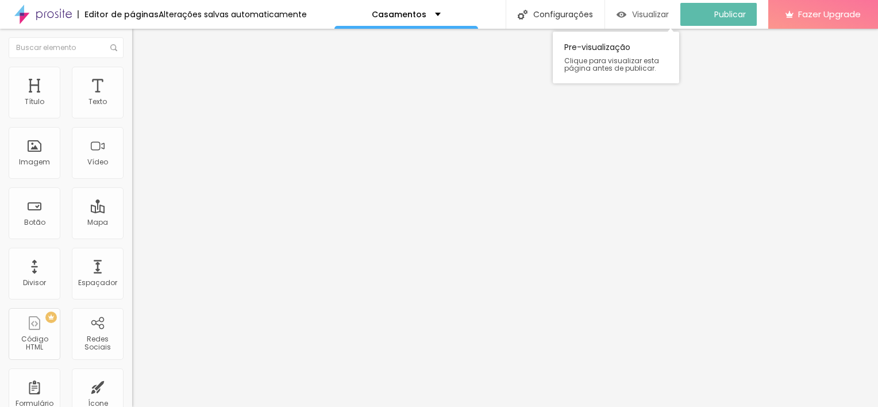
click at [661, 20] on div "Visualizar" at bounding box center [642, 14] width 52 height 23
click at [657, 6] on div "Visualizar" at bounding box center [653, 14] width 52 height 23
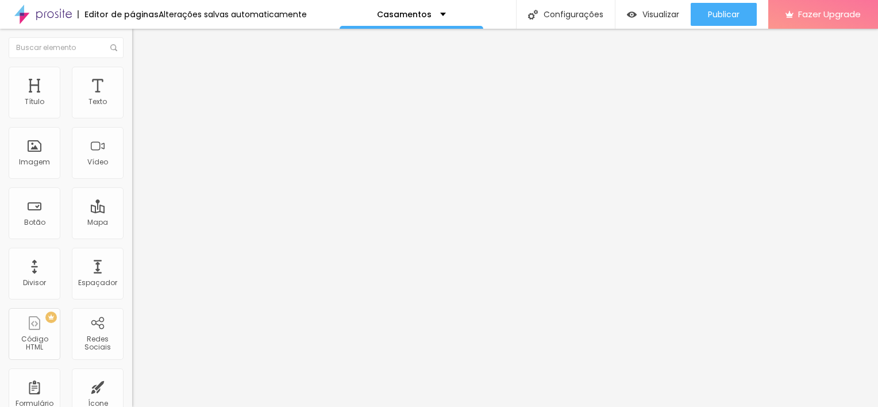
click at [132, 105] on span "Encaixotado" at bounding box center [154, 100] width 45 height 10
click at [132, 122] on span "Completo" at bounding box center [149, 118] width 35 height 10
click at [132, 111] on span "Encaixotado" at bounding box center [154, 107] width 45 height 10
click at [132, 74] on li "Estilo" at bounding box center [198, 72] width 132 height 11
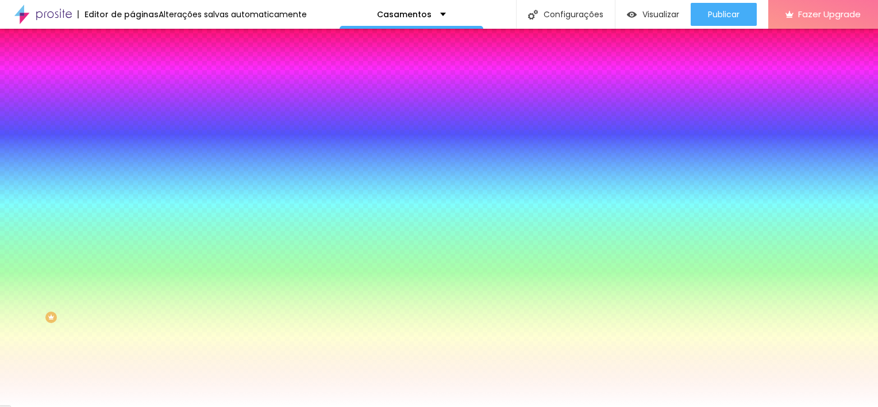
click at [132, 78] on img at bounding box center [137, 83] width 10 height 10
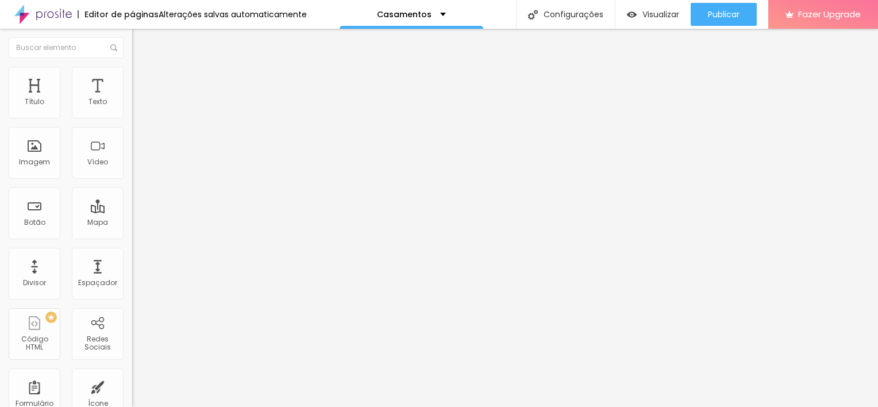
drag, startPoint x: 40, startPoint y: 116, endPoint x: 6, endPoint y: 115, distance: 33.9
click at [132, 115] on div "20 Espaçamento entre colunas" at bounding box center [198, 171] width 132 height 163
drag, startPoint x: 66, startPoint y: 115, endPoint x: -2, endPoint y: 164, distance: 84.0
click at [132, 223] on input "range" at bounding box center [169, 227] width 74 height 9
click at [132, 385] on div at bounding box center [198, 390] width 132 height 10
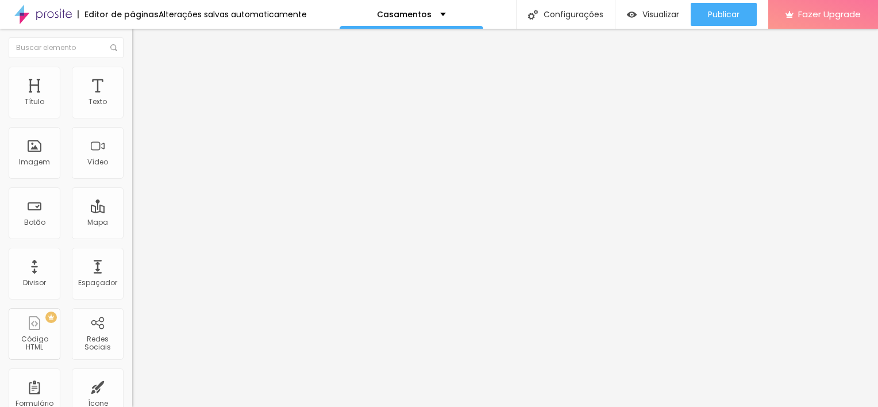
drag, startPoint x: 28, startPoint y: 132, endPoint x: 0, endPoint y: 152, distance: 33.8
click at [132, 385] on input "range" at bounding box center [169, 389] width 74 height 9
click at [132, 73] on li "Estilo" at bounding box center [198, 72] width 132 height 11
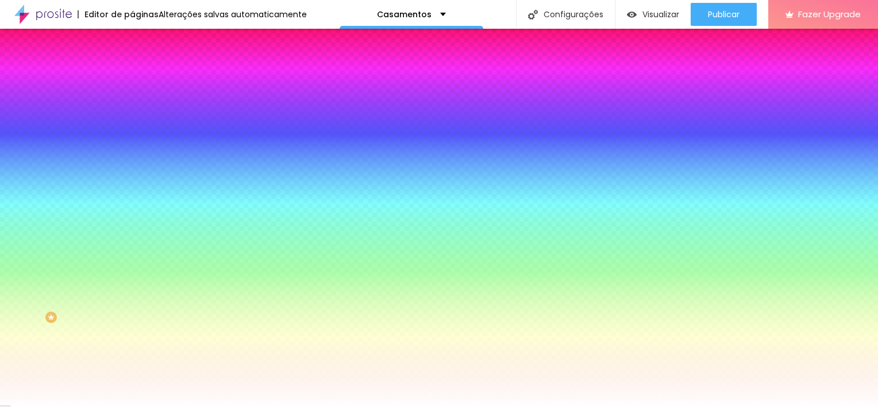
click at [142, 68] on span "Conteúdo" at bounding box center [160, 63] width 36 height 10
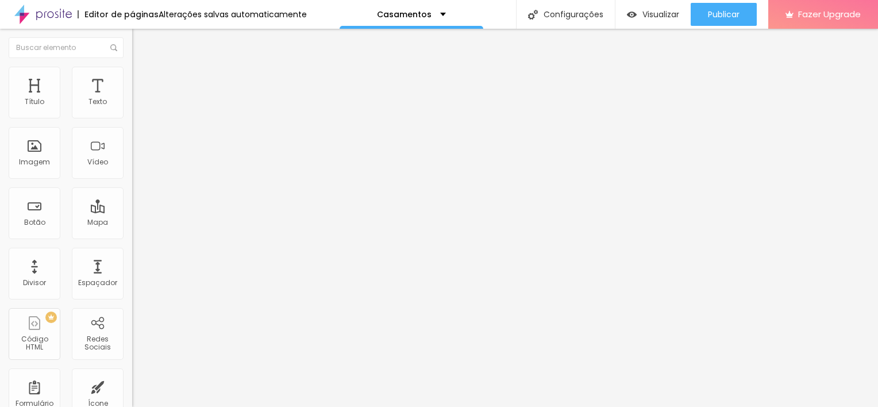
click at [132, 78] on img at bounding box center [137, 83] width 10 height 10
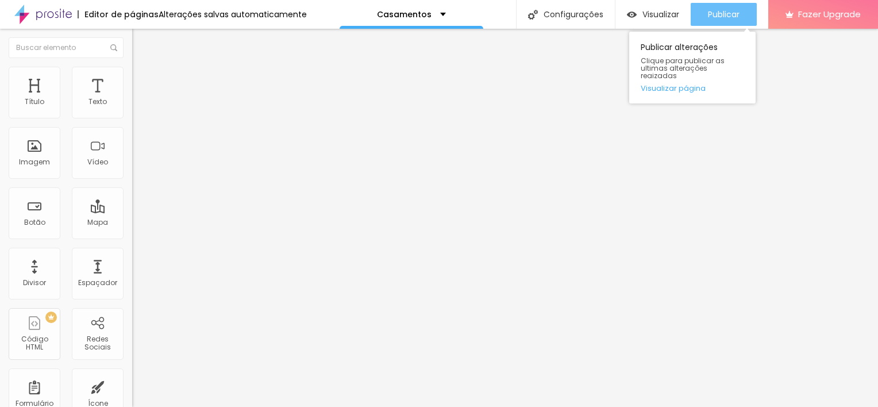
click at [730, 14] on span "Publicar" at bounding box center [724, 14] width 32 height 9
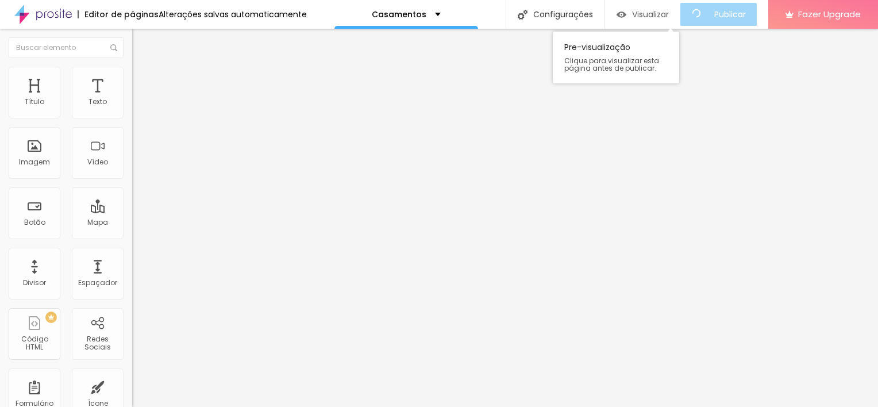
click at [646, 16] on span "Visualizar" at bounding box center [650, 14] width 37 height 9
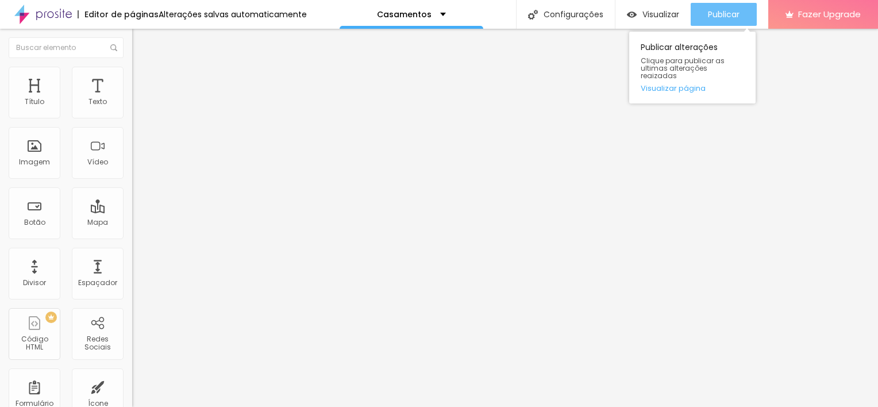
click at [704, 5] on button "Publicar" at bounding box center [723, 14] width 66 height 23
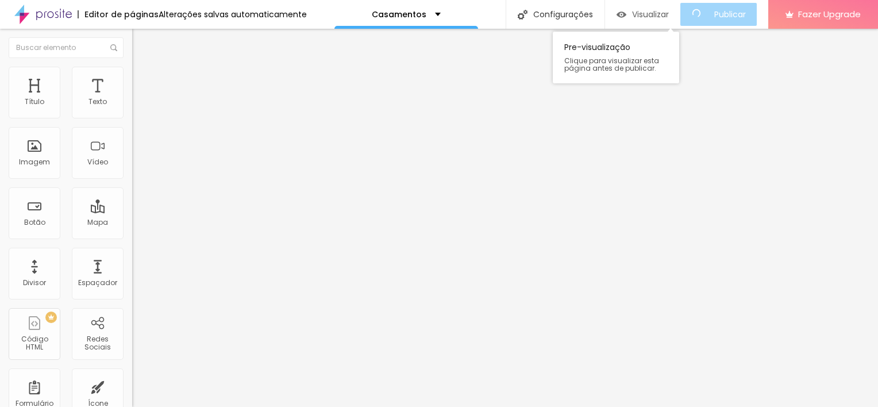
click at [651, 14] on span "Visualizar" at bounding box center [650, 14] width 37 height 9
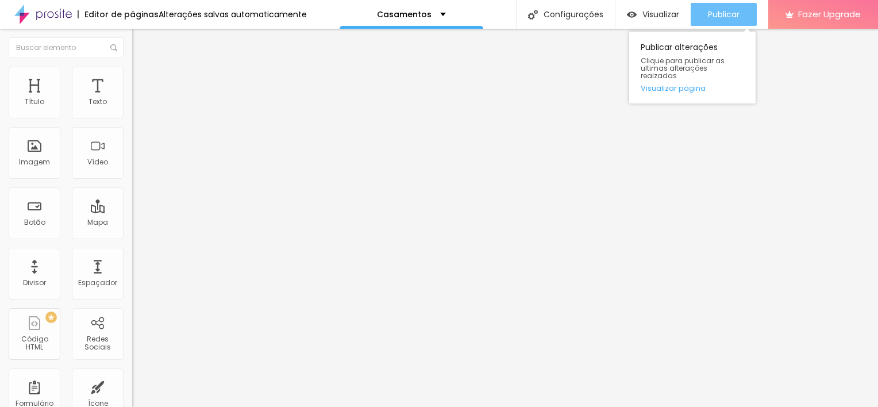
click at [743, 5] on button "Publicar" at bounding box center [723, 14] width 66 height 23
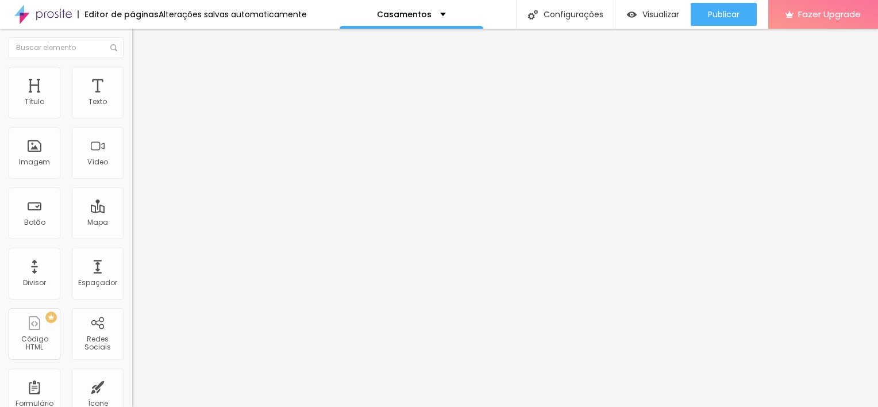
click at [132, 76] on li "Estilo" at bounding box center [198, 72] width 132 height 11
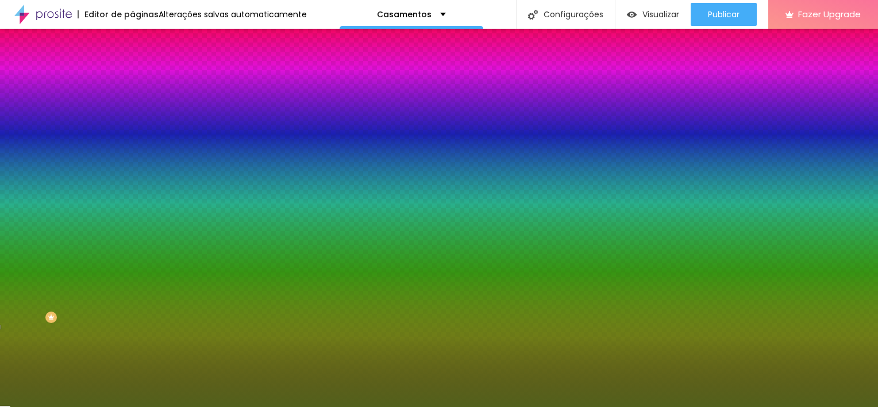
click at [132, 116] on input "#52611C" at bounding box center [201, 115] width 138 height 11
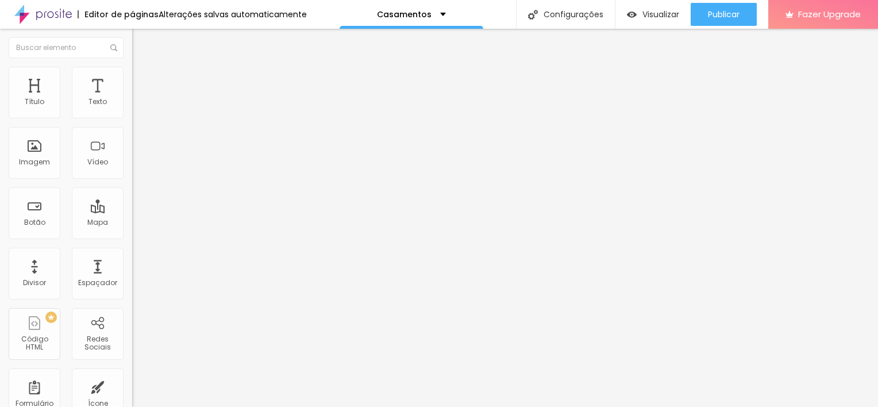
click at [132, 72] on li "Avançado" at bounding box center [198, 72] width 132 height 11
click at [132, 76] on li "Estilo" at bounding box center [198, 72] width 132 height 11
click at [132, 59] on ul "Conteúdo Estilo Avançado" at bounding box center [198, 72] width 132 height 34
click at [132, 67] on li "Estilo" at bounding box center [198, 72] width 132 height 11
click at [132, 76] on li "Avançado" at bounding box center [198, 72] width 132 height 11
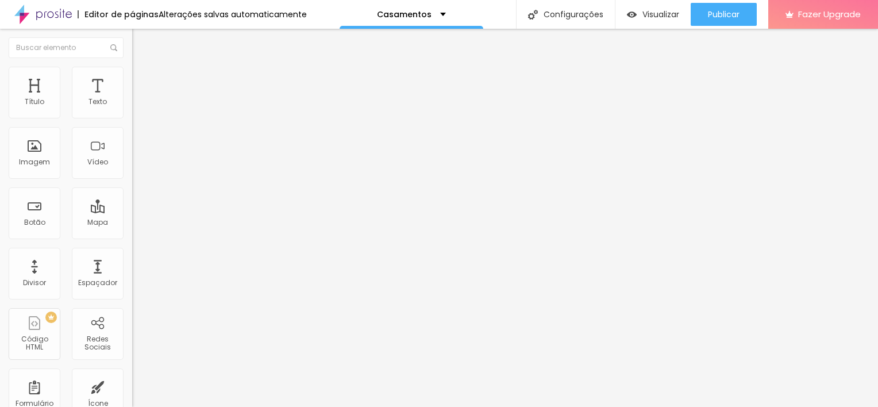
click at [132, 65] on img at bounding box center [137, 60] width 10 height 10
click at [132, 74] on img at bounding box center [137, 72] width 10 height 10
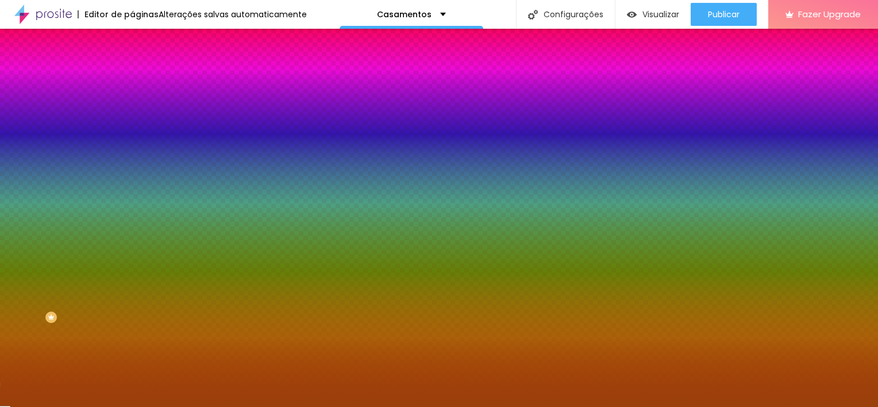
click at [132, 110] on input "#9A400B" at bounding box center [201, 115] width 138 height 11
paste input "52611C"
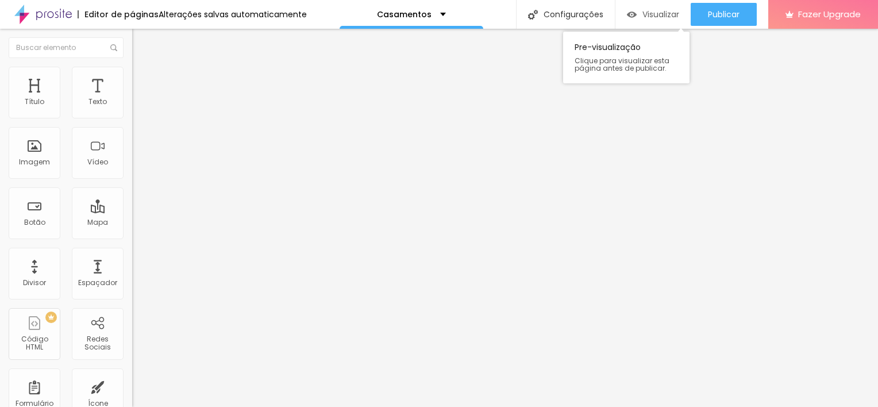
click at [661, 20] on div "Visualizar" at bounding box center [653, 14] width 52 height 23
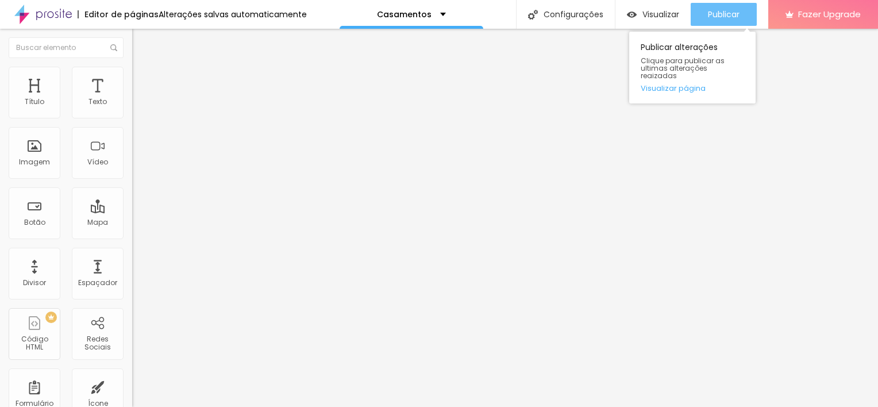
click at [700, 23] on button "Publicar" at bounding box center [723, 14] width 66 height 23
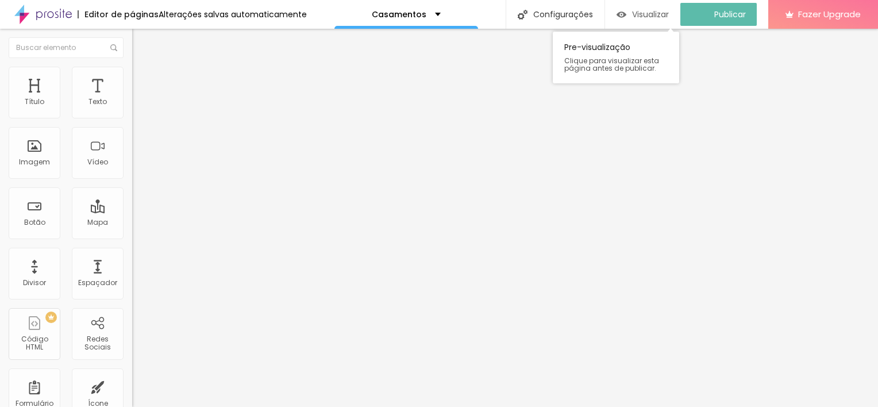
click at [650, 14] on span "Visualizar" at bounding box center [650, 14] width 37 height 9
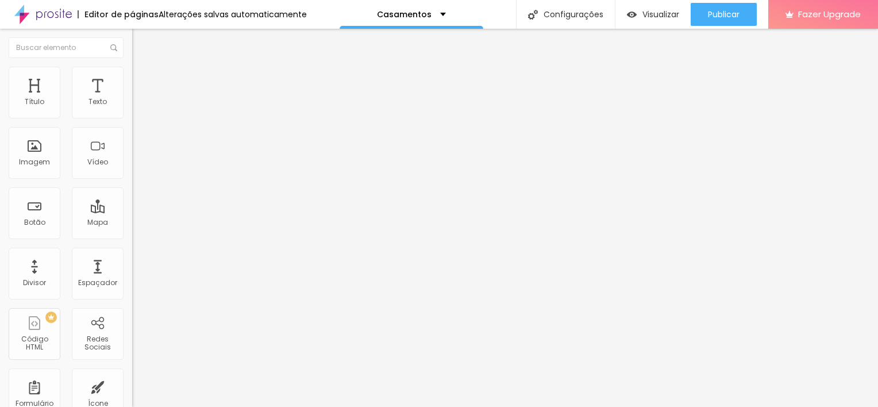
click at [132, 122] on span "Editar perguntas" at bounding box center [164, 117] width 65 height 10
drag, startPoint x: 396, startPoint y: 175, endPoint x: 304, endPoint y: 169, distance: 91.5
drag, startPoint x: 469, startPoint y: 171, endPoint x: 150, endPoint y: 169, distance: 319.4
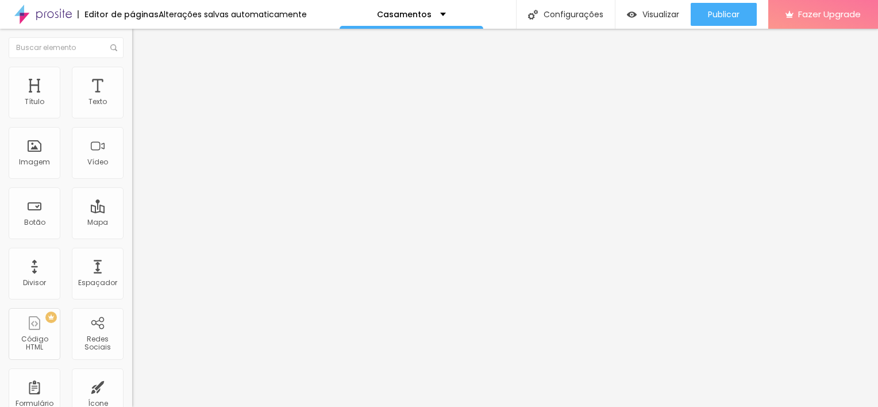
drag, startPoint x: 423, startPoint y: 170, endPoint x: 257, endPoint y: 179, distance: 165.7
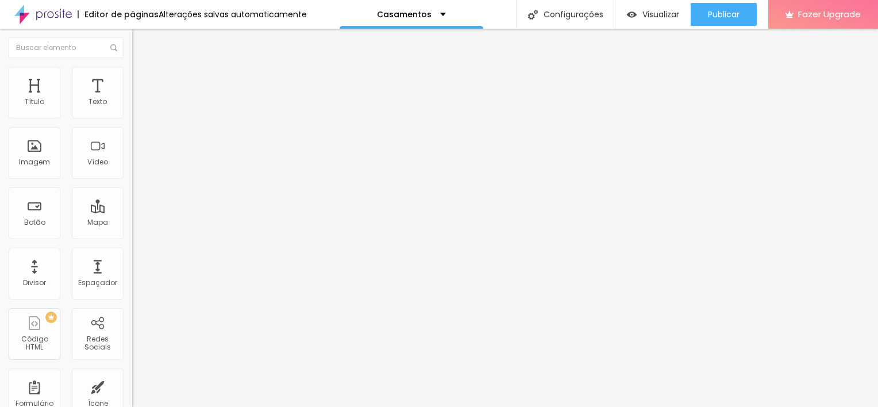
drag, startPoint x: 454, startPoint y: 267, endPoint x: 245, endPoint y: 280, distance: 209.5
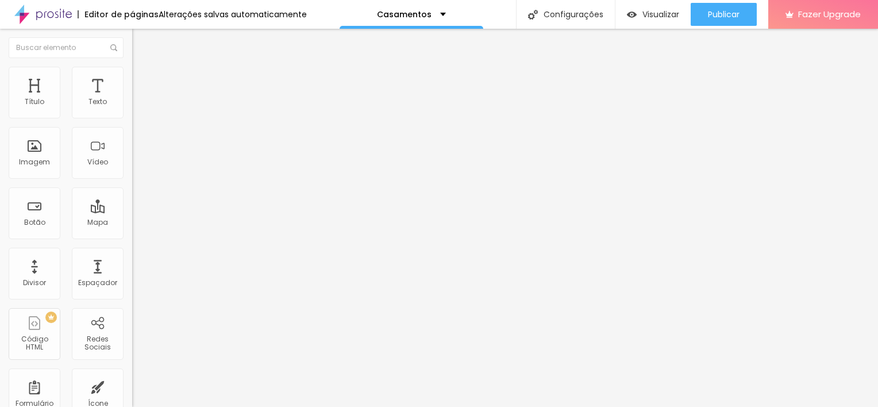
drag, startPoint x: 501, startPoint y: 167, endPoint x: 270, endPoint y: 194, distance: 232.5
drag, startPoint x: 412, startPoint y: 170, endPoint x: 295, endPoint y: 172, distance: 117.2
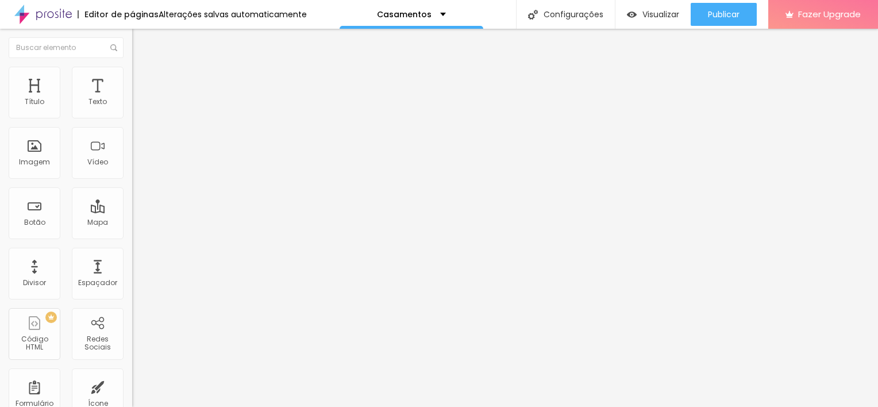
drag, startPoint x: 522, startPoint y: 175, endPoint x: 225, endPoint y: 155, distance: 297.7
drag, startPoint x: 398, startPoint y: 277, endPoint x: 254, endPoint y: 265, distance: 144.7
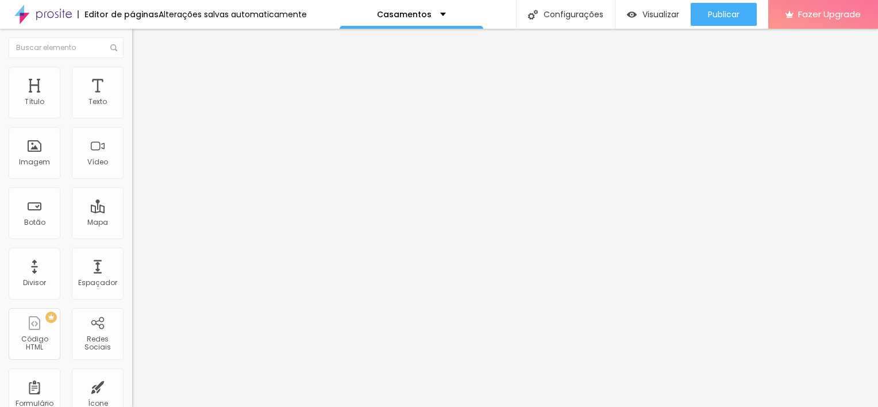
drag, startPoint x: 412, startPoint y: 169, endPoint x: 234, endPoint y: 170, distance: 178.1
drag, startPoint x: 659, startPoint y: 168, endPoint x: 187, endPoint y: 195, distance: 473.0
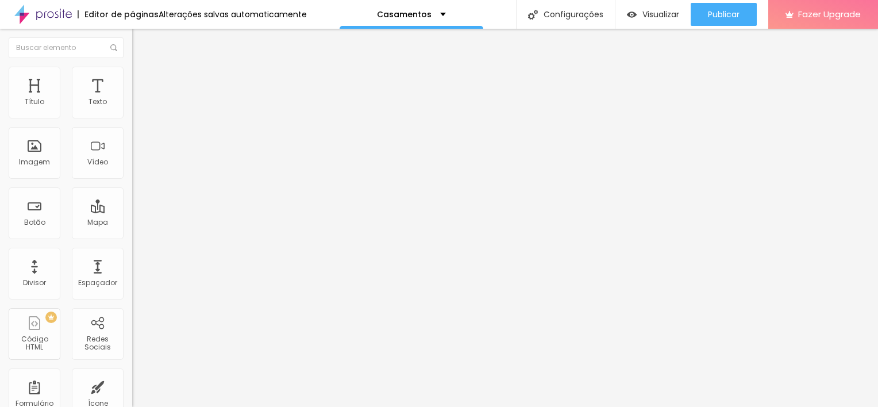
drag, startPoint x: 399, startPoint y: 290, endPoint x: 212, endPoint y: 273, distance: 187.4
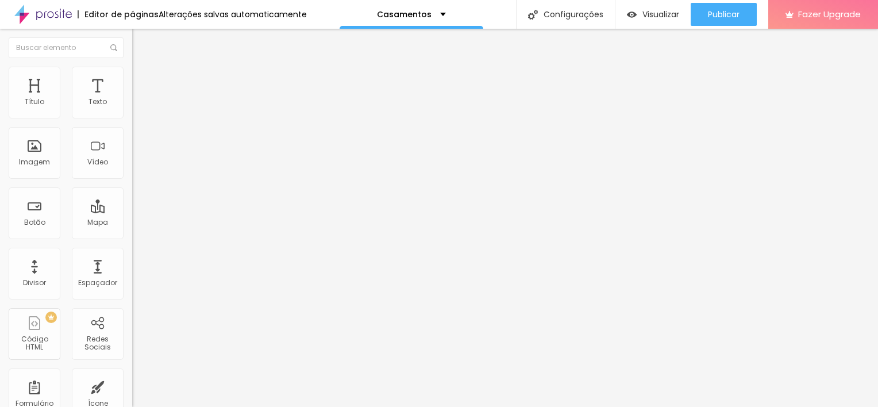
drag, startPoint x: 368, startPoint y: 277, endPoint x: 306, endPoint y: 281, distance: 62.2
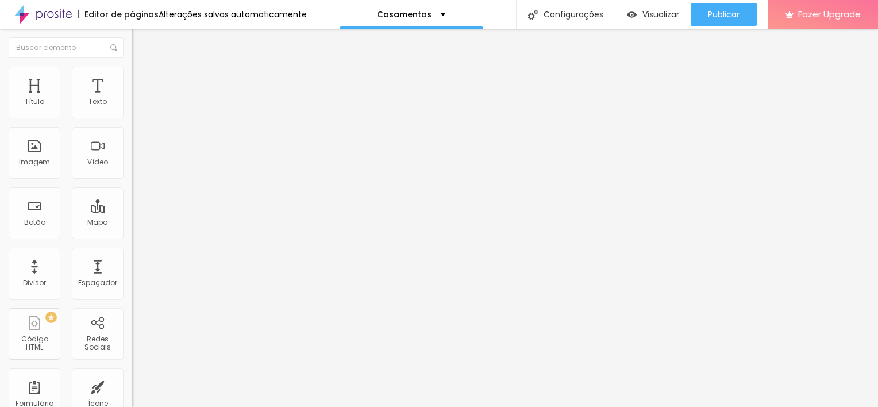
drag, startPoint x: 427, startPoint y: 178, endPoint x: 225, endPoint y: 187, distance: 202.4
drag, startPoint x: 491, startPoint y: 172, endPoint x: 240, endPoint y: 180, distance: 251.7
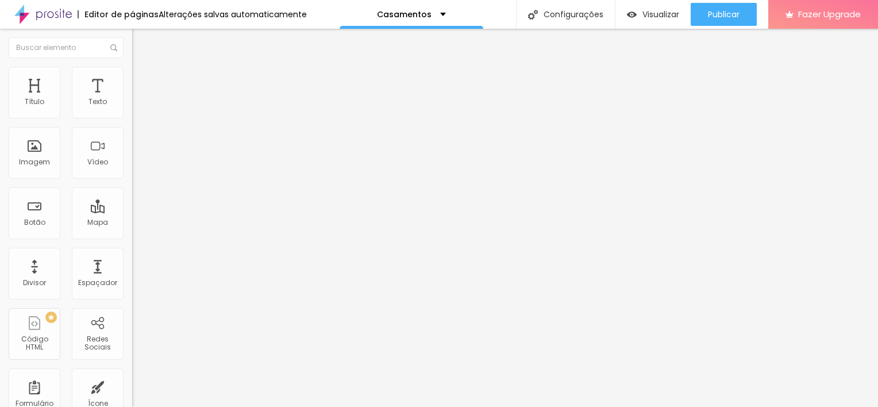
drag, startPoint x: 410, startPoint y: 280, endPoint x: 269, endPoint y: 283, distance: 141.3
drag, startPoint x: 407, startPoint y: 175, endPoint x: 327, endPoint y: 183, distance: 79.6
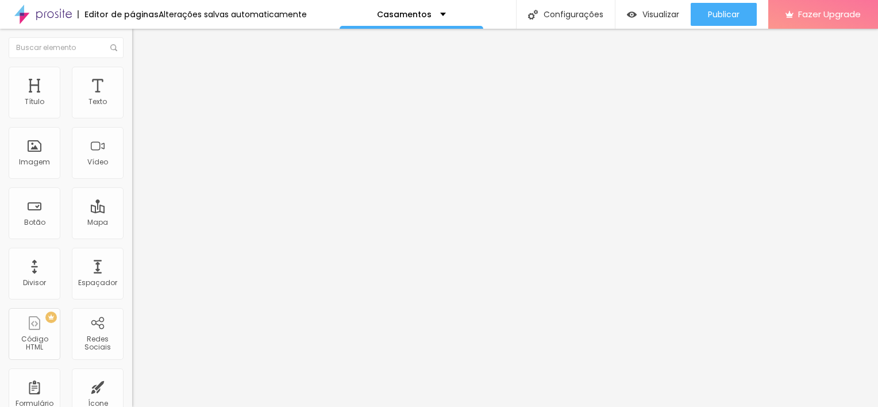
drag, startPoint x: 433, startPoint y: 163, endPoint x: 223, endPoint y: 164, distance: 209.7
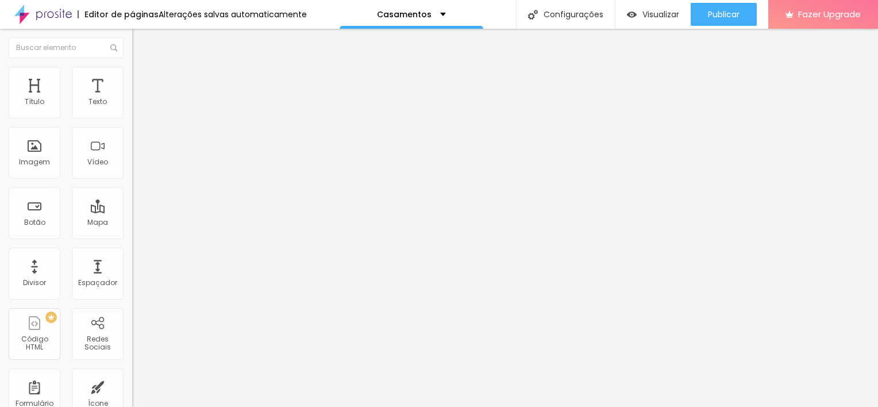
drag, startPoint x: 400, startPoint y: 285, endPoint x: 241, endPoint y: 269, distance: 159.4
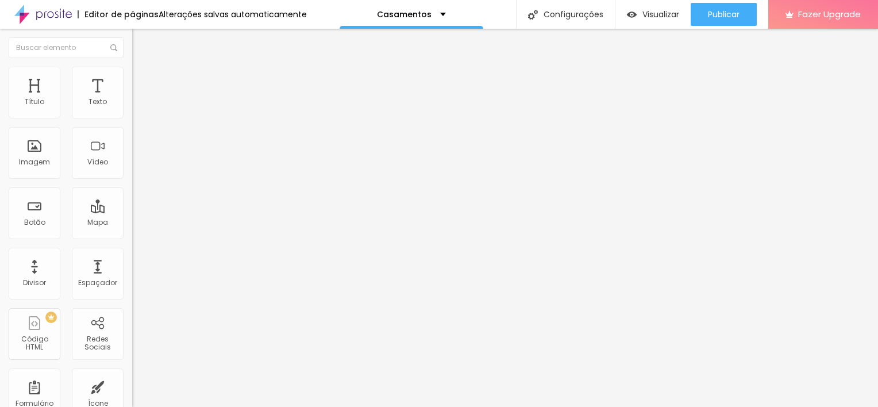
click at [132, 79] on li "Estilo" at bounding box center [198, 81] width 132 height 11
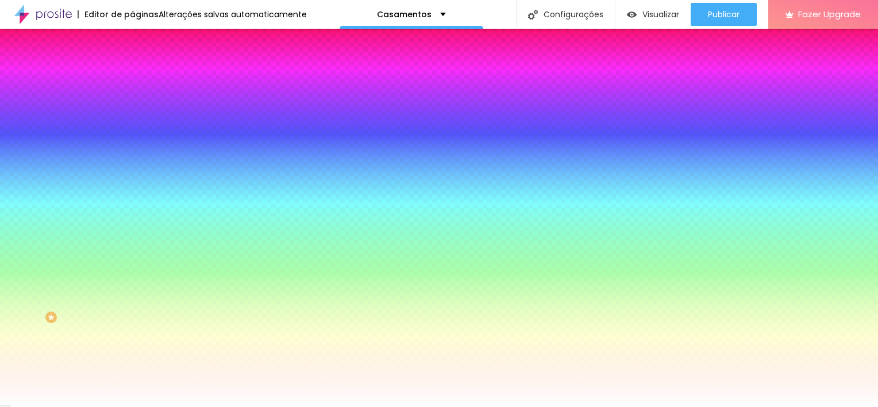
click at [132, 75] on img at bounding box center [137, 69] width 10 height 10
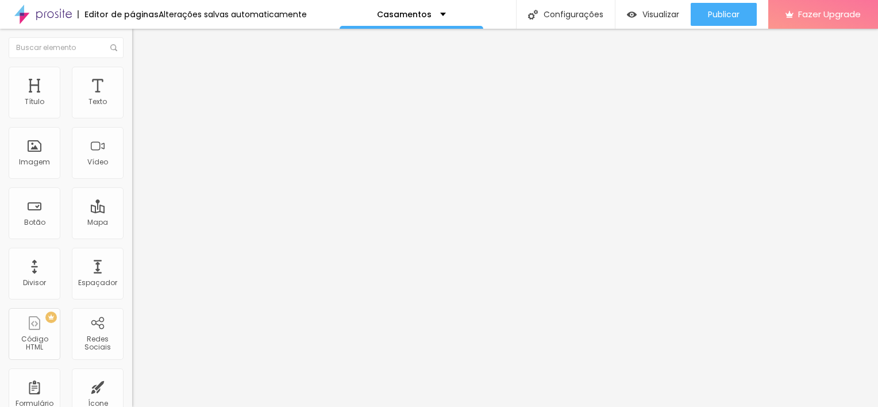
click at [132, 122] on span "Editar perguntas" at bounding box center [164, 117] width 65 height 10
drag, startPoint x: 209, startPoint y: 277, endPoint x: 202, endPoint y: 131, distance: 146.6
drag, startPoint x: 244, startPoint y: 277, endPoint x: 252, endPoint y: 195, distance: 82.0
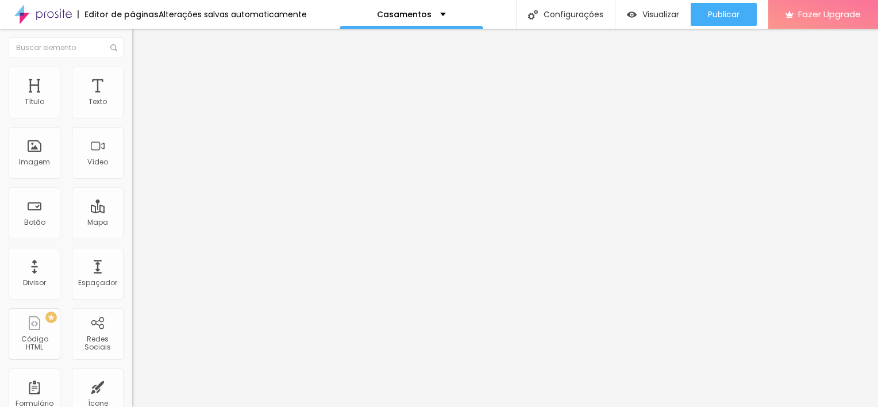
drag, startPoint x: 101, startPoint y: 276, endPoint x: 105, endPoint y: 209, distance: 66.8
drag, startPoint x: 402, startPoint y: 176, endPoint x: 254, endPoint y: 166, distance: 147.4
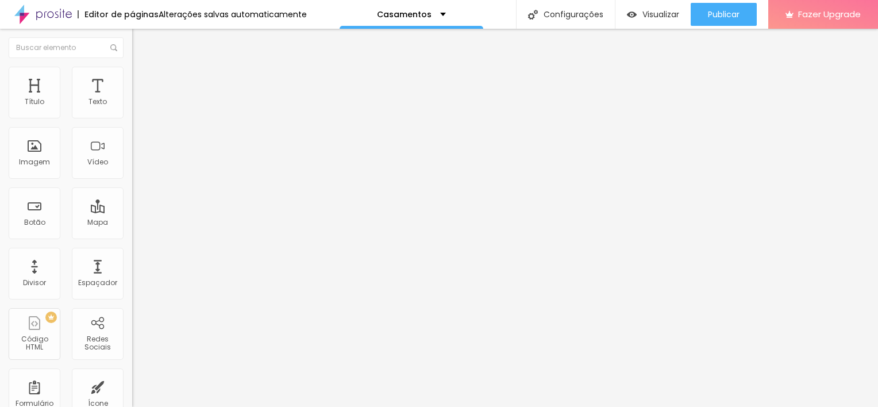
drag, startPoint x: 586, startPoint y: 173, endPoint x: 178, endPoint y: 179, distance: 408.4
drag, startPoint x: 160, startPoint y: 276, endPoint x: 182, endPoint y: 130, distance: 146.9
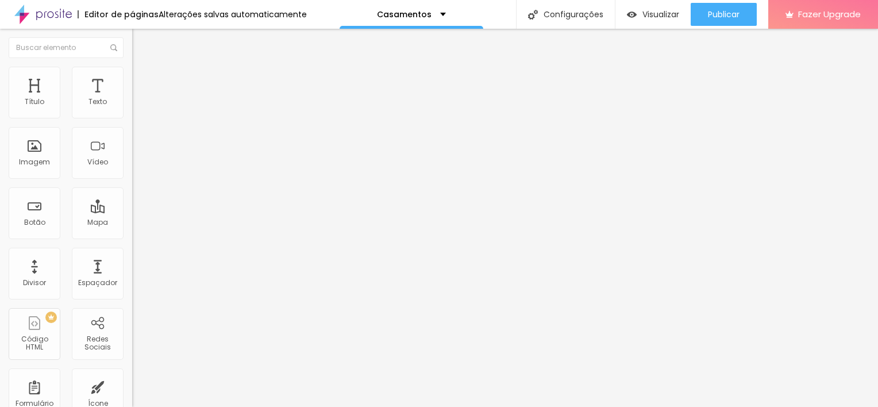
drag, startPoint x: 410, startPoint y: 277, endPoint x: 272, endPoint y: 275, distance: 137.9
drag, startPoint x: 416, startPoint y: 167, endPoint x: 280, endPoint y: 169, distance: 136.1
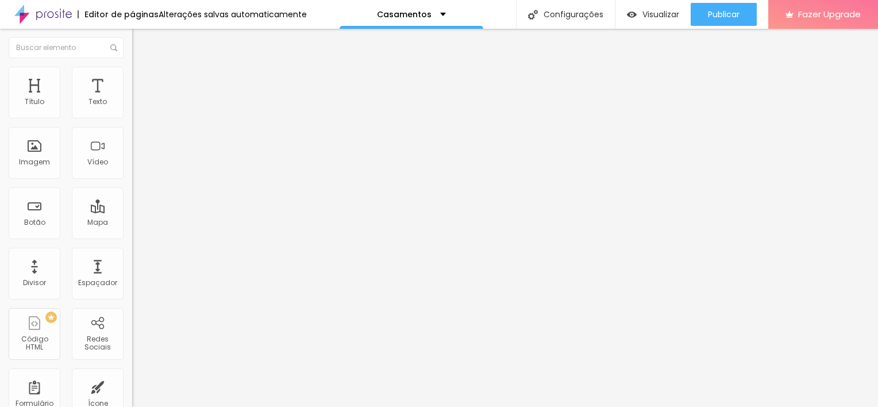
drag, startPoint x: 561, startPoint y: 168, endPoint x: 177, endPoint y: 174, distance: 383.8
drag, startPoint x: 399, startPoint y: 280, endPoint x: 298, endPoint y: 277, distance: 101.1
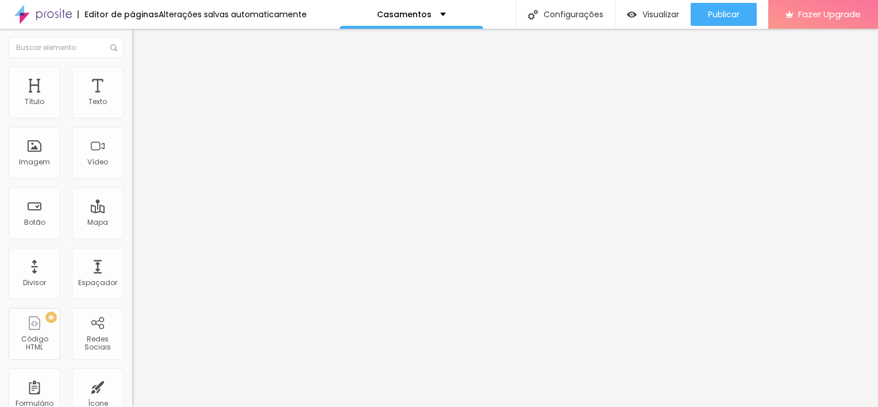
drag, startPoint x: 386, startPoint y: 277, endPoint x: 354, endPoint y: 279, distance: 31.6
drag, startPoint x: 554, startPoint y: 169, endPoint x: 531, endPoint y: 172, distance: 22.6
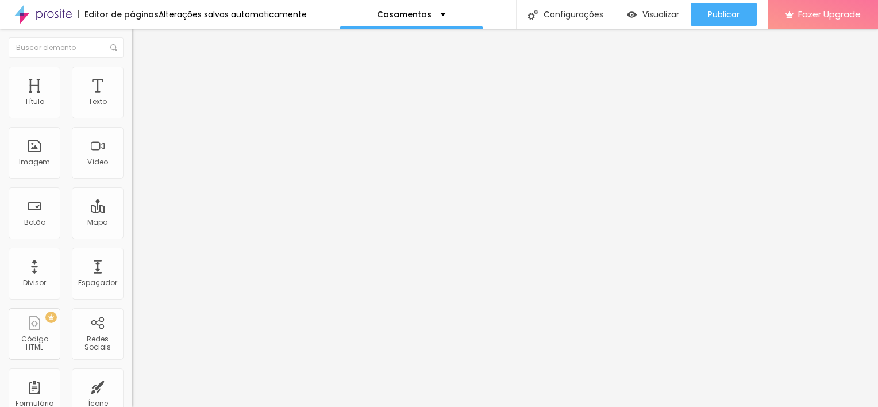
drag, startPoint x: 593, startPoint y: 159, endPoint x: 250, endPoint y: 175, distance: 342.7
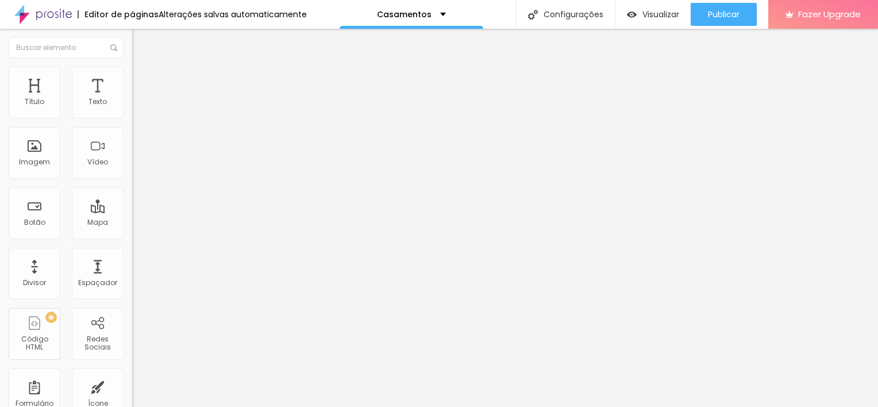
drag, startPoint x: 431, startPoint y: 167, endPoint x: 219, endPoint y: 165, distance: 212.0
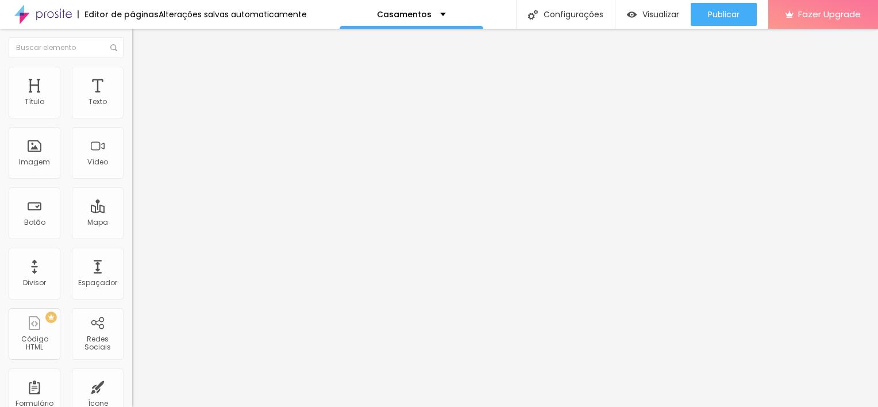
drag, startPoint x: 437, startPoint y: 291, endPoint x: 290, endPoint y: 273, distance: 148.2
drag, startPoint x: 622, startPoint y: 279, endPoint x: 661, endPoint y: 286, distance: 39.8
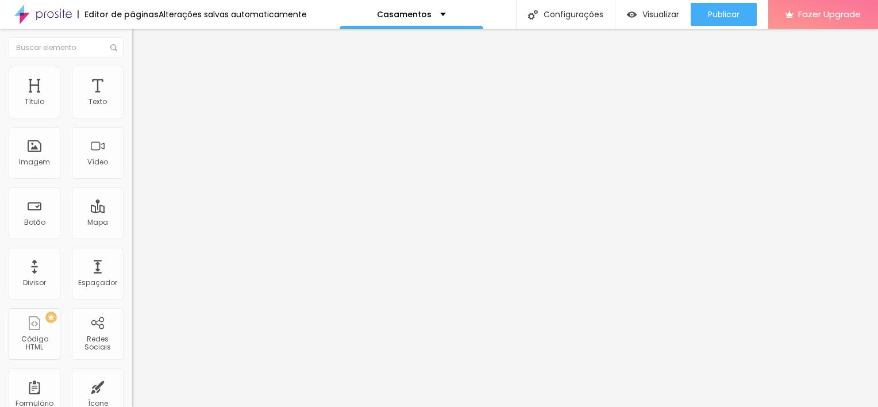
drag, startPoint x: 648, startPoint y: 297, endPoint x: 622, endPoint y: 276, distance: 33.1
copy ul "Caso o atraso ultrapasse 15 minutos, o ensaio poderá sofrer redução no tempo de…"
drag, startPoint x: 404, startPoint y: 294, endPoint x: 298, endPoint y: 274, distance: 108.6
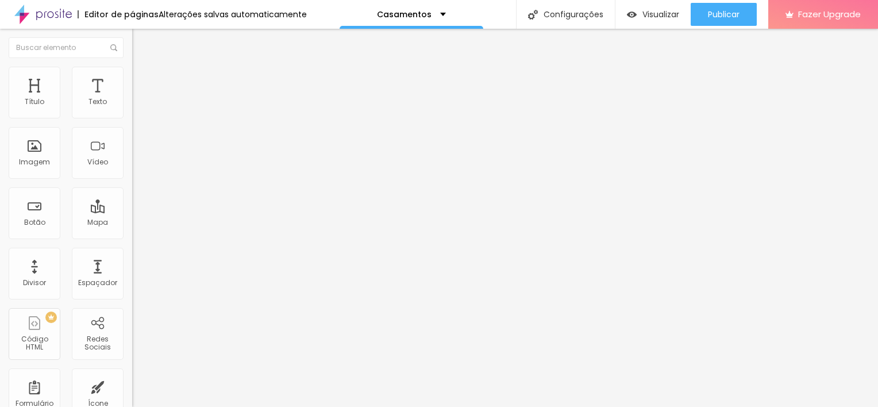
drag, startPoint x: 302, startPoint y: 279, endPoint x: 819, endPoint y: 300, distance: 518.0
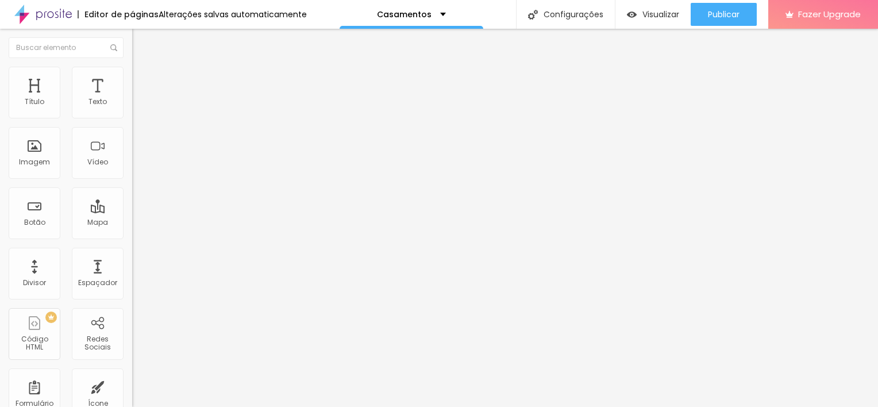
drag, startPoint x: 647, startPoint y: 298, endPoint x: 326, endPoint y: 276, distance: 321.3
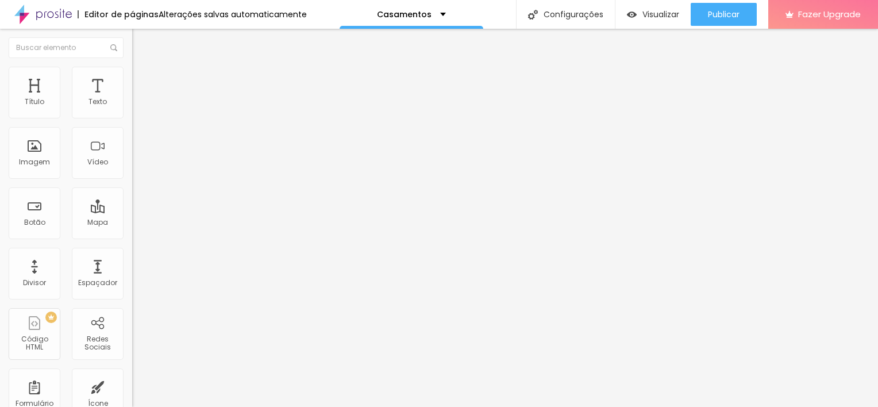
drag, startPoint x: 431, startPoint y: 176, endPoint x: 270, endPoint y: 179, distance: 160.9
drag, startPoint x: 484, startPoint y: 165, endPoint x: 239, endPoint y: 155, distance: 244.9
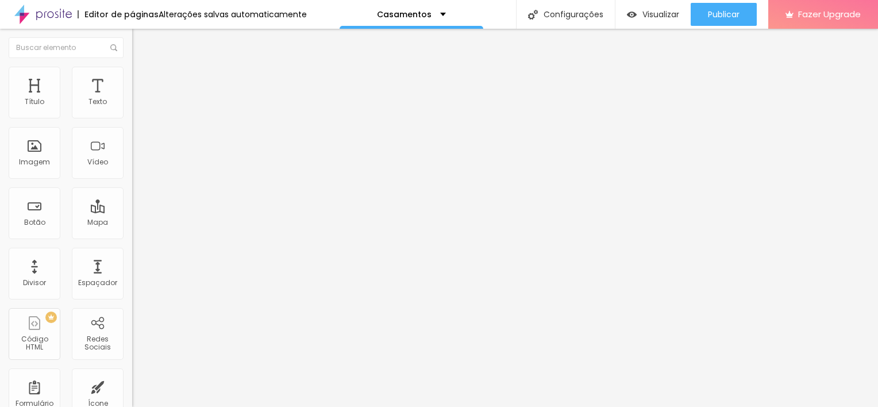
drag, startPoint x: 402, startPoint y: 283, endPoint x: 273, endPoint y: 283, distance: 128.1
drag, startPoint x: 373, startPoint y: 294, endPoint x: 264, endPoint y: 270, distance: 111.8
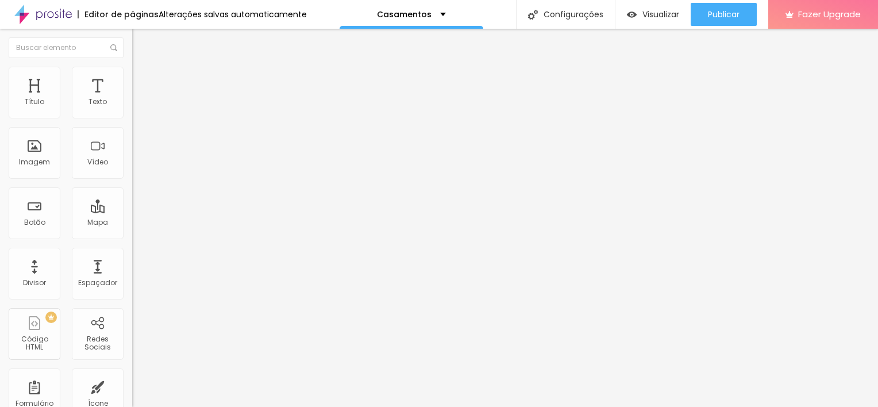
drag, startPoint x: 457, startPoint y: 275, endPoint x: 446, endPoint y: 275, distance: 11.5
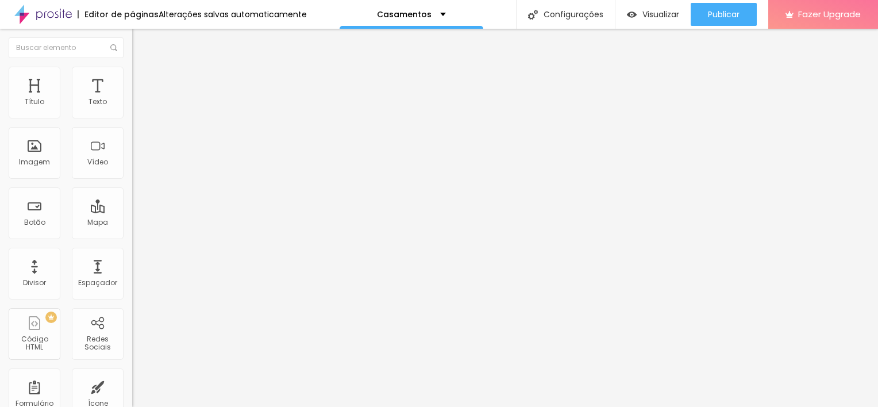
drag, startPoint x: 183, startPoint y: 334, endPoint x: 202, endPoint y: 138, distance: 196.3
drag, startPoint x: 362, startPoint y: 172, endPoint x: 202, endPoint y: 190, distance: 160.7
copy b "E se o casamento civil atrasar?"
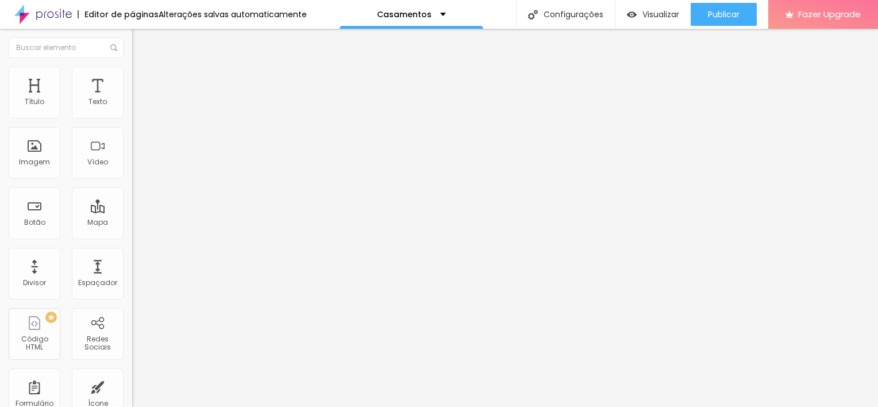
drag, startPoint x: 591, startPoint y: 300, endPoint x: 531, endPoint y: 295, distance: 60.0
drag, startPoint x: 601, startPoint y: 302, endPoint x: 312, endPoint y: 292, distance: 289.1
drag, startPoint x: 312, startPoint y: 292, endPoint x: 577, endPoint y: 308, distance: 265.3
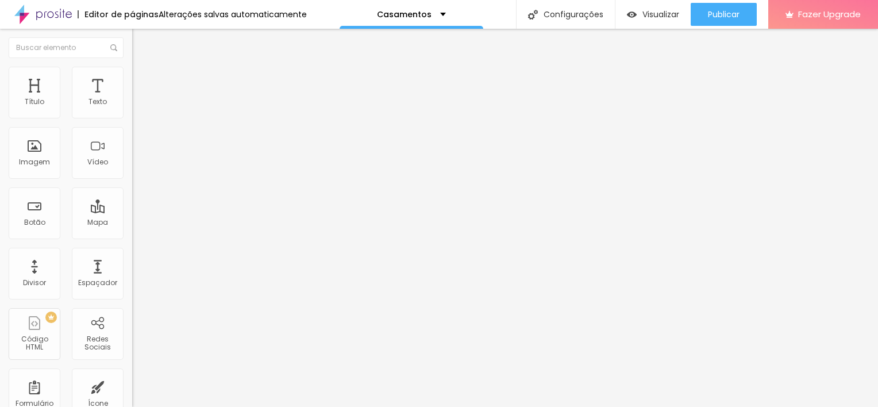
drag, startPoint x: 610, startPoint y: 301, endPoint x: 326, endPoint y: 278, distance: 285.3
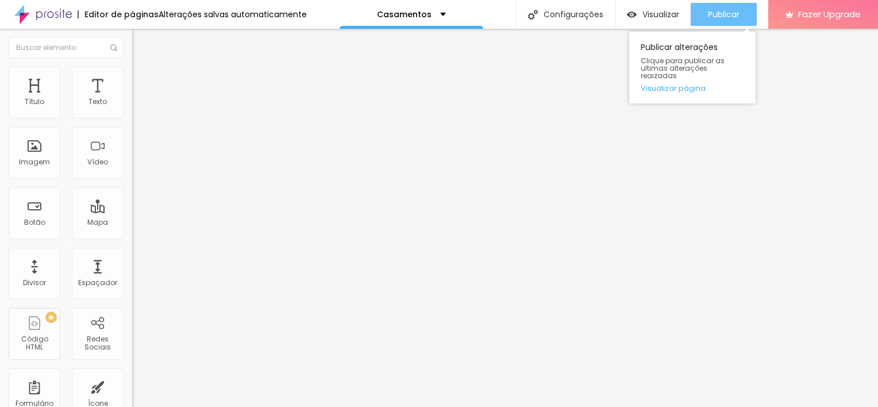
click at [708, 20] on div "Publicar" at bounding box center [724, 14] width 32 height 23
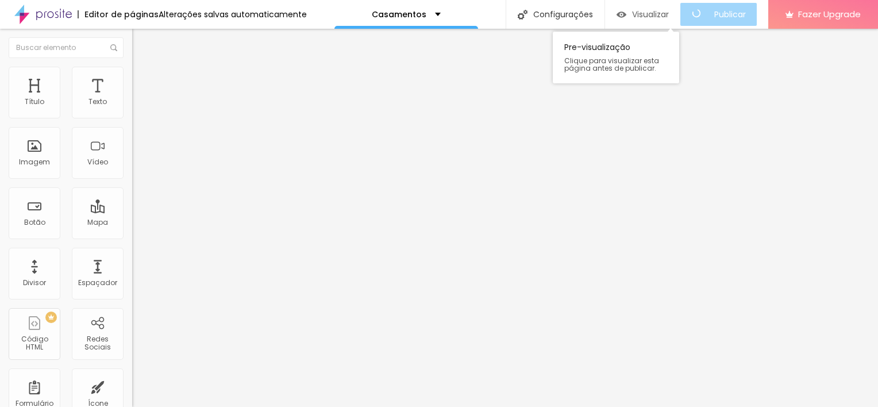
click at [662, 16] on span "Visualizar" at bounding box center [650, 14] width 37 height 9
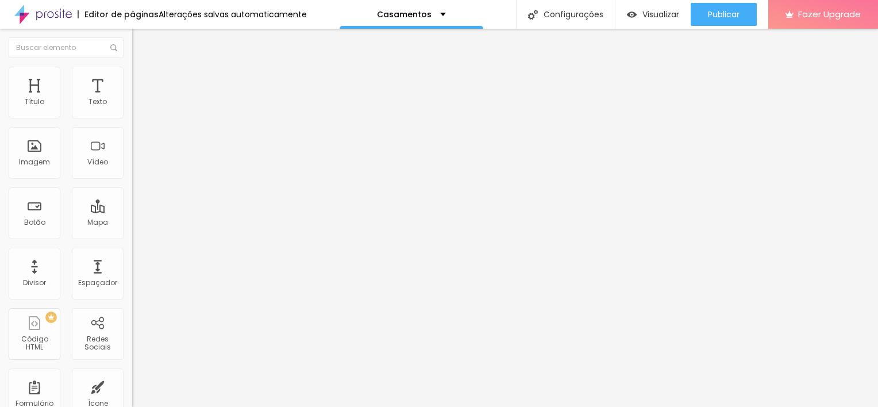
click at [132, 122] on span "Editar perguntas" at bounding box center [164, 117] width 65 height 10
drag, startPoint x: 409, startPoint y: 287, endPoint x: 638, endPoint y: 288, distance: 228.6
drag, startPoint x: 595, startPoint y: 286, endPoint x: 517, endPoint y: 294, distance: 78.5
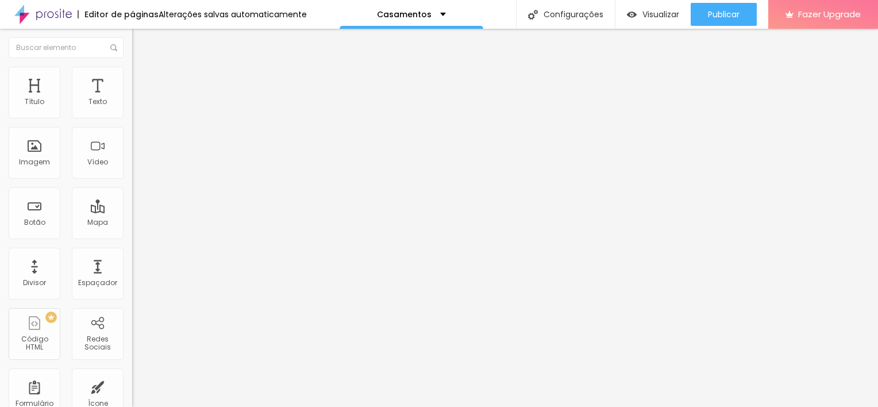
drag, startPoint x: 592, startPoint y: 287, endPoint x: 473, endPoint y: 298, distance: 119.4
drag, startPoint x: 632, startPoint y: 170, endPoint x: 214, endPoint y: 154, distance: 417.9
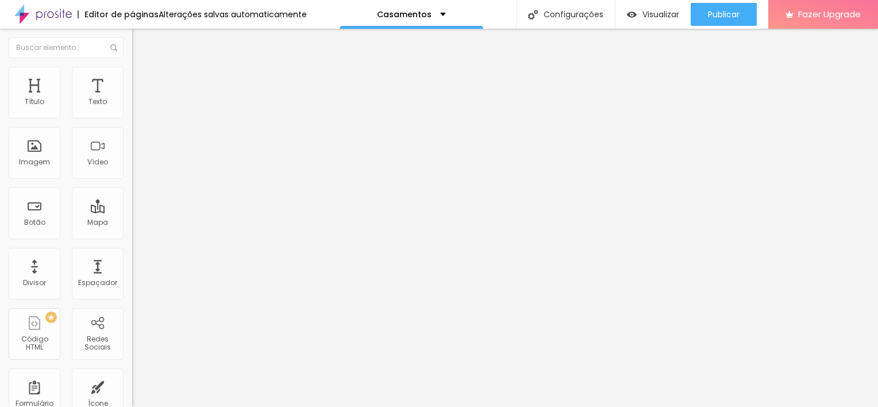
drag, startPoint x: 589, startPoint y: 172, endPoint x: 242, endPoint y: 149, distance: 347.1
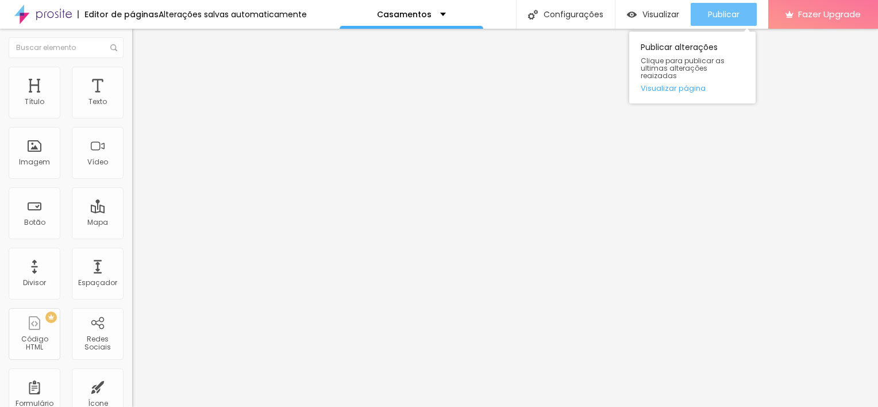
click at [725, 13] on span "Publicar" at bounding box center [724, 14] width 32 height 9
click at [708, 18] on span "Publicar" at bounding box center [724, 14] width 32 height 9
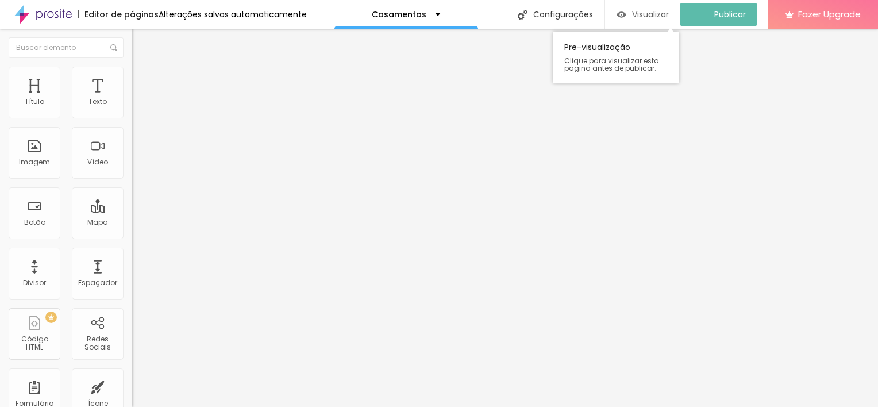
click at [653, 14] on span "Visualizar" at bounding box center [650, 14] width 37 height 9
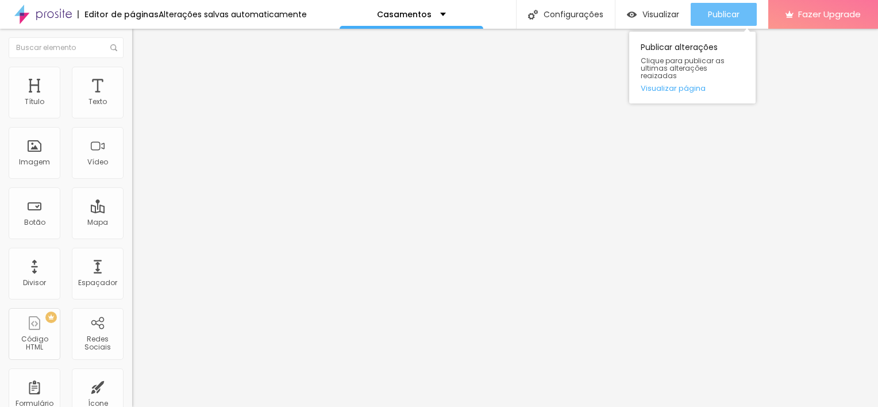
click at [721, 18] on span "Publicar" at bounding box center [724, 14] width 32 height 9
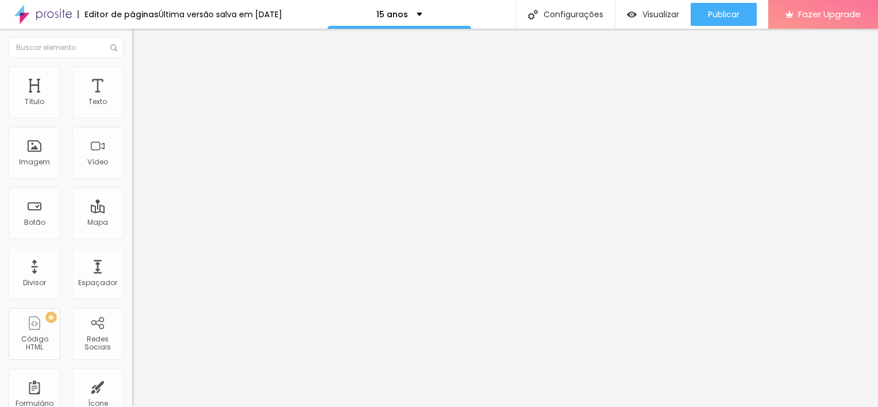
click at [132, 110] on button "button" at bounding box center [140, 104] width 16 height 12
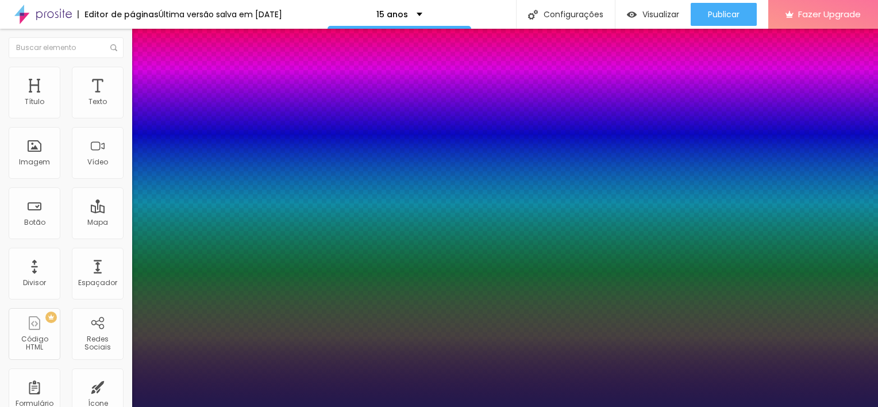
click at [292, 406] on div at bounding box center [439, 407] width 878 height 0
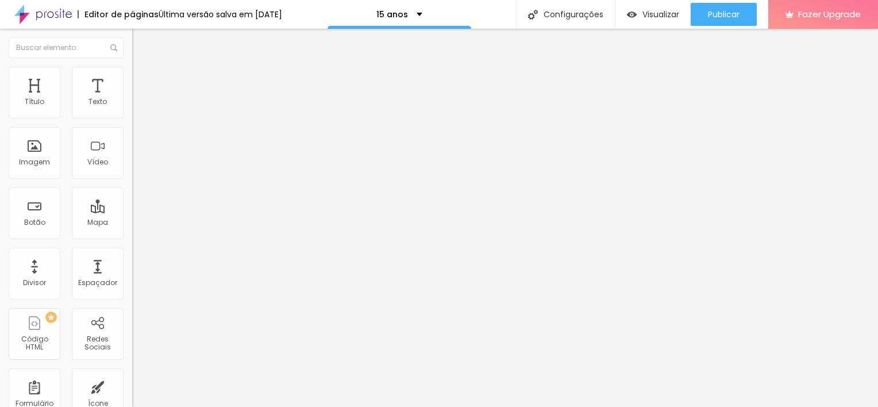
click at [137, 107] on icon "button" at bounding box center [140, 103] width 7 height 7
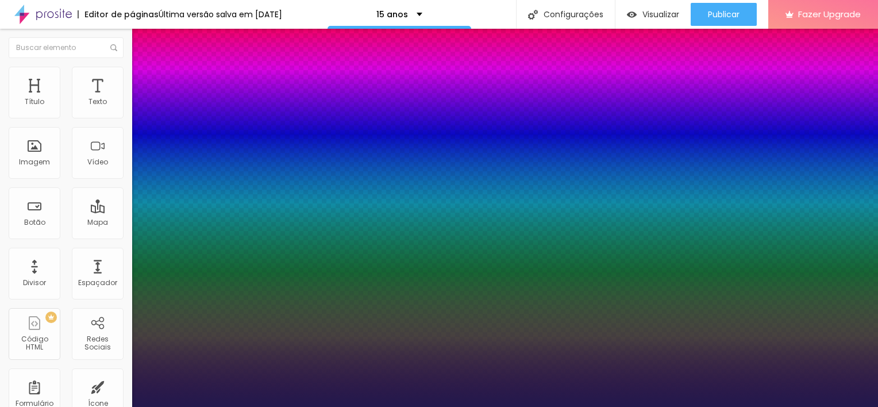
click at [524, 406] on div at bounding box center [439, 407] width 878 height 0
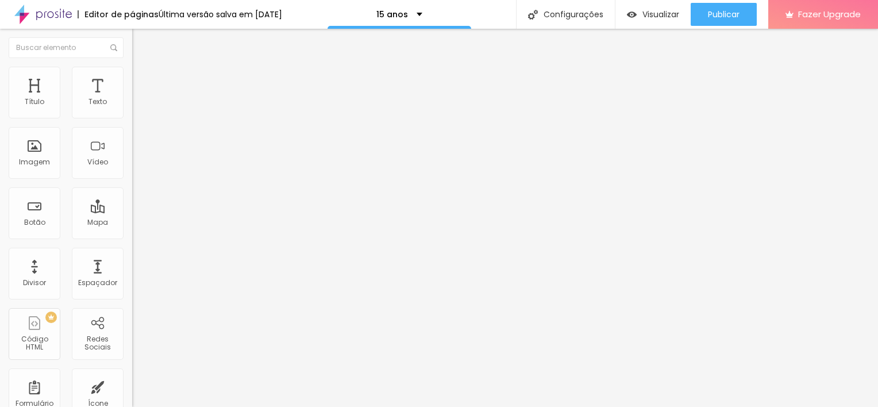
click at [137, 107] on icon "button" at bounding box center [140, 103] width 7 height 7
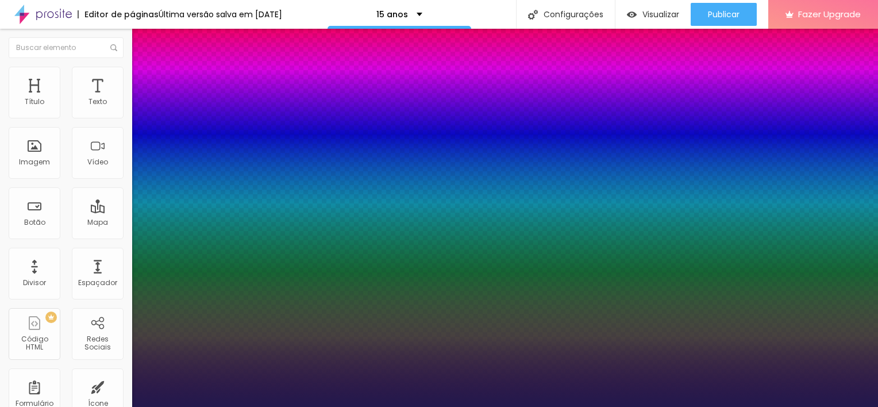
click at [412, 406] on div at bounding box center [439, 407] width 878 height 0
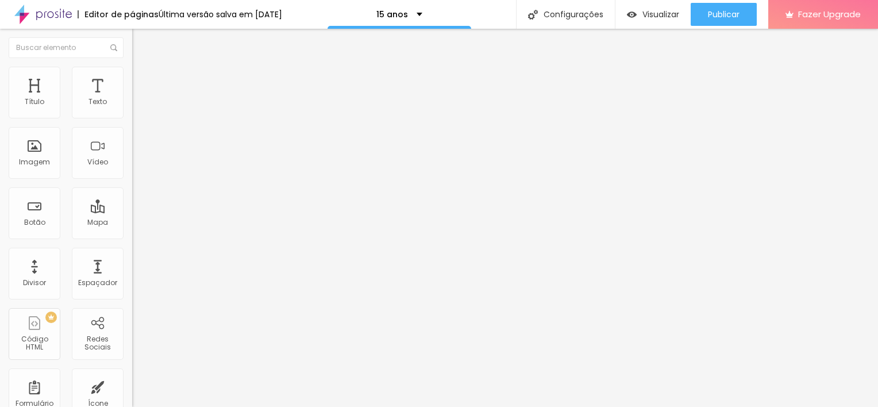
click at [132, 72] on img at bounding box center [137, 72] width 10 height 10
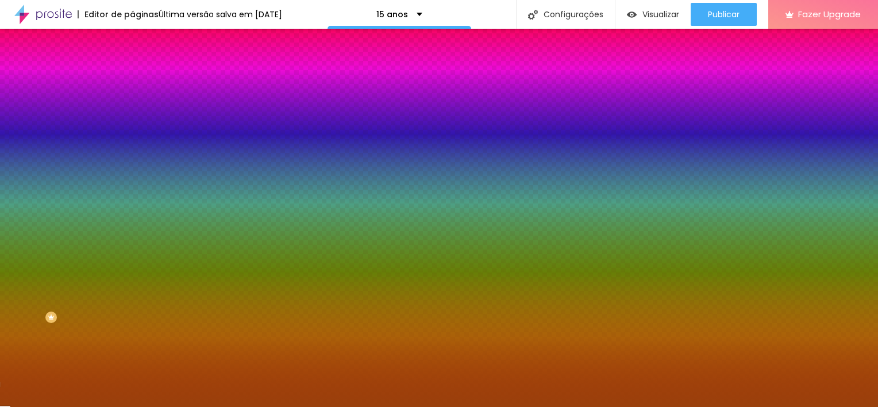
click at [132, 168] on input "#9A400B" at bounding box center [201, 161] width 138 height 11
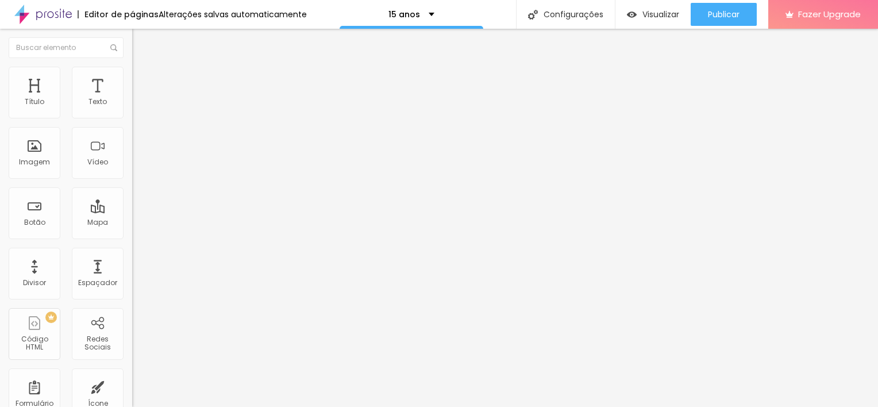
click at [132, 67] on img at bounding box center [137, 72] width 10 height 10
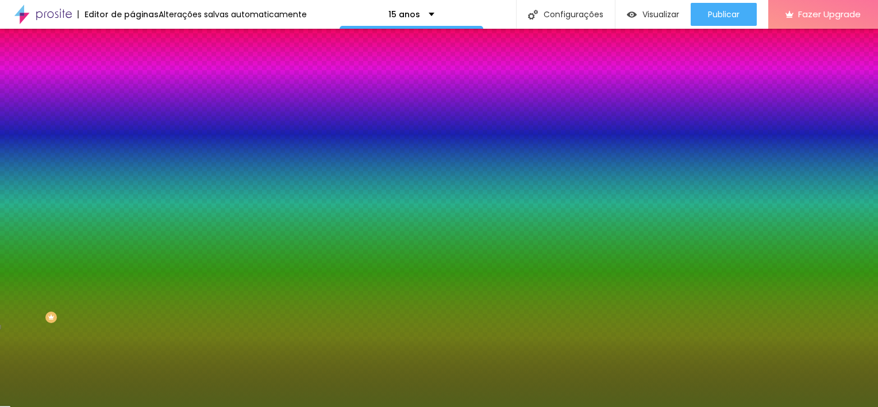
click at [142, 81] on span "Avançado" at bounding box center [161, 86] width 38 height 10
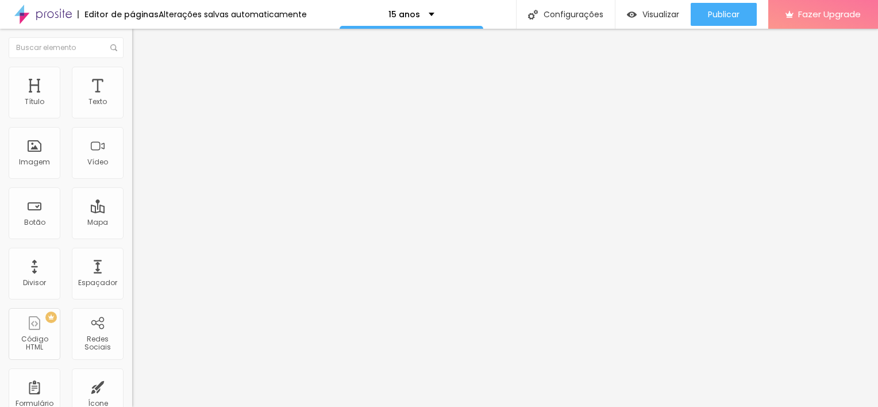
click at [132, 76] on li "Estilo" at bounding box center [198, 72] width 132 height 11
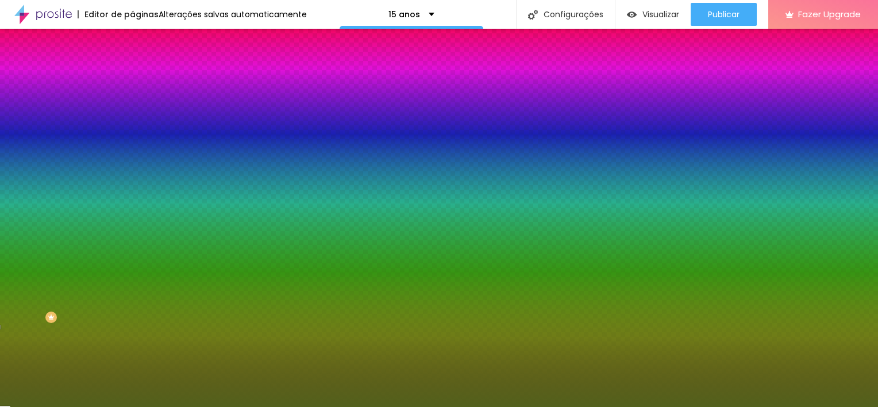
click at [132, 115] on input "#52611C" at bounding box center [201, 115] width 138 height 11
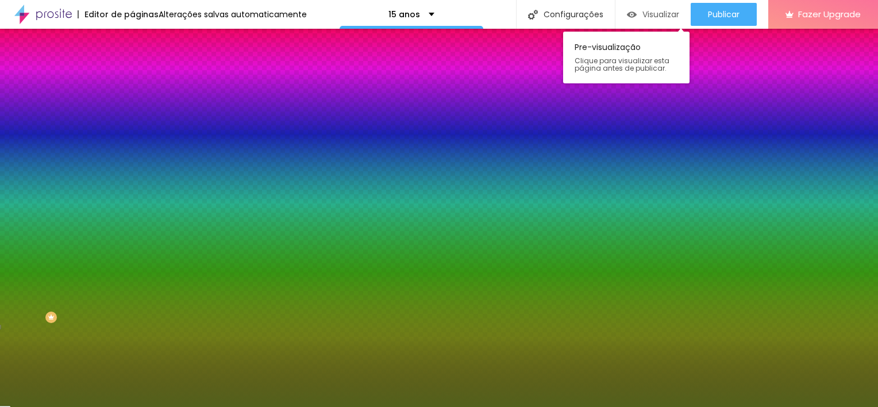
click at [661, 5] on div "Visualizar" at bounding box center [653, 14] width 52 height 23
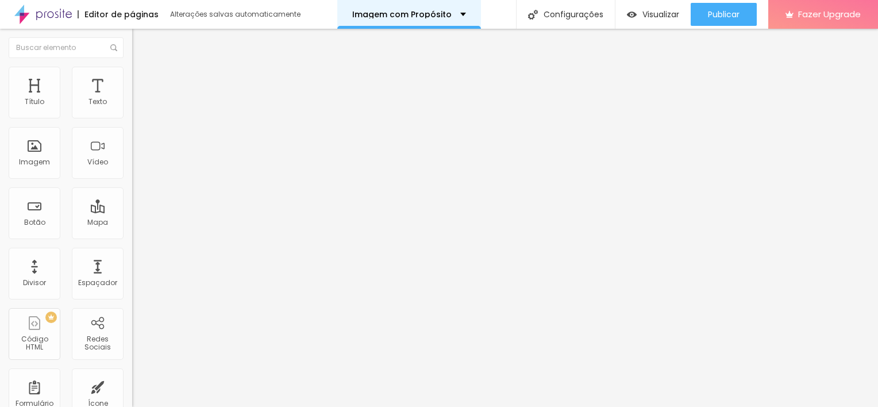
click at [441, 14] on p "Imagem com Propósito" at bounding box center [401, 14] width 99 height 8
click at [132, 122] on span "Editar perguntas" at bounding box center [164, 117] width 65 height 10
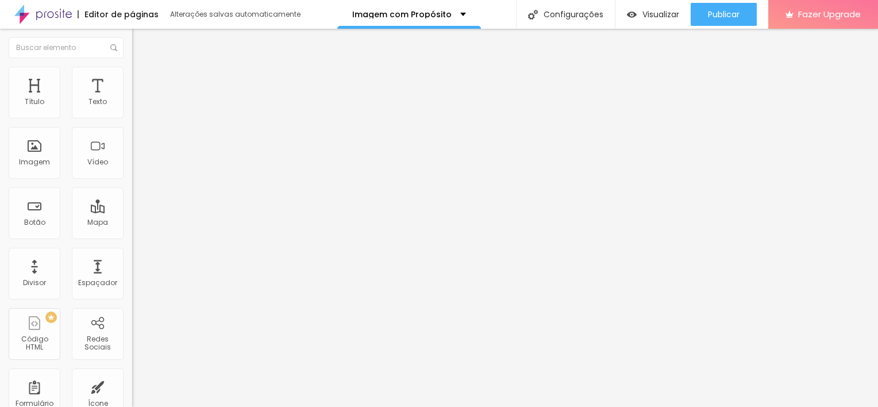
drag, startPoint x: 419, startPoint y: 175, endPoint x: 252, endPoint y: 174, distance: 167.7
drag, startPoint x: 488, startPoint y: 165, endPoint x: 199, endPoint y: 172, distance: 289.0
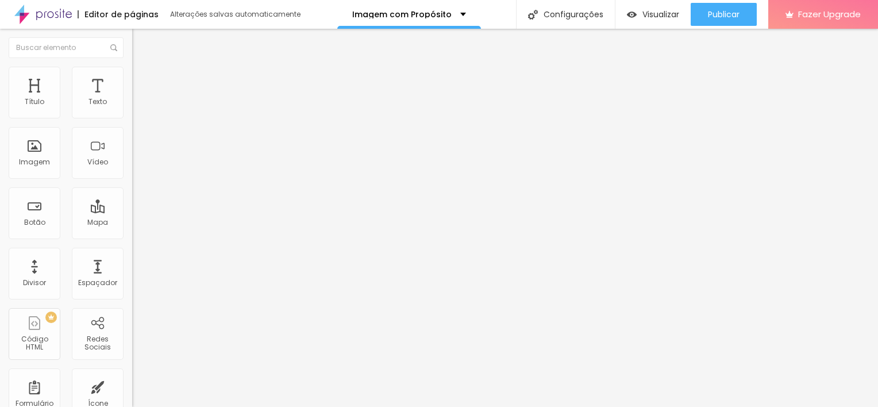
drag, startPoint x: 407, startPoint y: 281, endPoint x: 303, endPoint y: 294, distance: 104.7
drag, startPoint x: 497, startPoint y: 293, endPoint x: 223, endPoint y: 260, distance: 275.4
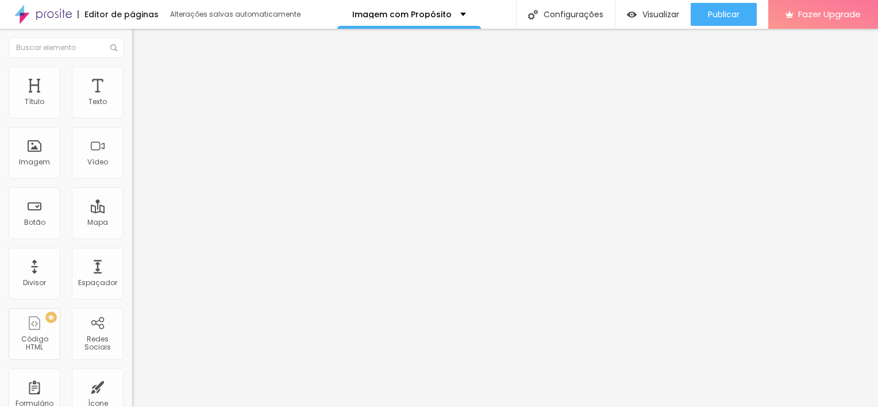
drag, startPoint x: 211, startPoint y: 240, endPoint x: 226, endPoint y: 99, distance: 142.0
drag, startPoint x: 204, startPoint y: 130, endPoint x: 202, endPoint y: 149, distance: 19.7
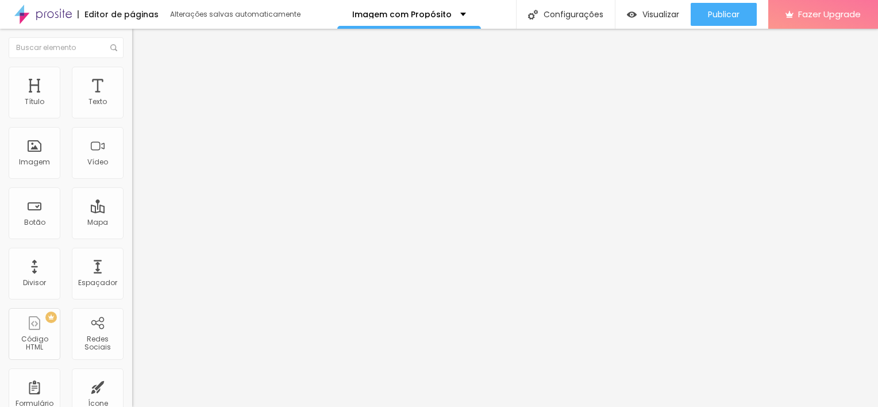
drag, startPoint x: 432, startPoint y: 172, endPoint x: 256, endPoint y: 161, distance: 176.7
drag, startPoint x: 525, startPoint y: 165, endPoint x: 246, endPoint y: 183, distance: 279.2
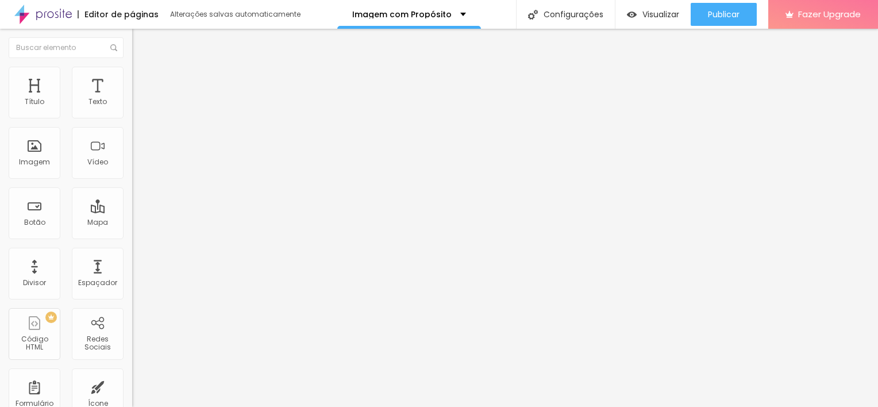
drag, startPoint x: 188, startPoint y: 272, endPoint x: 184, endPoint y: 197, distance: 75.4
drag, startPoint x: 388, startPoint y: 280, endPoint x: 267, endPoint y: 279, distance: 121.8
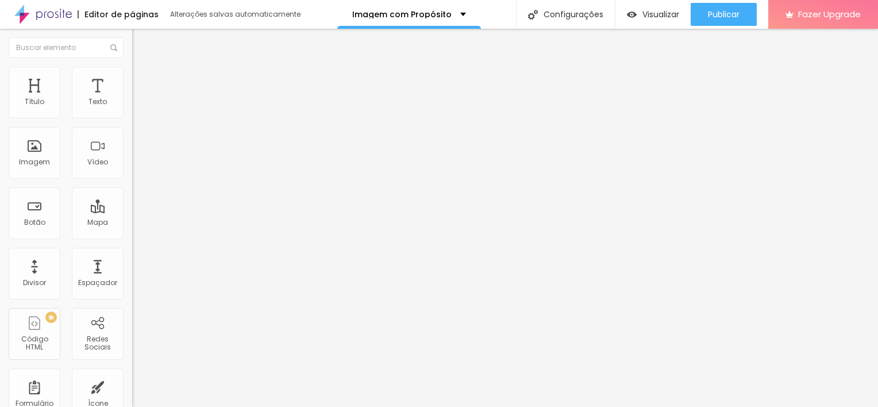
drag, startPoint x: 436, startPoint y: 178, endPoint x: 276, endPoint y: 179, distance: 160.3
drag, startPoint x: 503, startPoint y: 168, endPoint x: 288, endPoint y: 161, distance: 215.5
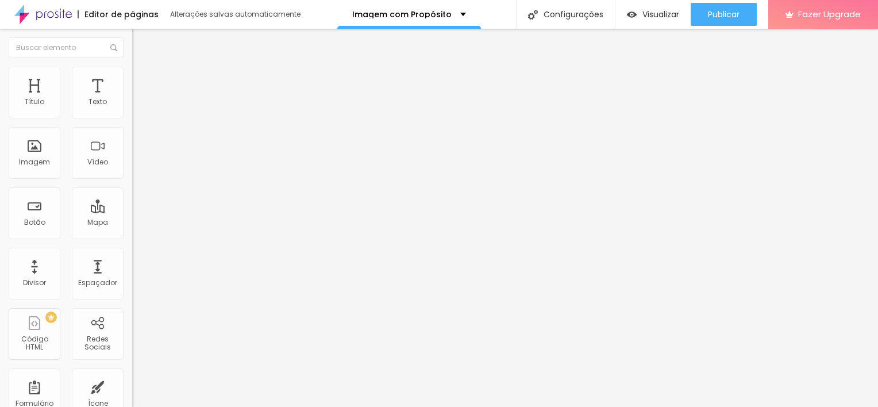
drag, startPoint x: 188, startPoint y: 300, endPoint x: 185, endPoint y: 214, distance: 86.2
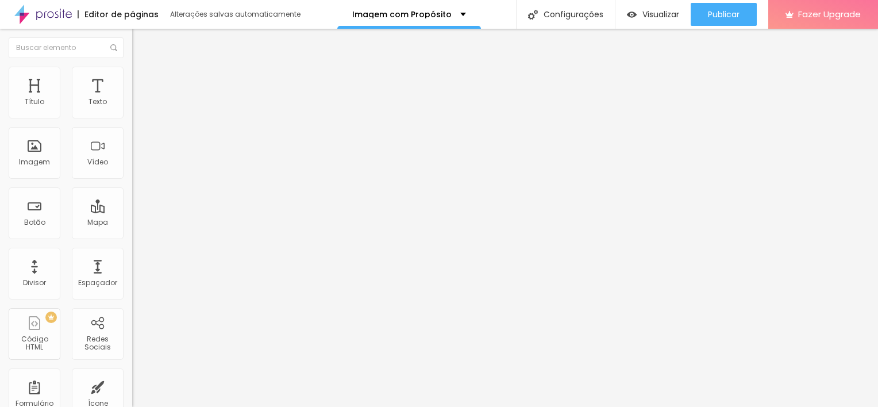
drag, startPoint x: 407, startPoint y: 279, endPoint x: 233, endPoint y: 271, distance: 173.6
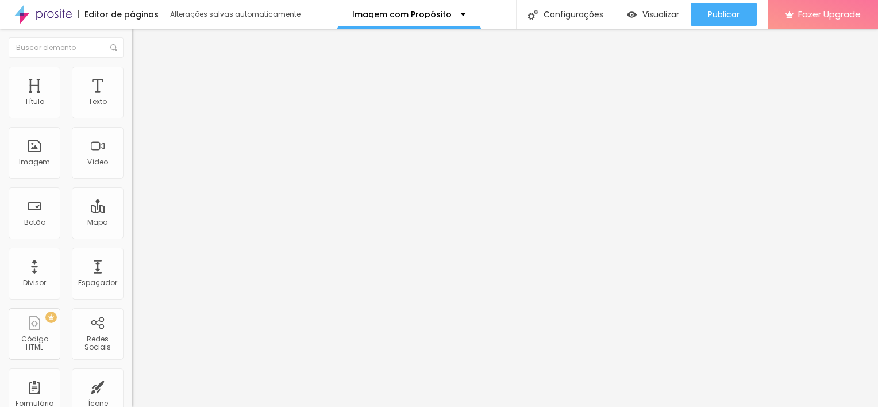
drag, startPoint x: 364, startPoint y: 290, endPoint x: 259, endPoint y: 281, distance: 104.9
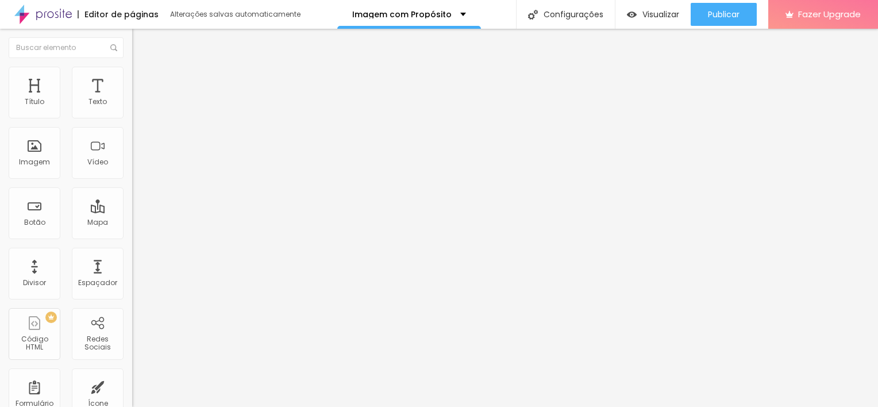
drag, startPoint x: 363, startPoint y: 168, endPoint x: 271, endPoint y: 168, distance: 91.9
drag, startPoint x: 545, startPoint y: 168, endPoint x: 255, endPoint y: 156, distance: 289.7
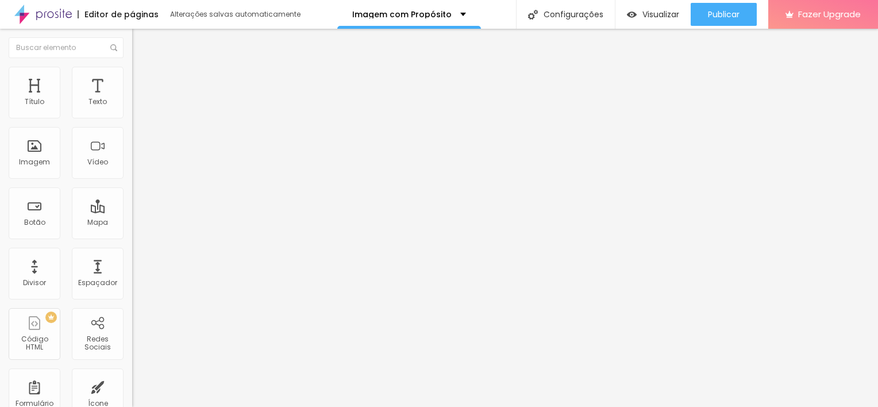
drag, startPoint x: 419, startPoint y: 275, endPoint x: 326, endPoint y: 277, distance: 92.5
